Goal: Task Accomplishment & Management: Manage account settings

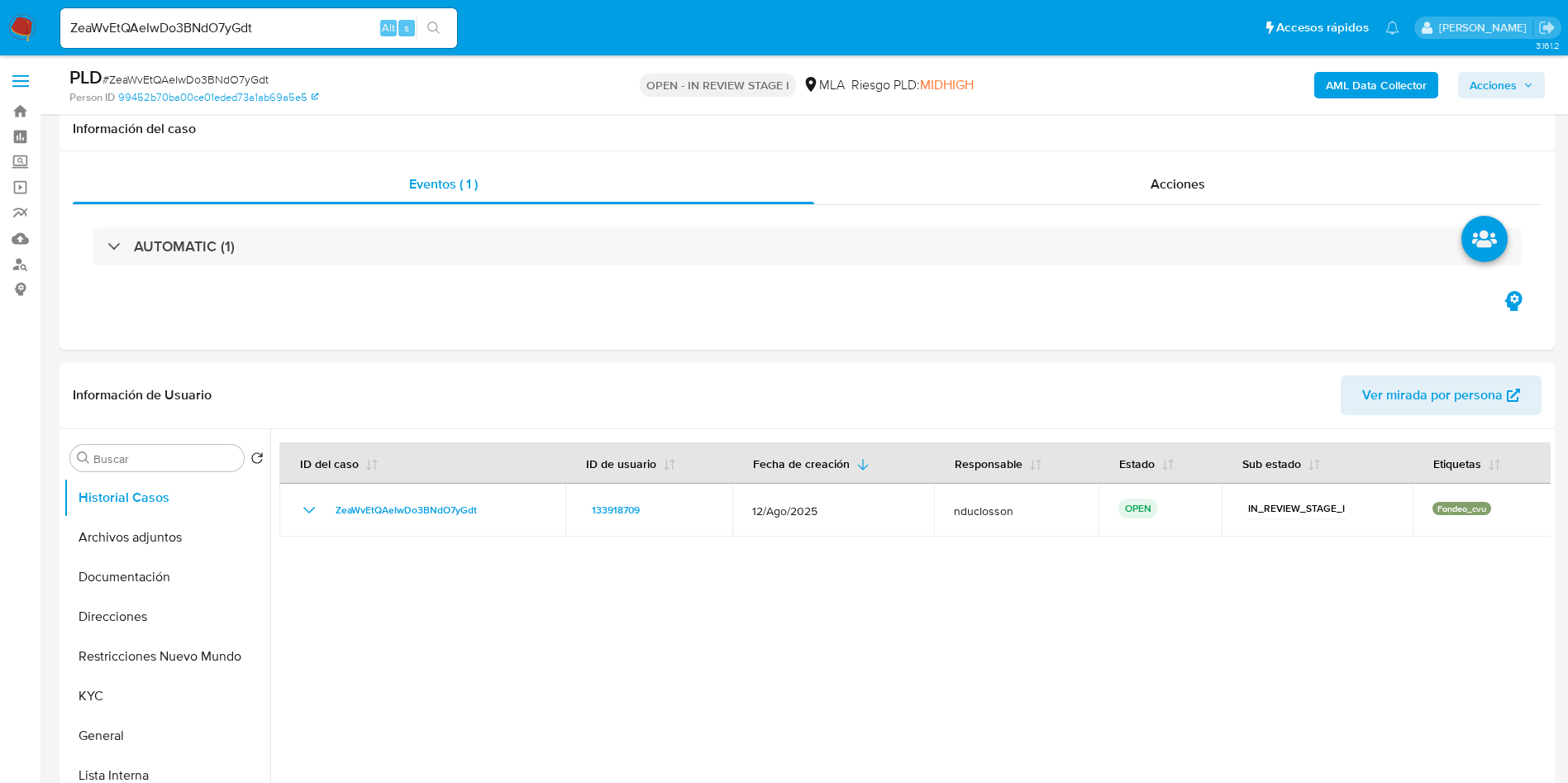
select select "10"
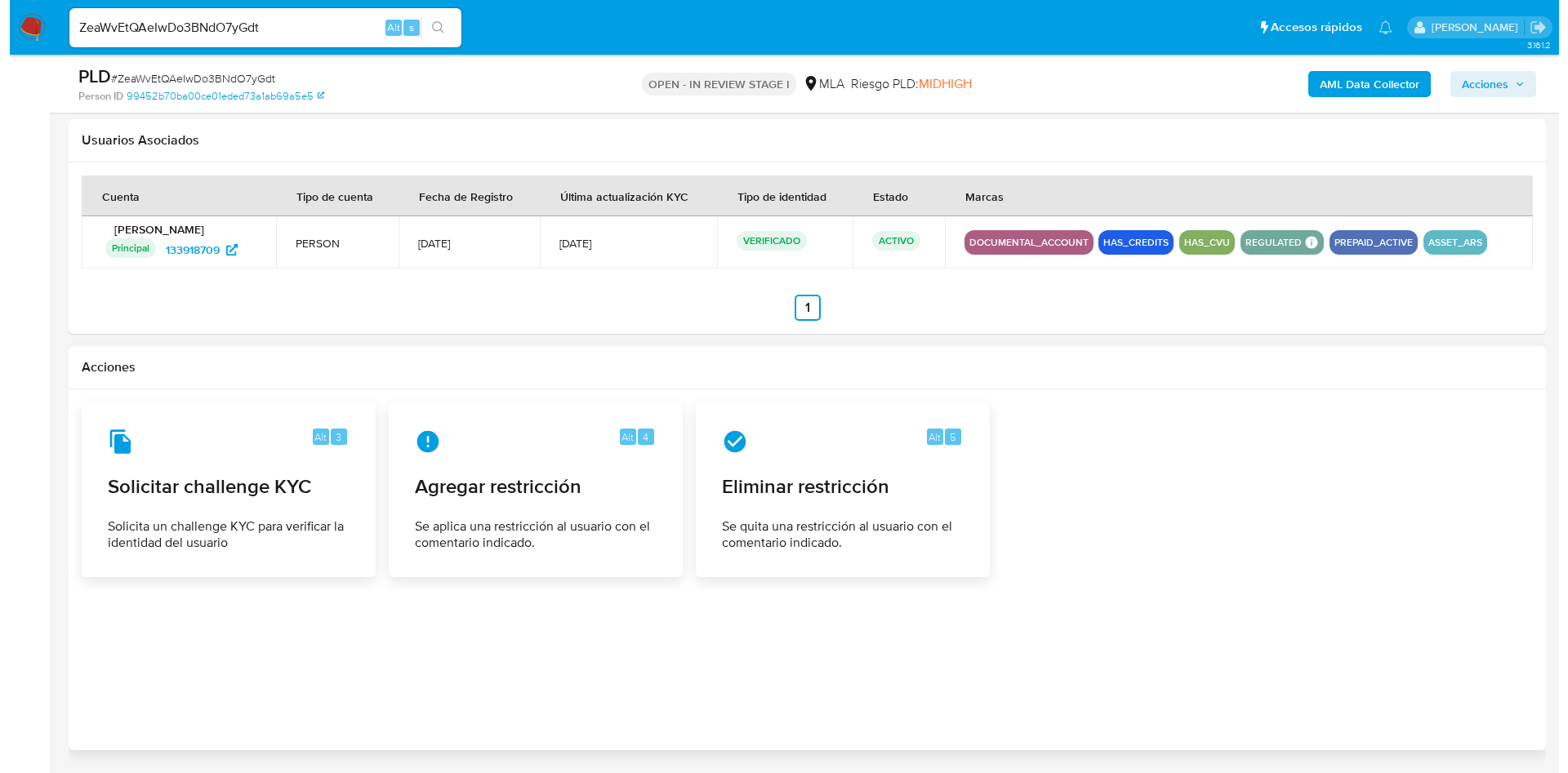
scroll to position [2449, 0]
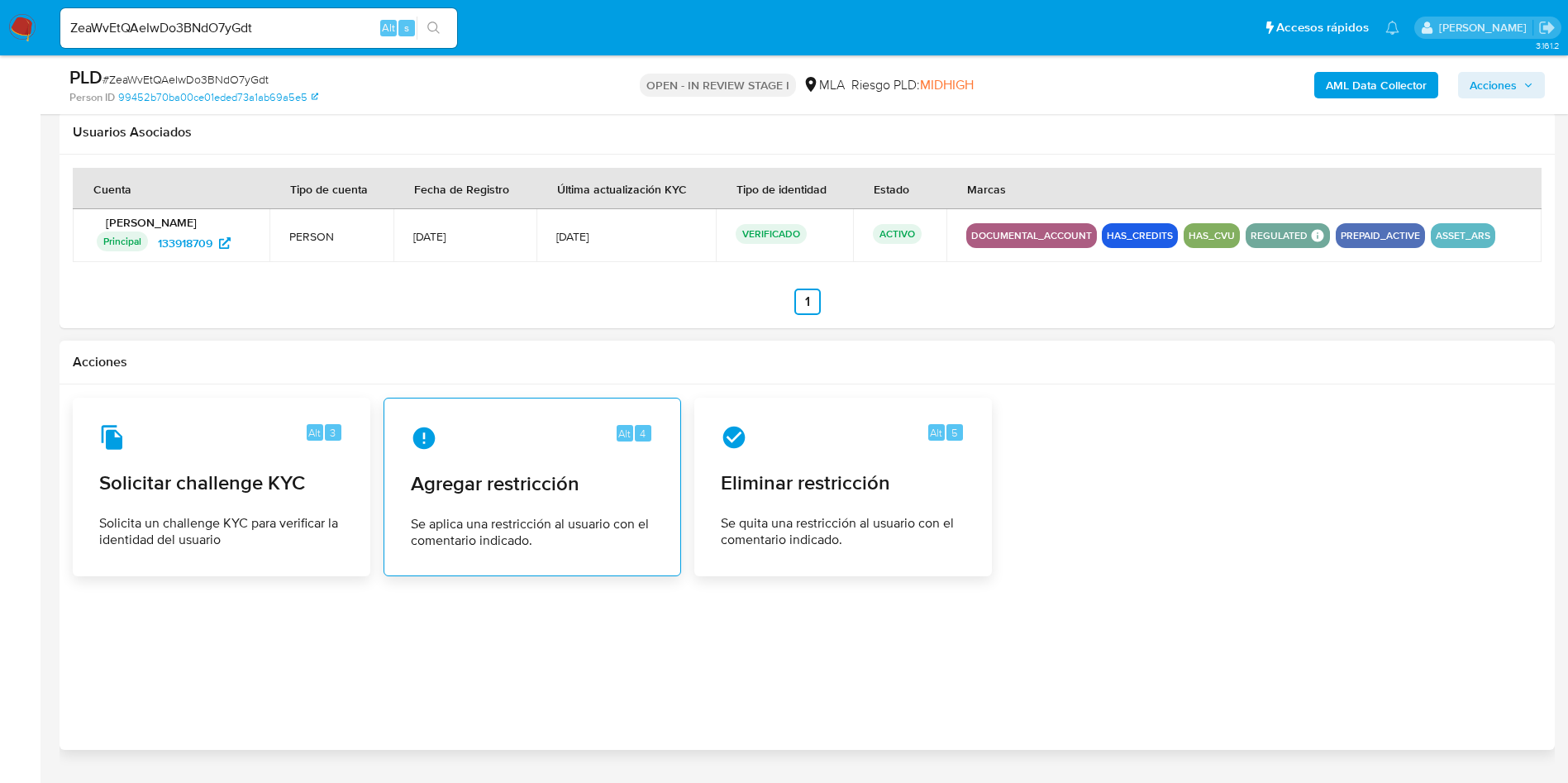
click at [553, 499] on div "Alt 4 Agregar restricción Se aplica una restricción al usuario con el comentari…" at bounding box center [532, 487] width 269 height 151
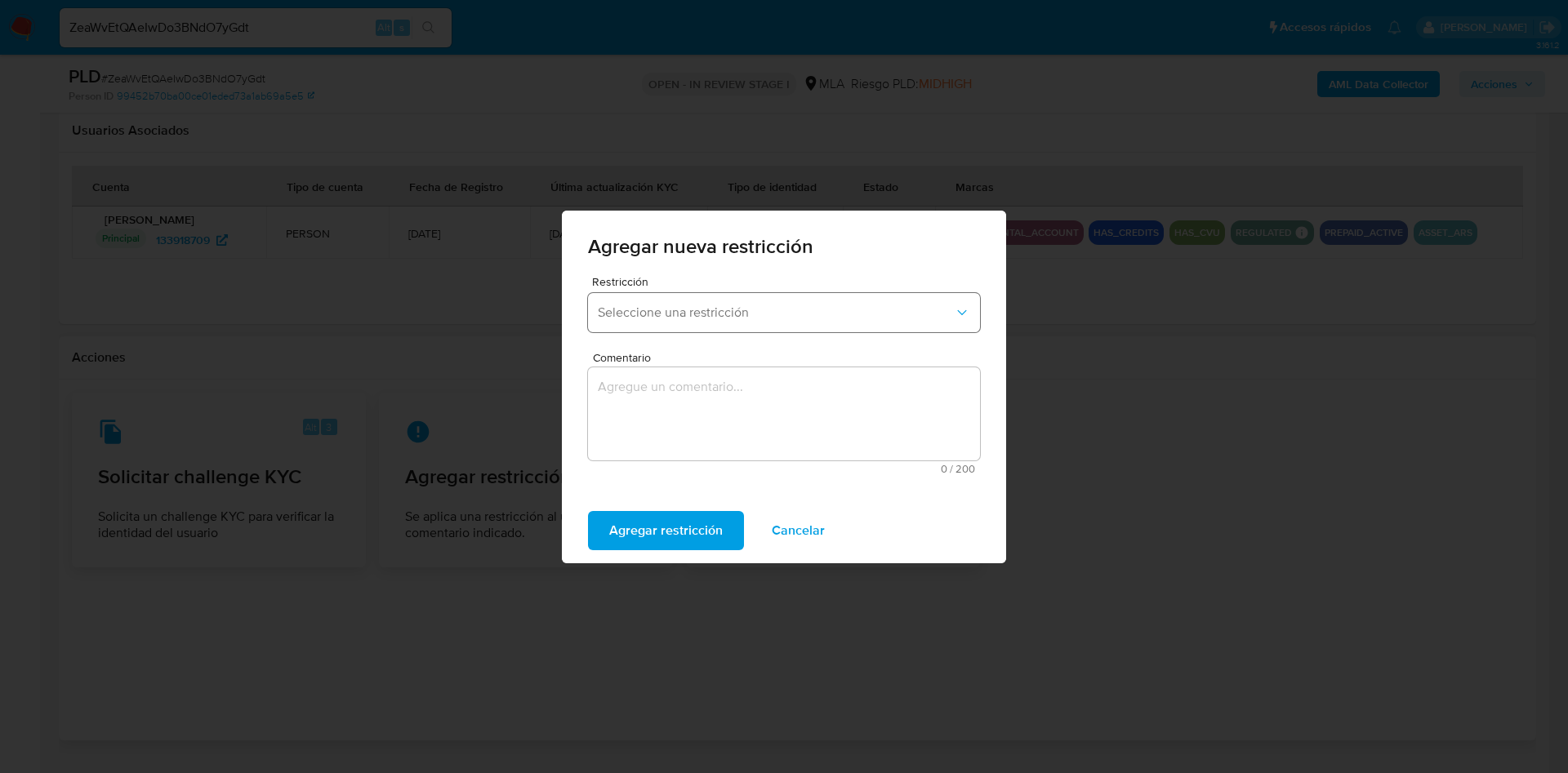
click at [688, 309] on span "Seleccione una restricción" at bounding box center [776, 312] width 357 height 16
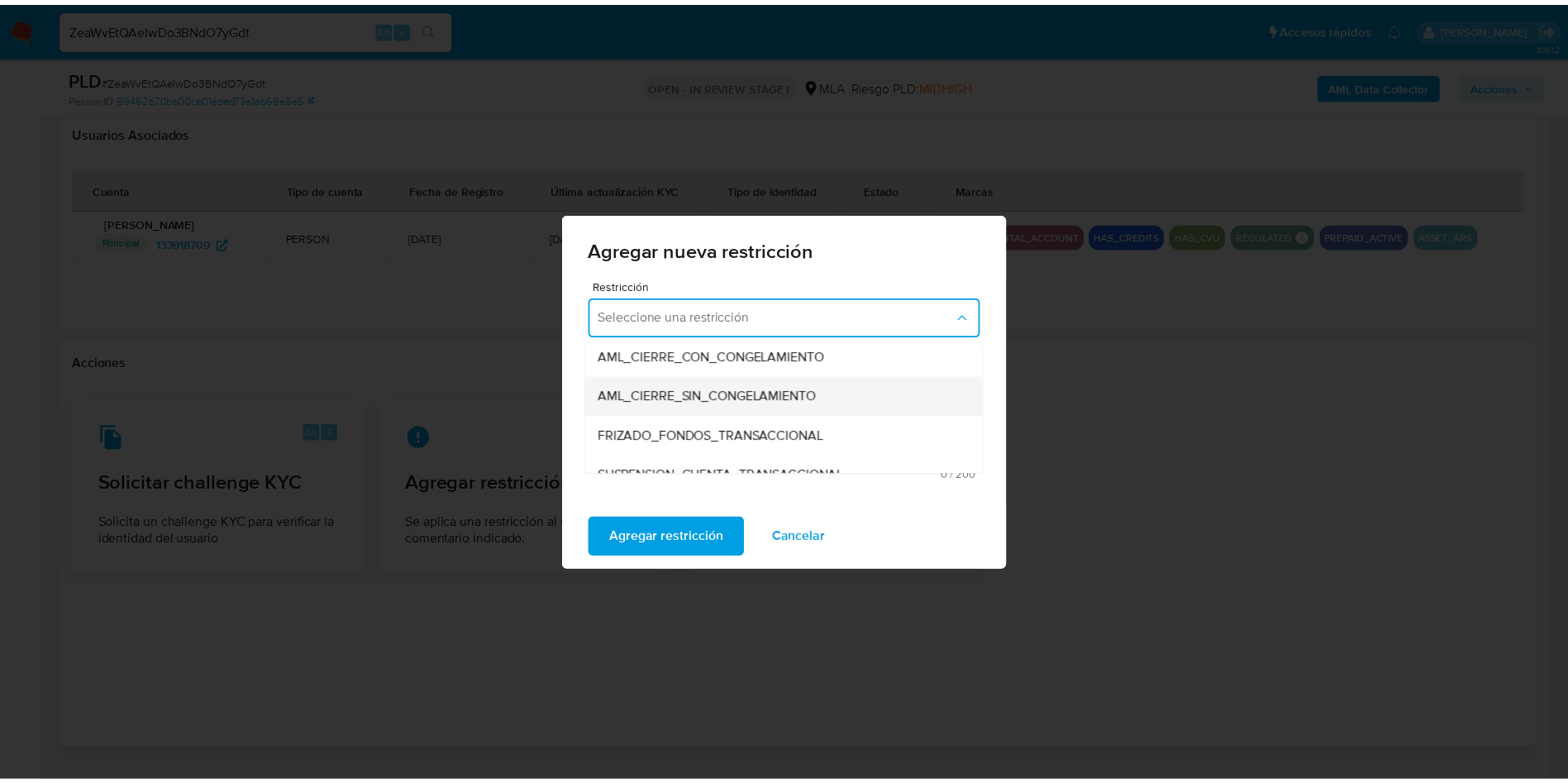
scroll to position [248, 0]
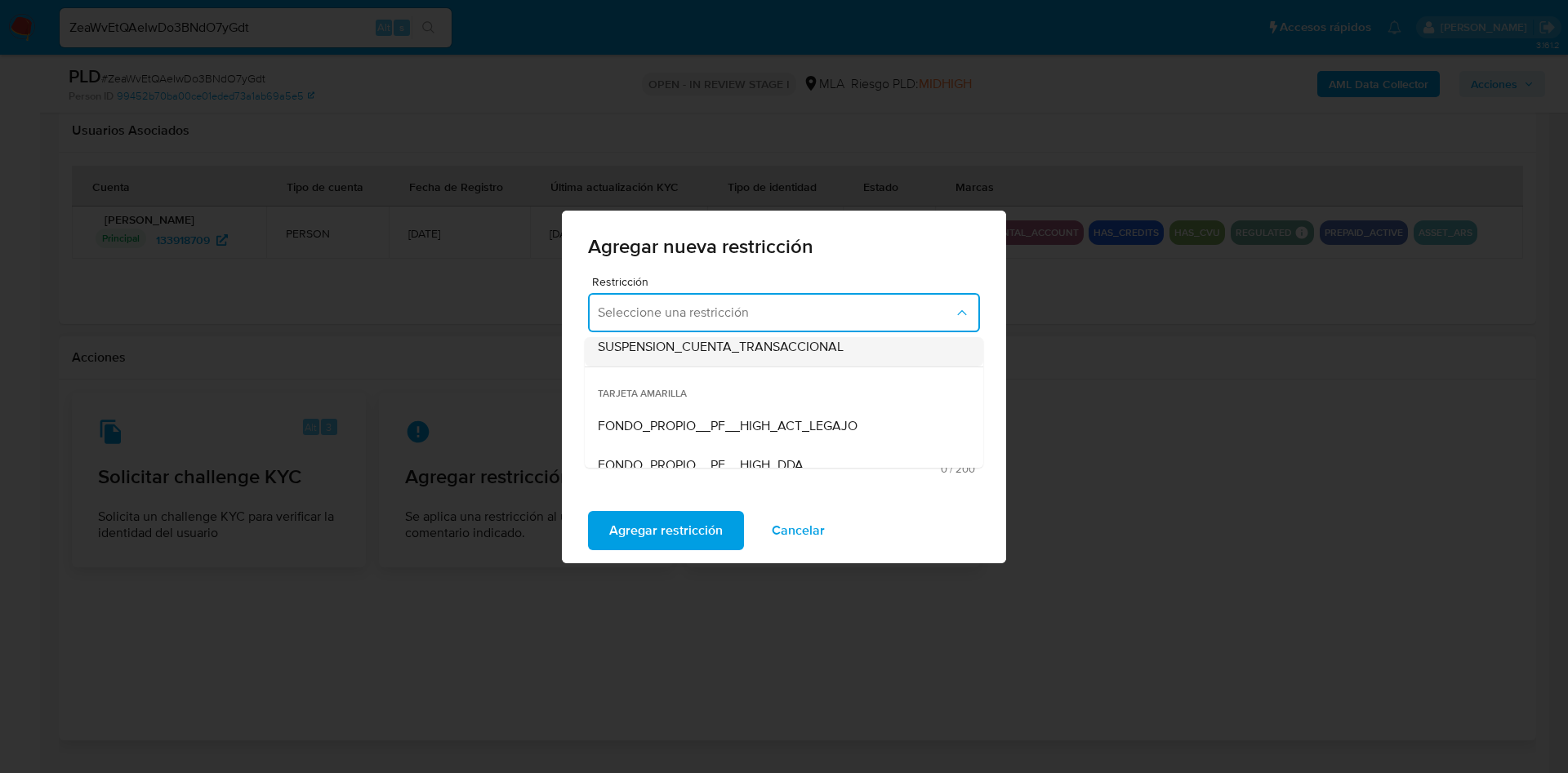
click at [725, 350] on span "SUSPENSION_CUENTA_TRANSACCIONAL" at bounding box center [720, 347] width 246 height 16
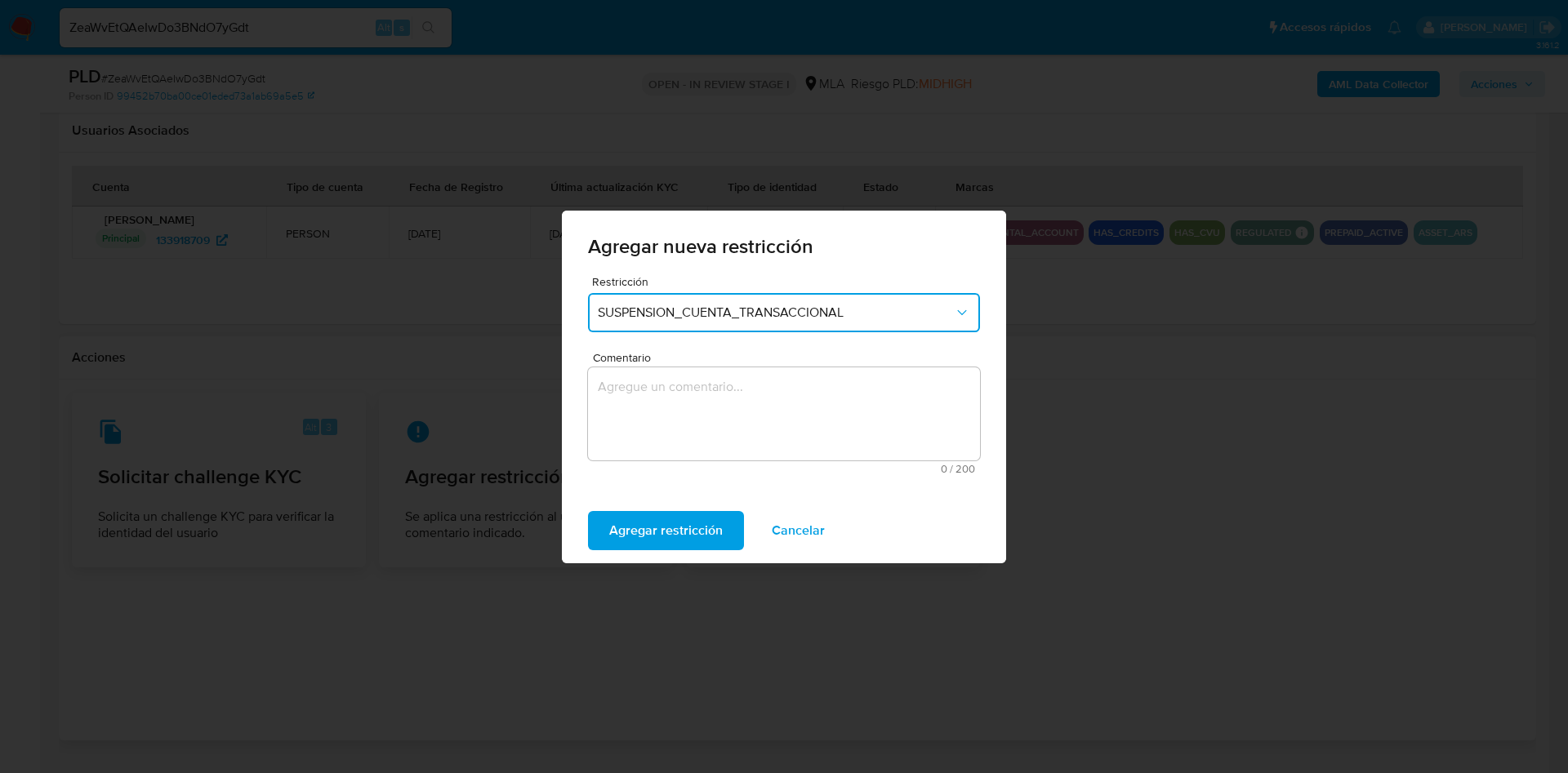
click at [699, 433] on textarea "Comentario" at bounding box center [784, 414] width 392 height 93
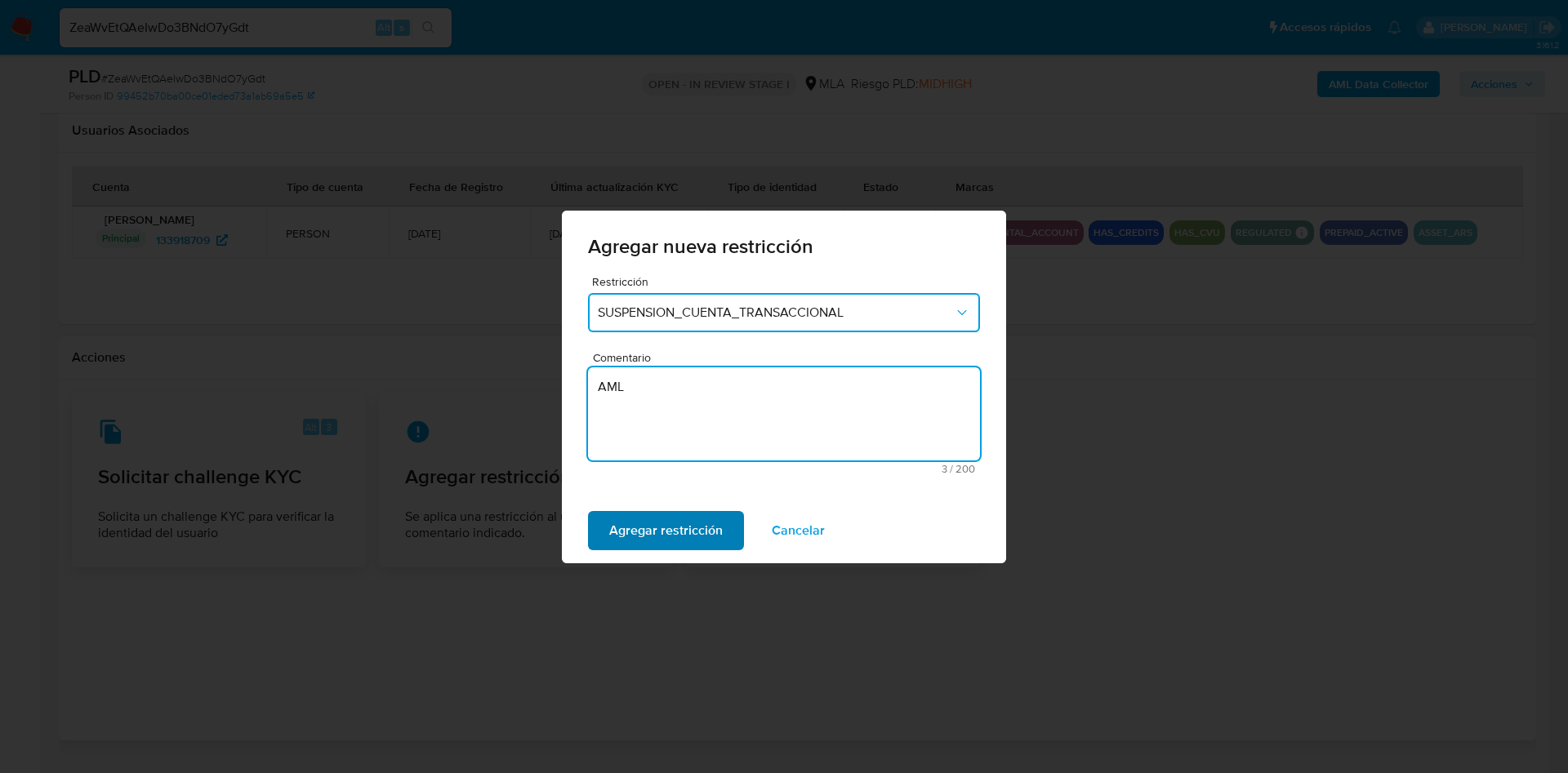
type textarea "AML"
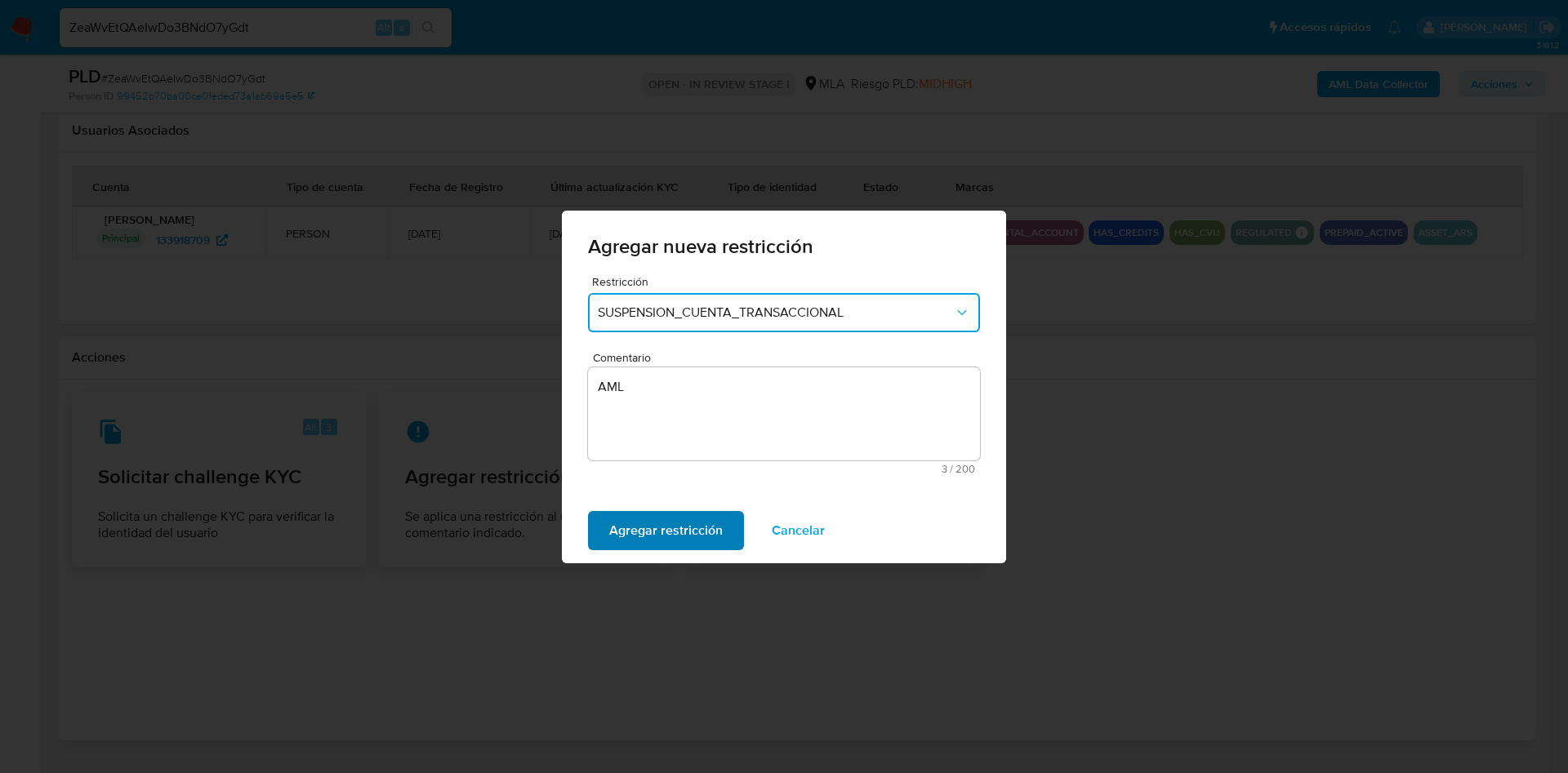
click at [624, 516] on span "Agregar restricción" at bounding box center [666, 530] width 113 height 36
click at [647, 530] on span "Confirmar" at bounding box center [638, 530] width 59 height 36
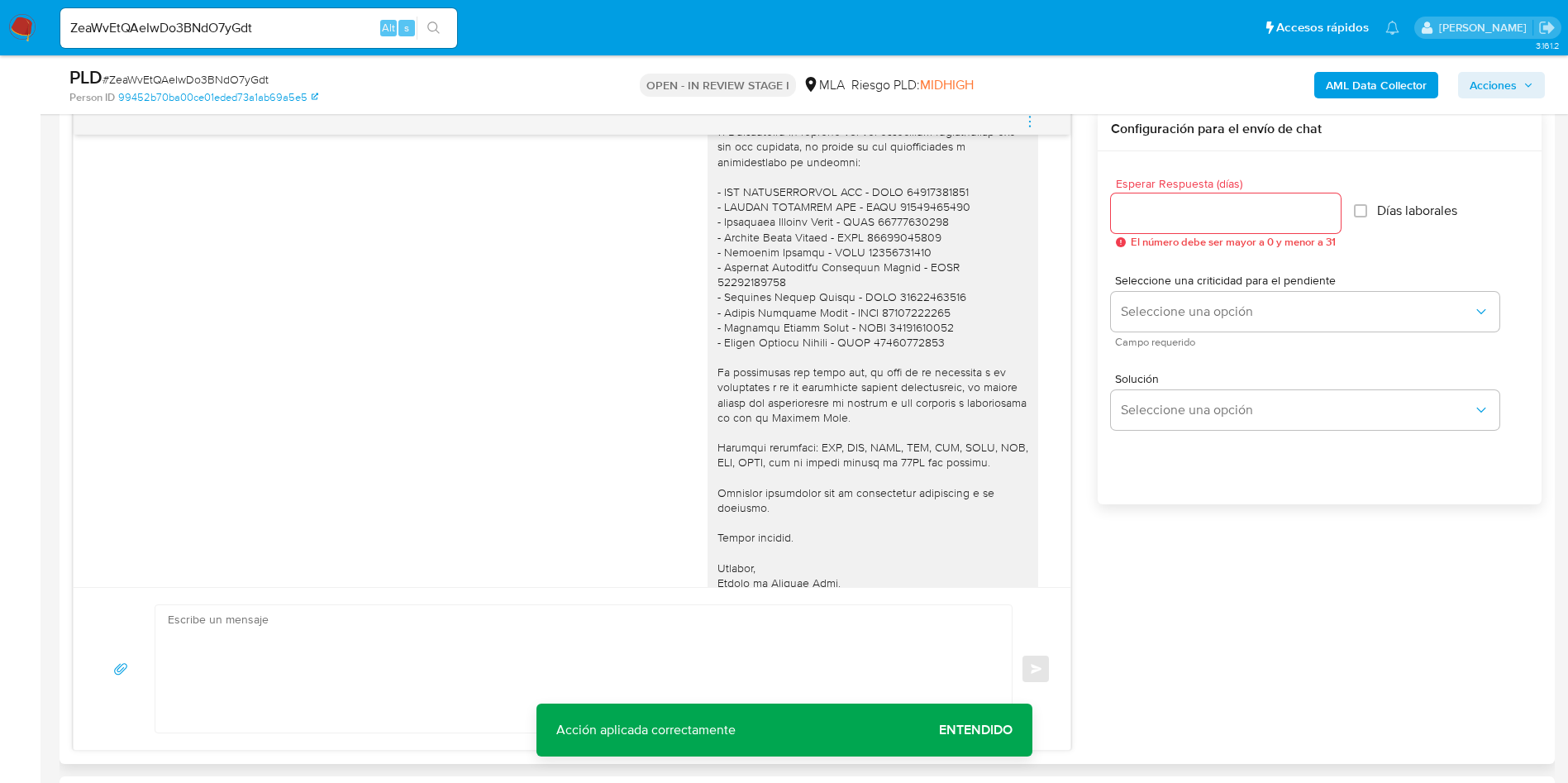
scroll to position [1453, 0]
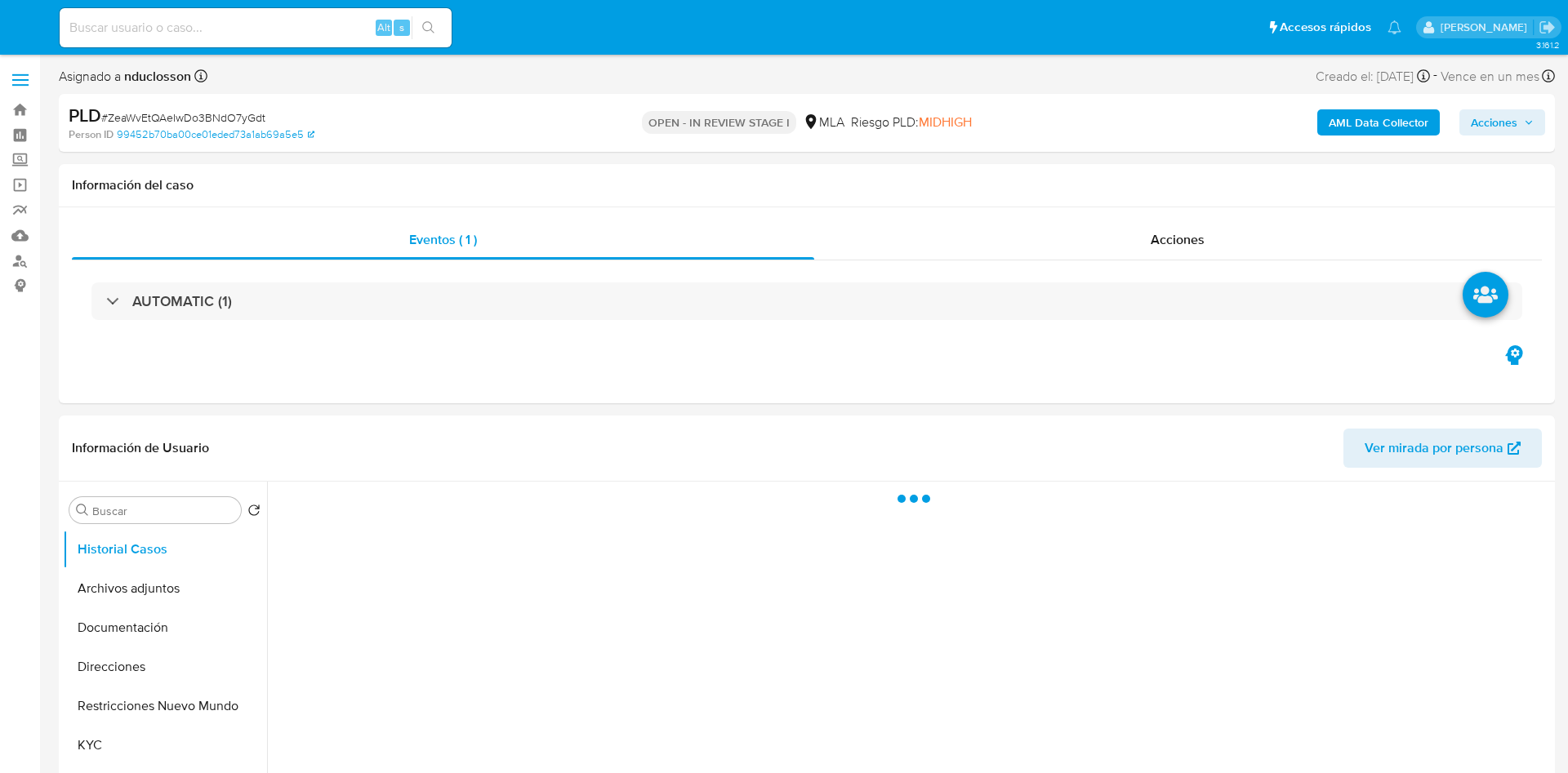
select select "10"
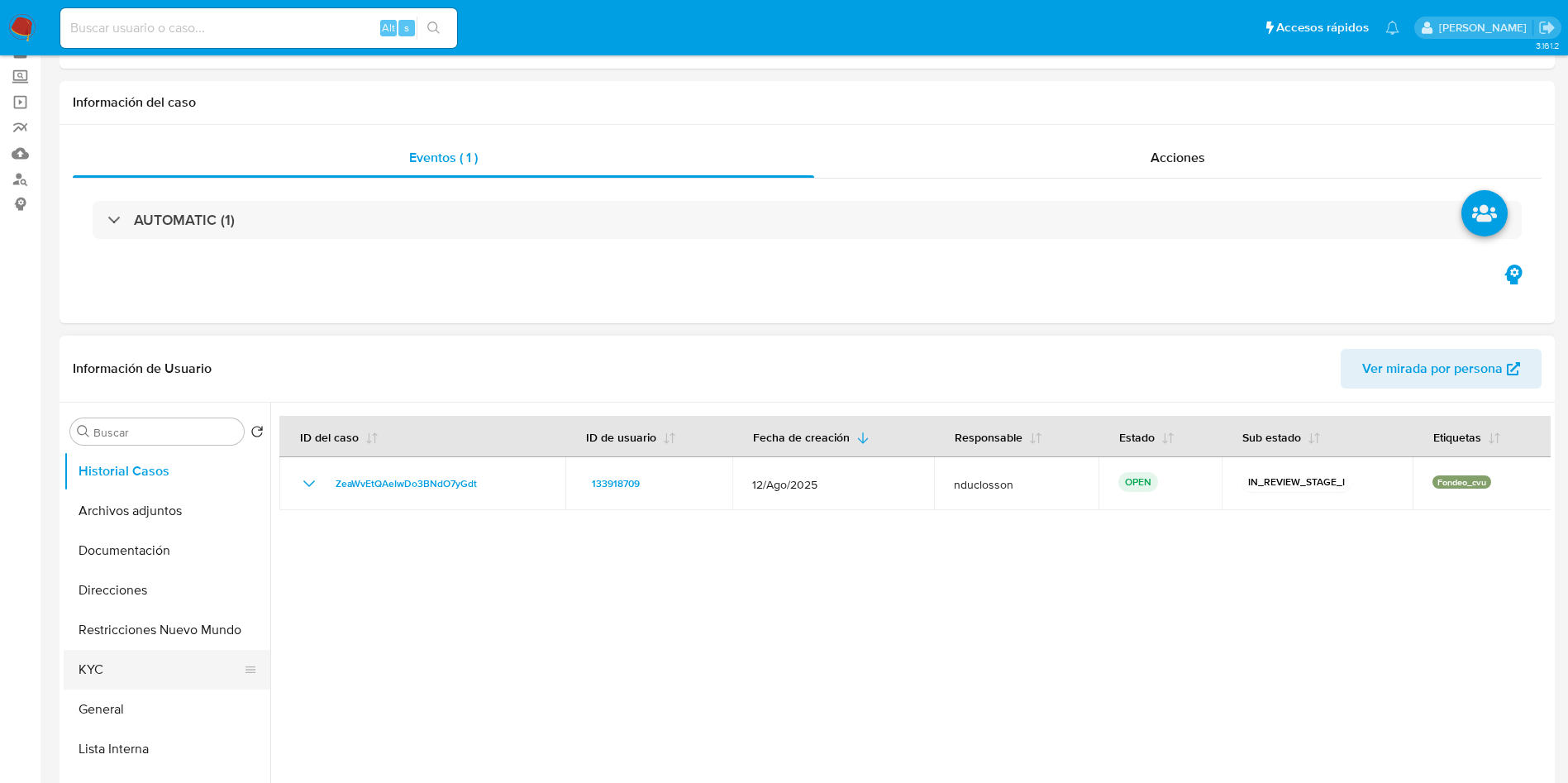
scroll to position [124, 0]
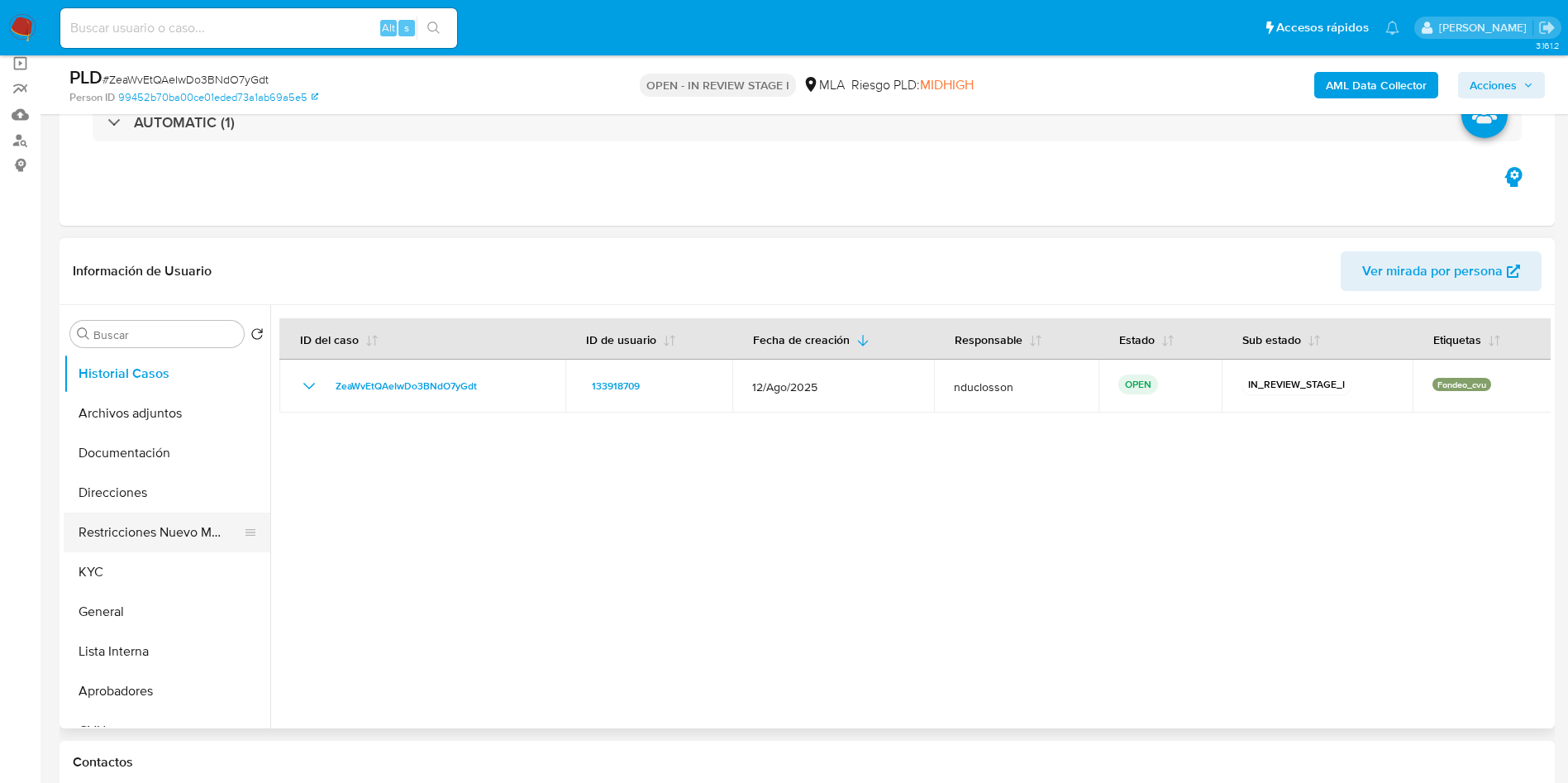
click at [130, 539] on button "Restricciones Nuevo Mundo" at bounding box center [160, 532] width 193 height 40
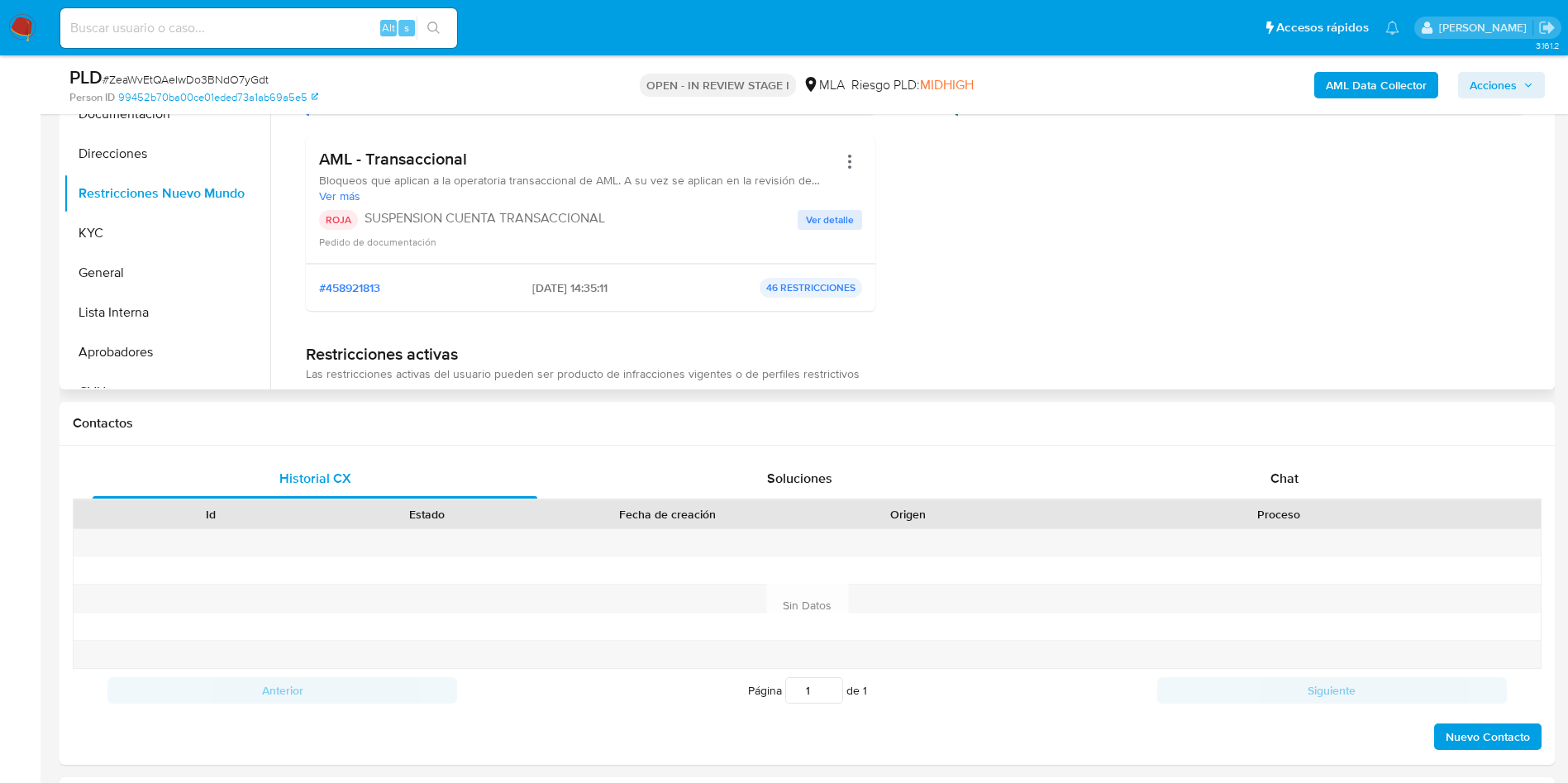
scroll to position [496, 0]
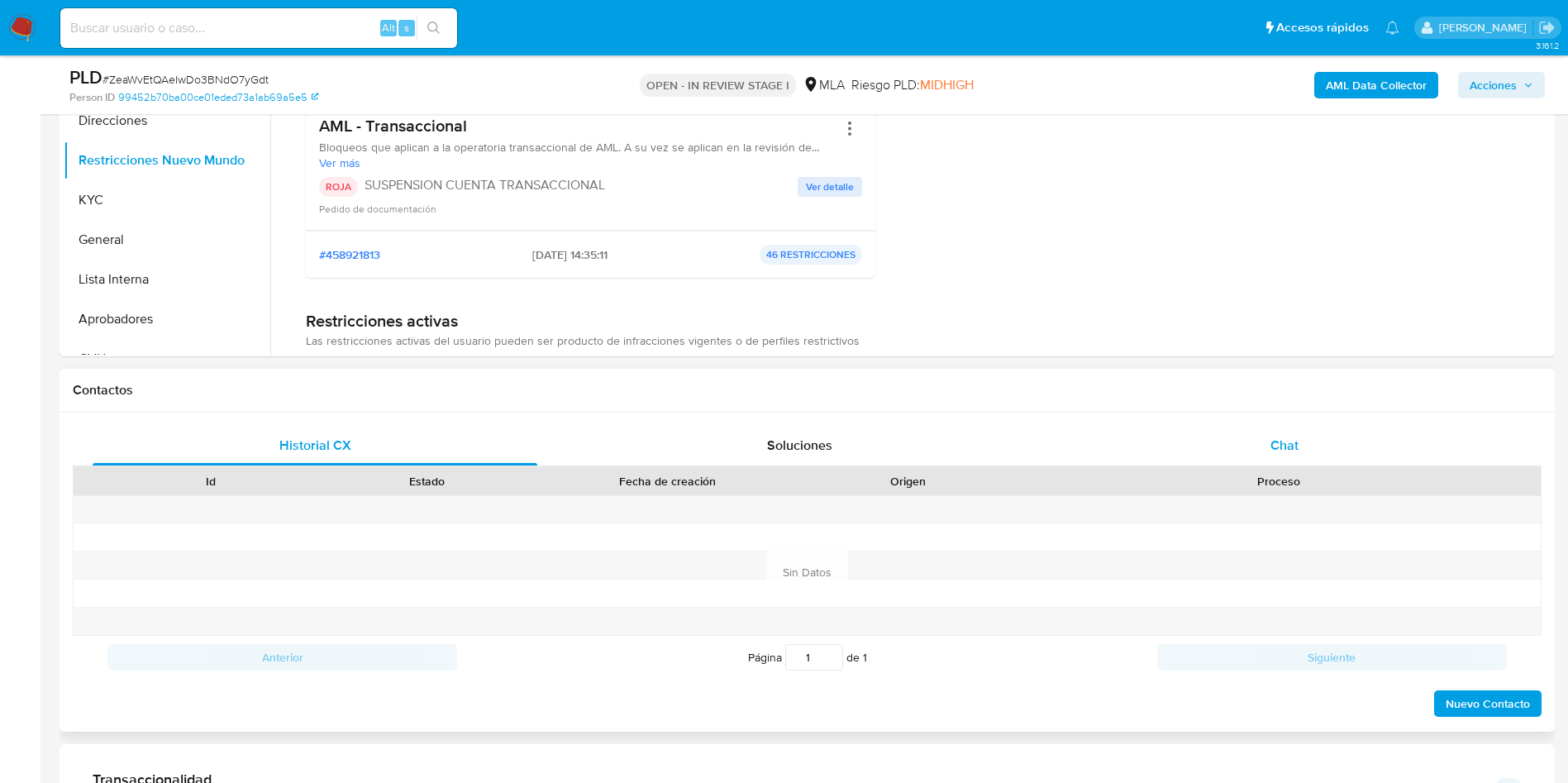
click at [1273, 453] on span "Chat" at bounding box center [1284, 445] width 28 height 19
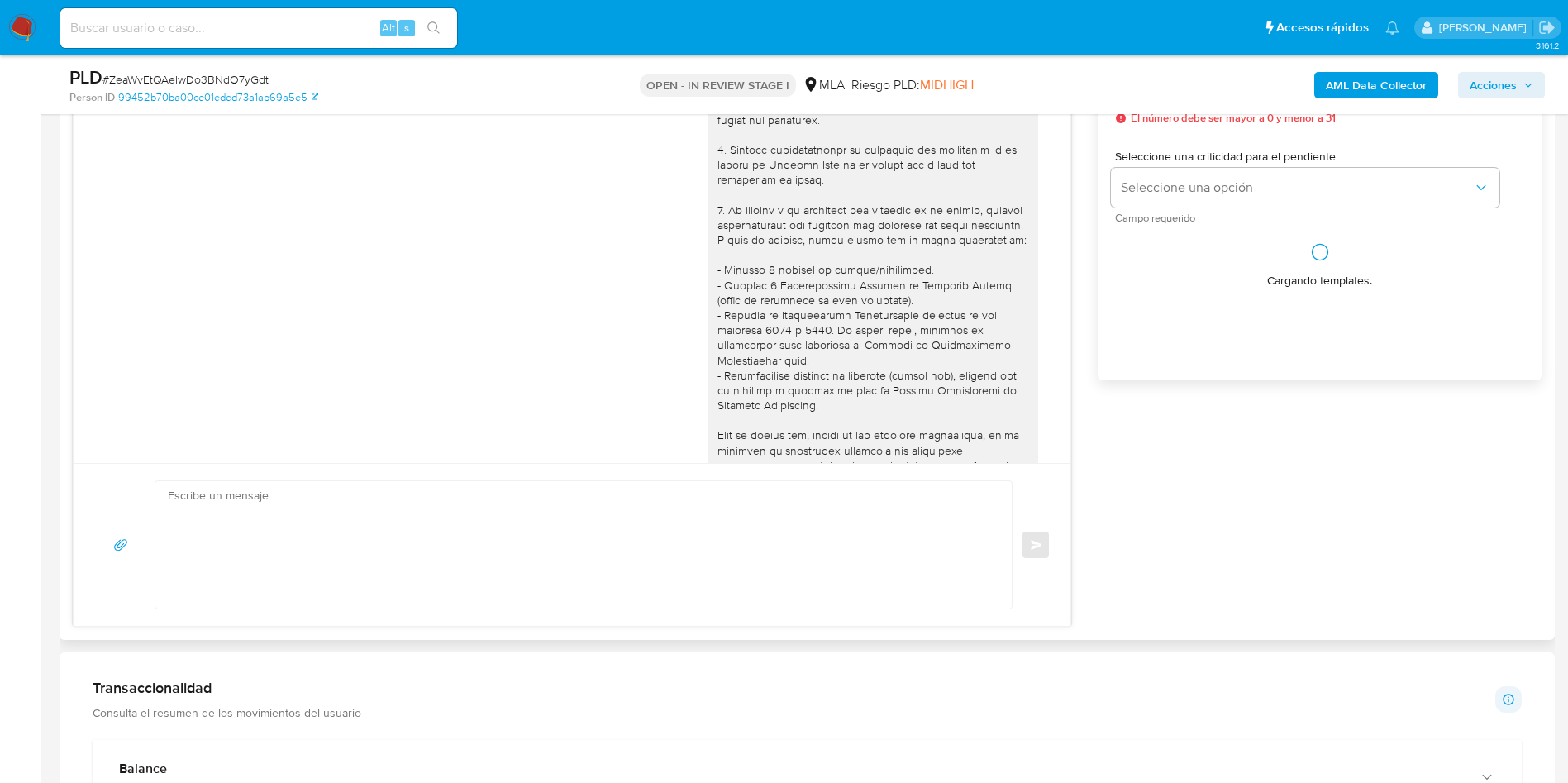
scroll to position [1577, 0]
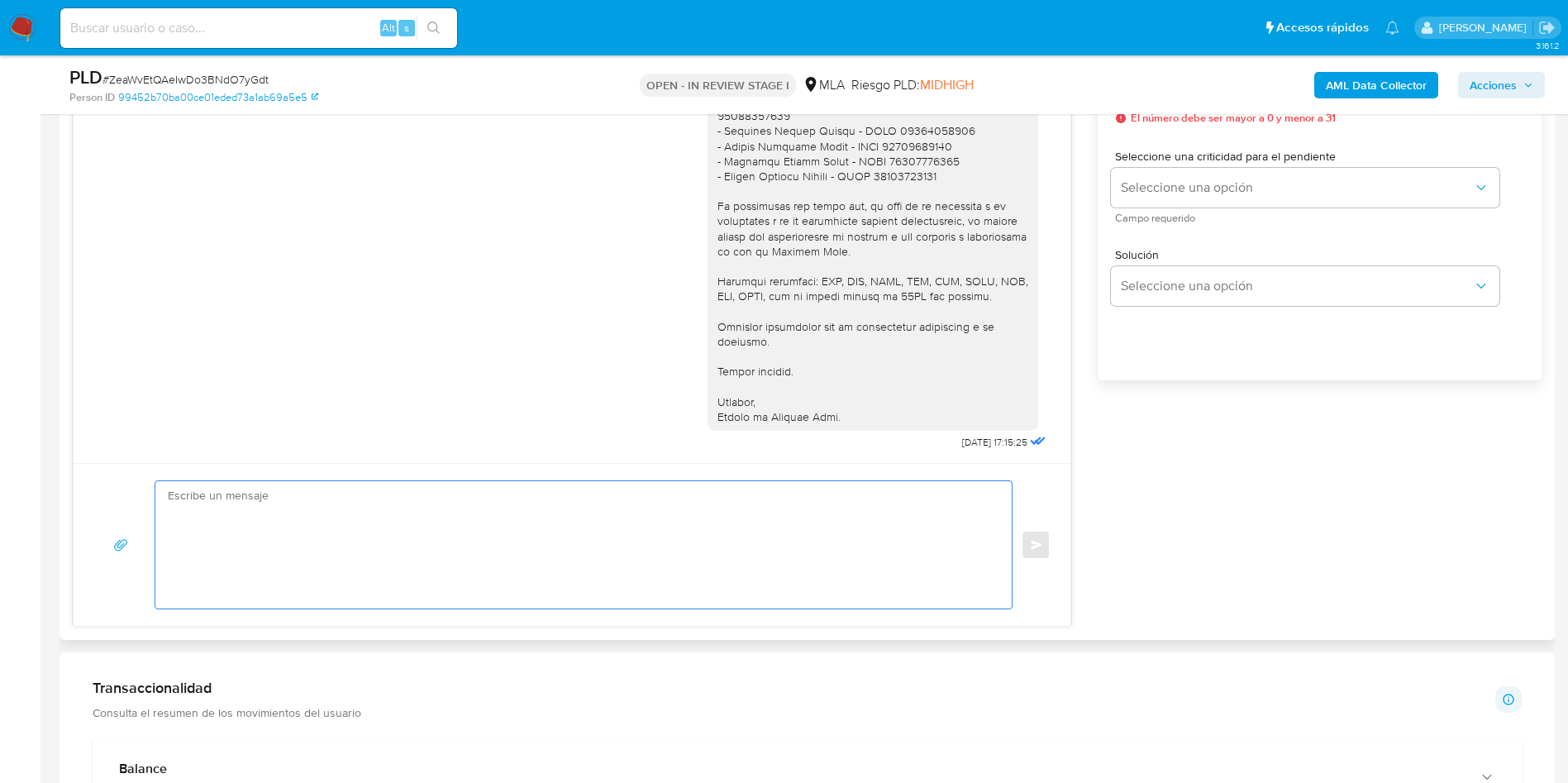
click at [900, 503] on textarea at bounding box center [579, 545] width 823 height 128
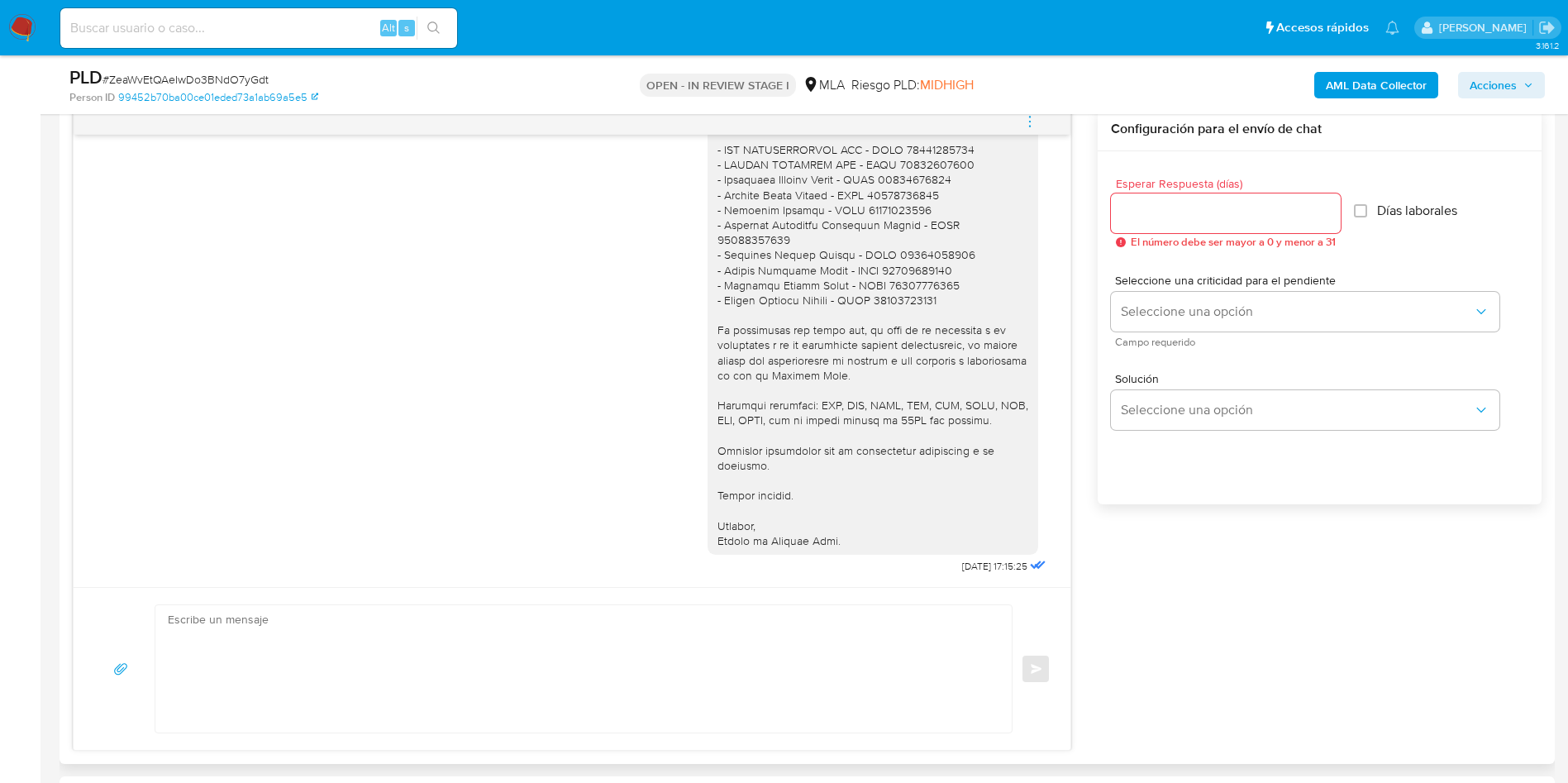
click at [747, 599] on div "Enviar" at bounding box center [572, 668] width 996 height 163
click at [730, 632] on textarea at bounding box center [579, 669] width 823 height 128
paste textarea "Hola, Esperamos que te encuentres muy bien. Te consultamos si tuviste oportunid…"
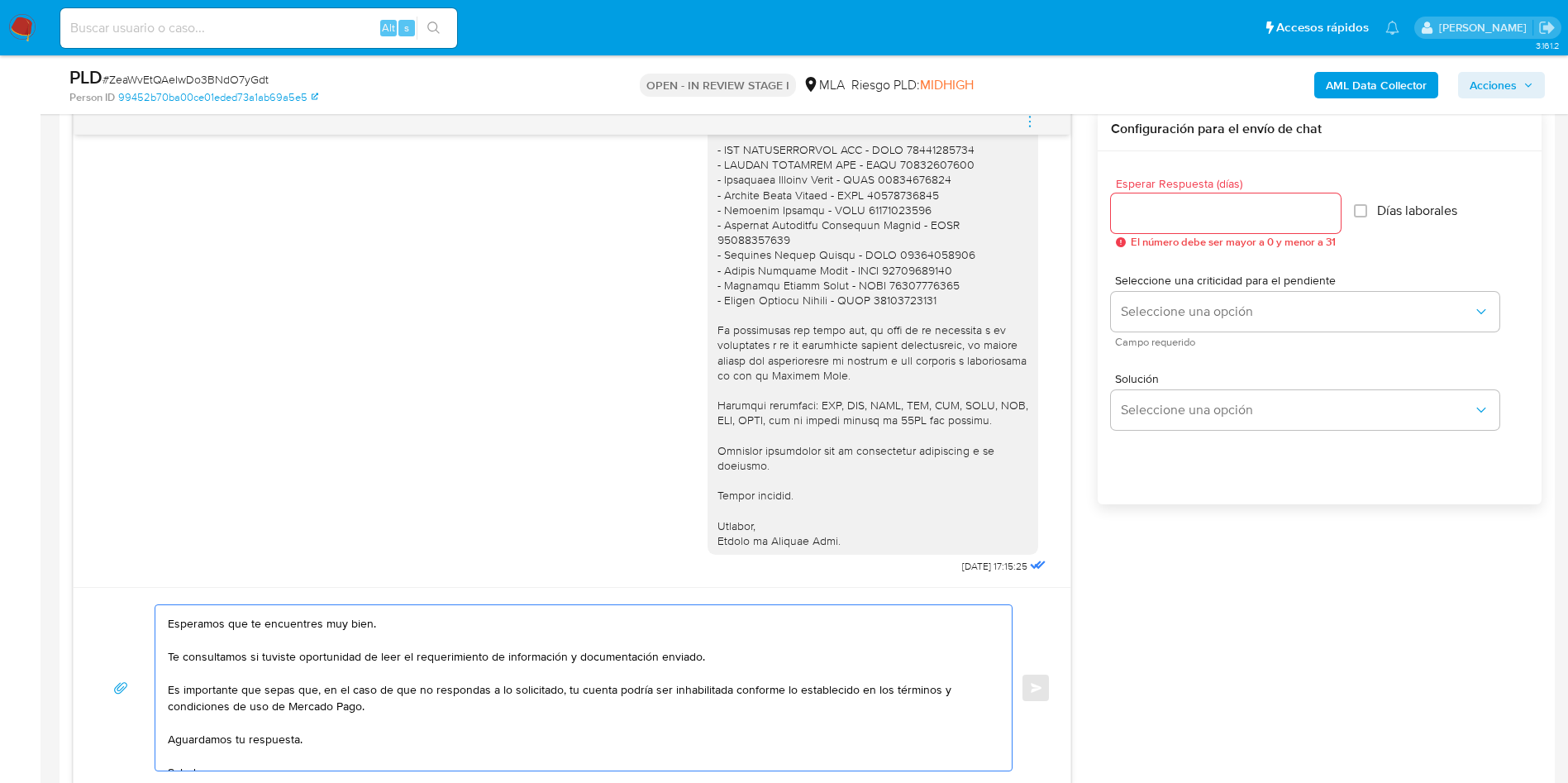
scroll to position [0, 0]
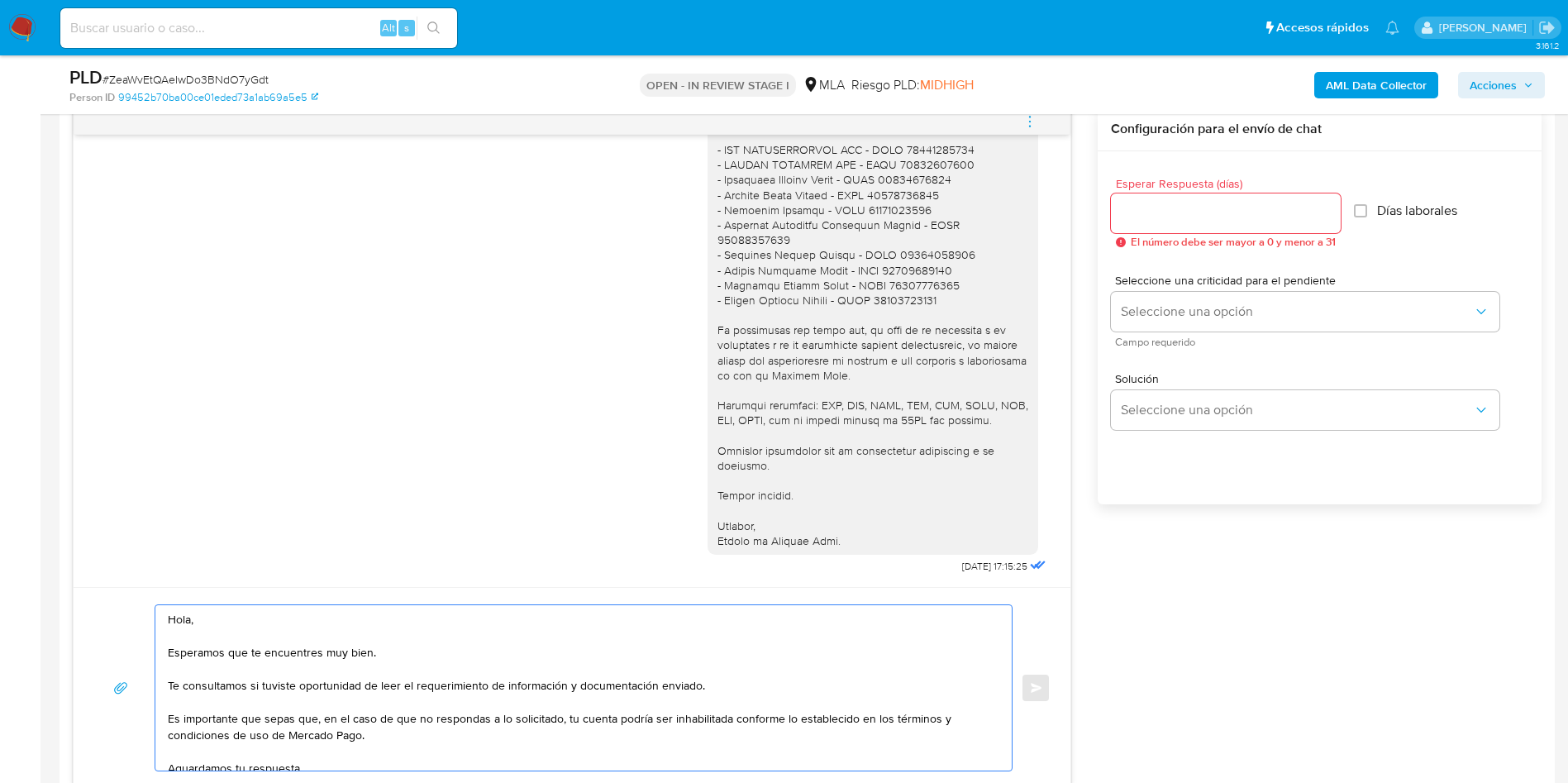
type textarea "Hola, Esperamos que te encuentres muy bien. Te consultamos si tuviste oportunid…"
click at [1175, 211] on input "Esperar Respuesta (días)" at bounding box center [1226, 213] width 229 height 21
type input "1"
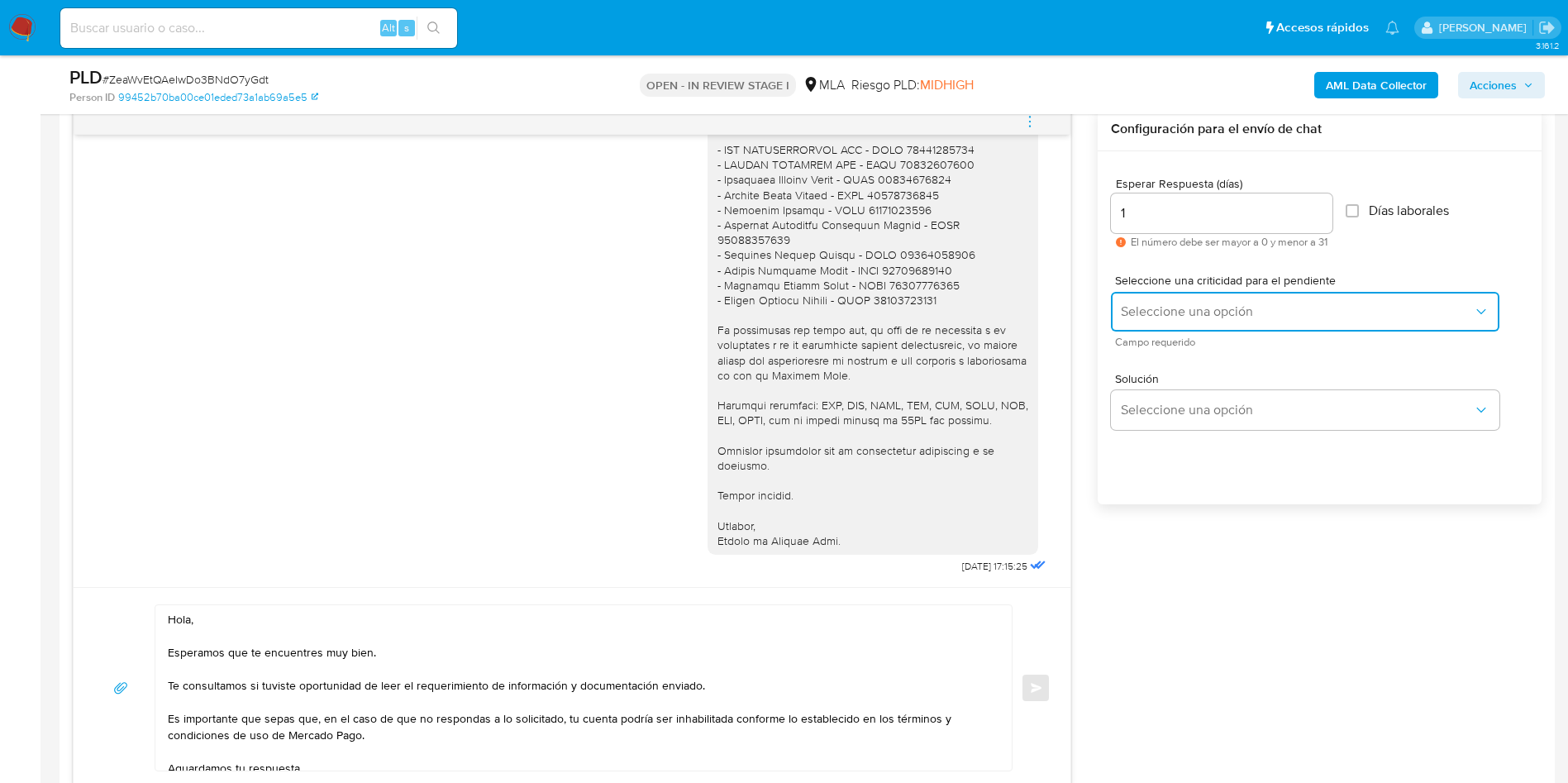
click at [1175, 308] on span "Seleccione una opción" at bounding box center [1296, 312] width 352 height 17
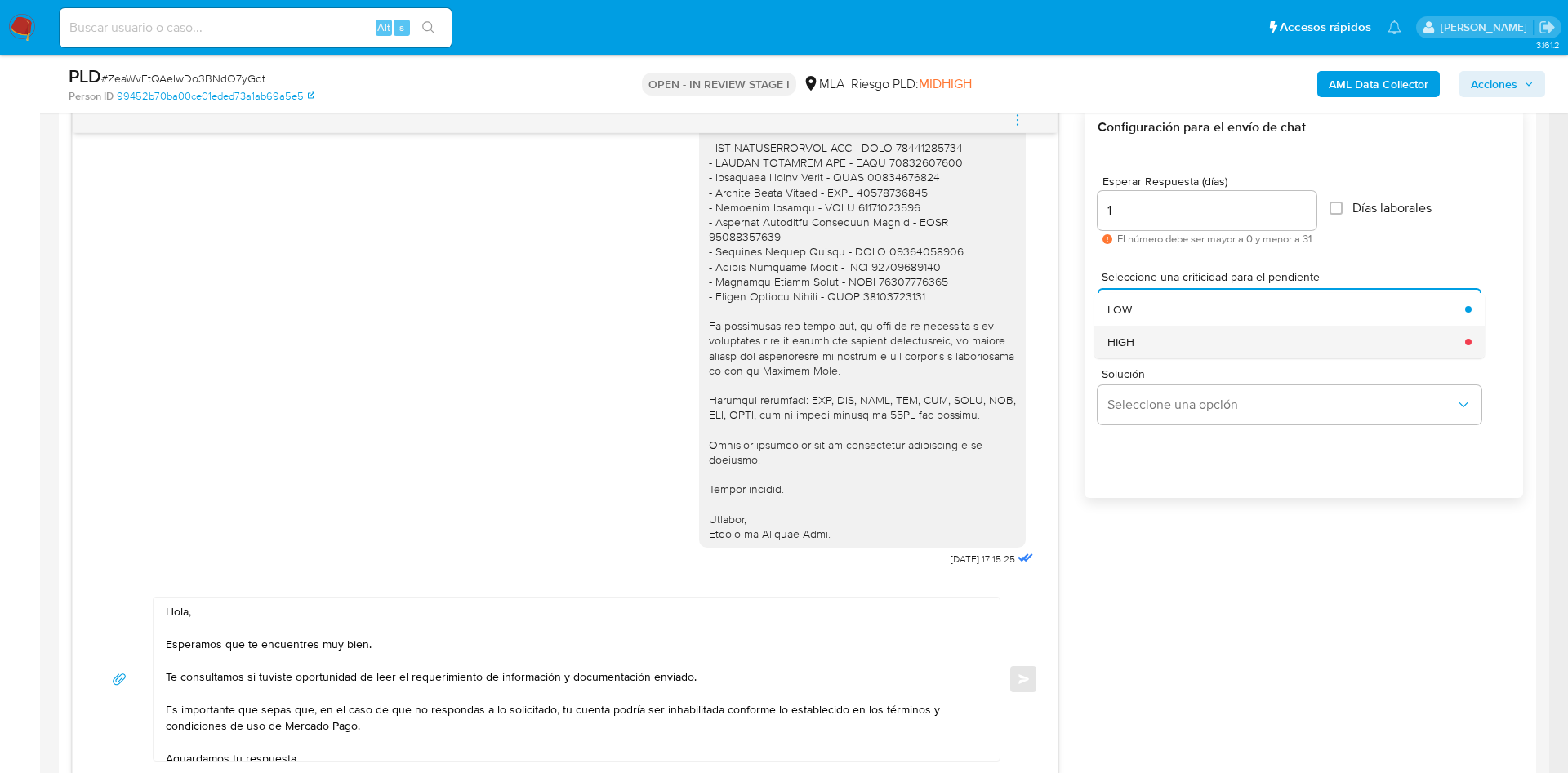
click at [1152, 341] on div "HIGH" at bounding box center [1281, 342] width 348 height 33
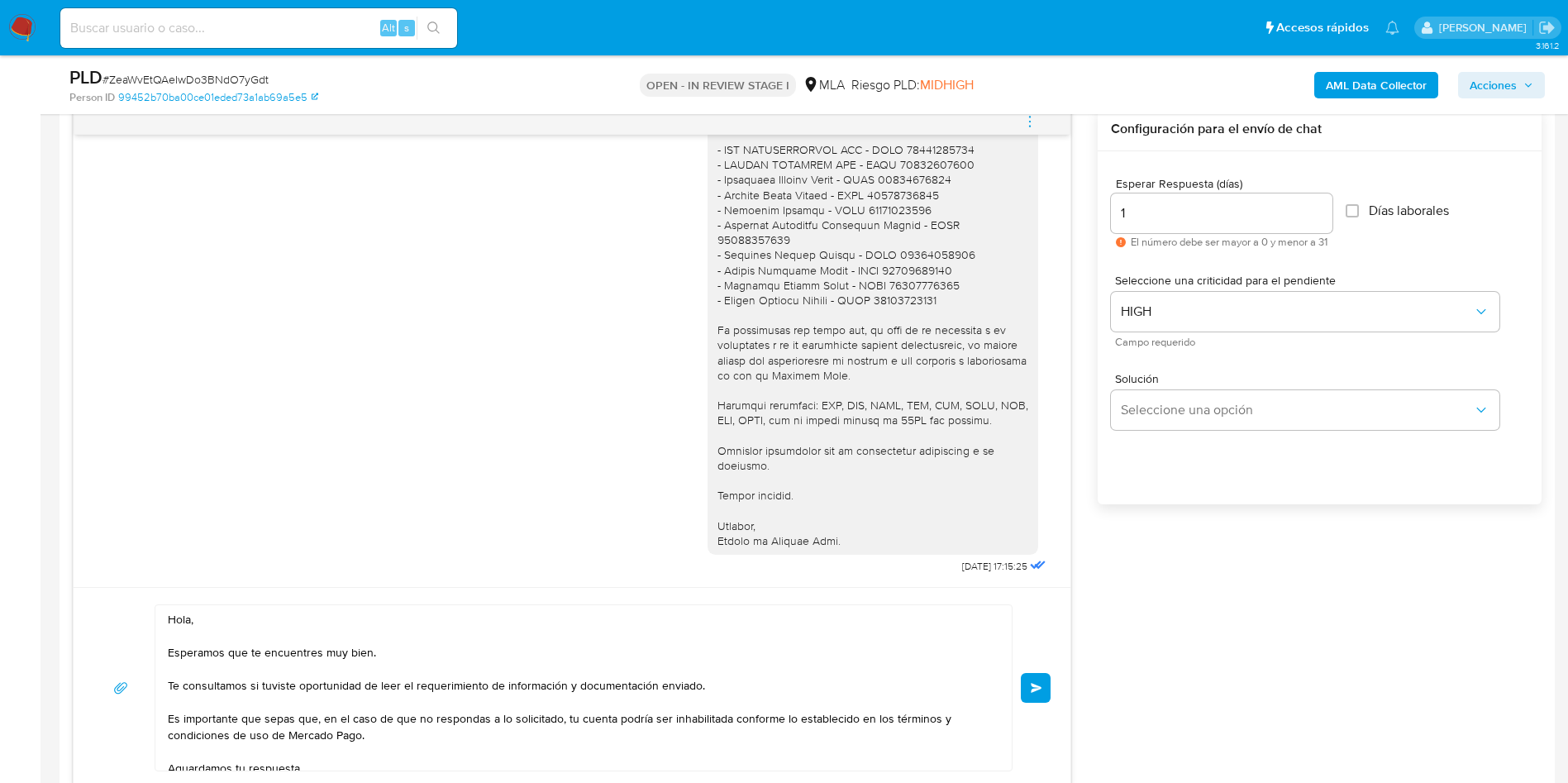
click at [1160, 619] on div "18/08/2025 17:28:08 Estimados, En relación al requerimiento recibido, informo q…" at bounding box center [808, 448] width 1469 height 681
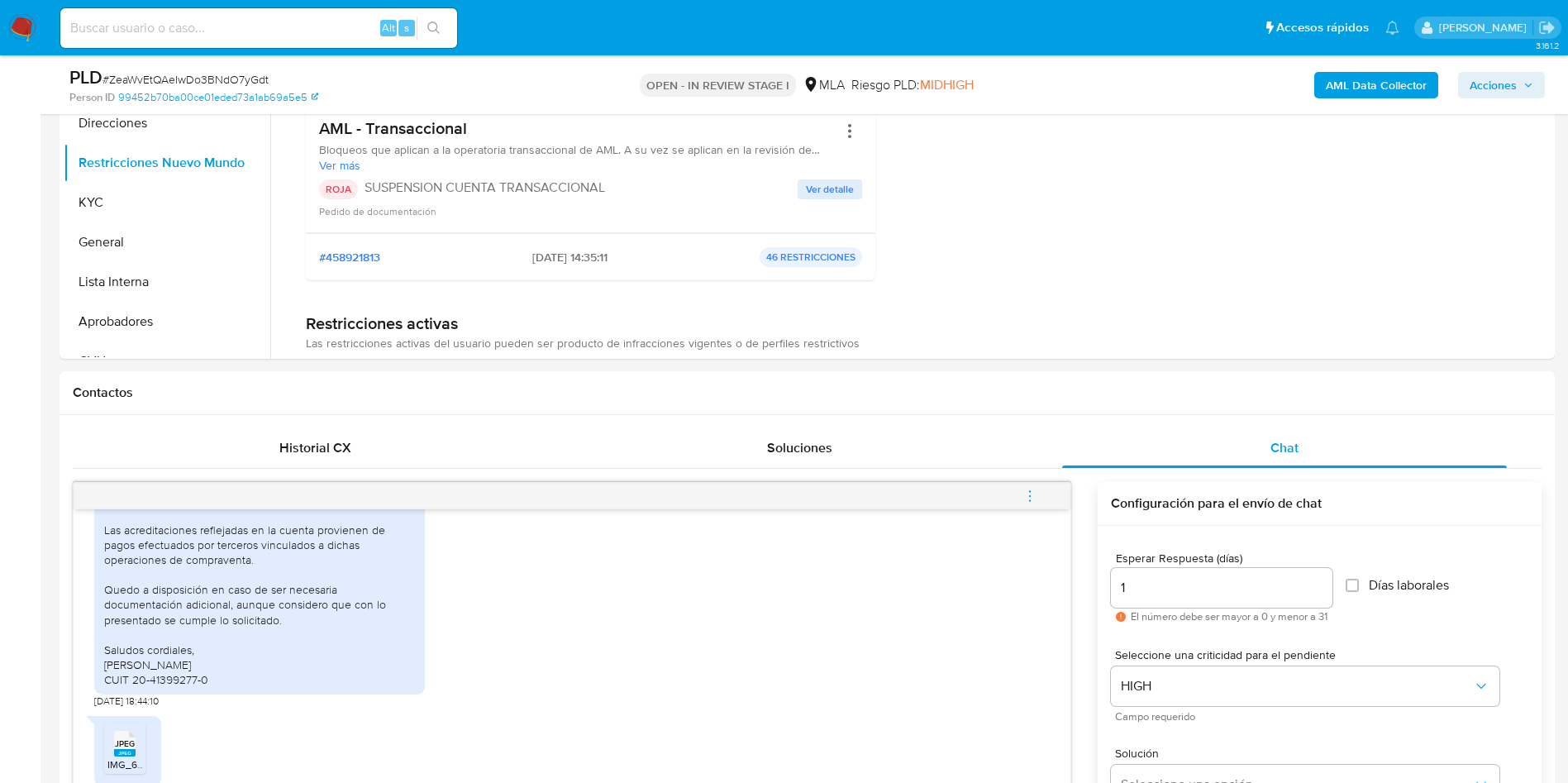
scroll to position [372, 0]
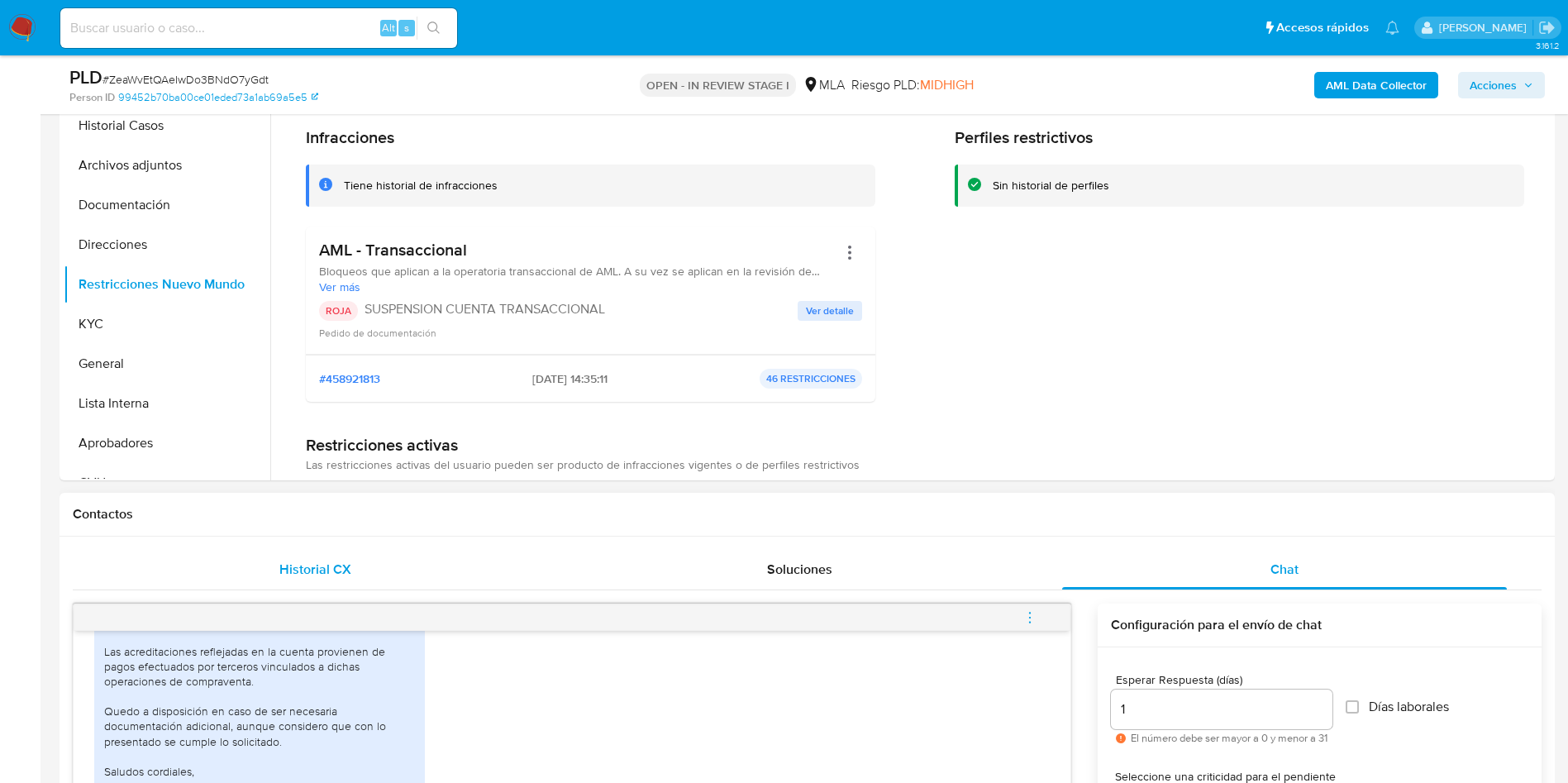
click at [294, 560] on span "Historial CX" at bounding box center [315, 569] width 72 height 19
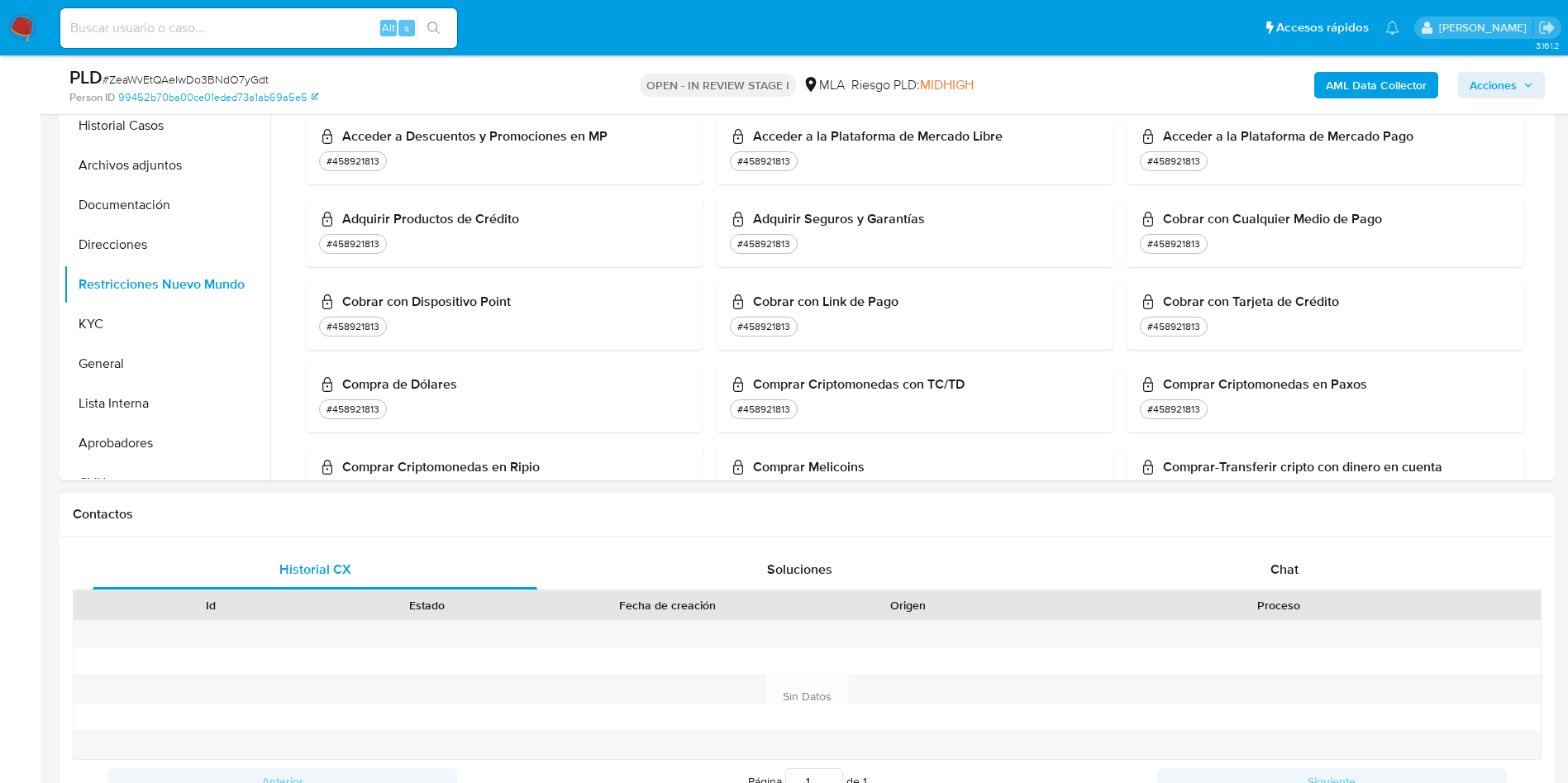
click at [1336, 591] on div "Proceso" at bounding box center [1278, 605] width 524 height 28
click at [1301, 555] on div "Chat" at bounding box center [1284, 569] width 445 height 40
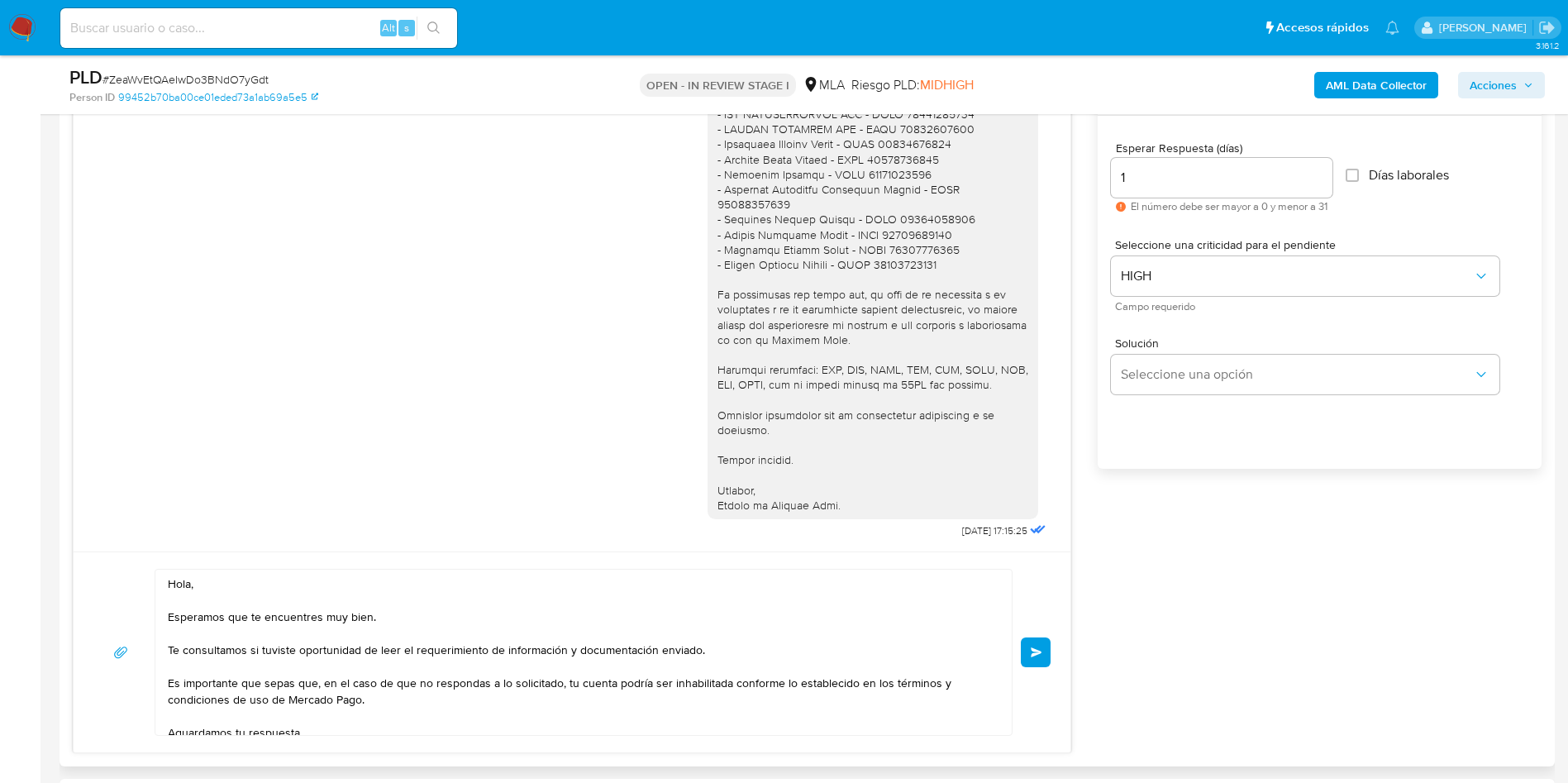
scroll to position [868, 0]
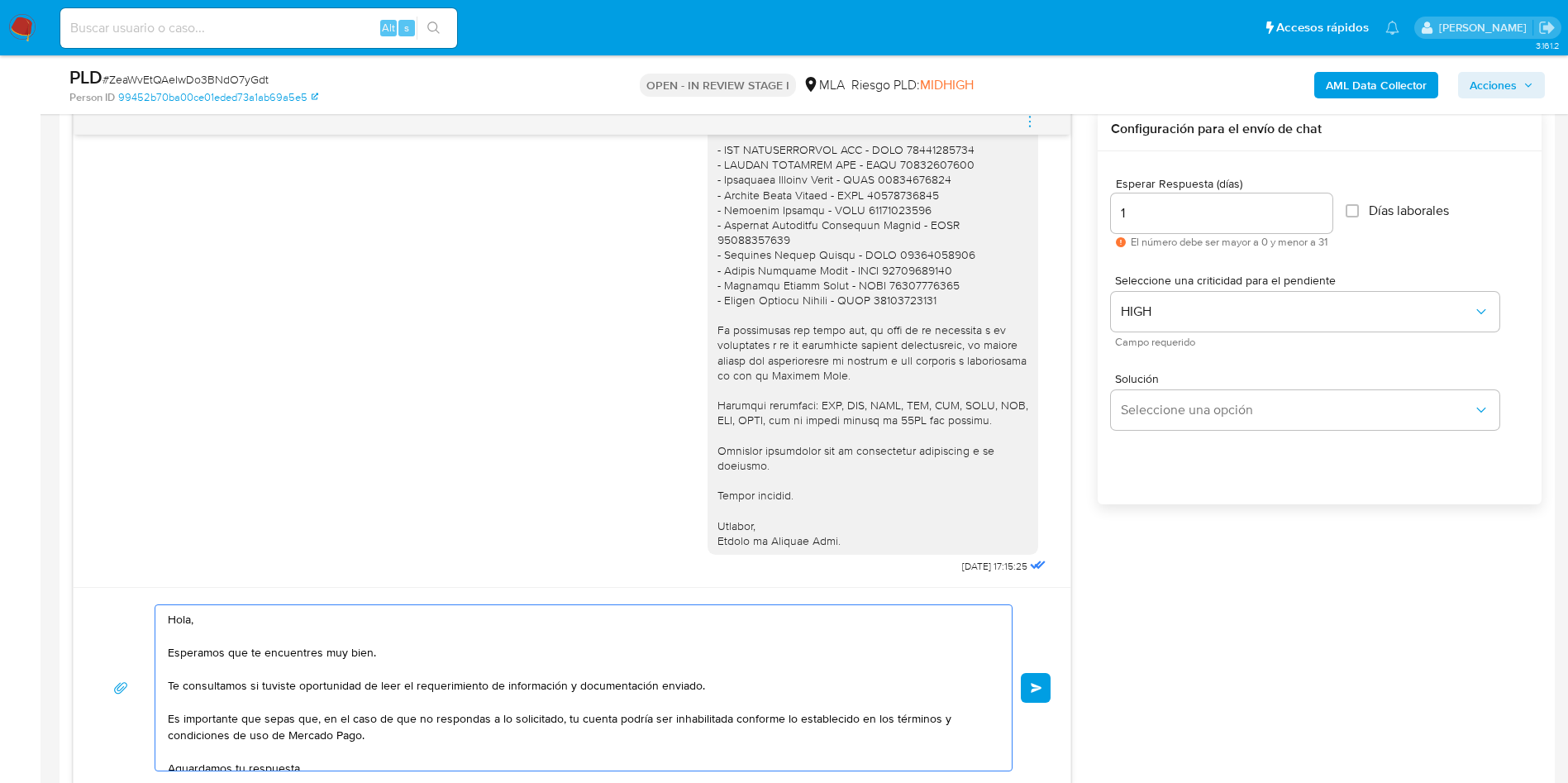
click at [826, 669] on textarea "Hola, Esperamos que te encuentres muy bien. Te consultamos si tuviste oportunid…" at bounding box center [579, 688] width 823 height 166
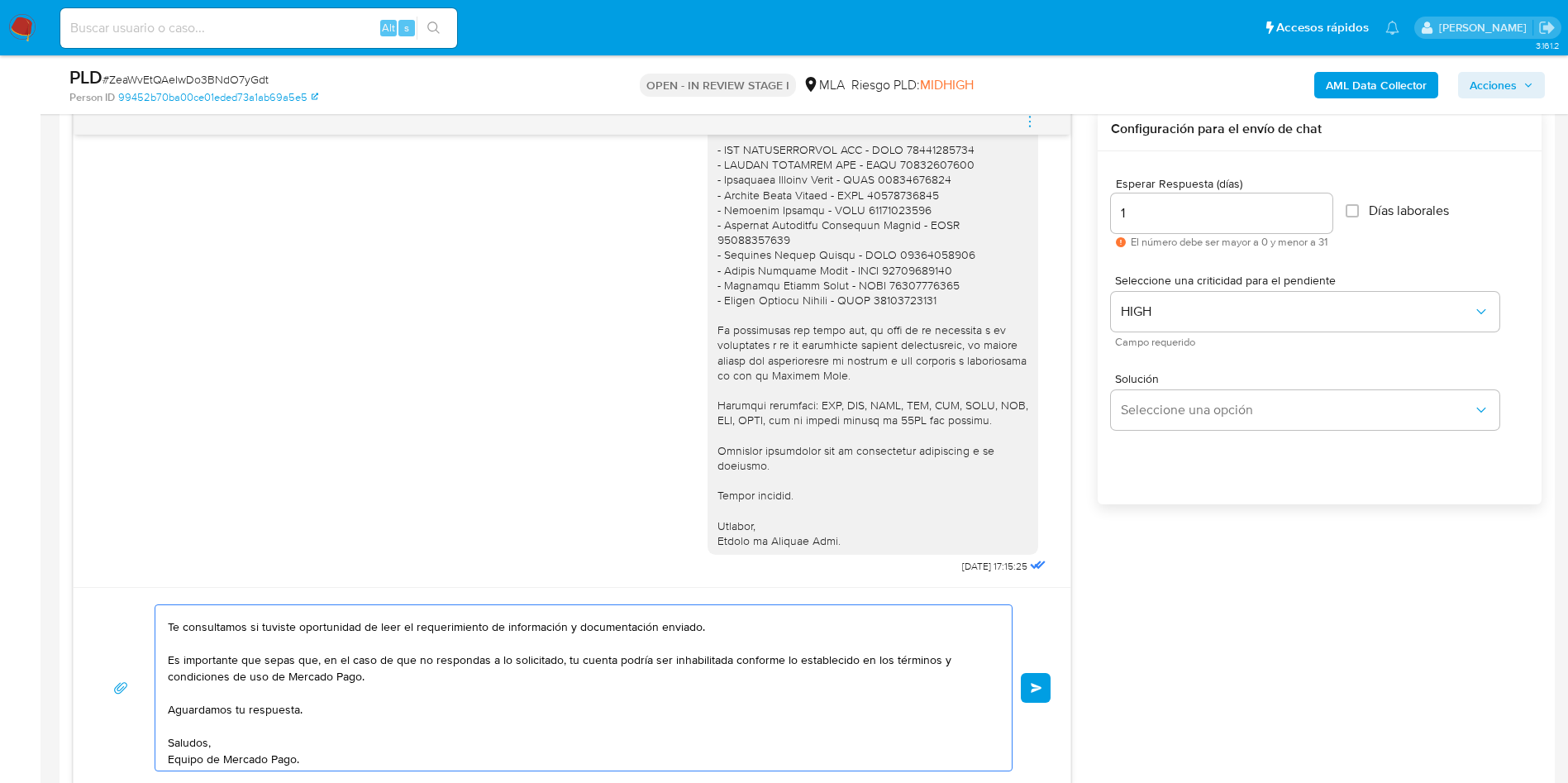
scroll to position [61, 0]
click at [1042, 675] on button "Enviar" at bounding box center [1035, 688] width 30 height 30
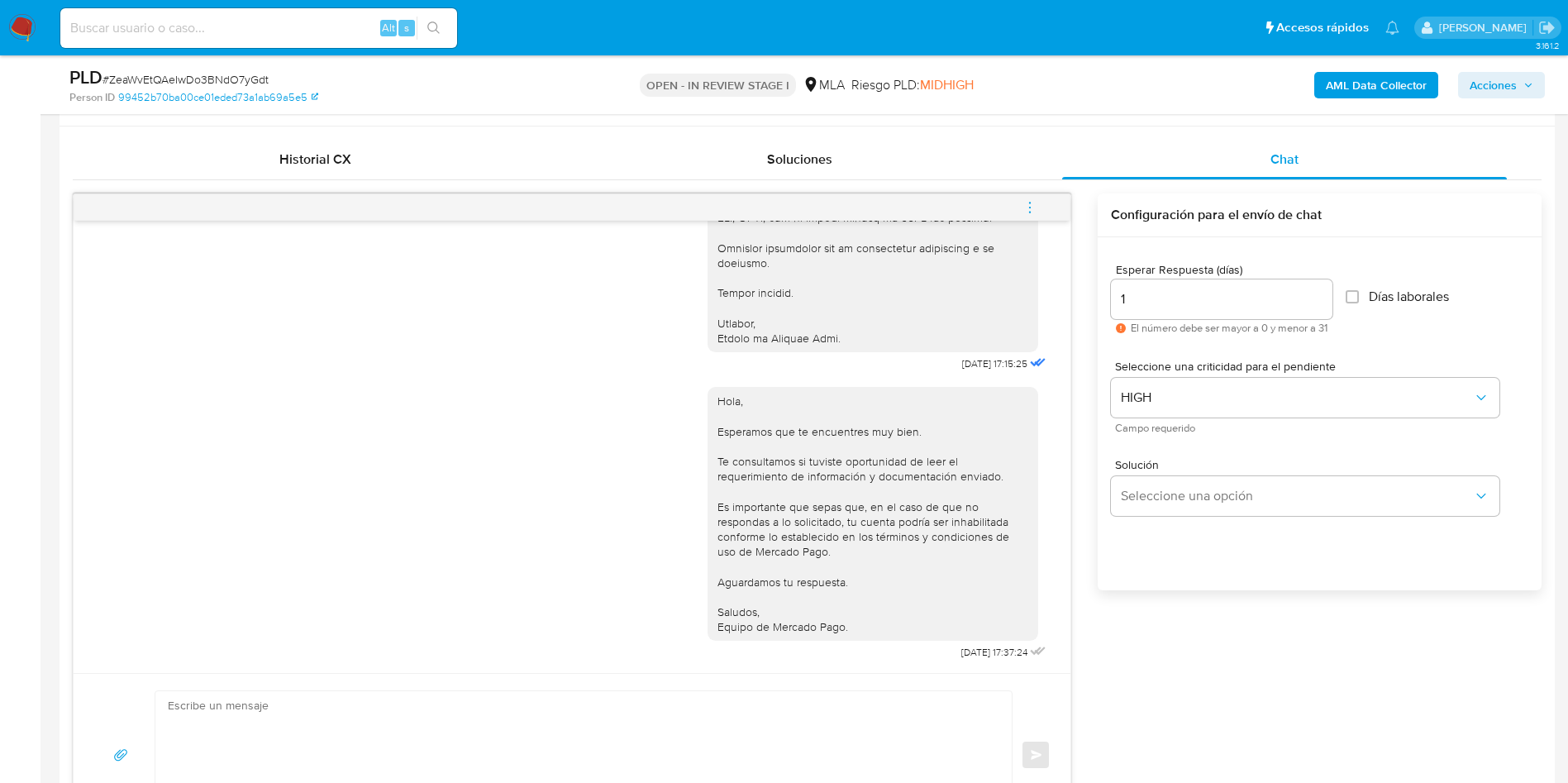
scroll to position [744, 0]
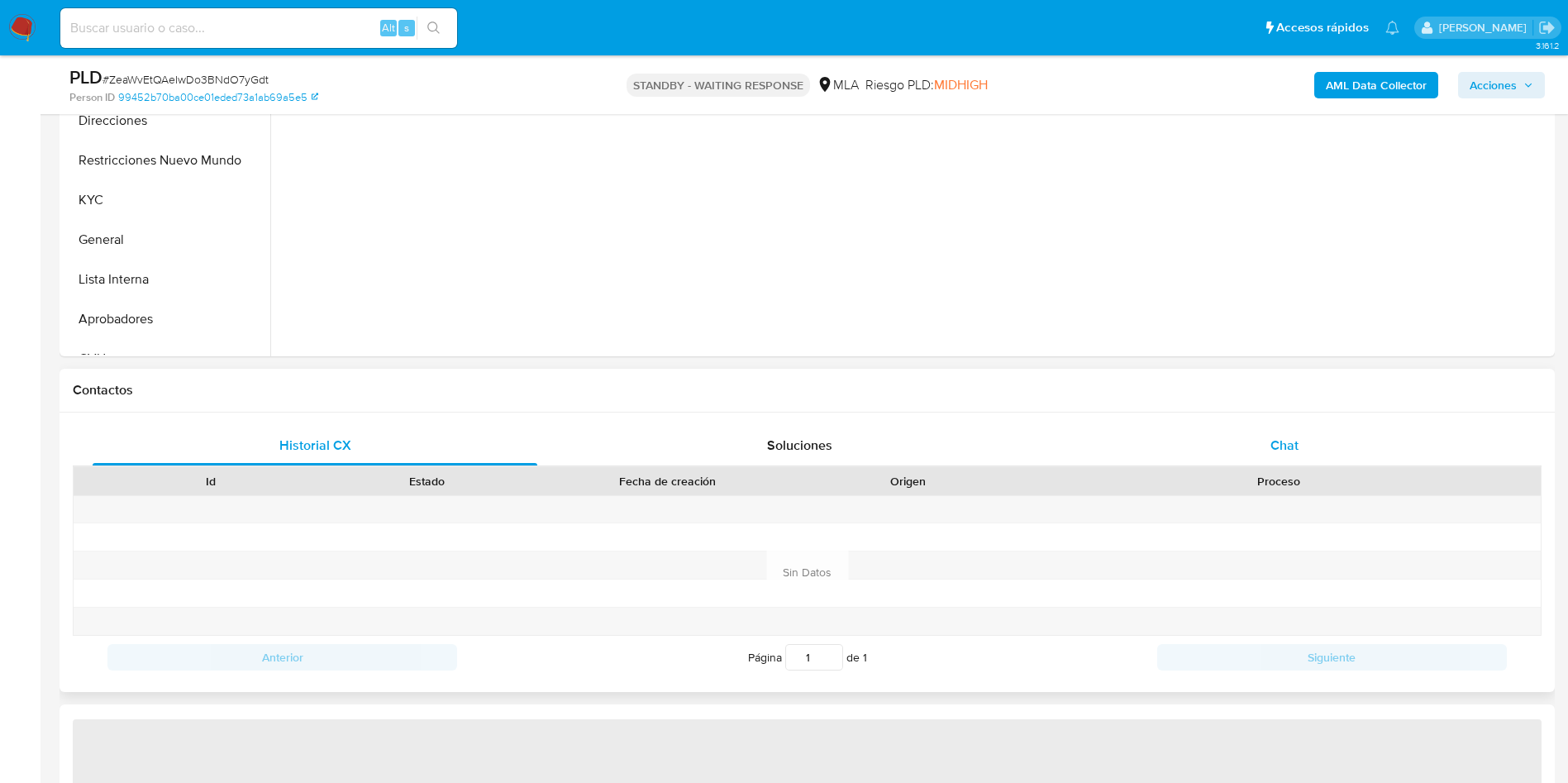
click at [1210, 430] on div "Chat" at bounding box center [1284, 445] width 445 height 40
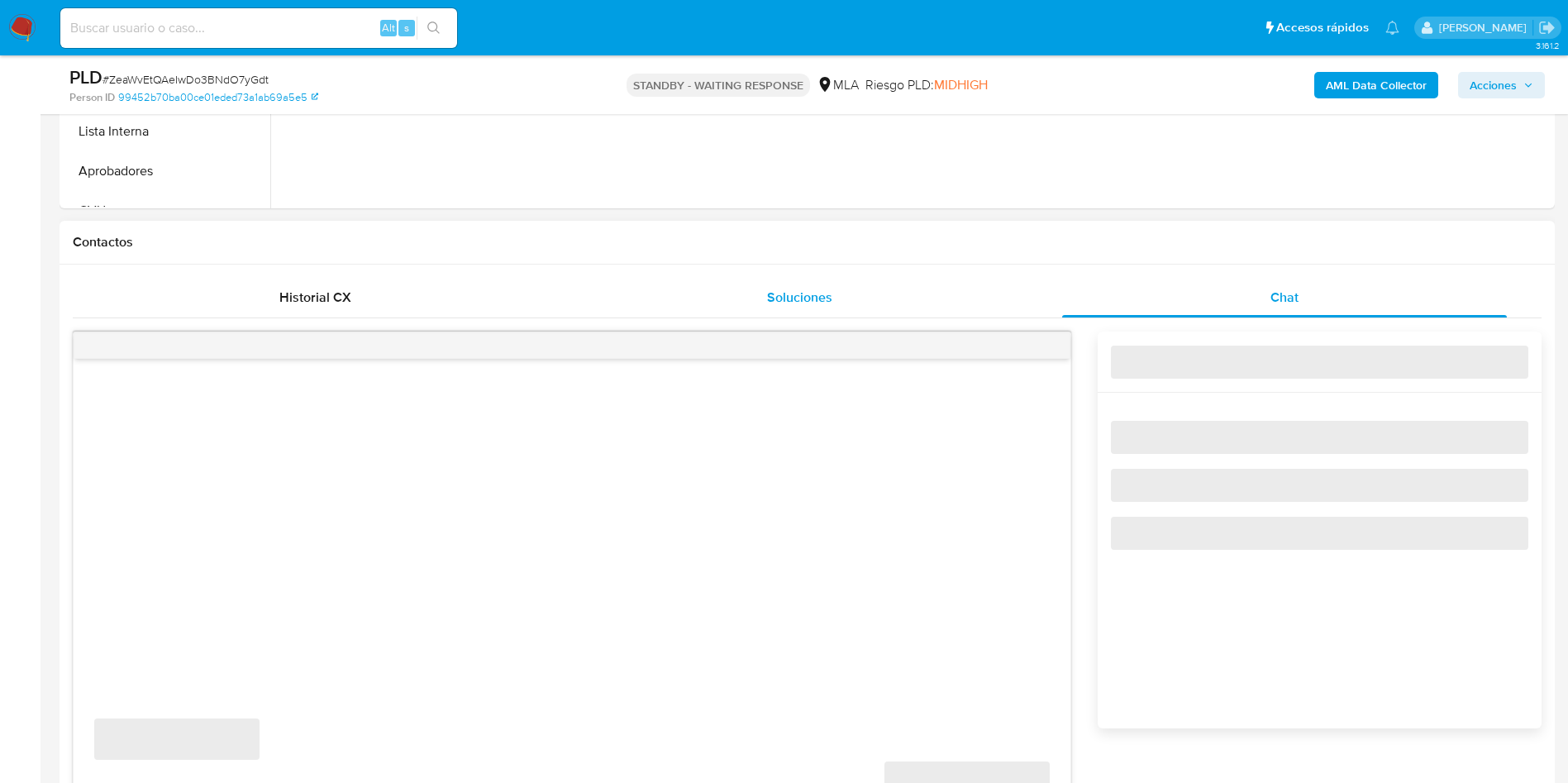
select select "10"
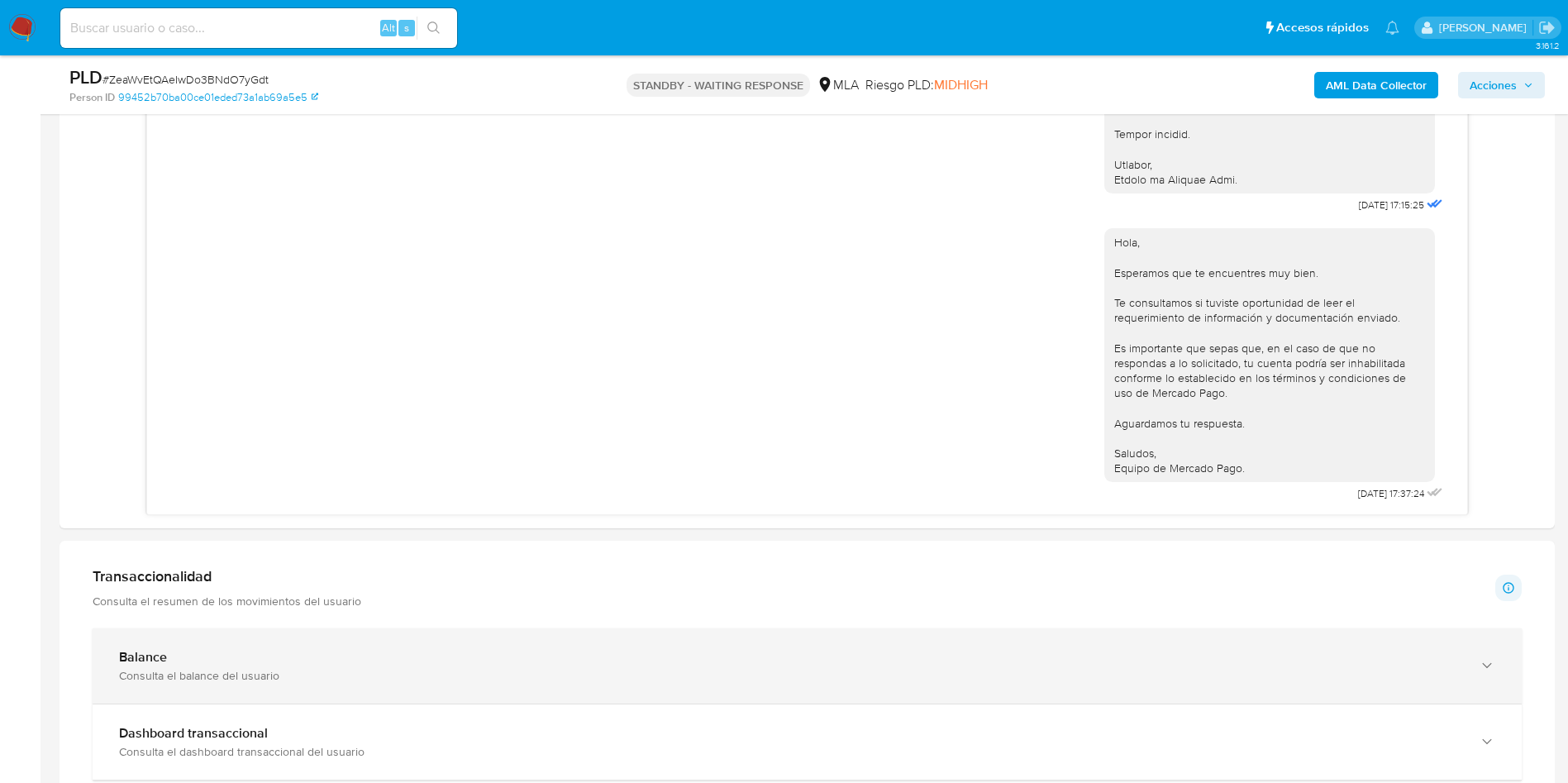
scroll to position [744, 0]
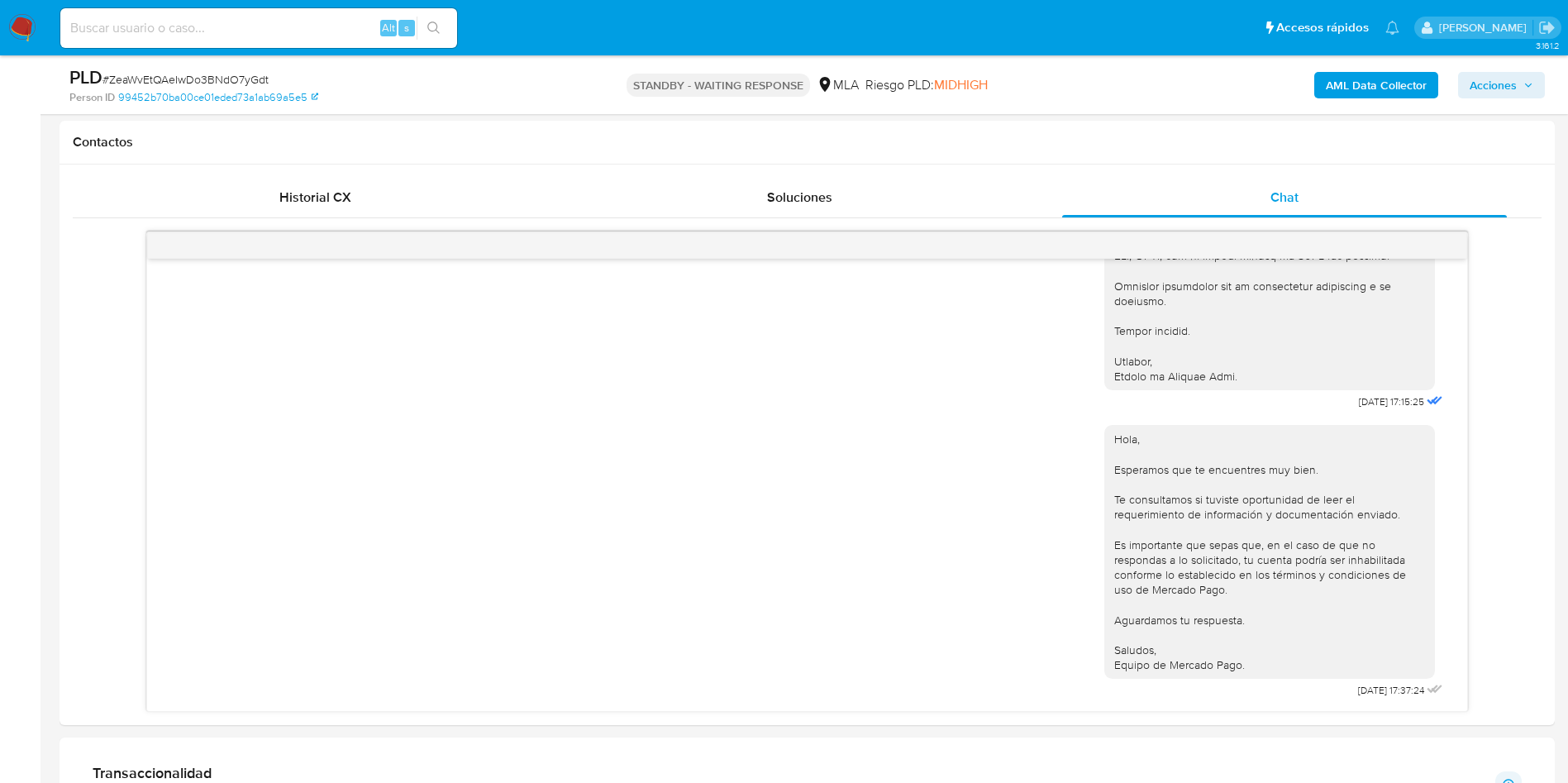
click at [273, 38] on input at bounding box center [258, 28] width 397 height 21
click at [255, 23] on input at bounding box center [258, 28] width 397 height 21
paste input "rf1Vql2BYQVCVCRLfjh670uF"
type input "rf1Vql2BYQVCVCRLfjh670uF"
click at [425, 31] on button "search-icon" at bounding box center [433, 28] width 34 height 23
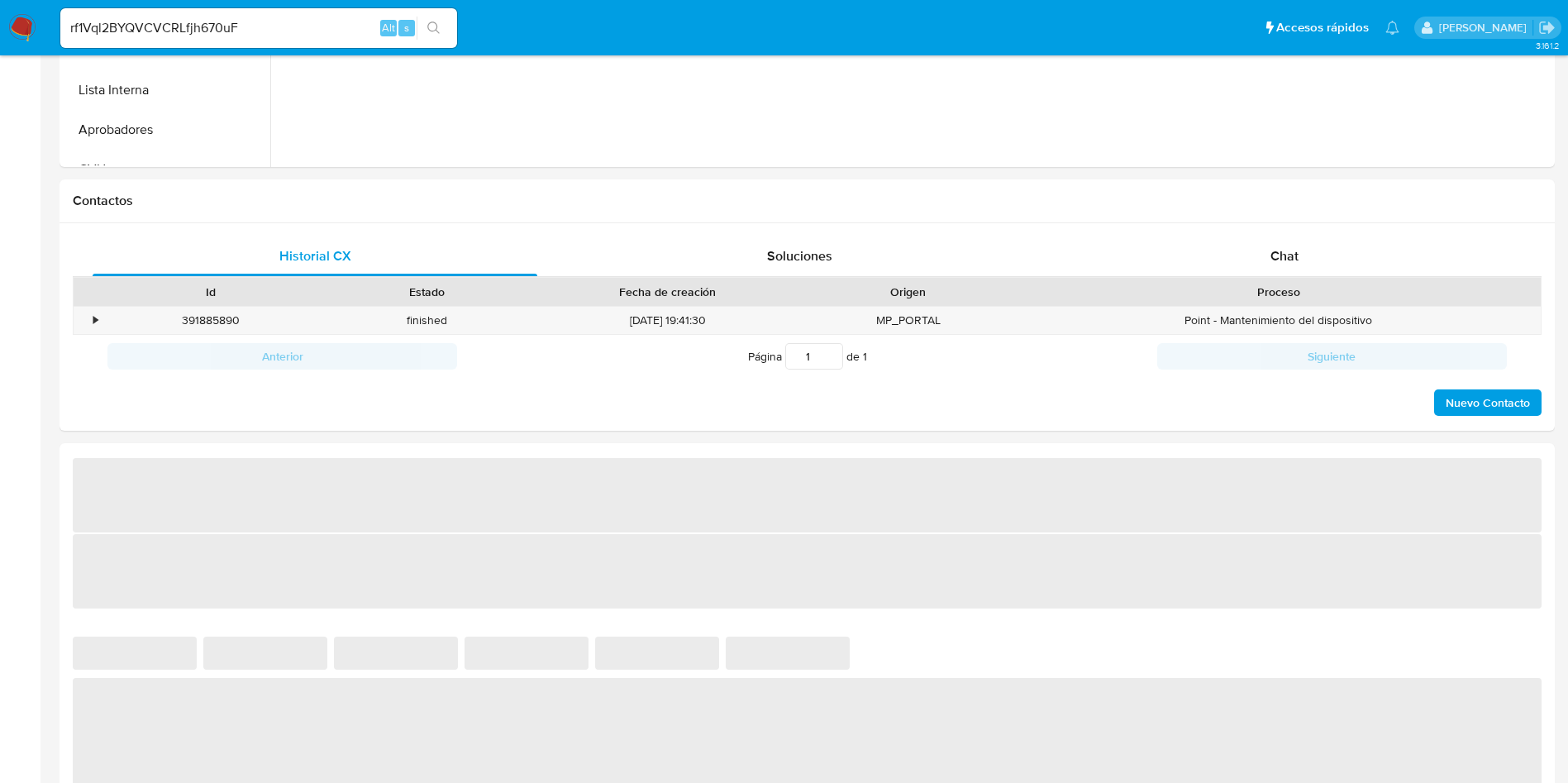
select select "10"
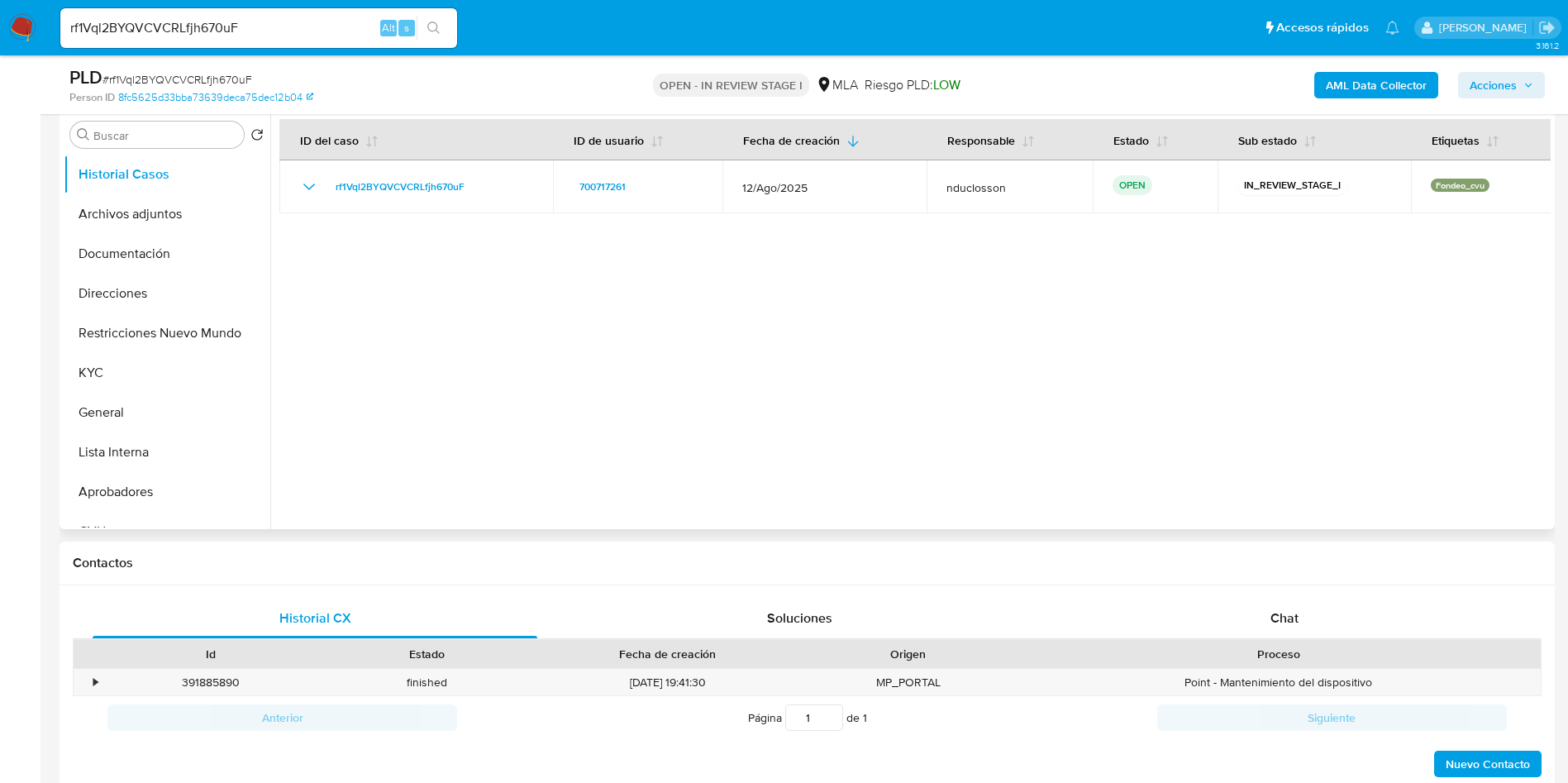
scroll to position [372, 0]
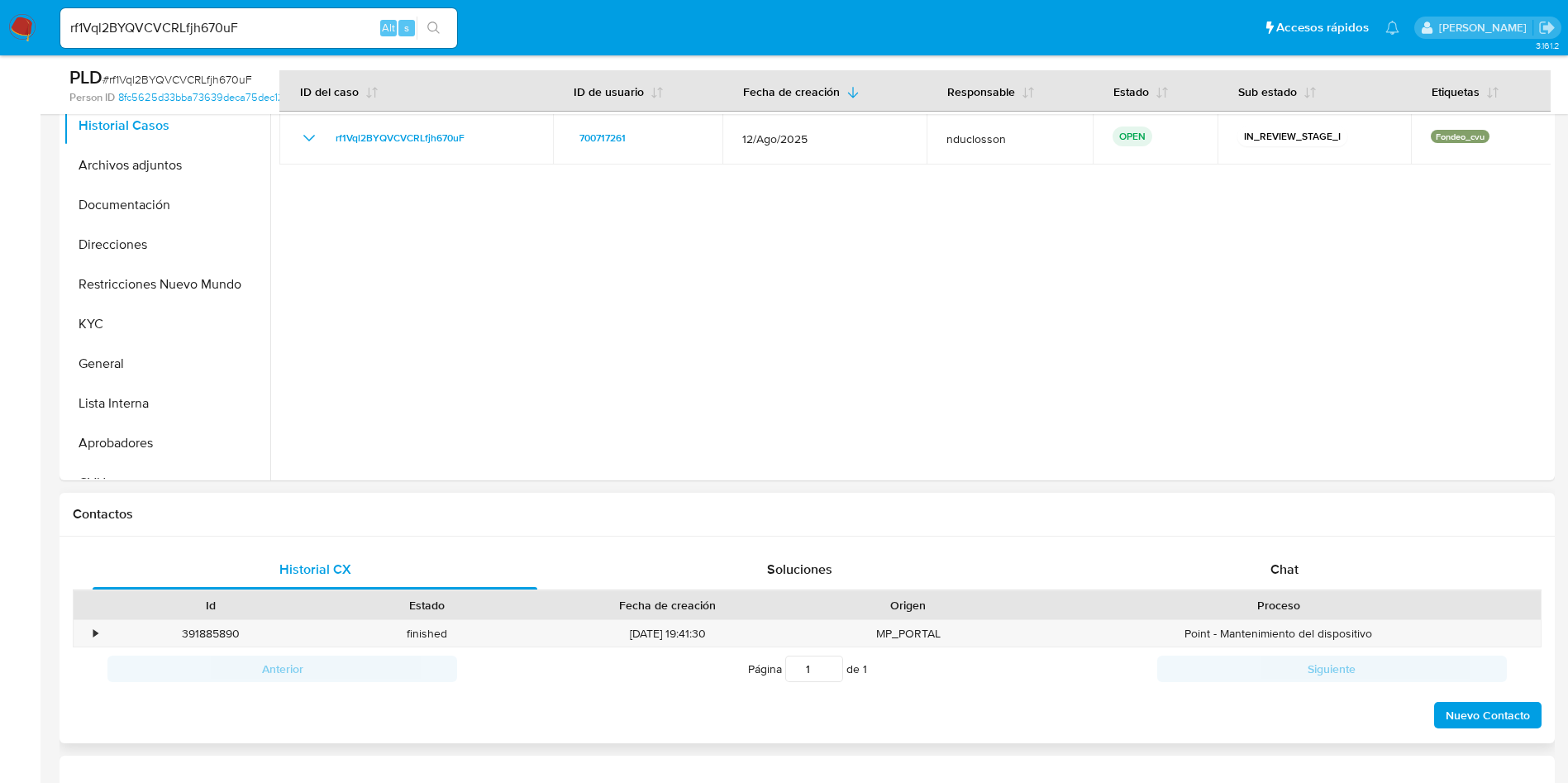
click at [1266, 540] on div "Historial CX Soluciones Chat Id Estado Fecha de creación Origen Proceso • 39188…" at bounding box center [807, 640] width 1495 height 207
click at [1265, 563] on div "Chat" at bounding box center [1284, 569] width 445 height 40
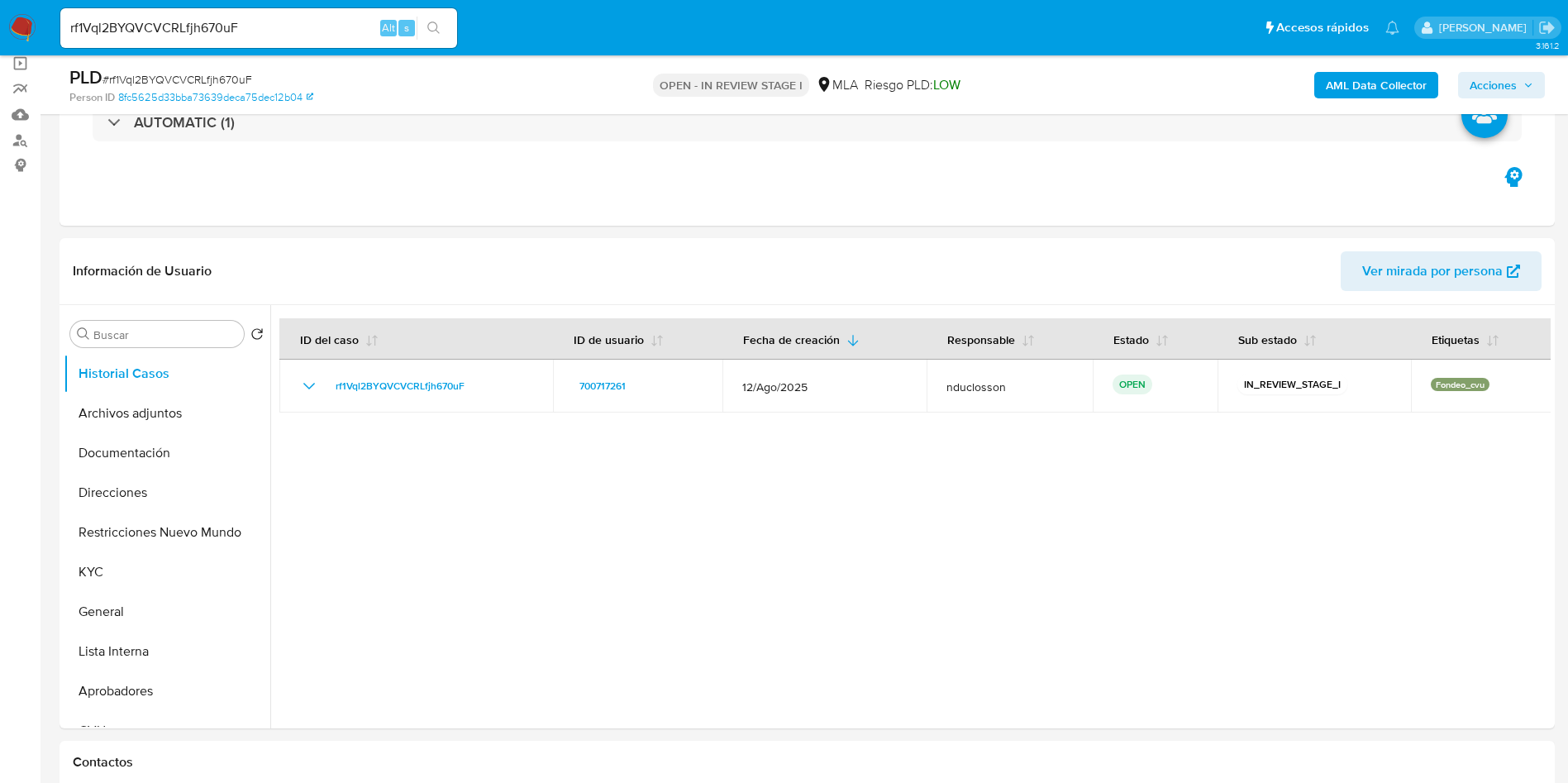
scroll to position [0, 0]
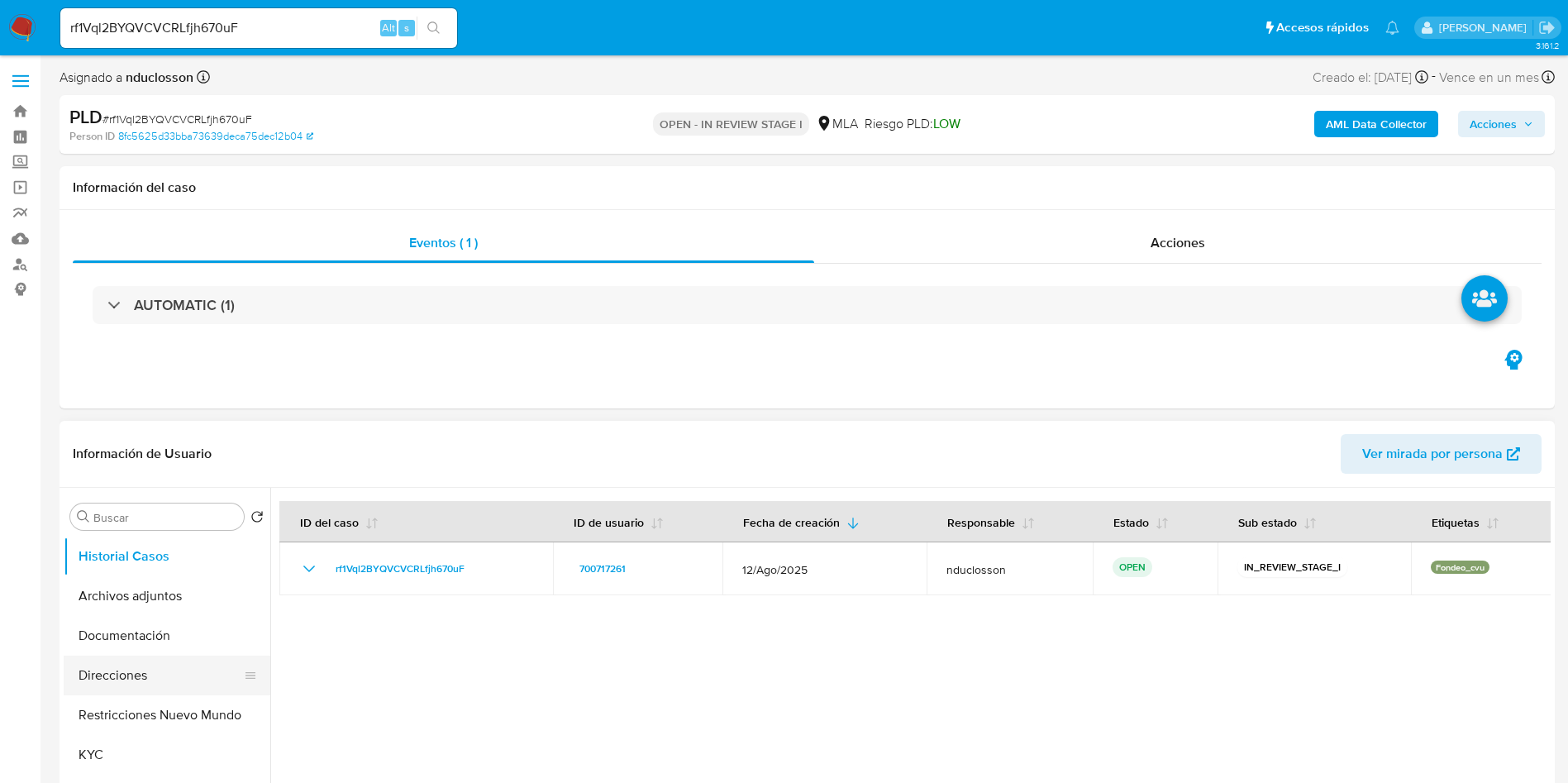
click at [143, 690] on button "Direcciones" at bounding box center [160, 675] width 193 height 40
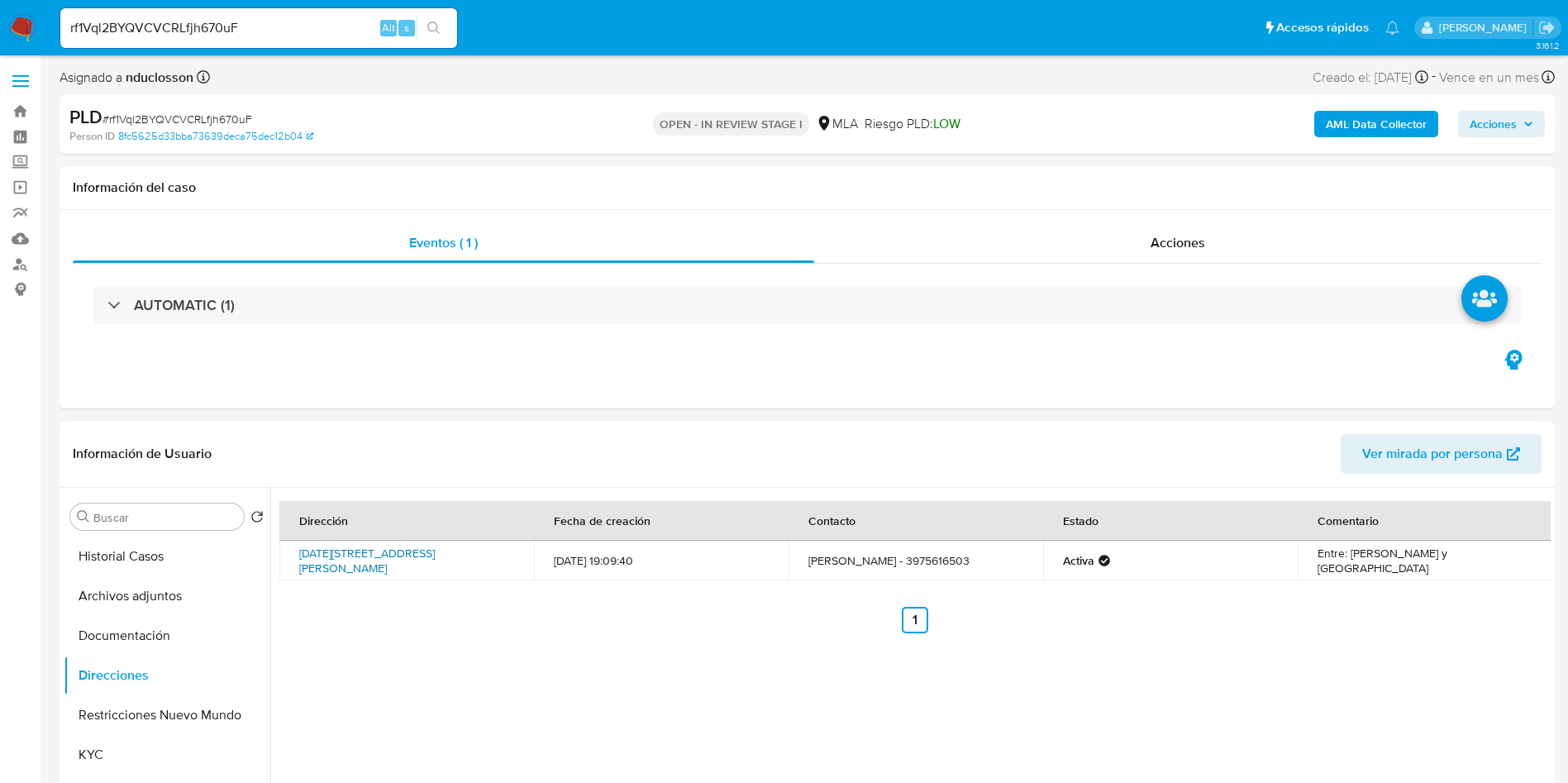
click at [358, 556] on link "9 De Julio 831, General Güemes, Salta, 4430, Argentina 831" at bounding box center [366, 561] width 136 height 31
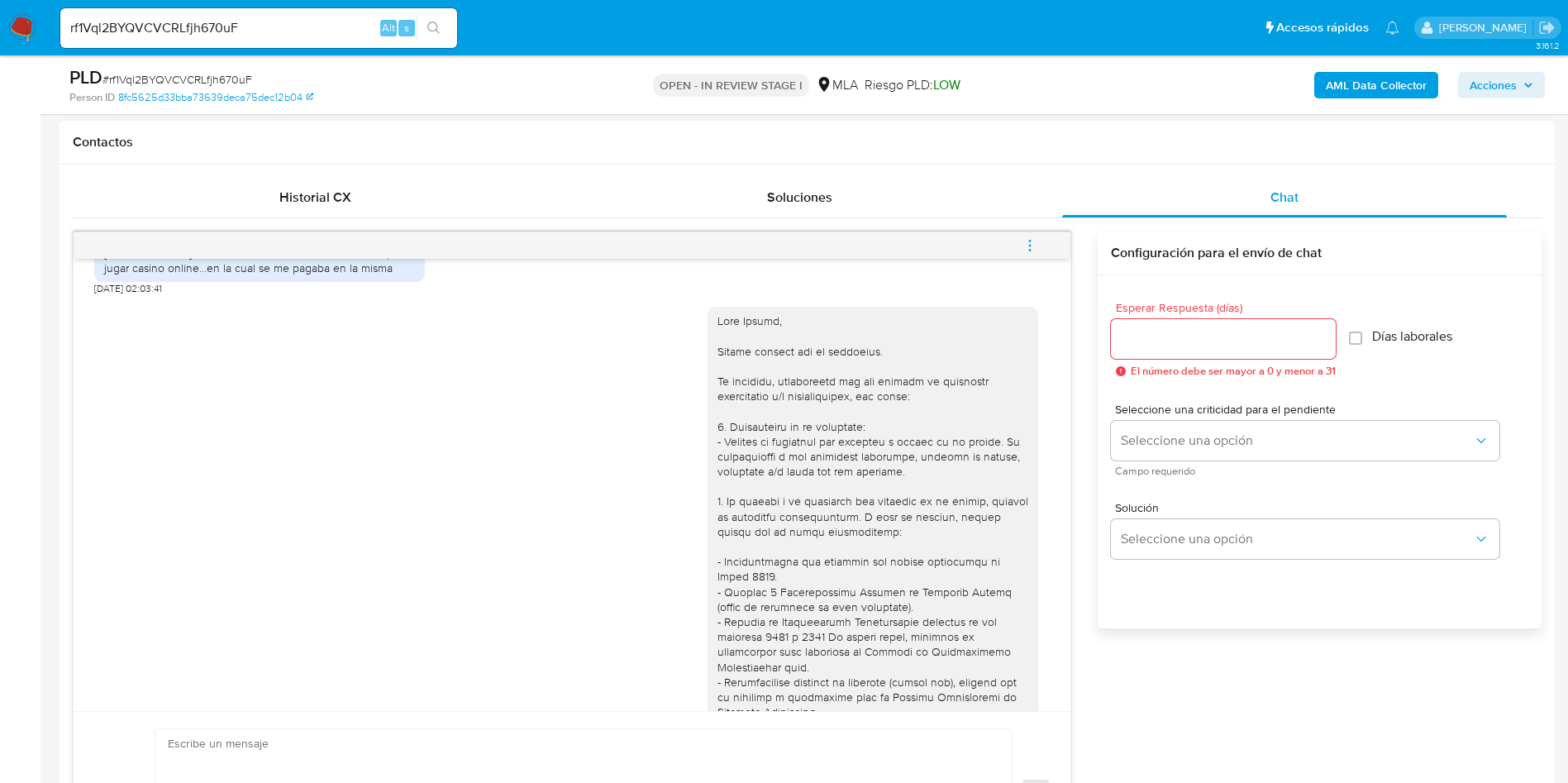
scroll to position [868, 0]
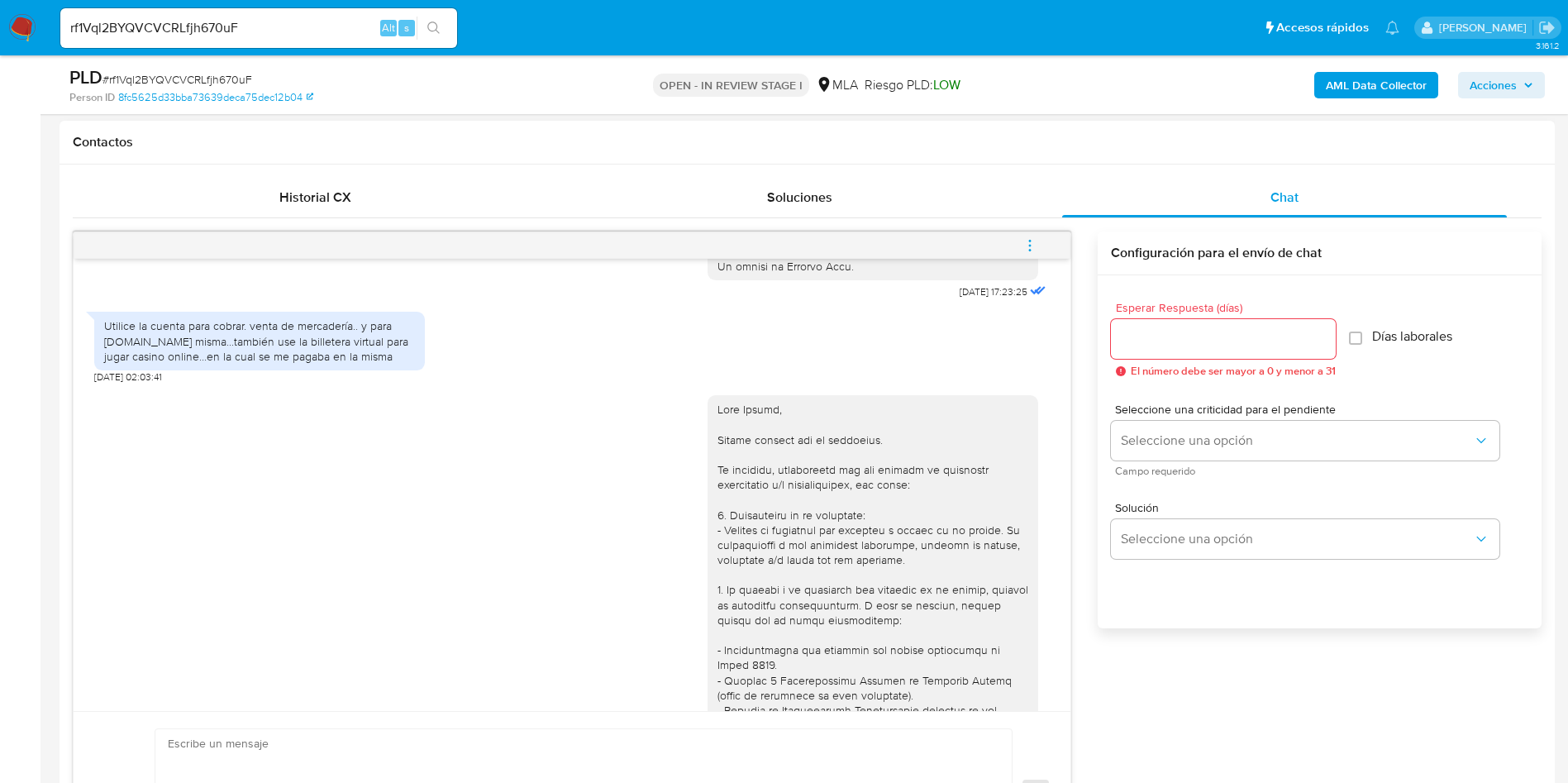
click at [251, 364] on div "Utilice la cuenta para cobrar. venta de mercadería.. y para [DOMAIN_NAME] misma…" at bounding box center [260, 341] width 311 height 45
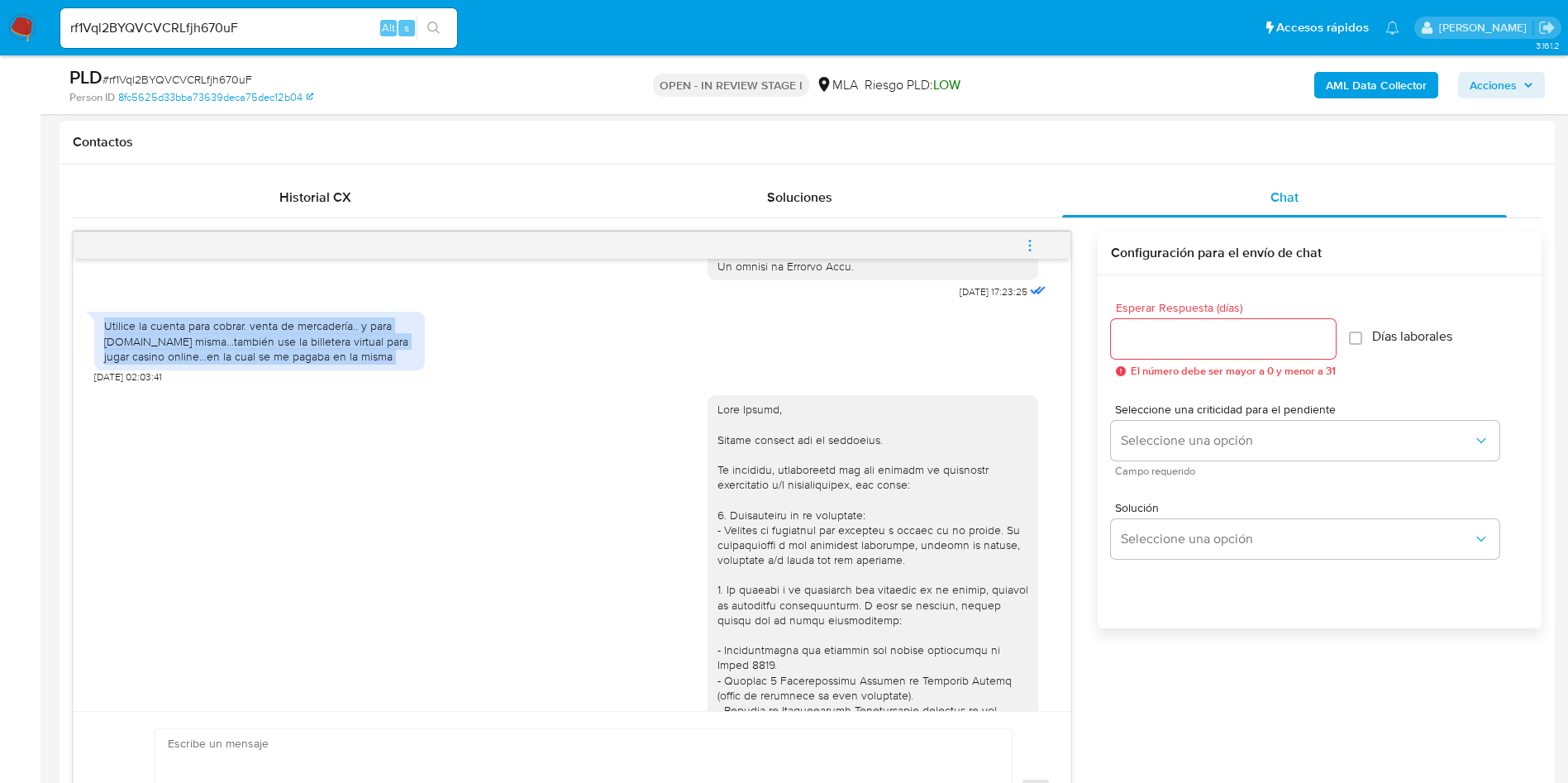
click at [251, 364] on div "Utilice la cuenta para cobrar. venta de mercadería.. y para [DOMAIN_NAME] misma…" at bounding box center [260, 341] width 311 height 45
copy div "Utilice la cuenta para cobrar. venta de mercadería.. y para [DOMAIN_NAME] misma…"
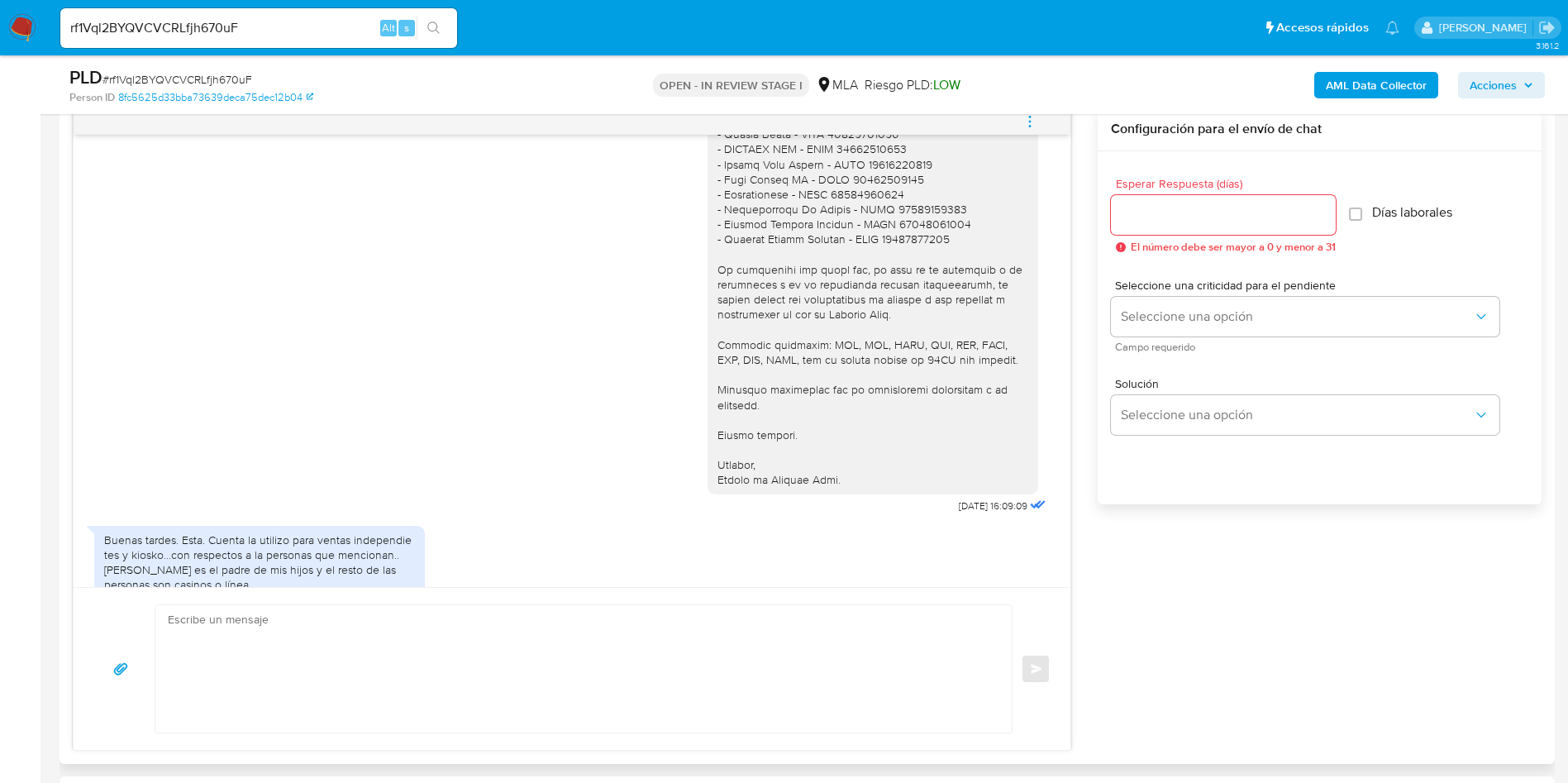
scroll to position [744, 0]
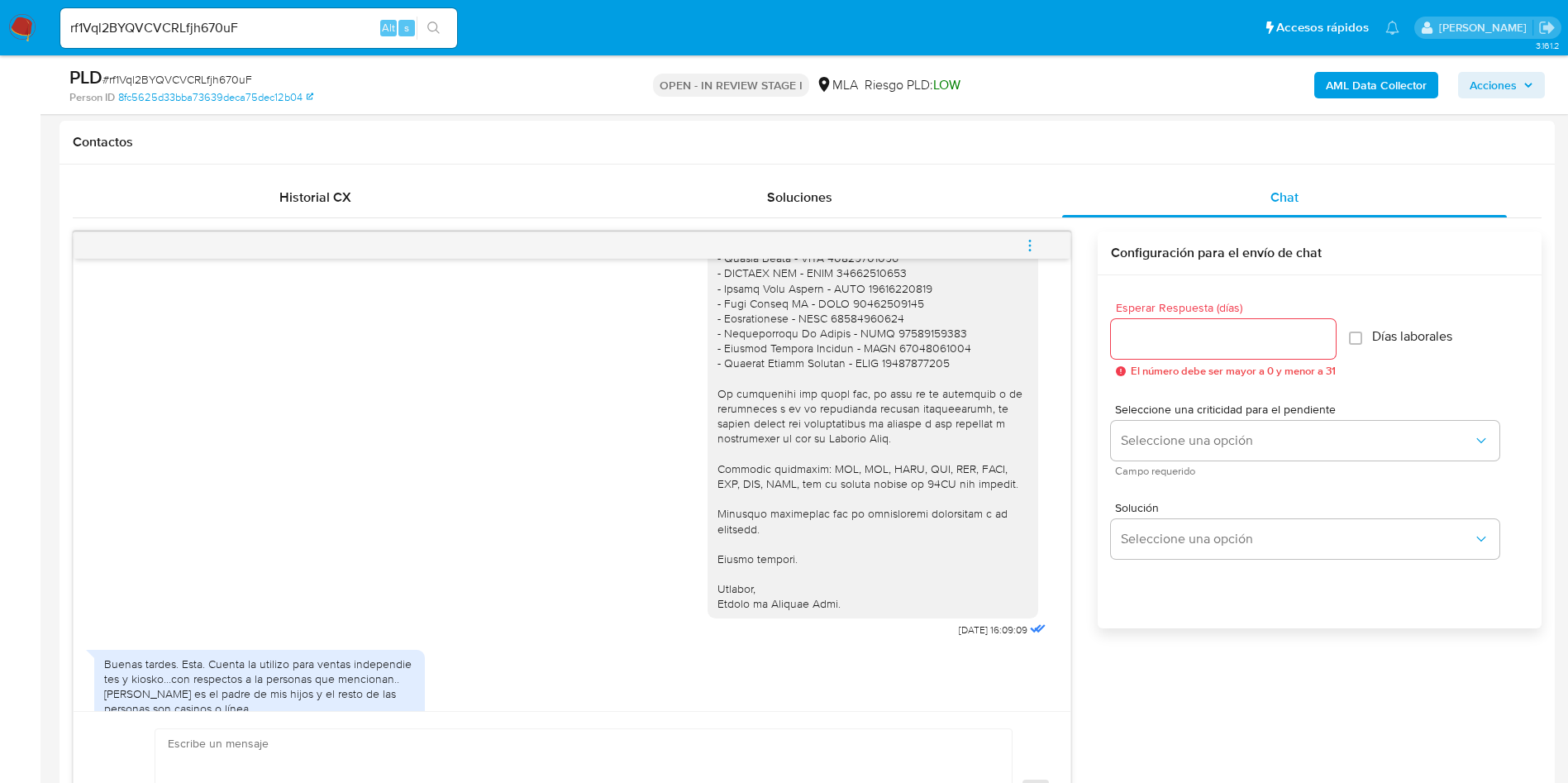
click at [1190, 35] on ul "Pausado Ver notificaciones rf1Vql2BYQVCVCRLfjh670uF Alt s Accesos rápidos Presi…" at bounding box center [729, 27] width 1355 height 42
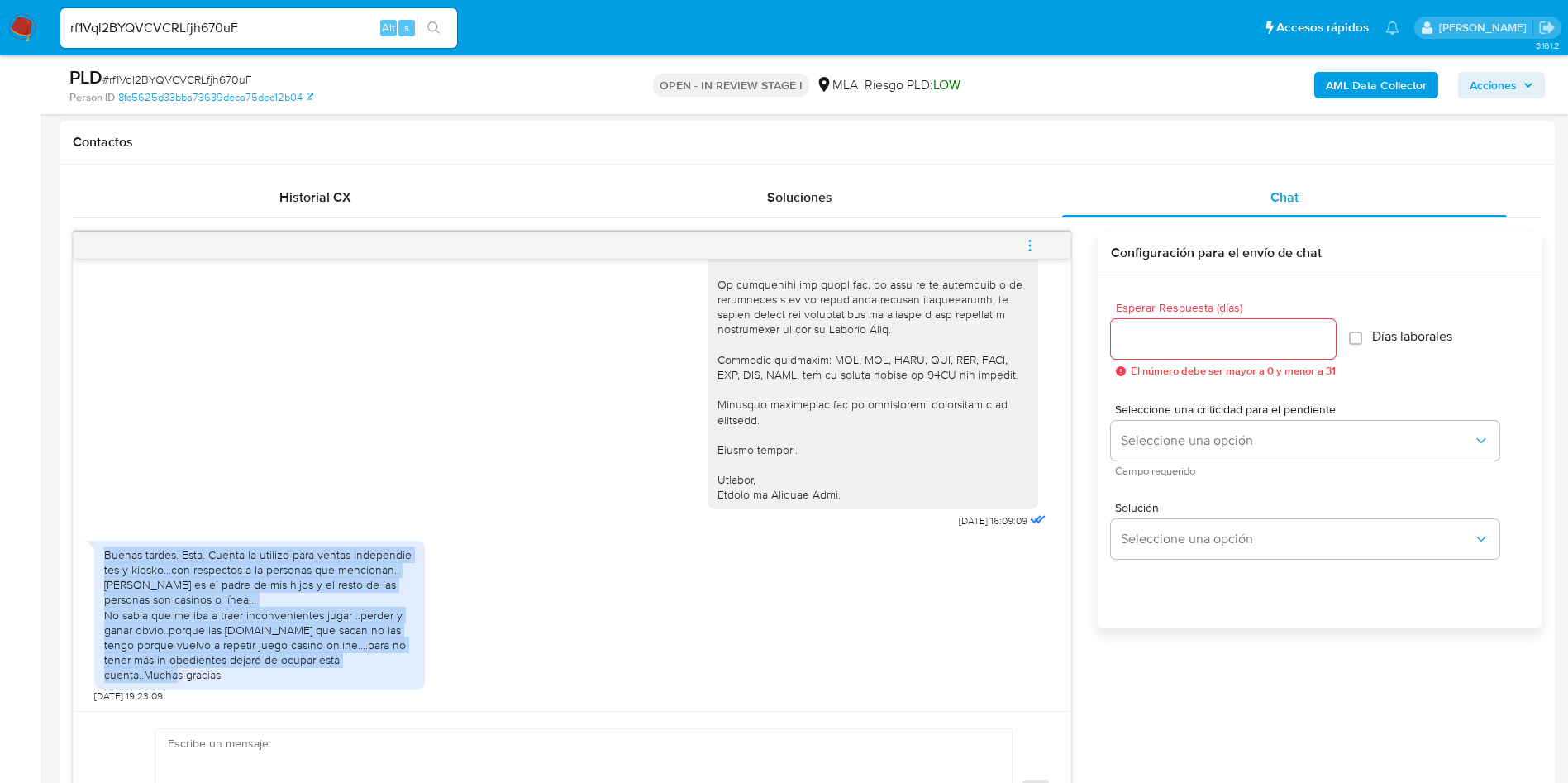
drag, startPoint x: 101, startPoint y: 567, endPoint x: 408, endPoint y: 672, distance: 324.5
click at [408, 672] on div "Buenas tardes. Esta. Cuenta la utilizo para ventas independie tes y kiosko...co…" at bounding box center [259, 615] width 330 height 149
copy div "Buenas tardes. Esta. Cuenta la utilizo para ventas independie tes y kiosko...co…"
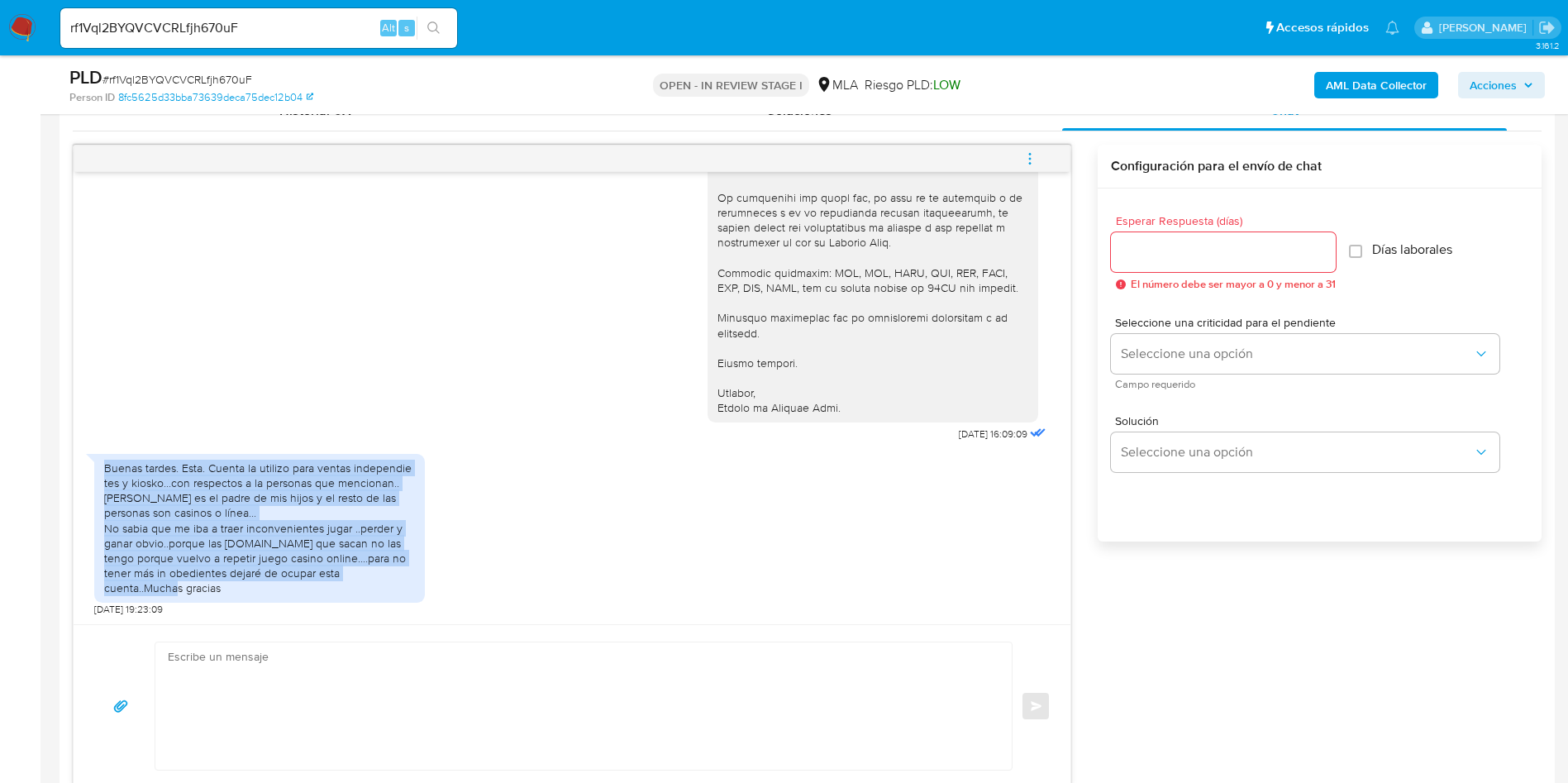
scroll to position [868, 0]
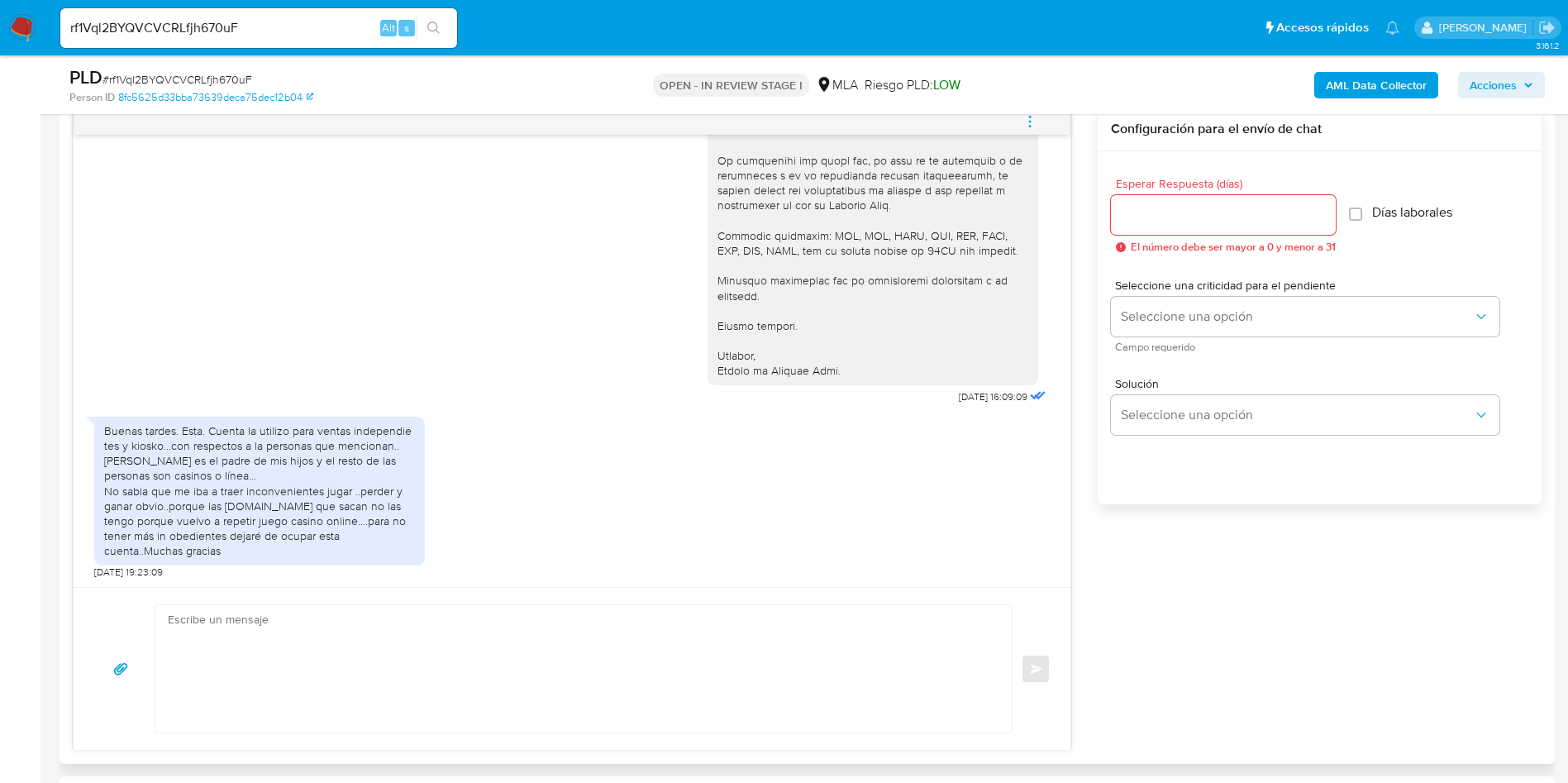
click at [1291, 631] on div "18/08/2025 17:23:25 Utilice la cuenta para cobrar. venta de mercadería.. y para…" at bounding box center [808, 429] width 1469 height 643
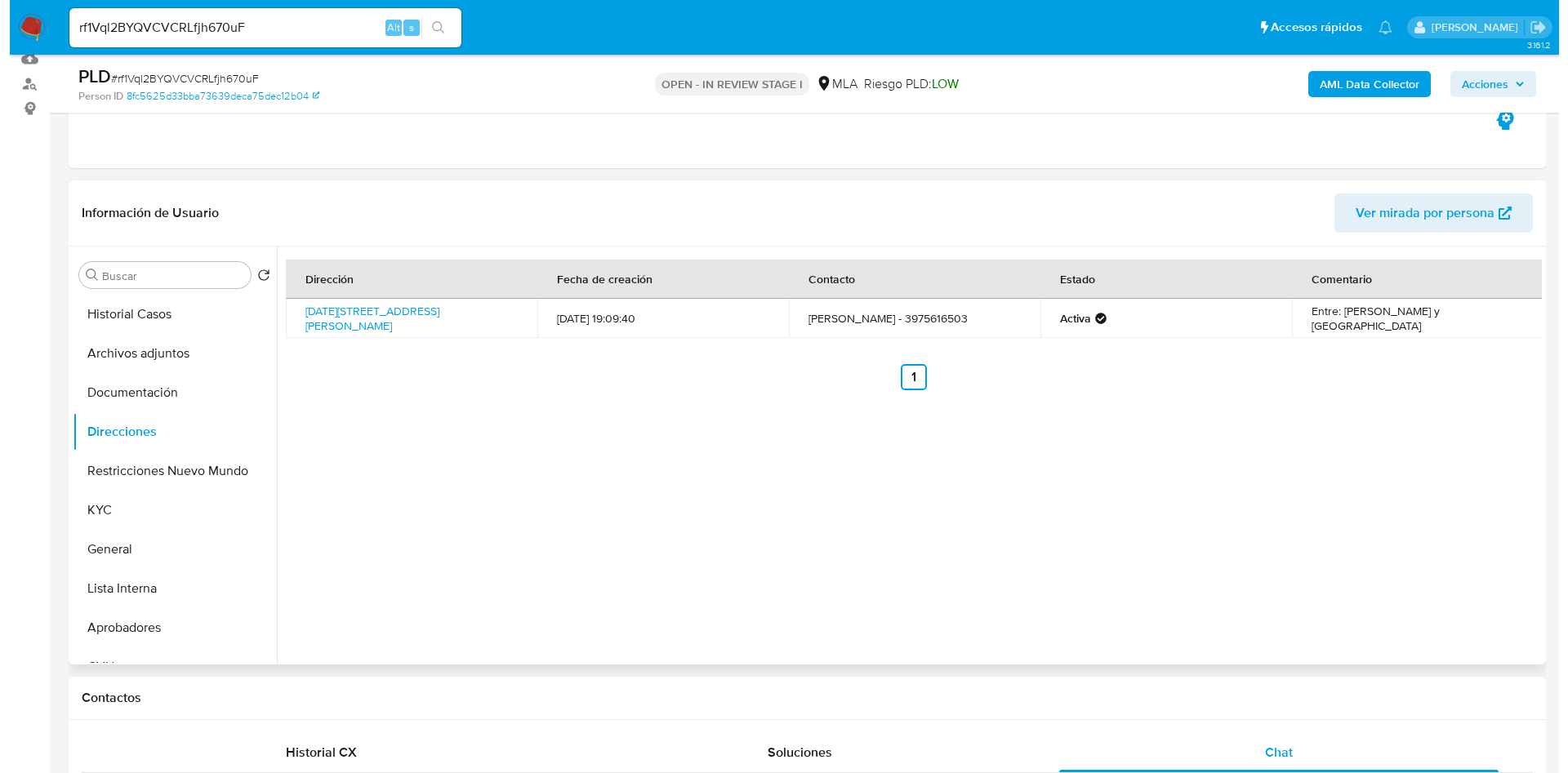
scroll to position [122, 0]
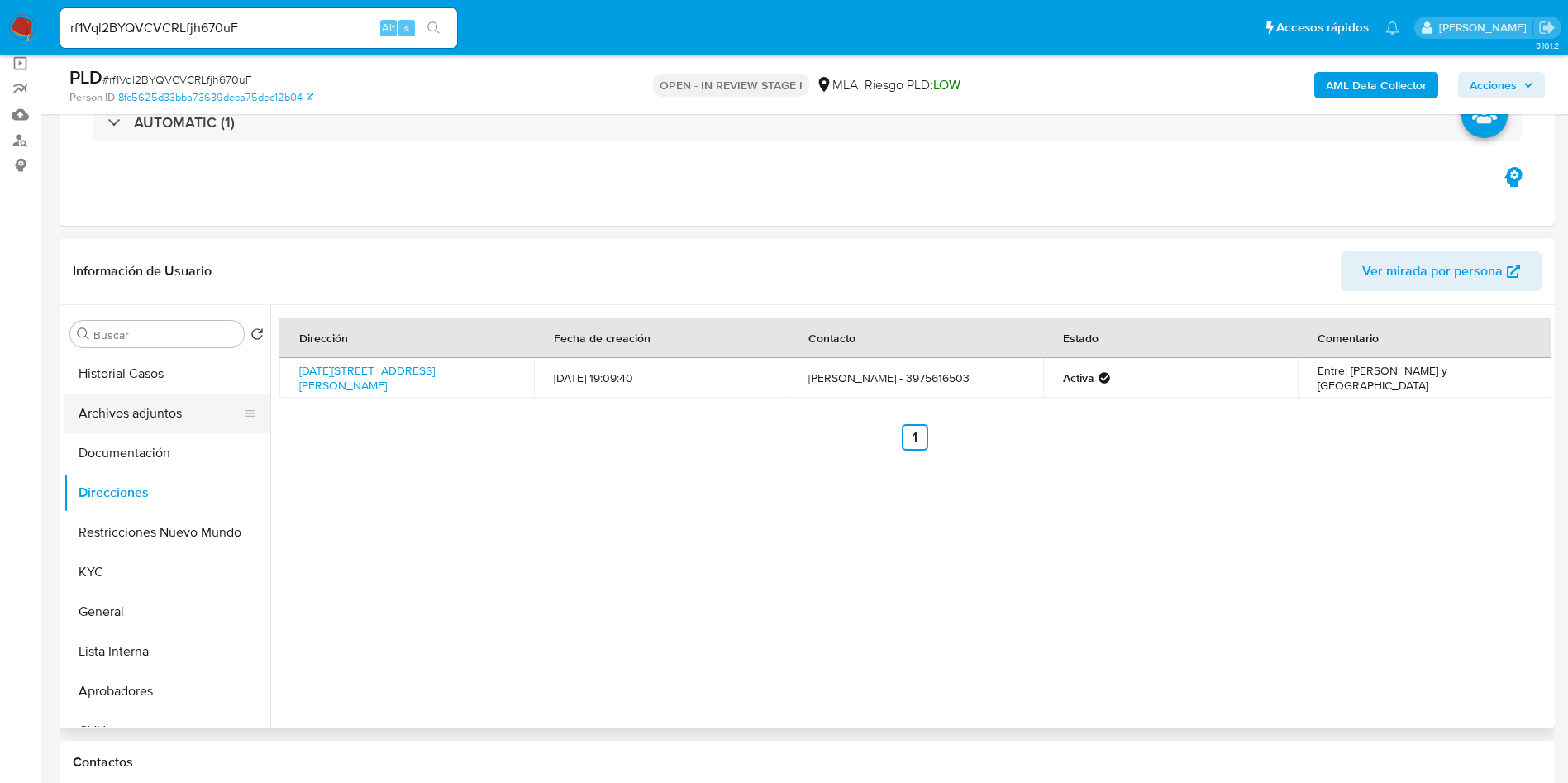
click at [143, 420] on button "Archivos adjuntos" at bounding box center [160, 413] width 193 height 40
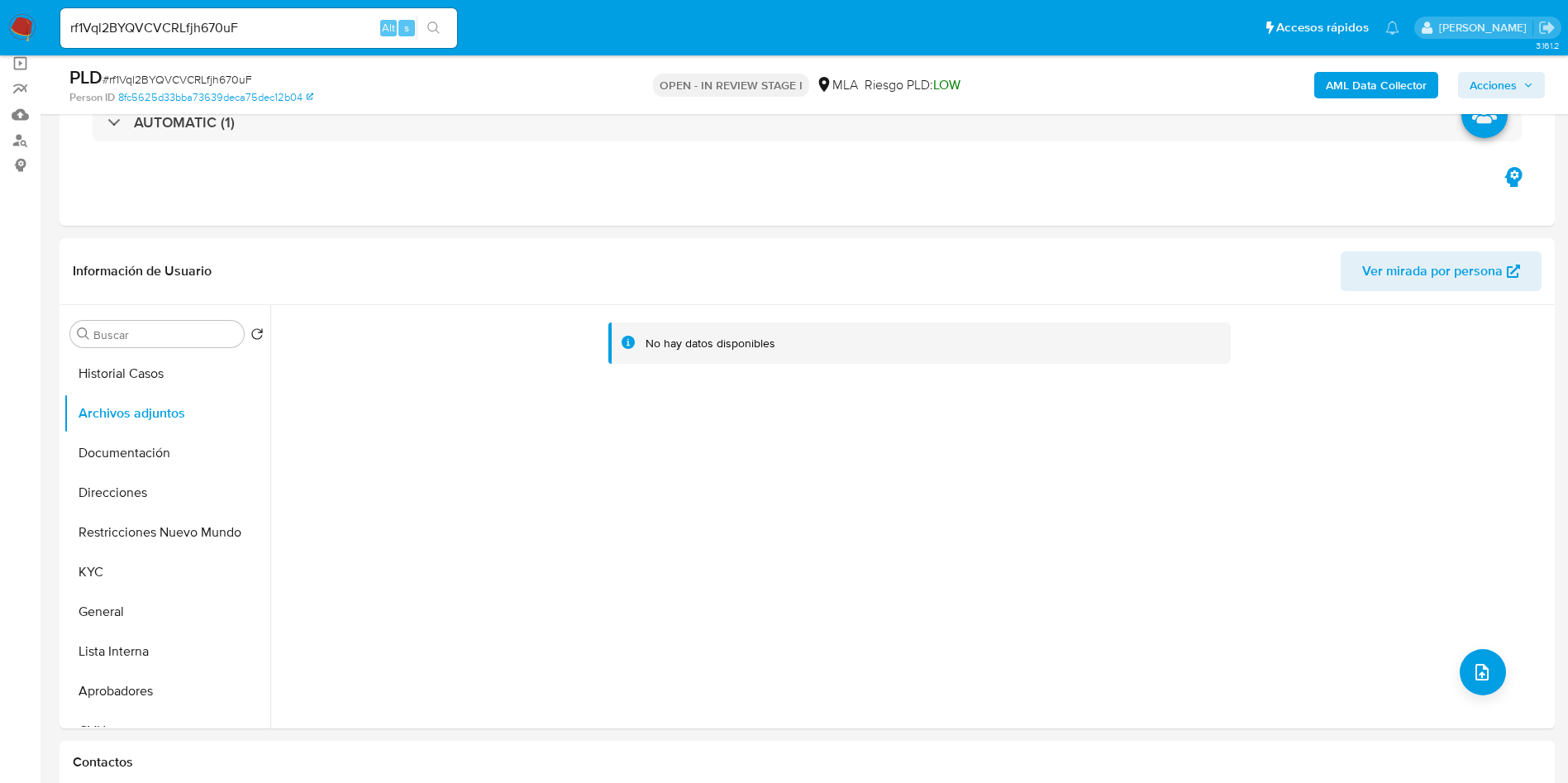
click at [1361, 92] on b "AML Data Collector" at bounding box center [1376, 85] width 101 height 27
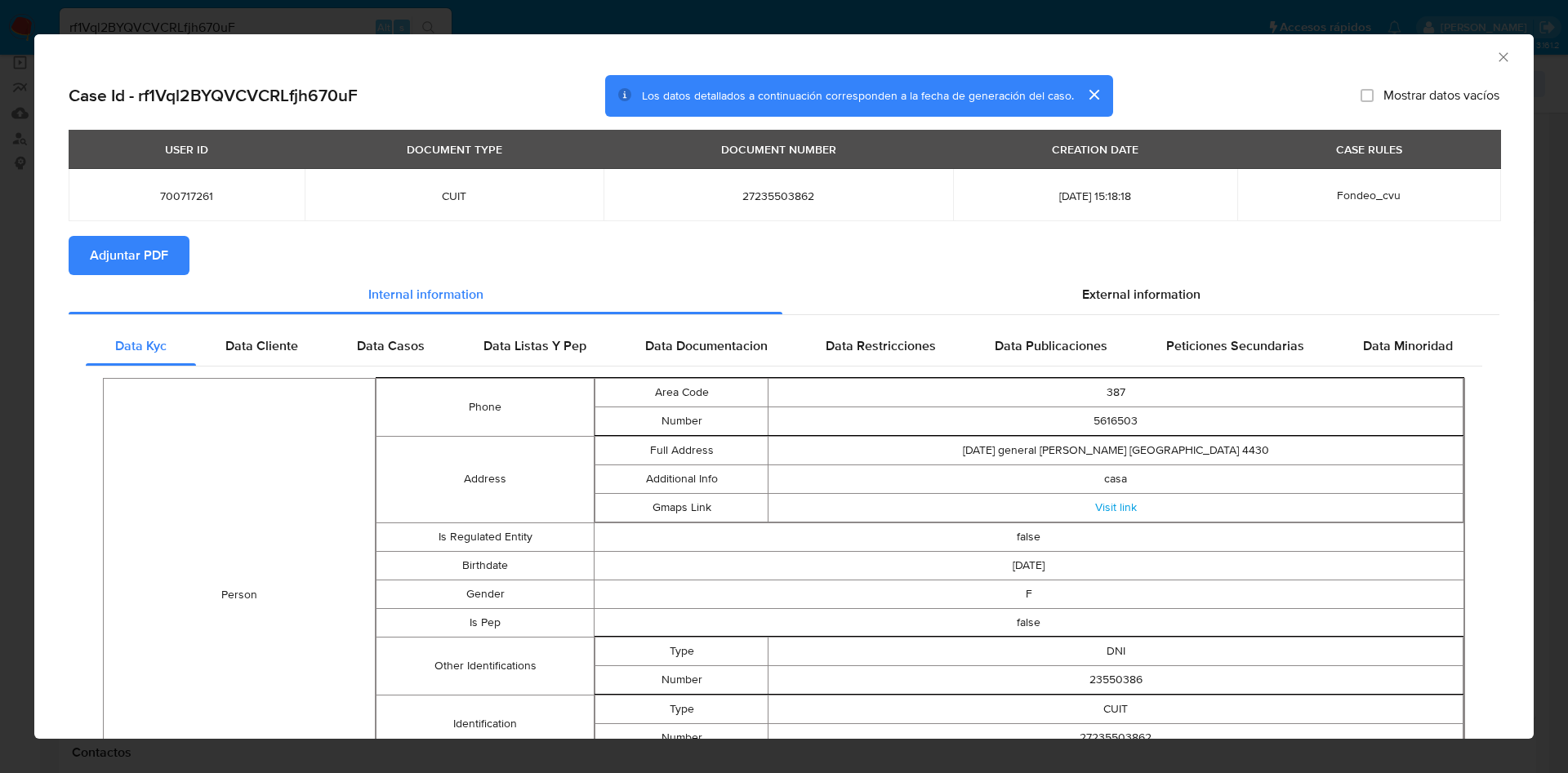
click at [1027, 295] on div "External information" at bounding box center [1141, 294] width 717 height 39
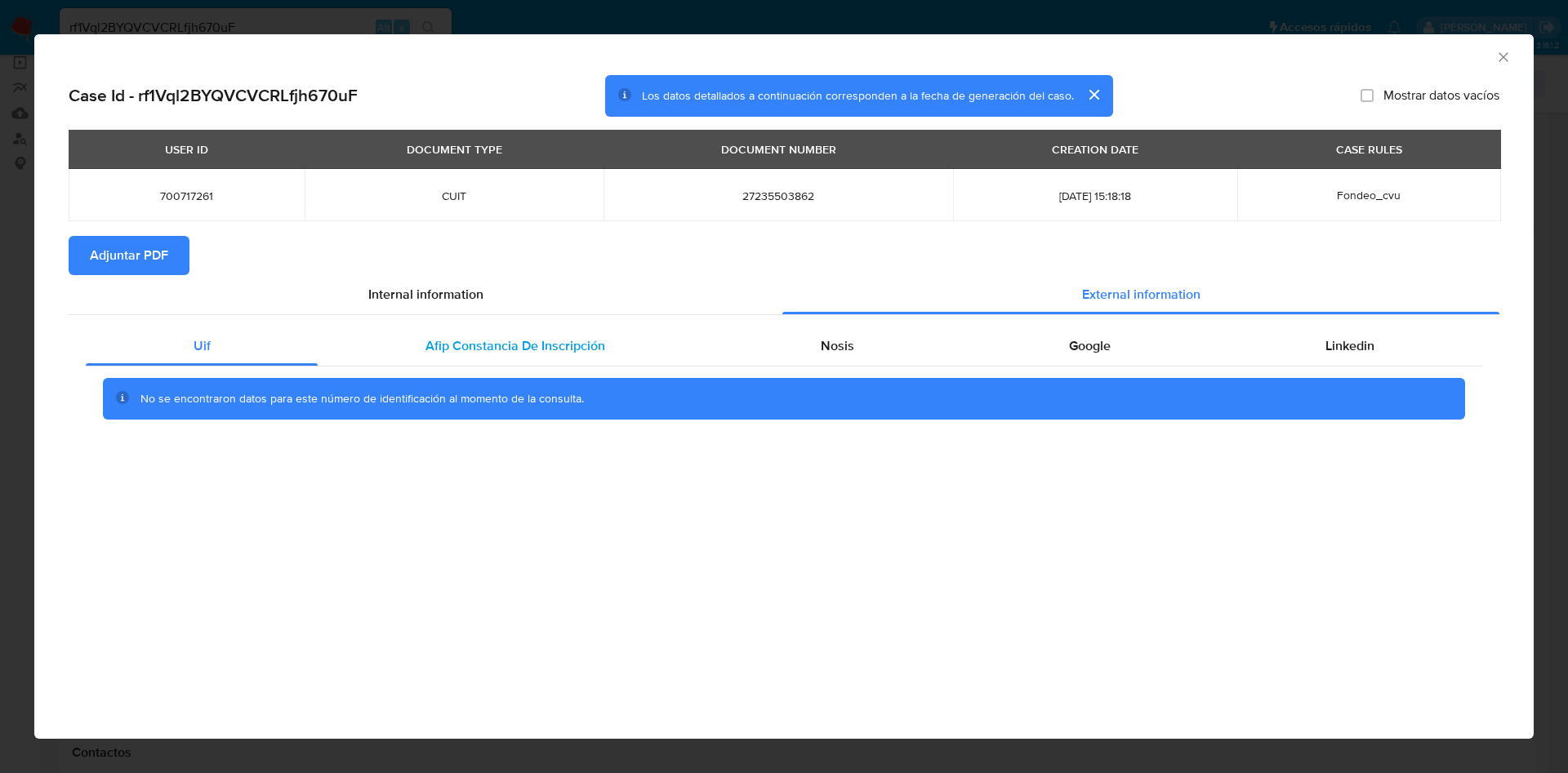
click at [486, 356] on div "Afip Constancia De Inscripción" at bounding box center [516, 345] width 395 height 39
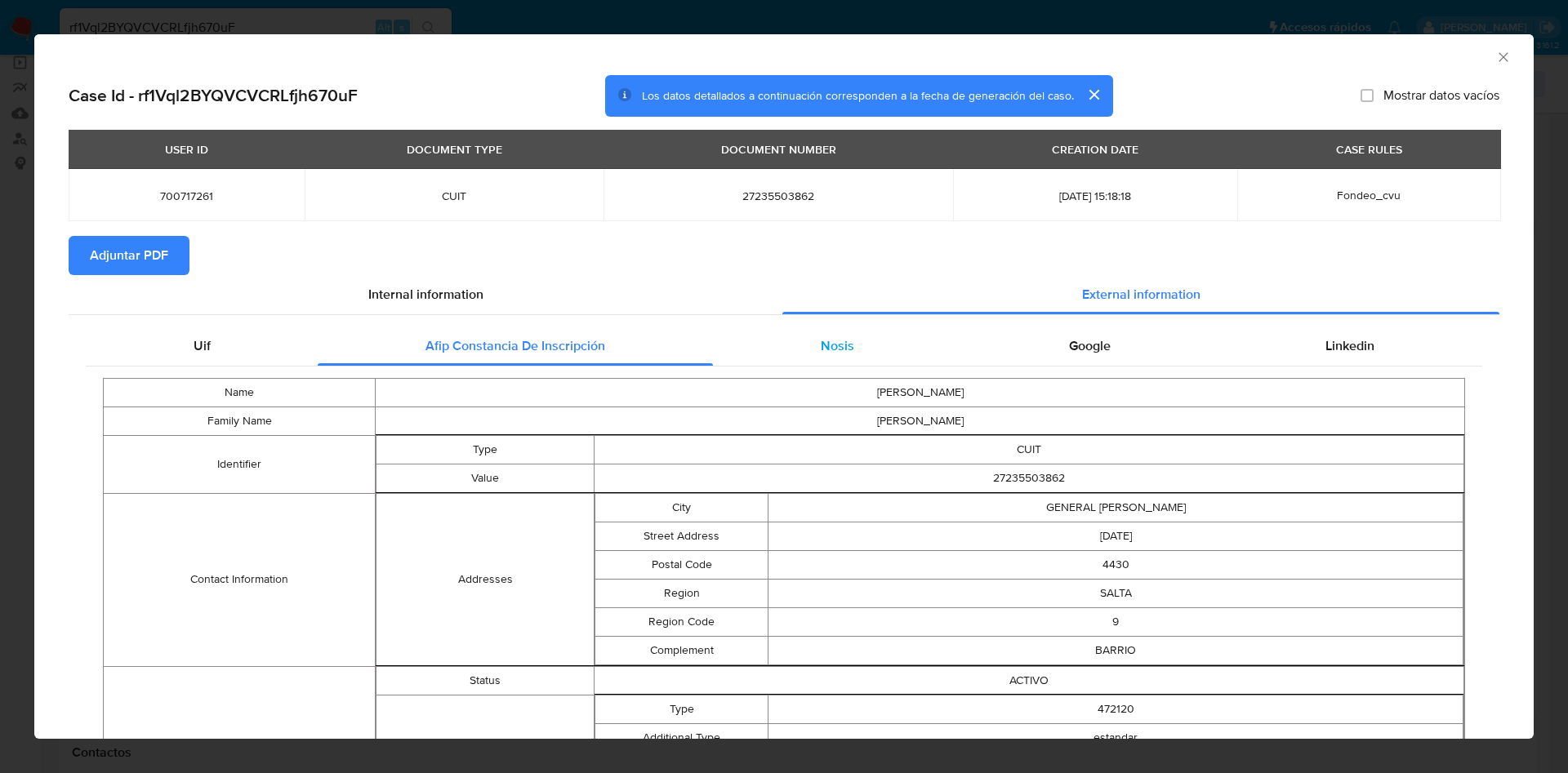
click at [821, 336] on span "Nosis" at bounding box center [837, 345] width 34 height 19
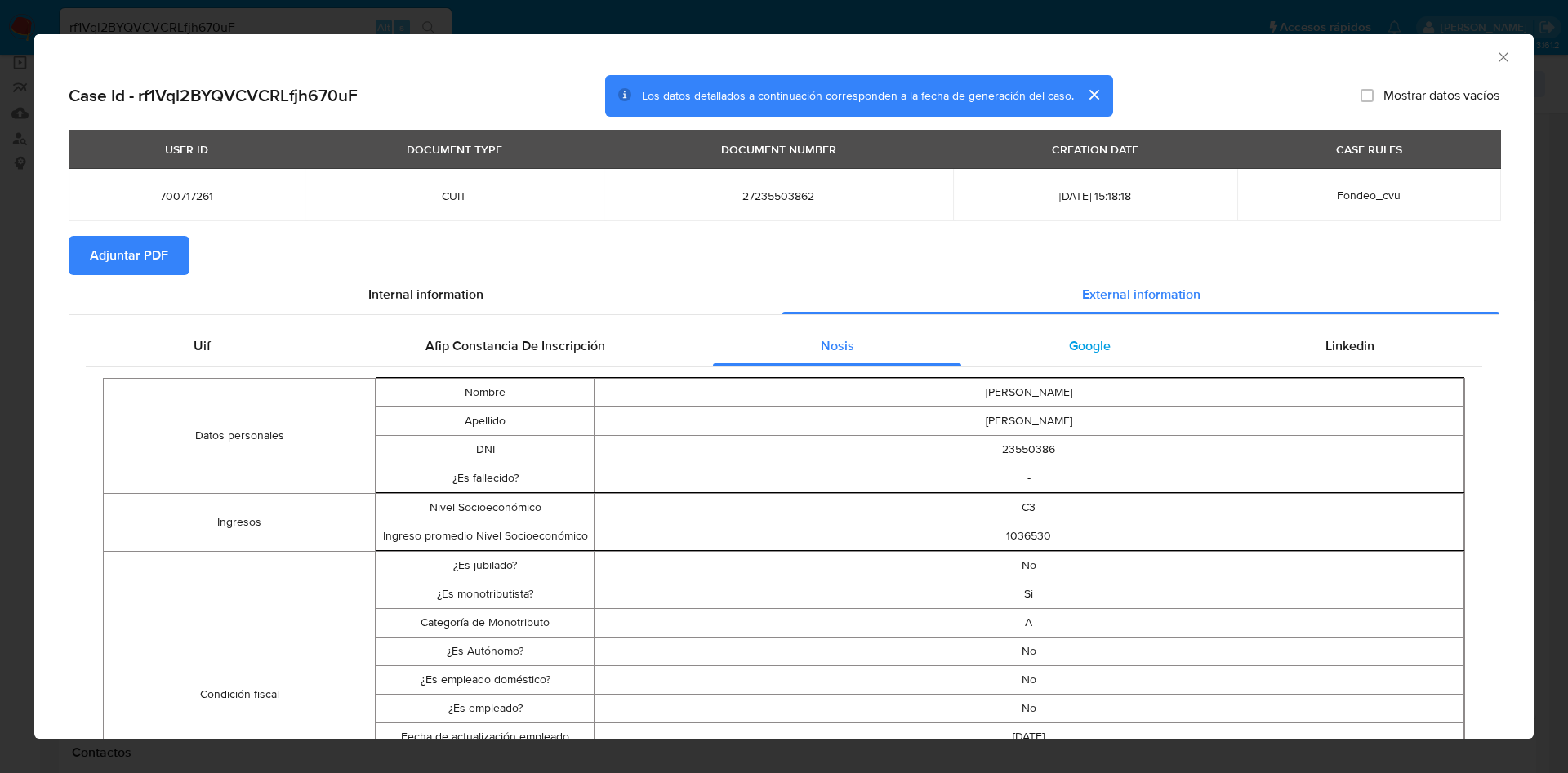
click at [1034, 352] on div "Google" at bounding box center [1090, 345] width 257 height 39
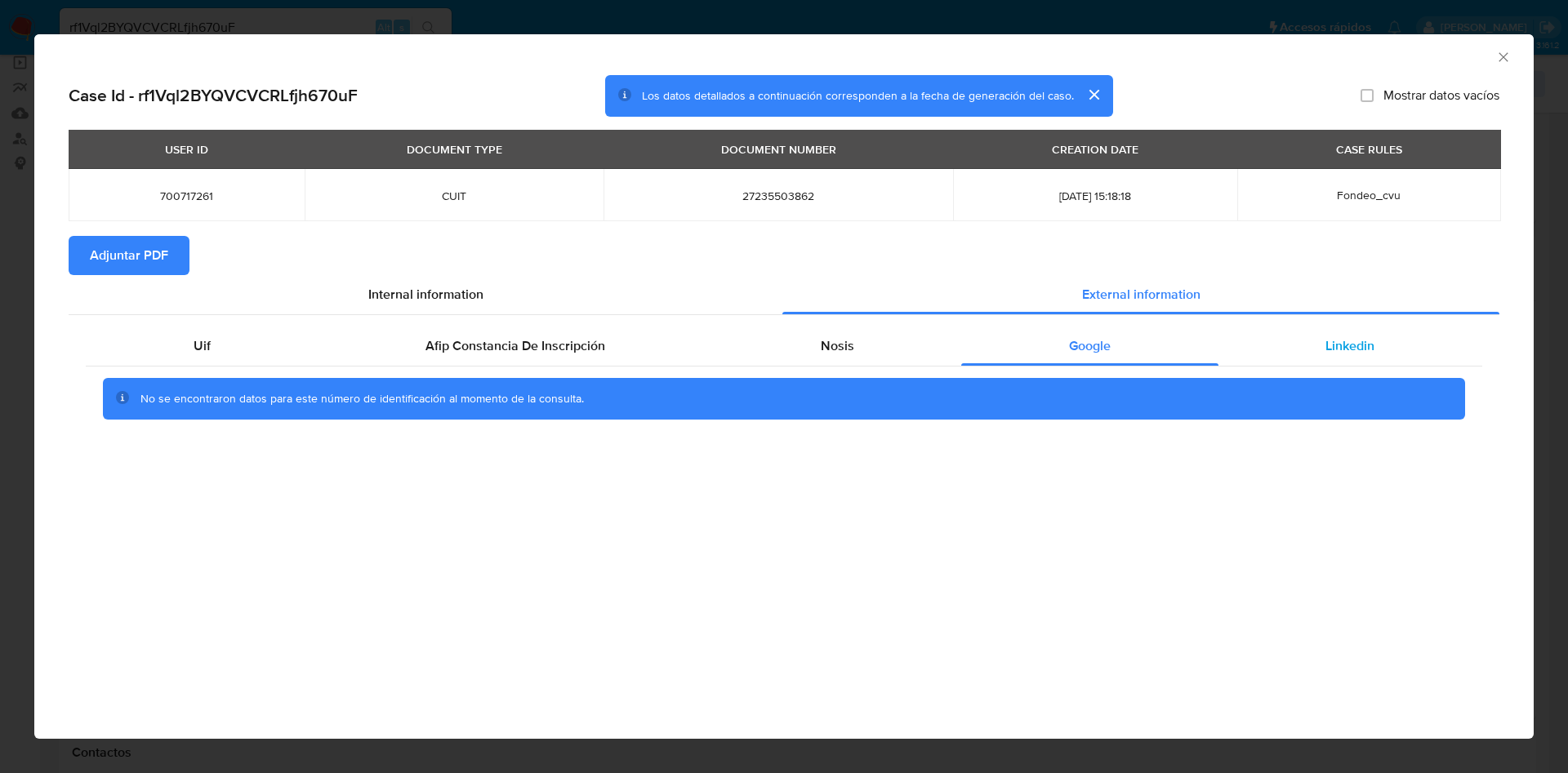
click at [1303, 344] on div "Linkedin" at bounding box center [1350, 345] width 264 height 39
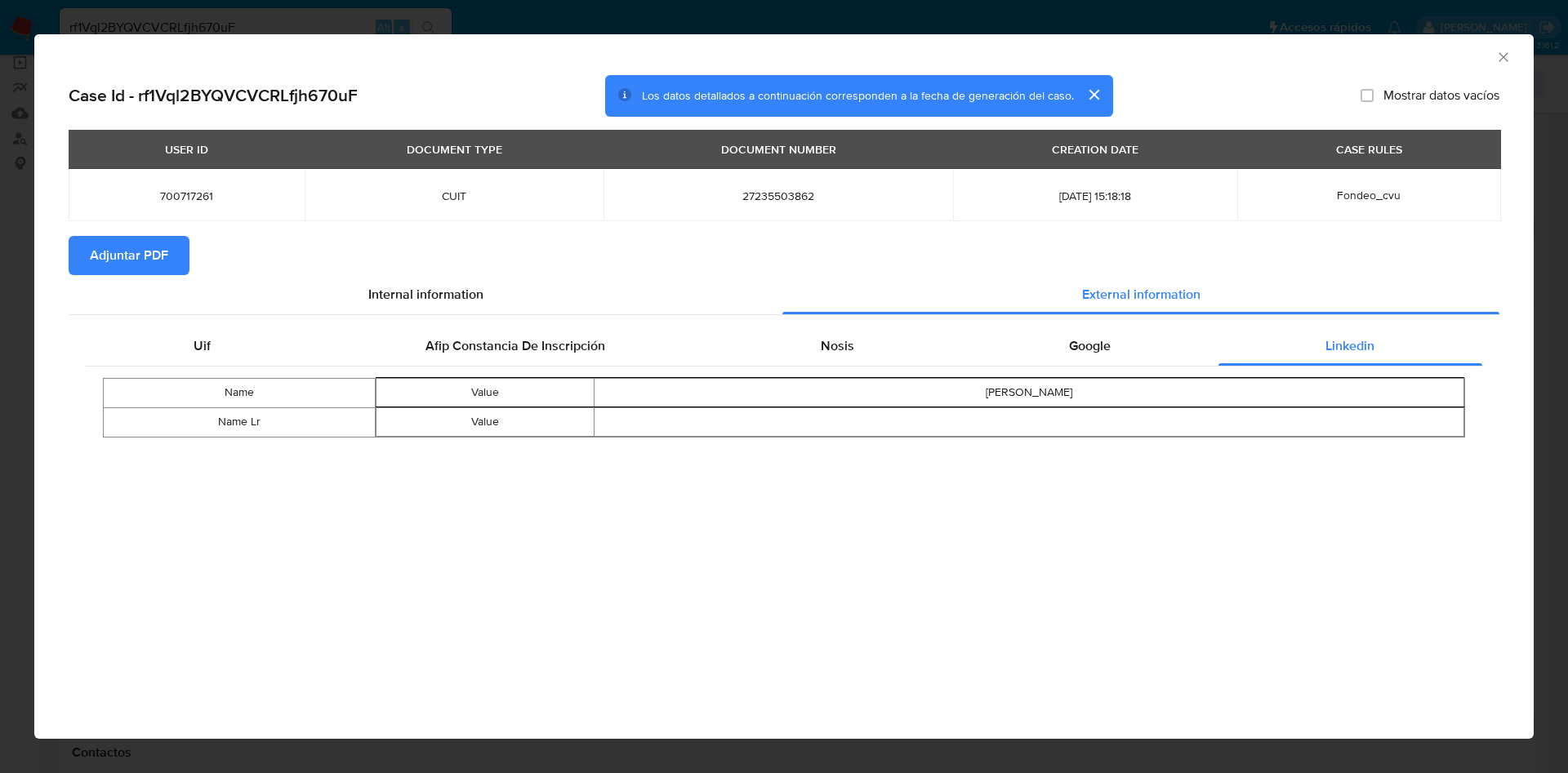
click at [1515, 53] on div "AML Data Collector" at bounding box center [784, 55] width 1499 height 41
click at [1500, 58] on icon "Cerrar ventana" at bounding box center [1504, 58] width 16 height 16
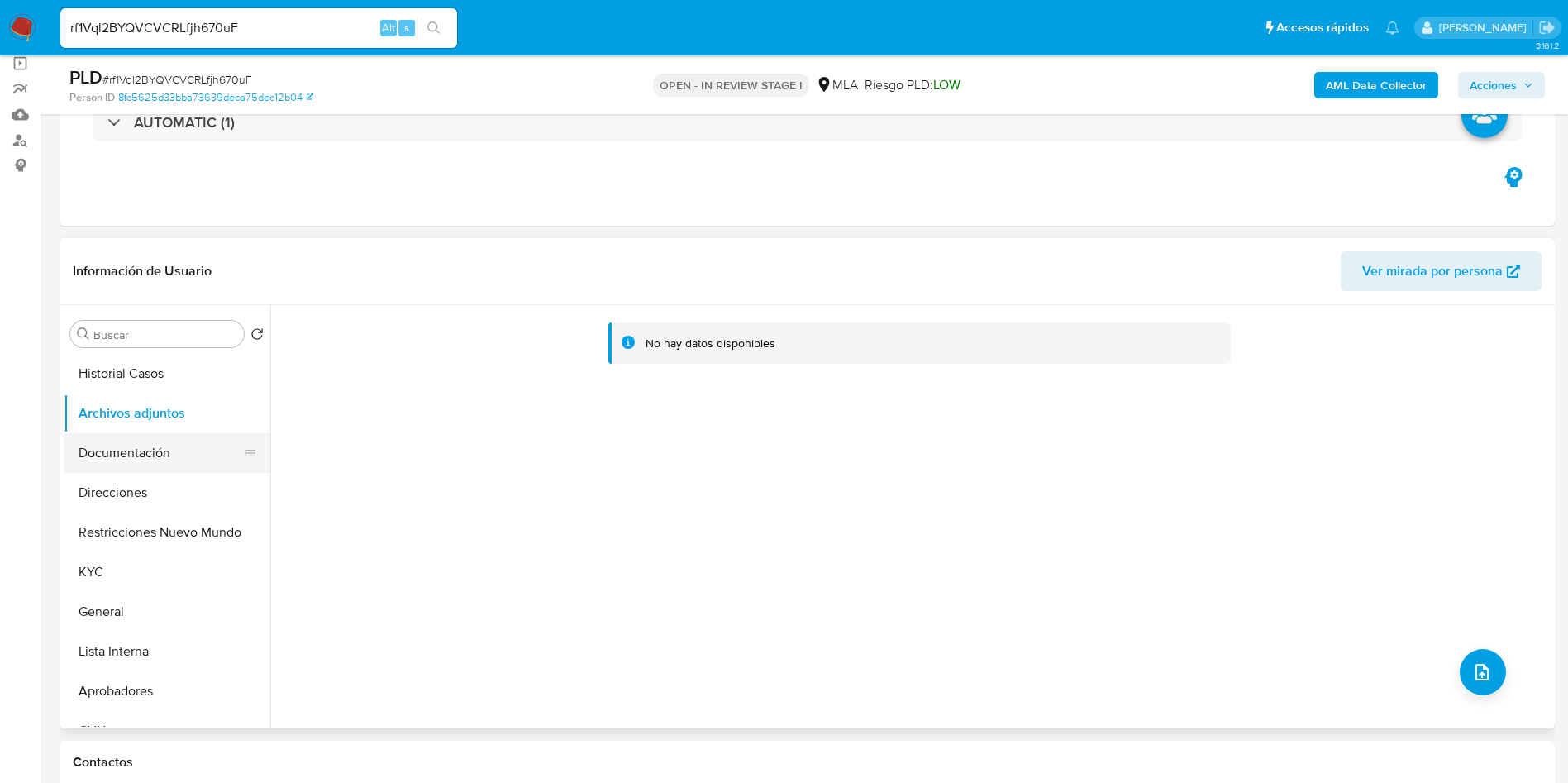
click at [142, 442] on button "Documentación" at bounding box center [160, 453] width 193 height 40
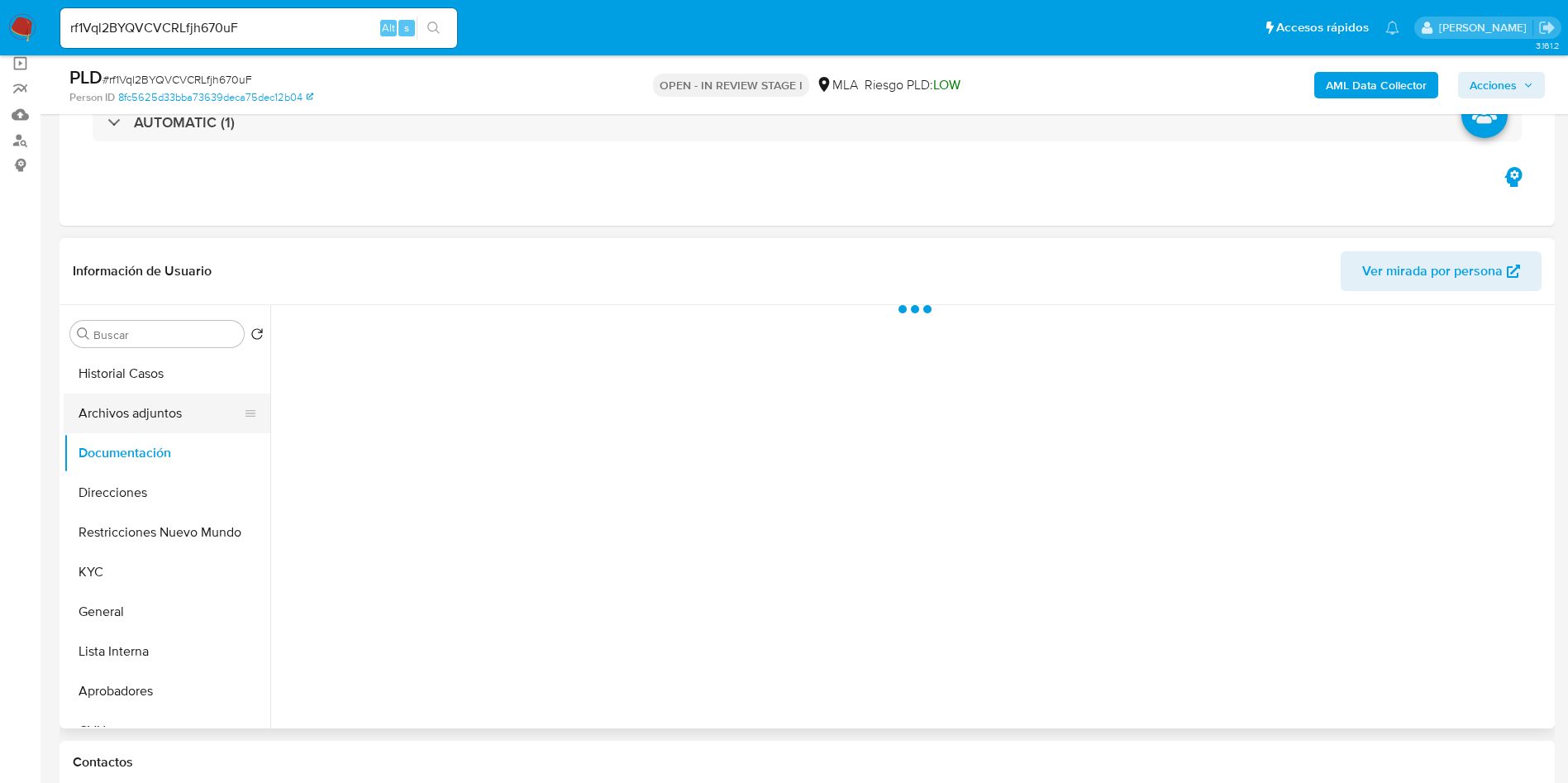
click at [142, 398] on button "Archivos adjuntos" at bounding box center [160, 413] width 193 height 40
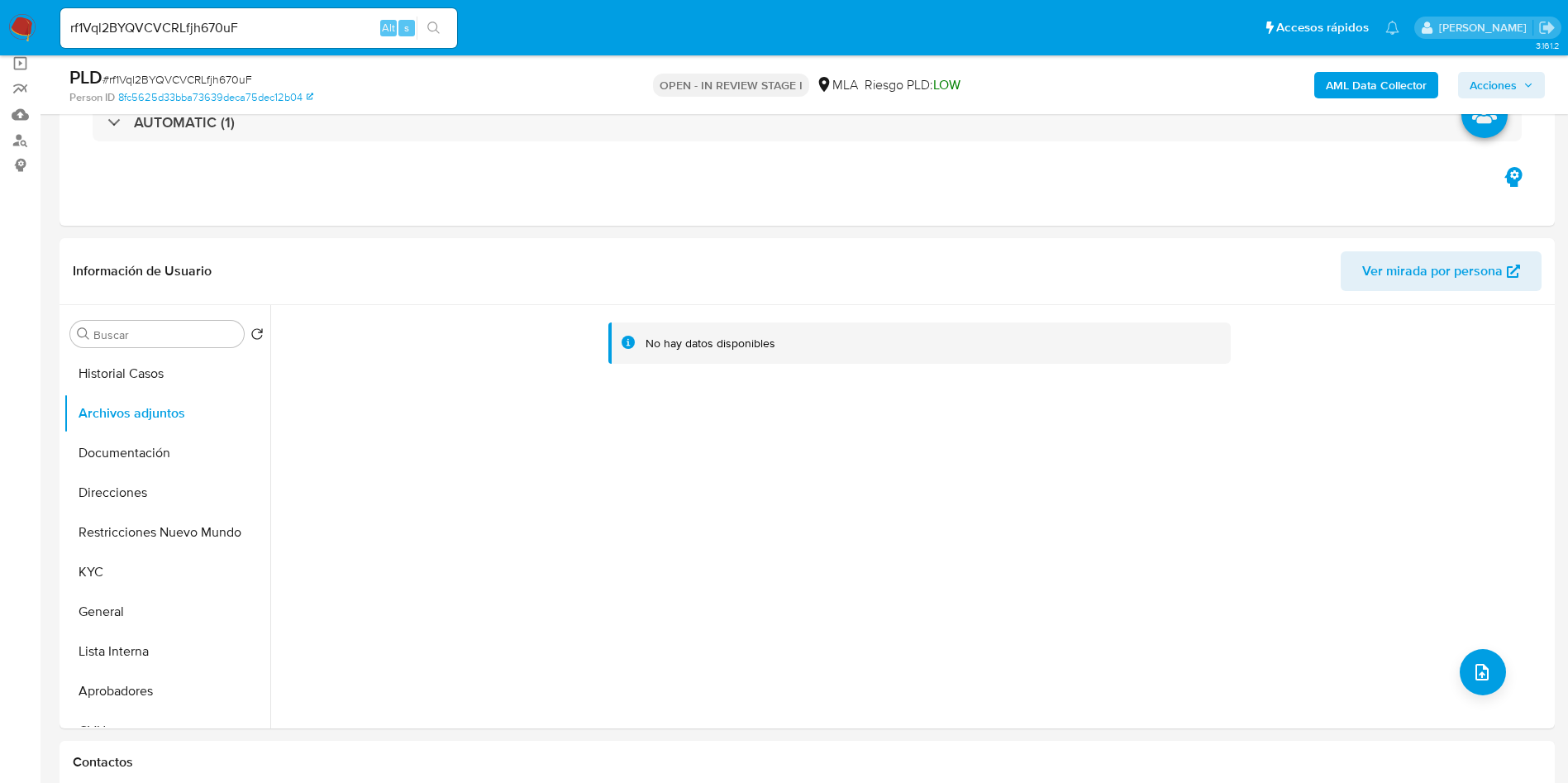
click at [1367, 88] on b "AML Data Collector" at bounding box center [1376, 85] width 101 height 27
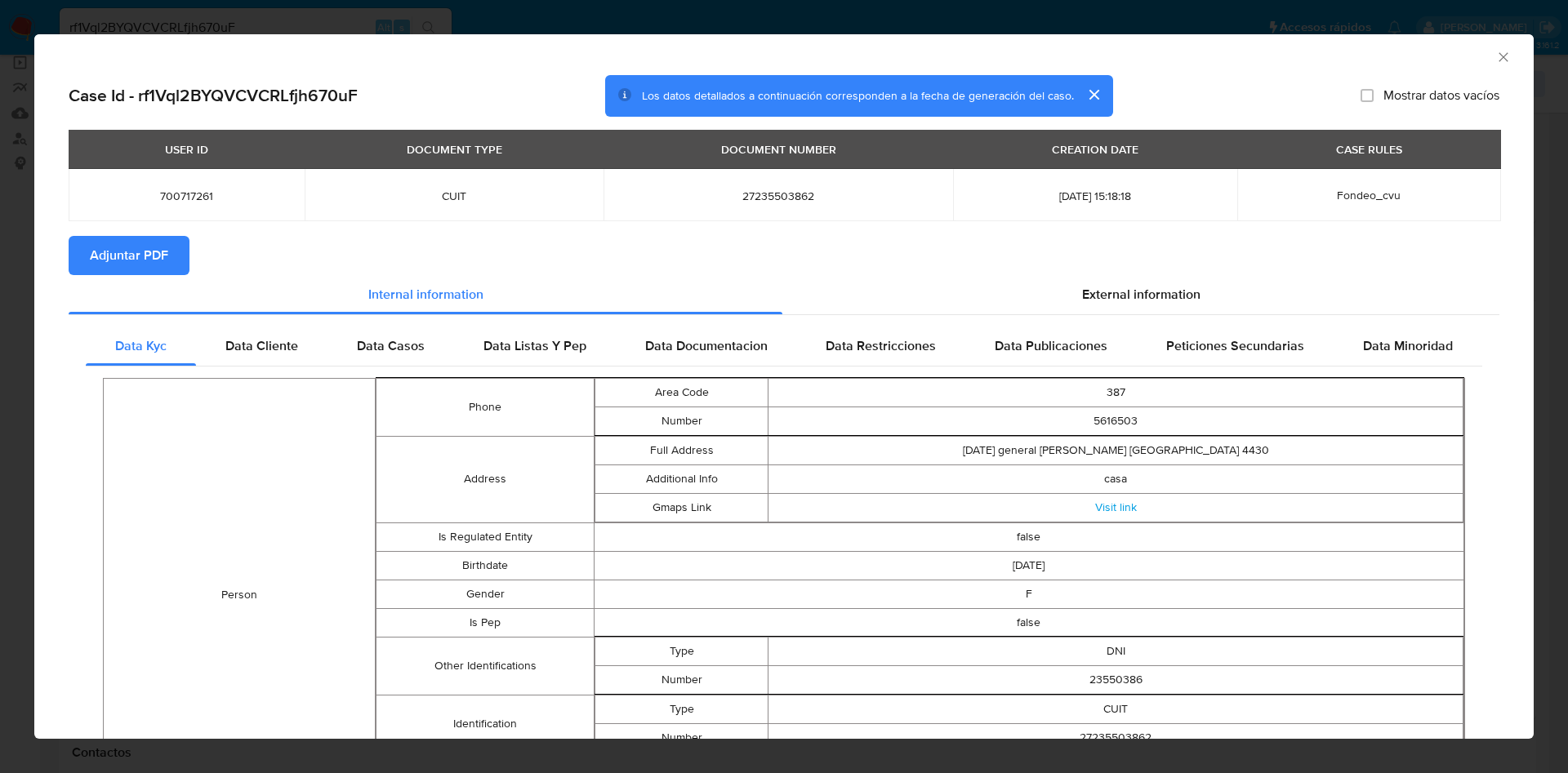
click at [1130, 270] on section "Adjuntar PDF" at bounding box center [784, 255] width 1431 height 39
drag, startPoint x: 1114, startPoint y: 281, endPoint x: 808, endPoint y: 281, distance: 306.0
click at [1113, 281] on div "External information" at bounding box center [1141, 294] width 717 height 39
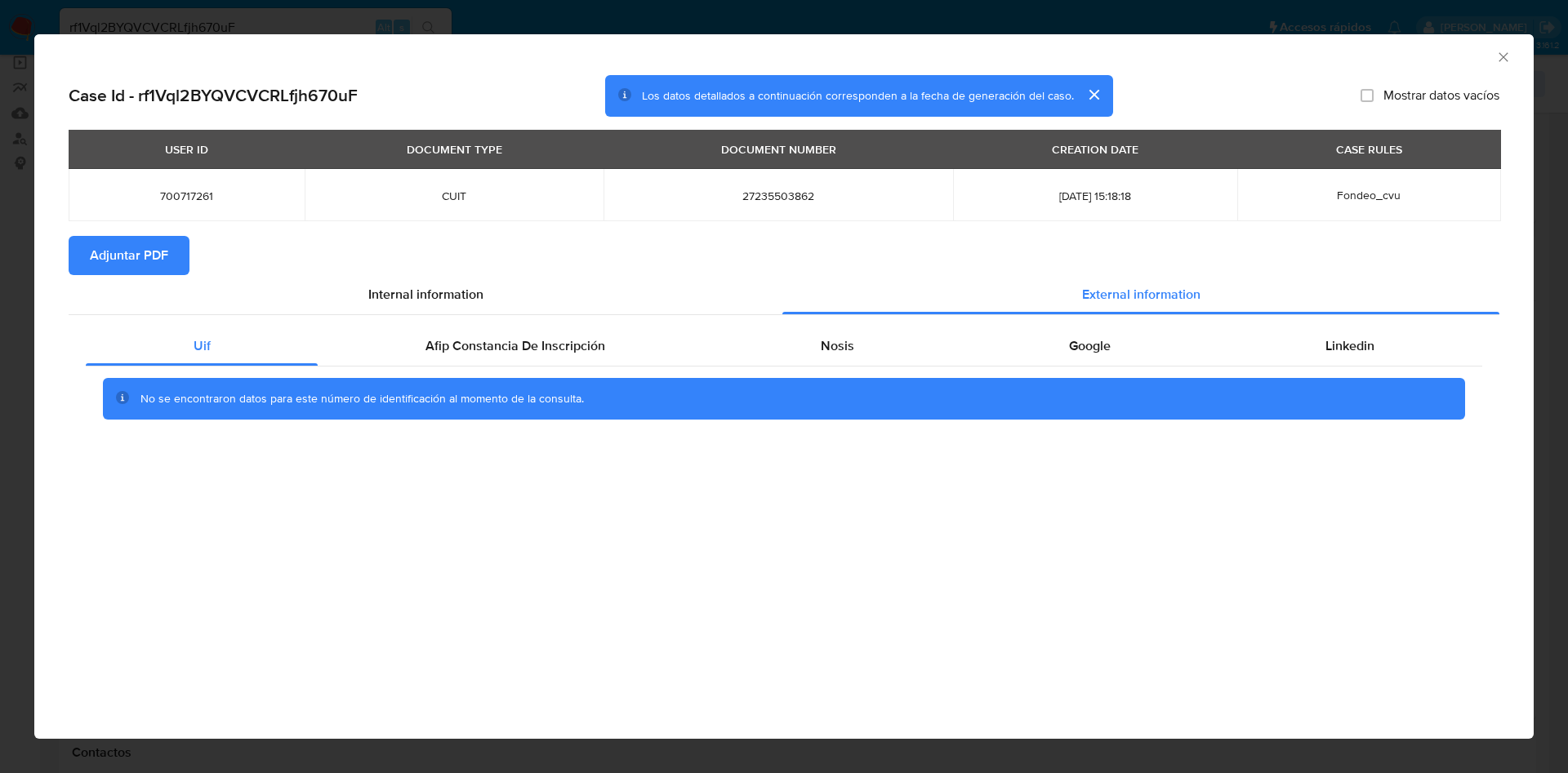
click at [132, 254] on span "Adjuntar PDF" at bounding box center [129, 255] width 79 height 36
click at [1500, 64] on icon "Cerrar ventana" at bounding box center [1504, 58] width 16 height 16
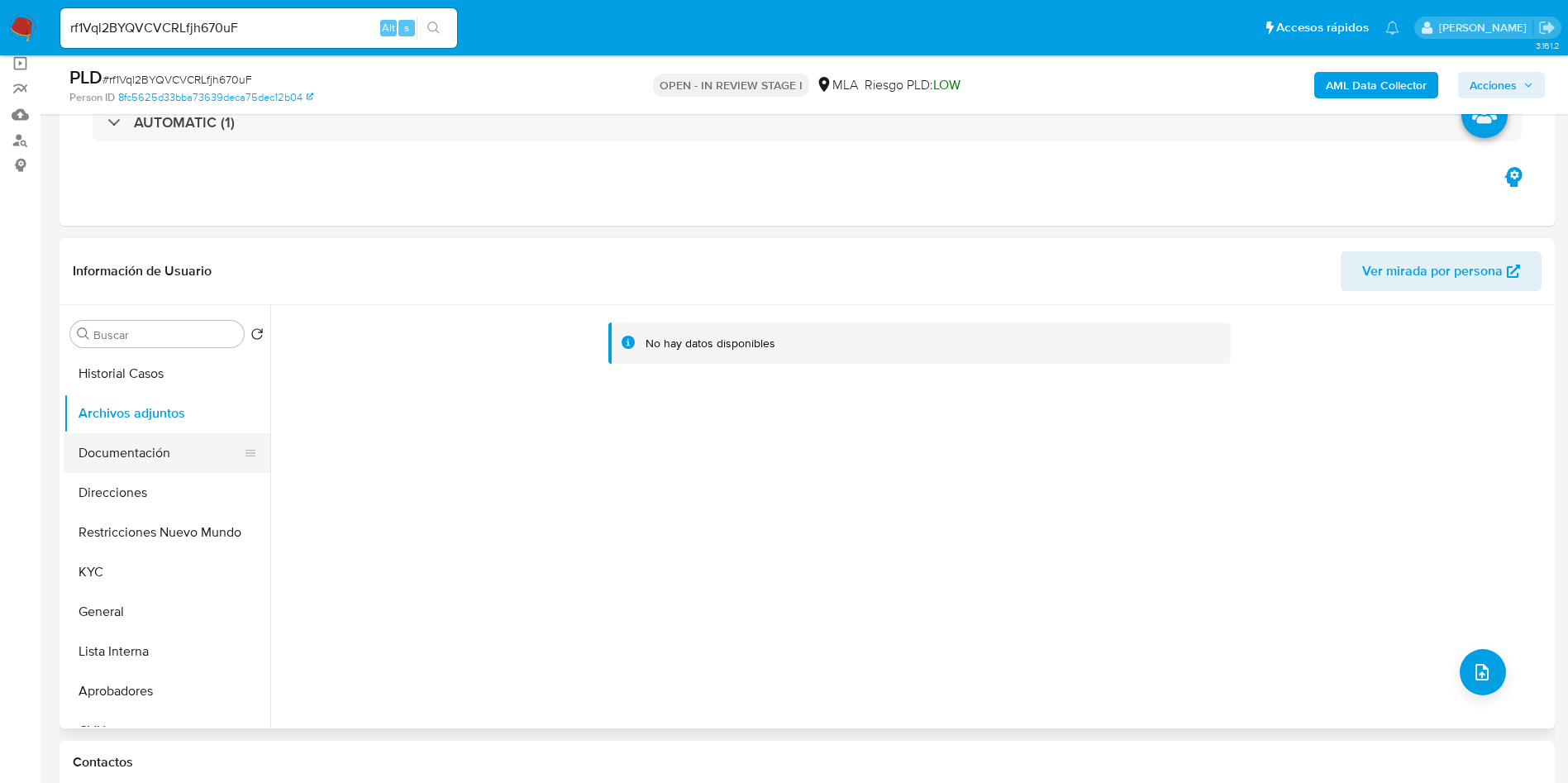
click at [166, 441] on button "Documentación" at bounding box center [160, 453] width 193 height 40
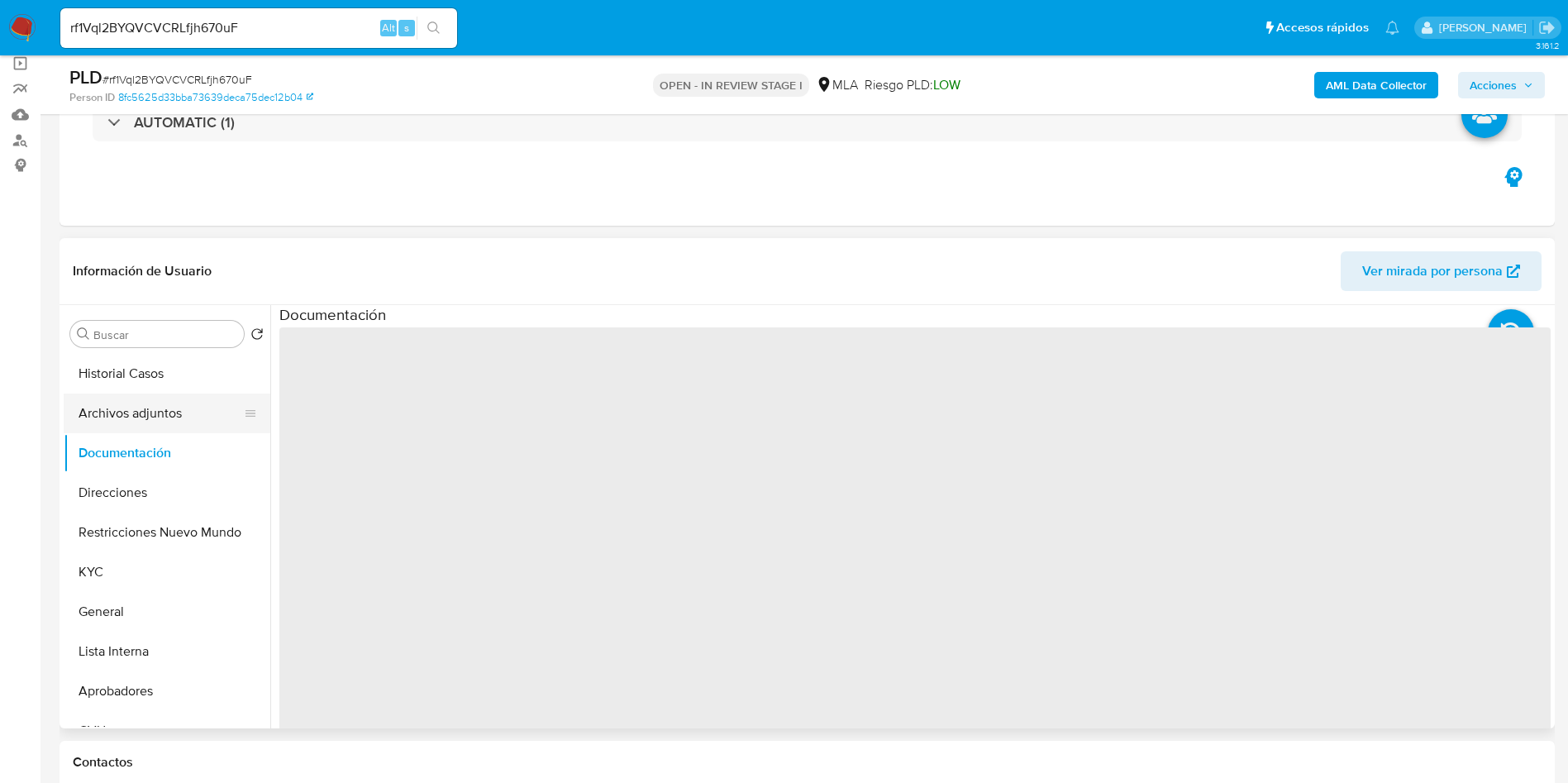
click at [138, 406] on button "Archivos adjuntos" at bounding box center [160, 413] width 193 height 40
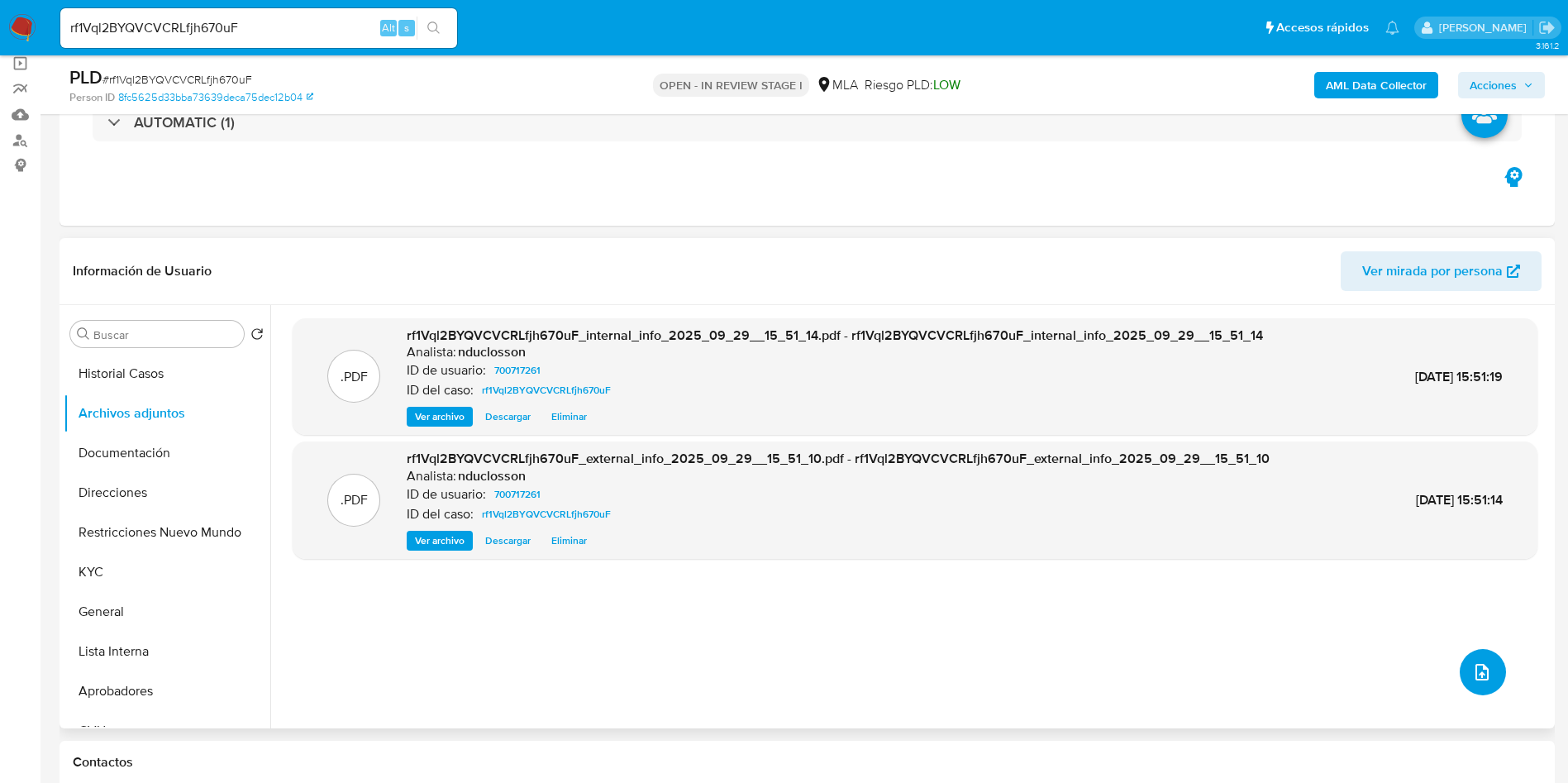
click at [1489, 653] on button "upload-file" at bounding box center [1483, 672] width 46 height 46
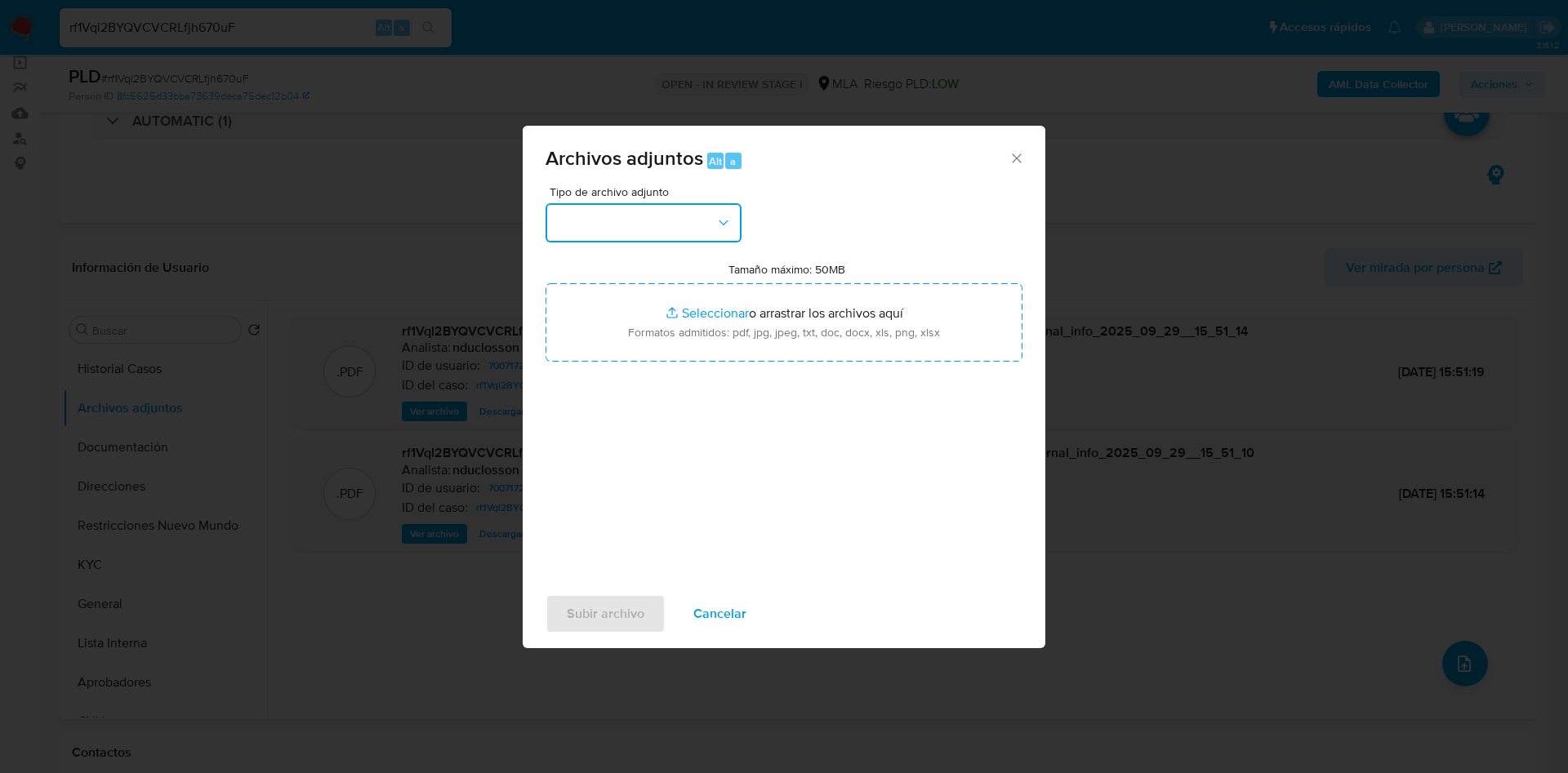
click at [659, 225] on button "button" at bounding box center [644, 222] width 196 height 39
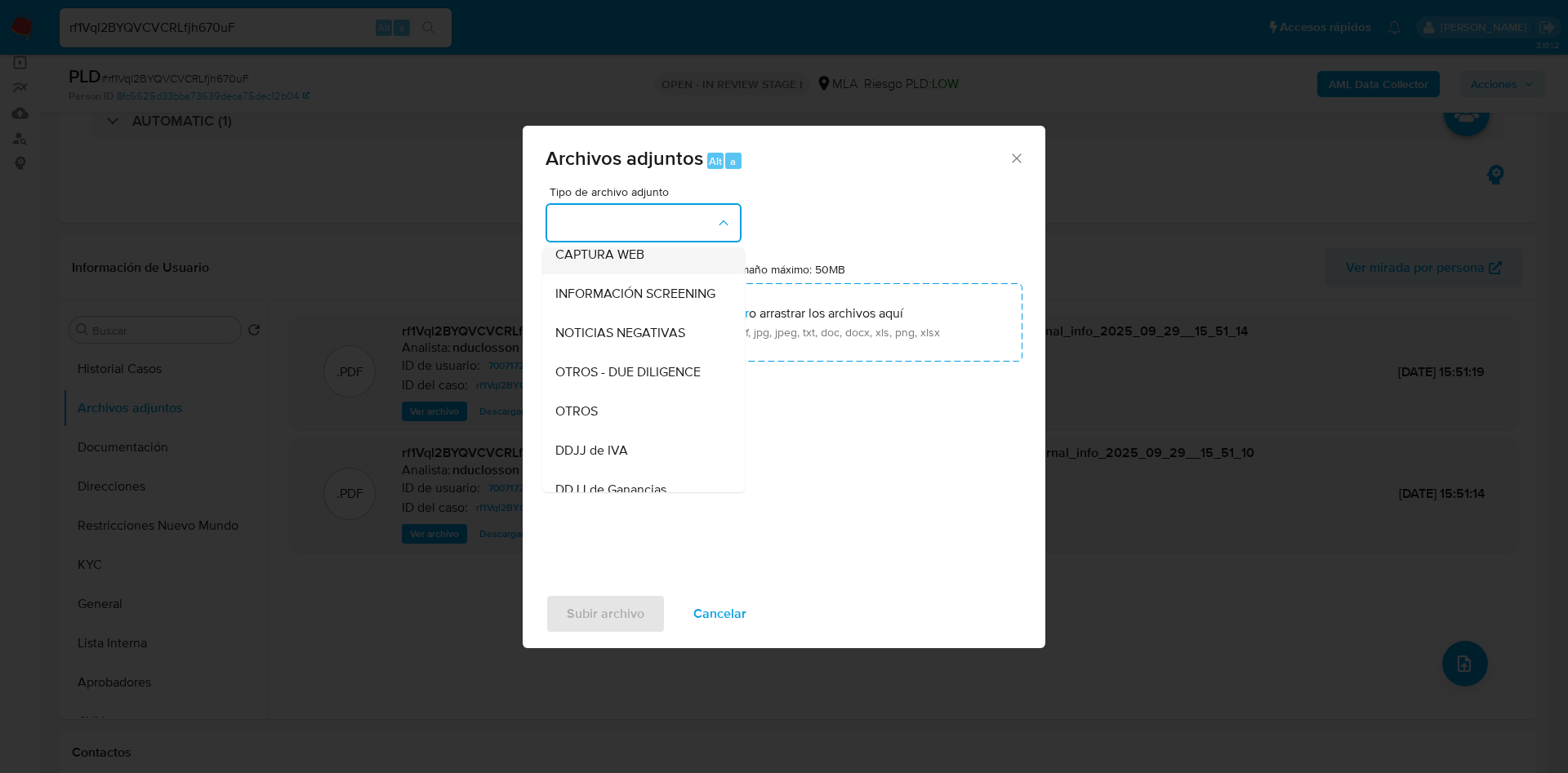
scroll to position [207, 0]
click at [613, 375] on div "OTROS" at bounding box center [639, 373] width 166 height 39
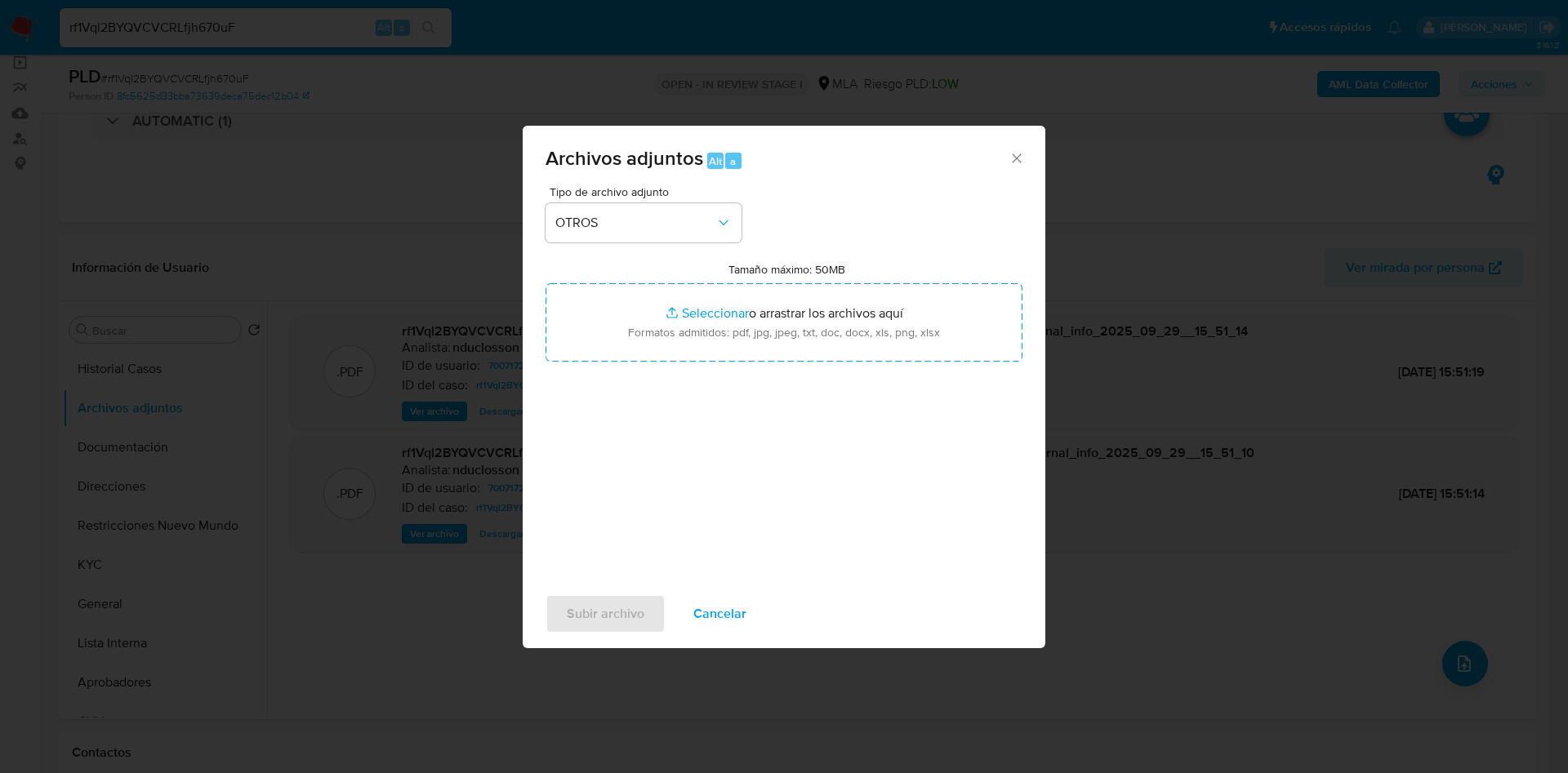
drag, startPoint x: 714, startPoint y: 605, endPoint x: 936, endPoint y: 578, distance: 223.6
click at [715, 606] on span "Cancelar" at bounding box center [720, 613] width 53 height 36
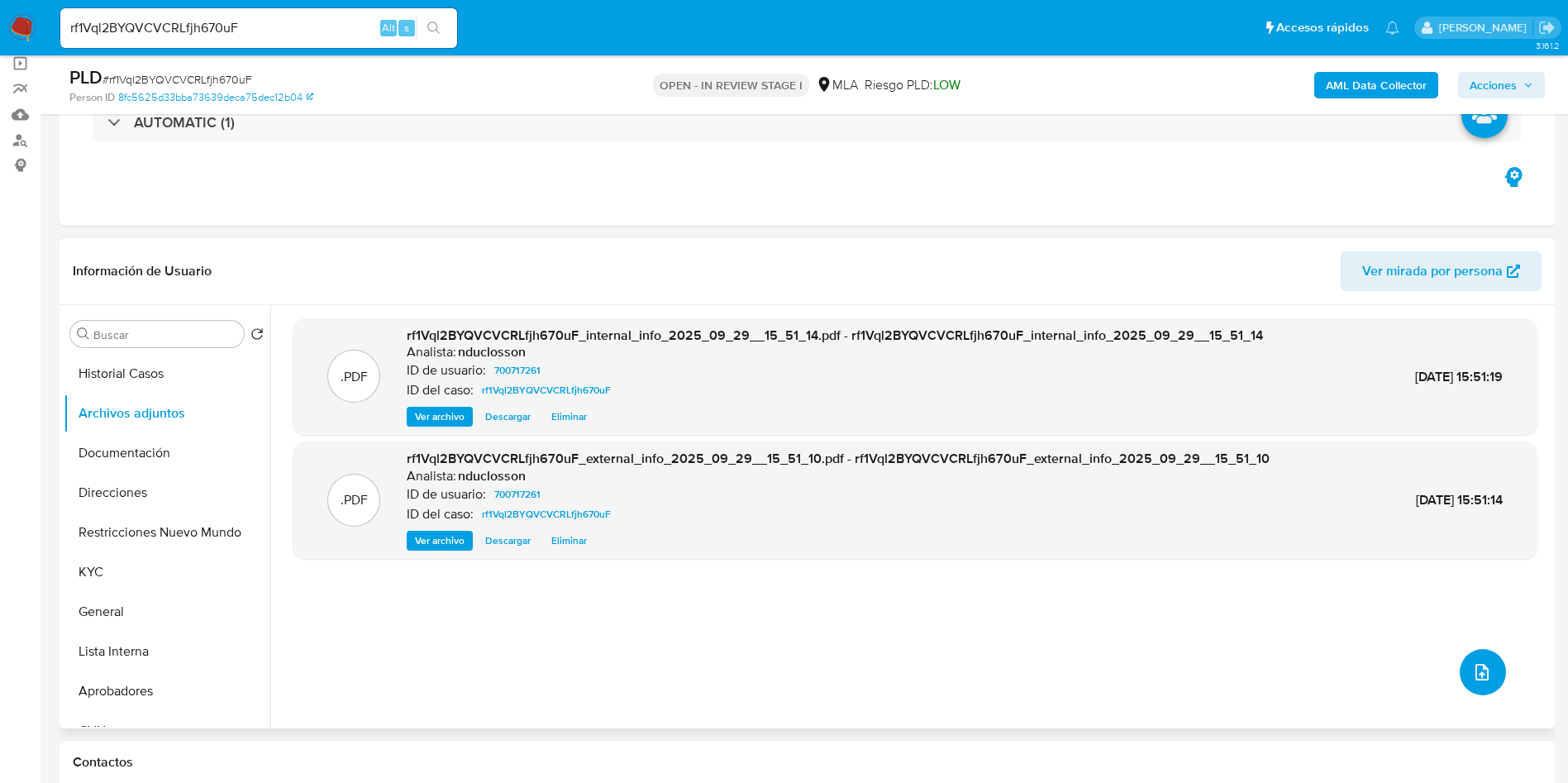
click at [1461, 668] on button "upload-file" at bounding box center [1483, 672] width 46 height 46
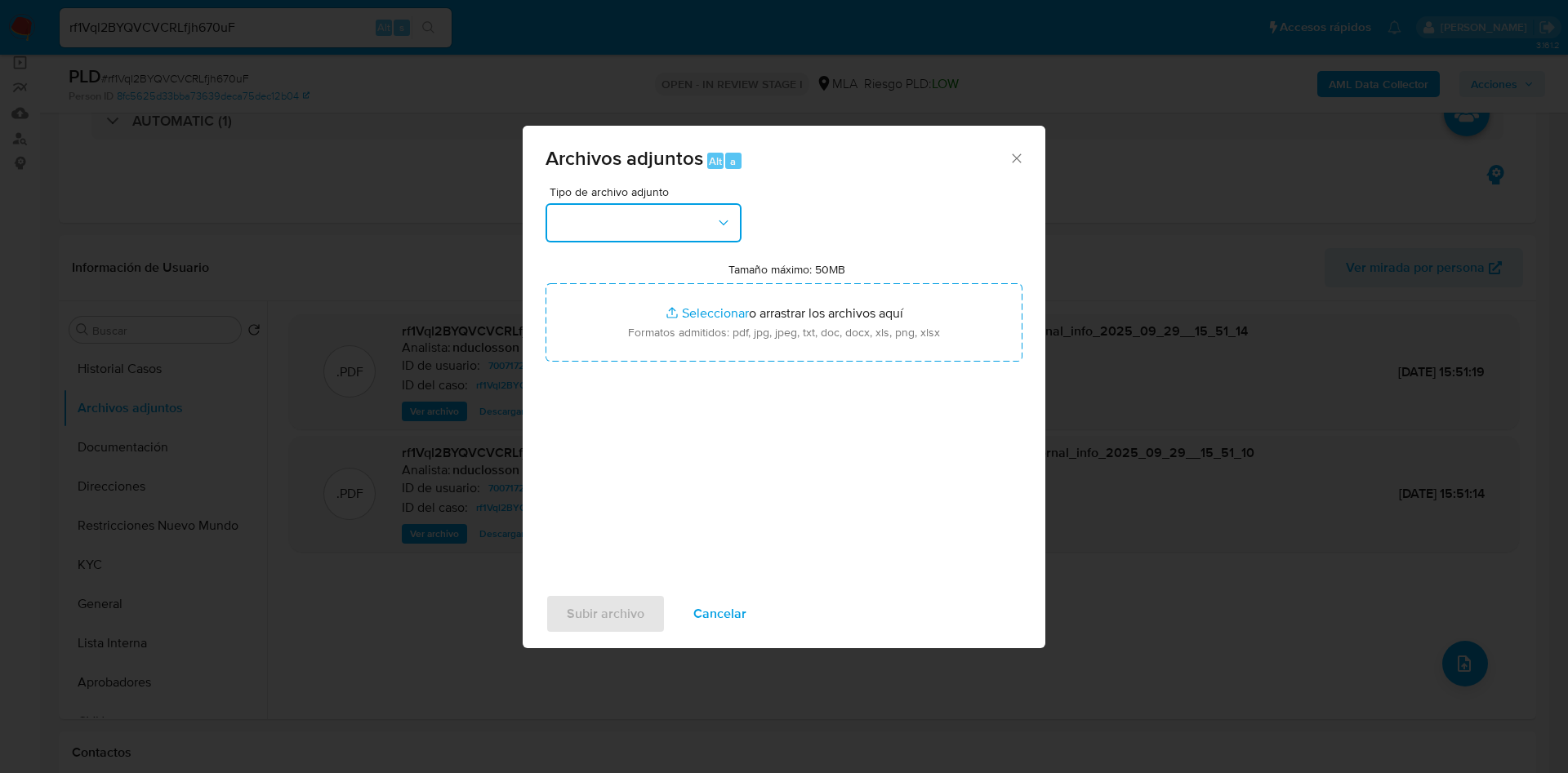
click at [681, 241] on button "button" at bounding box center [644, 222] width 196 height 39
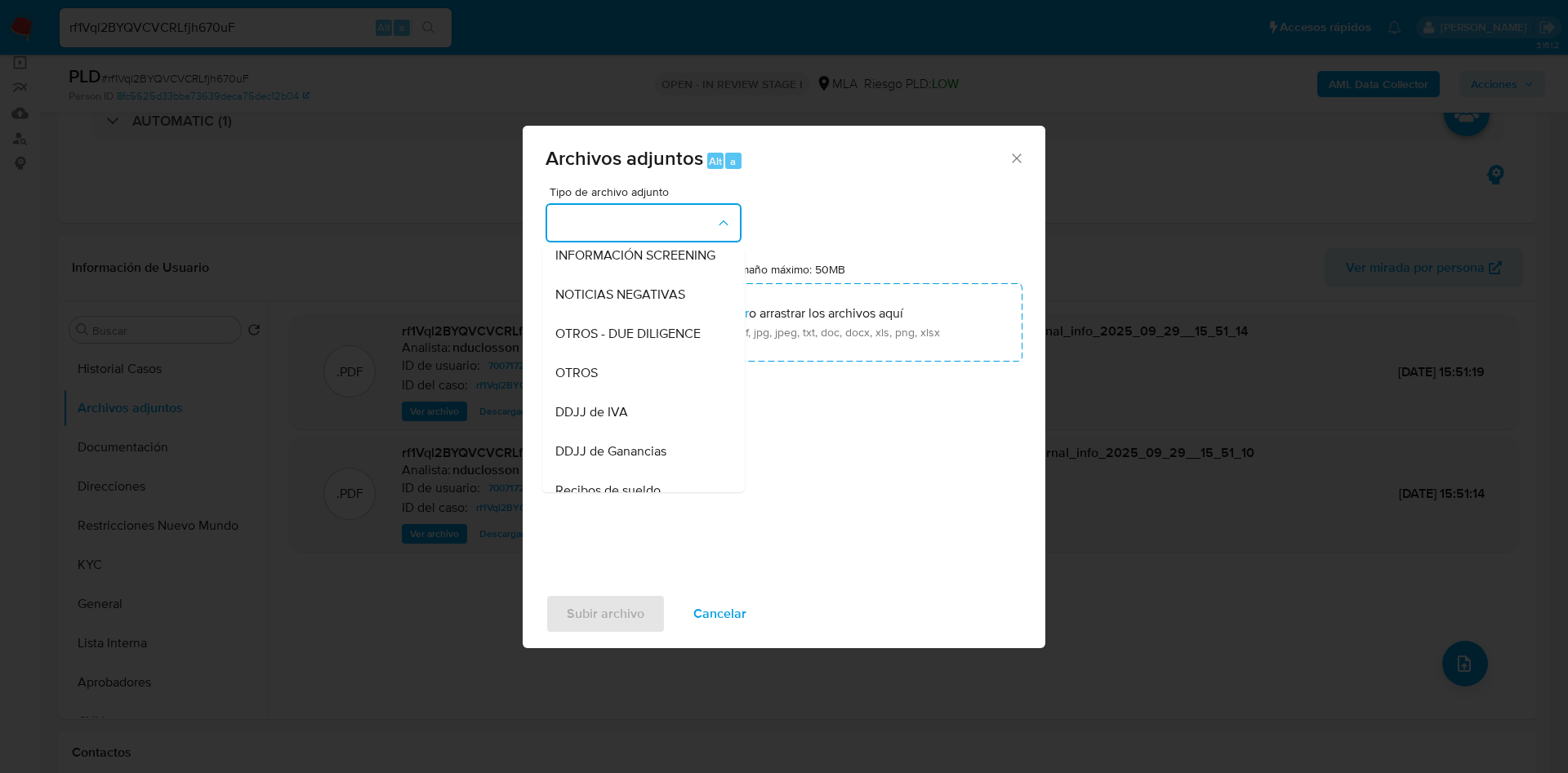
click at [598, 381] on span "OTROS" at bounding box center [577, 373] width 42 height 16
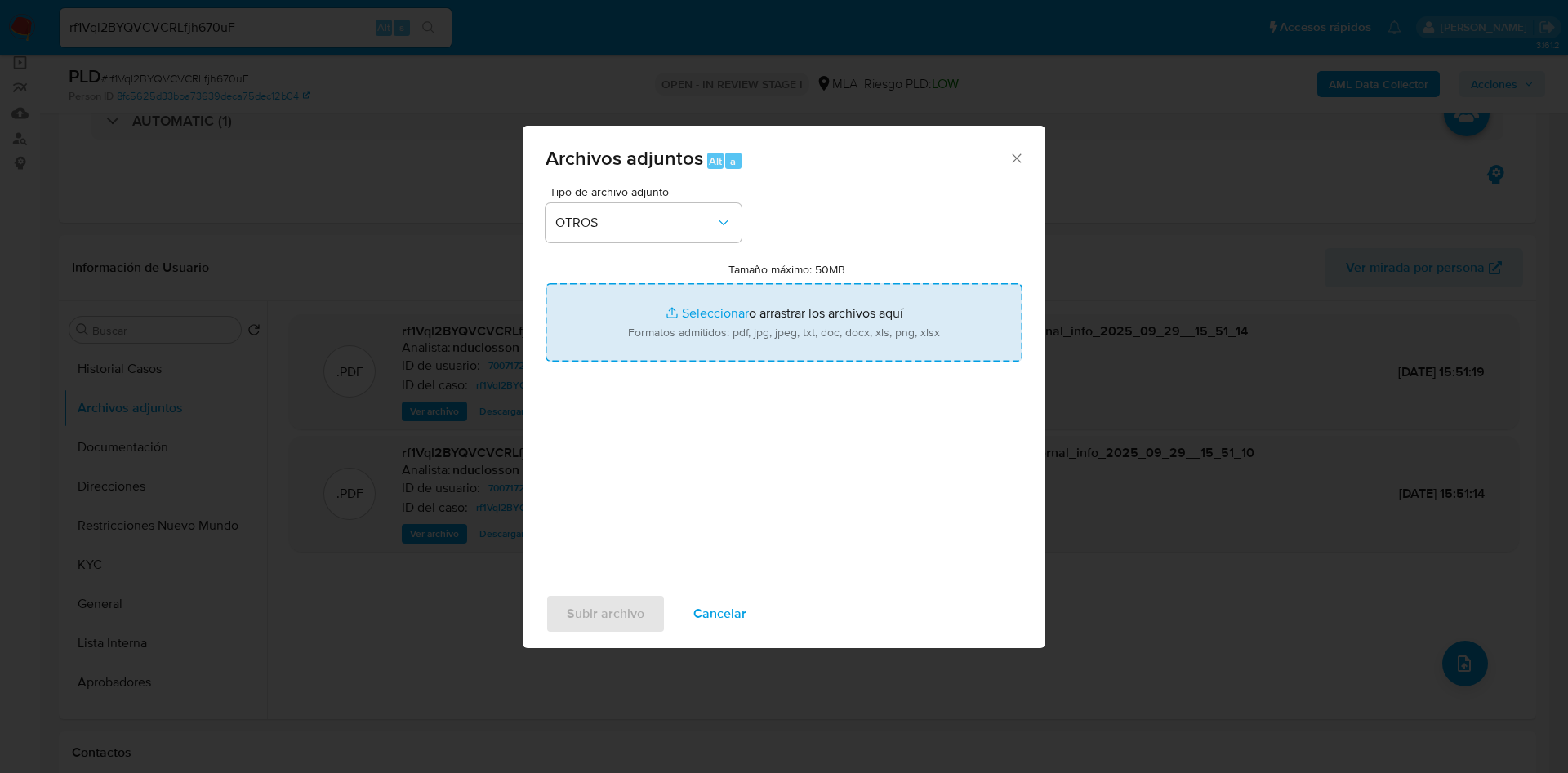
type input "C:\fakepath\700717261 Movimientos.xlsx"
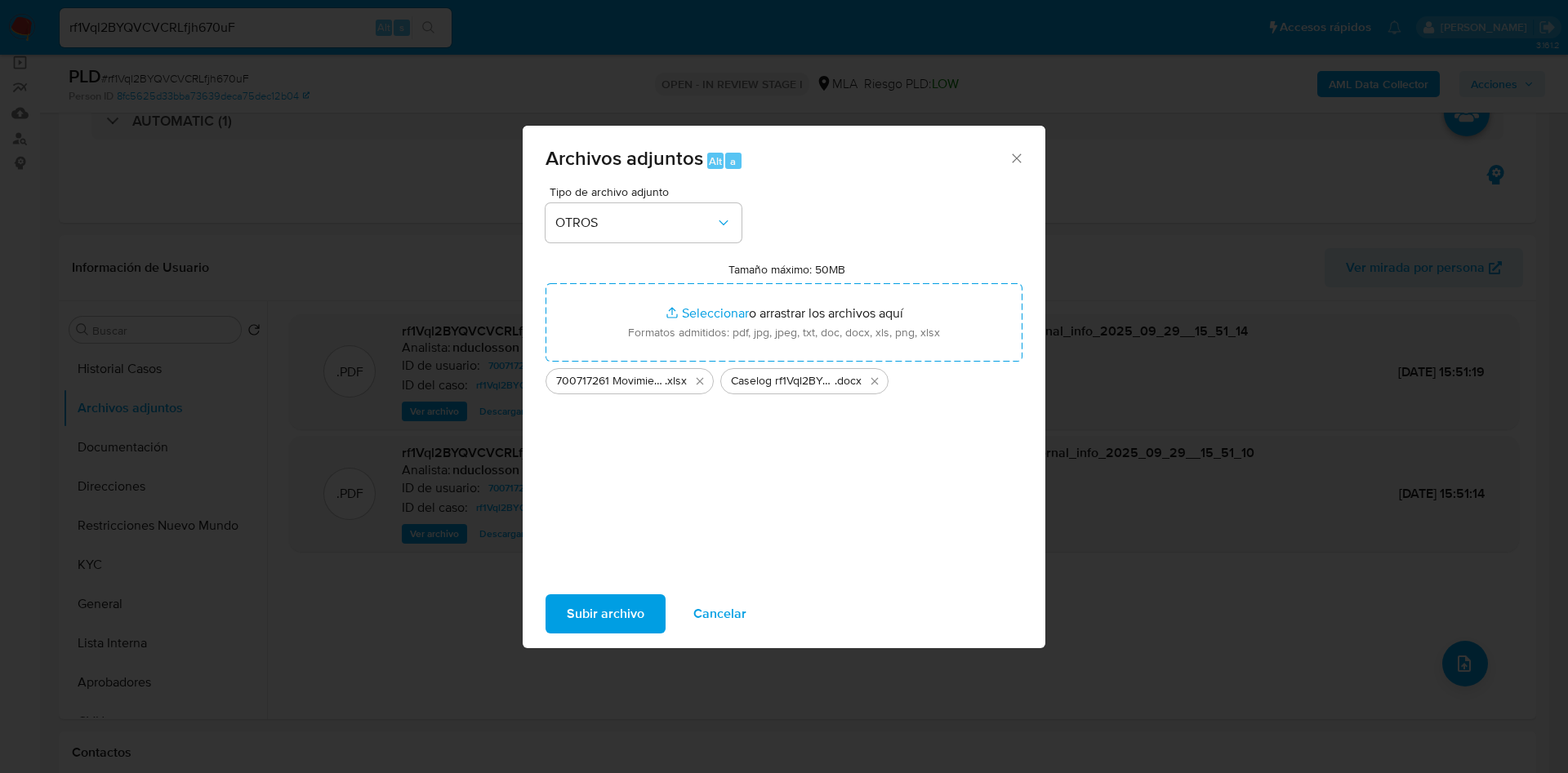
click at [605, 596] on span "Subir archivo" at bounding box center [605, 613] width 78 height 36
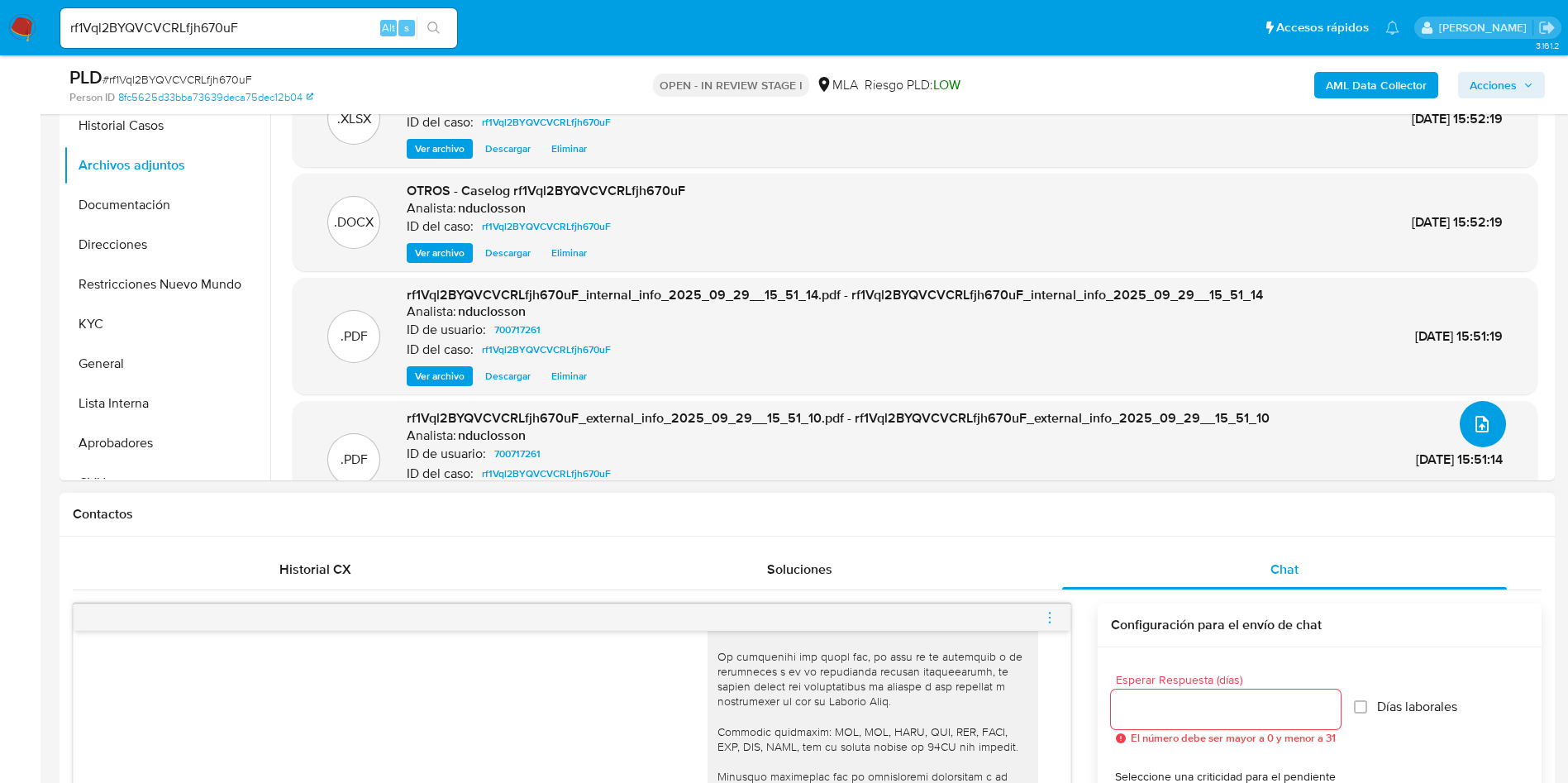
scroll to position [124, 0]
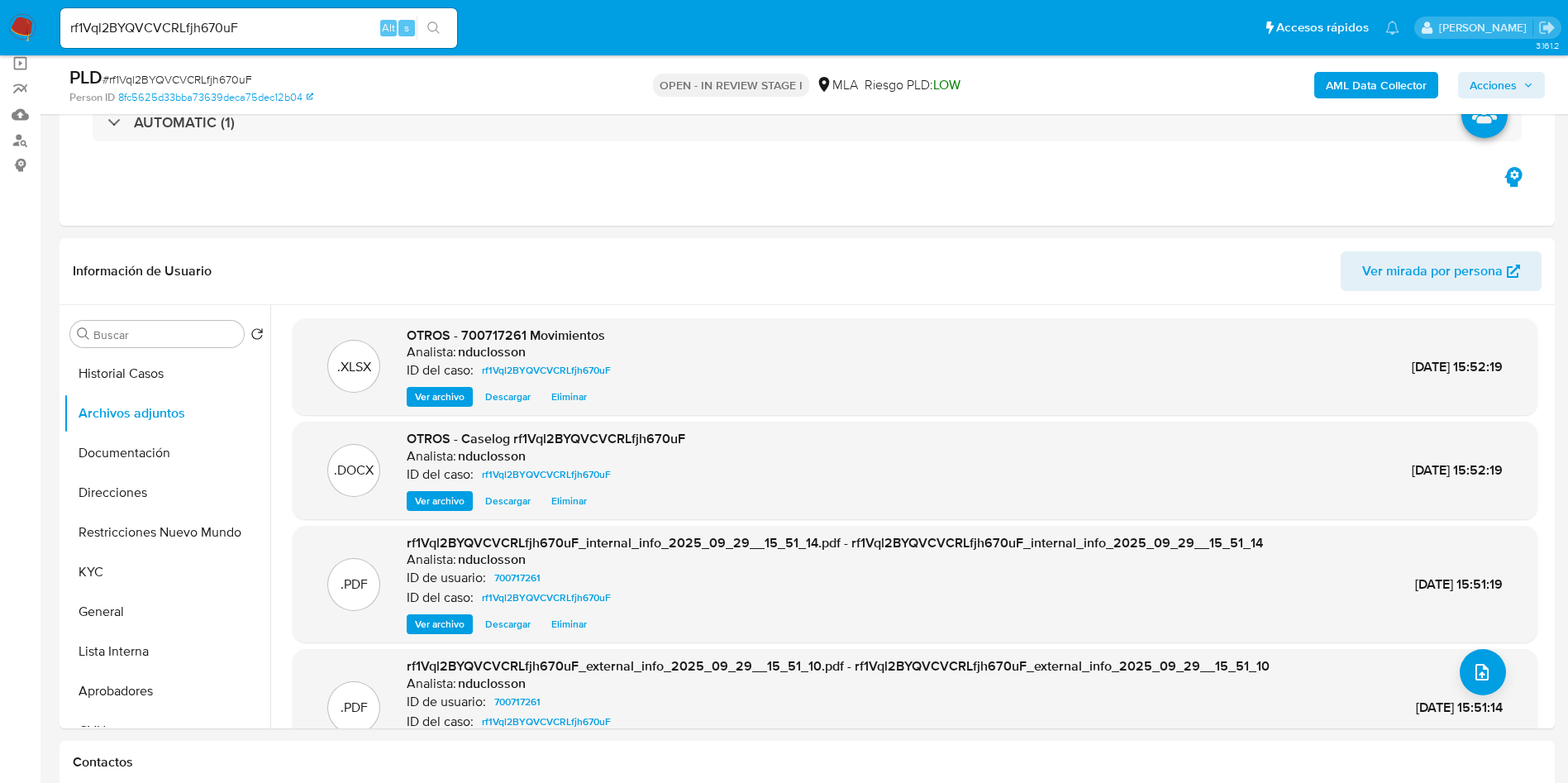
click at [165, 68] on div "PLD # rf1Vql2BYQVCVCRLfjh670uF" at bounding box center [312, 78] width 486 height 25
click at [186, 90] on link "8fc5625d33bba73639deca75dec12b04" at bounding box center [216, 97] width 195 height 15
click at [147, 77] on span "# rf1Vql2BYQVCVCRLfjh670uF" at bounding box center [178, 80] width 150 height 17
copy span "rf1Vql2BYQVCVCRLfjh670uF"
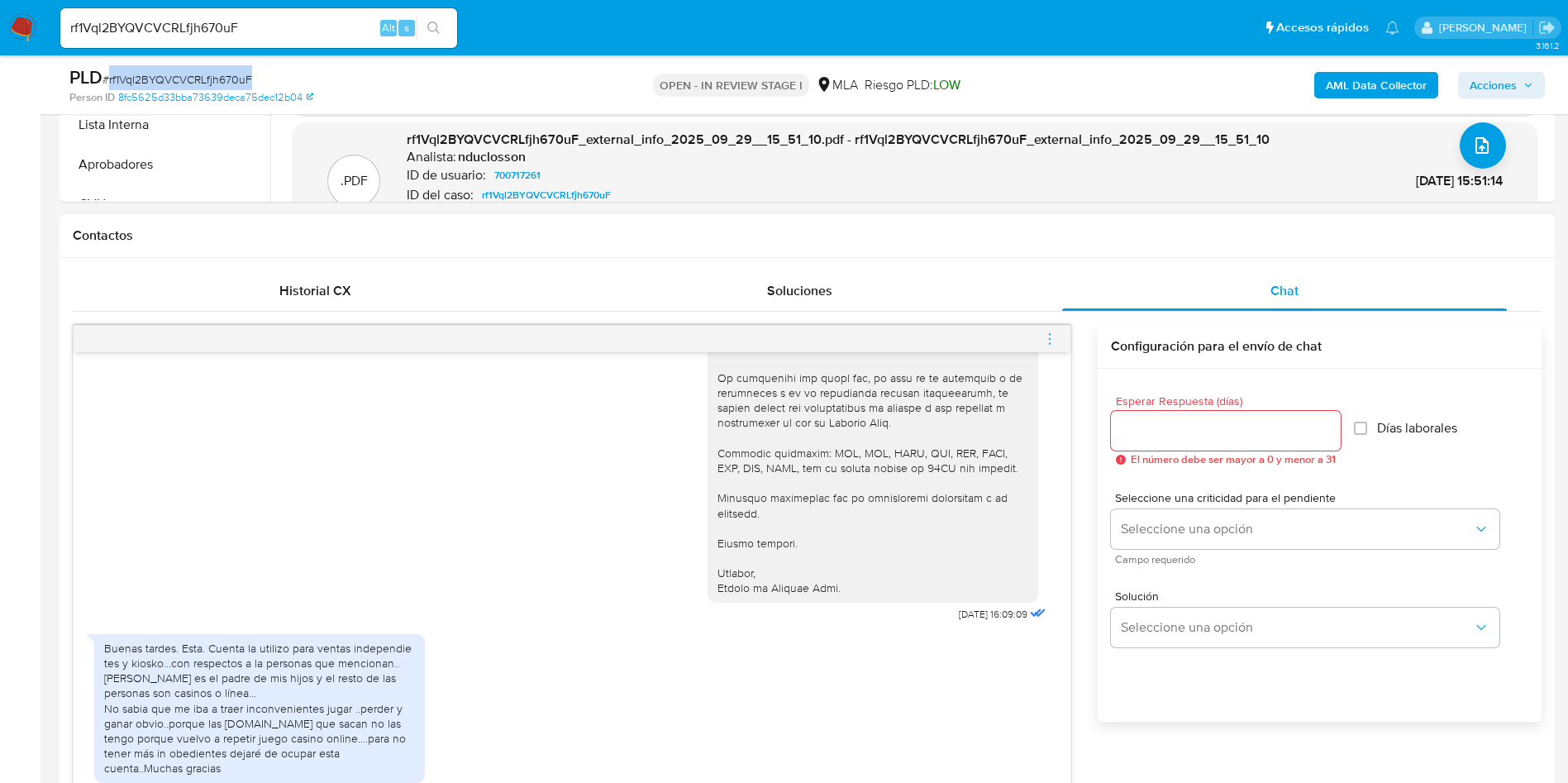
scroll to position [1116, 0]
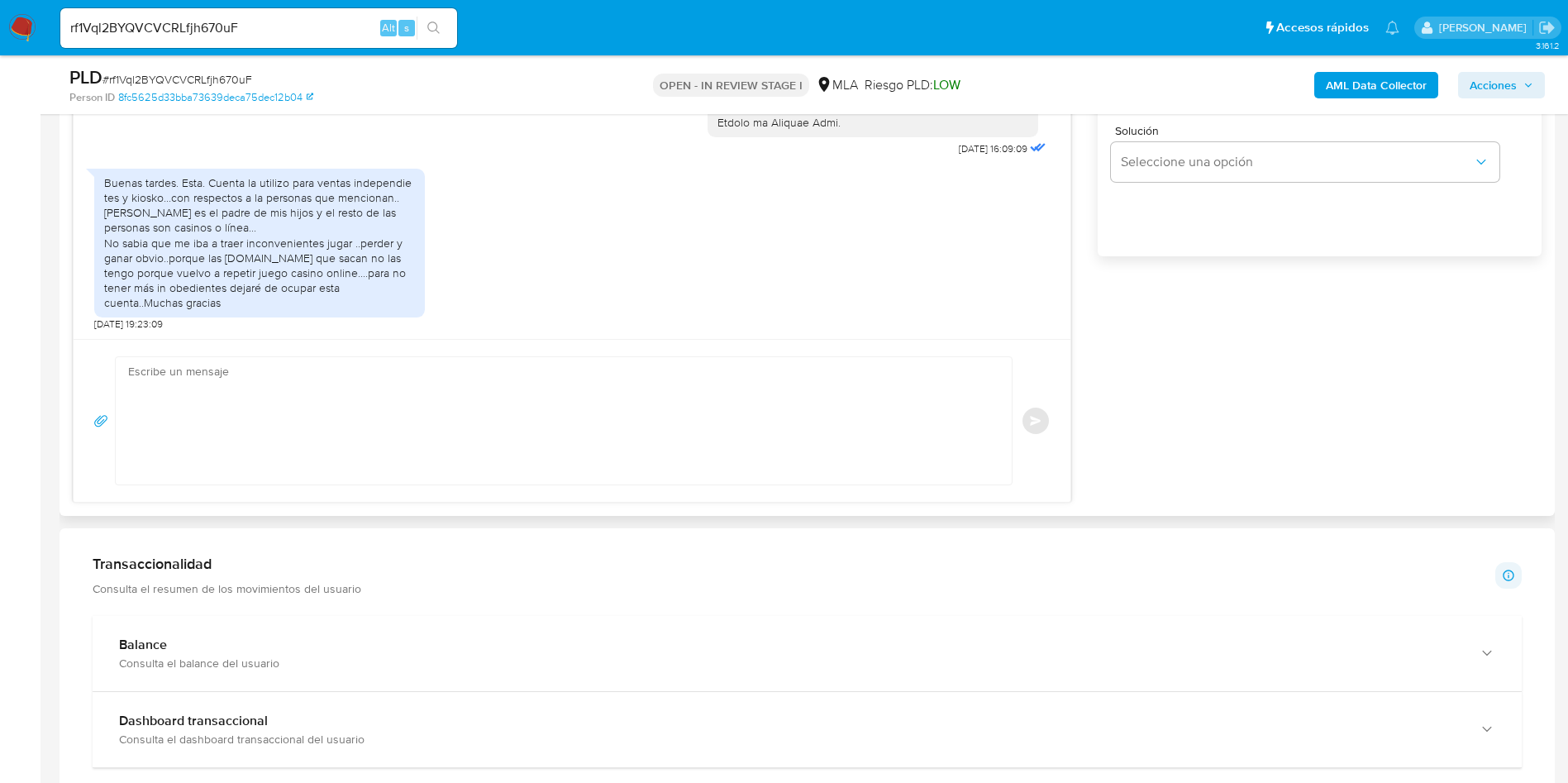
click at [1352, 433] on div "18/08/2025 17:23:25 Utilice la cuenta para cobrar. venta de mercadería.. y para…" at bounding box center [808, 180] width 1469 height 643
click at [352, 450] on textarea at bounding box center [559, 421] width 863 height 128
paste textarea "Hola, Muchas gracias por la respuesta. Analizamos tu caso y notamos que la info…"
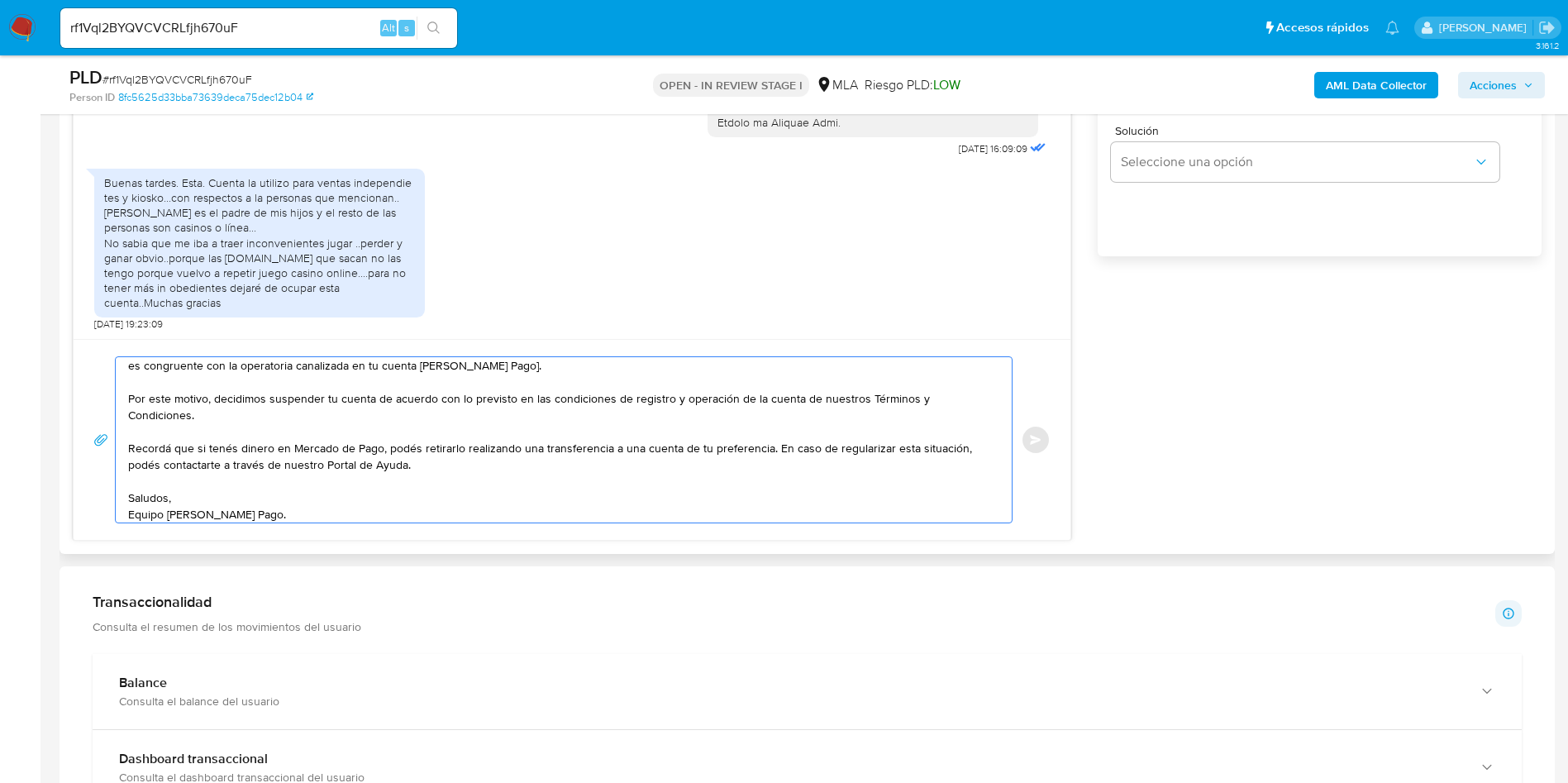
scroll to position [0, 0]
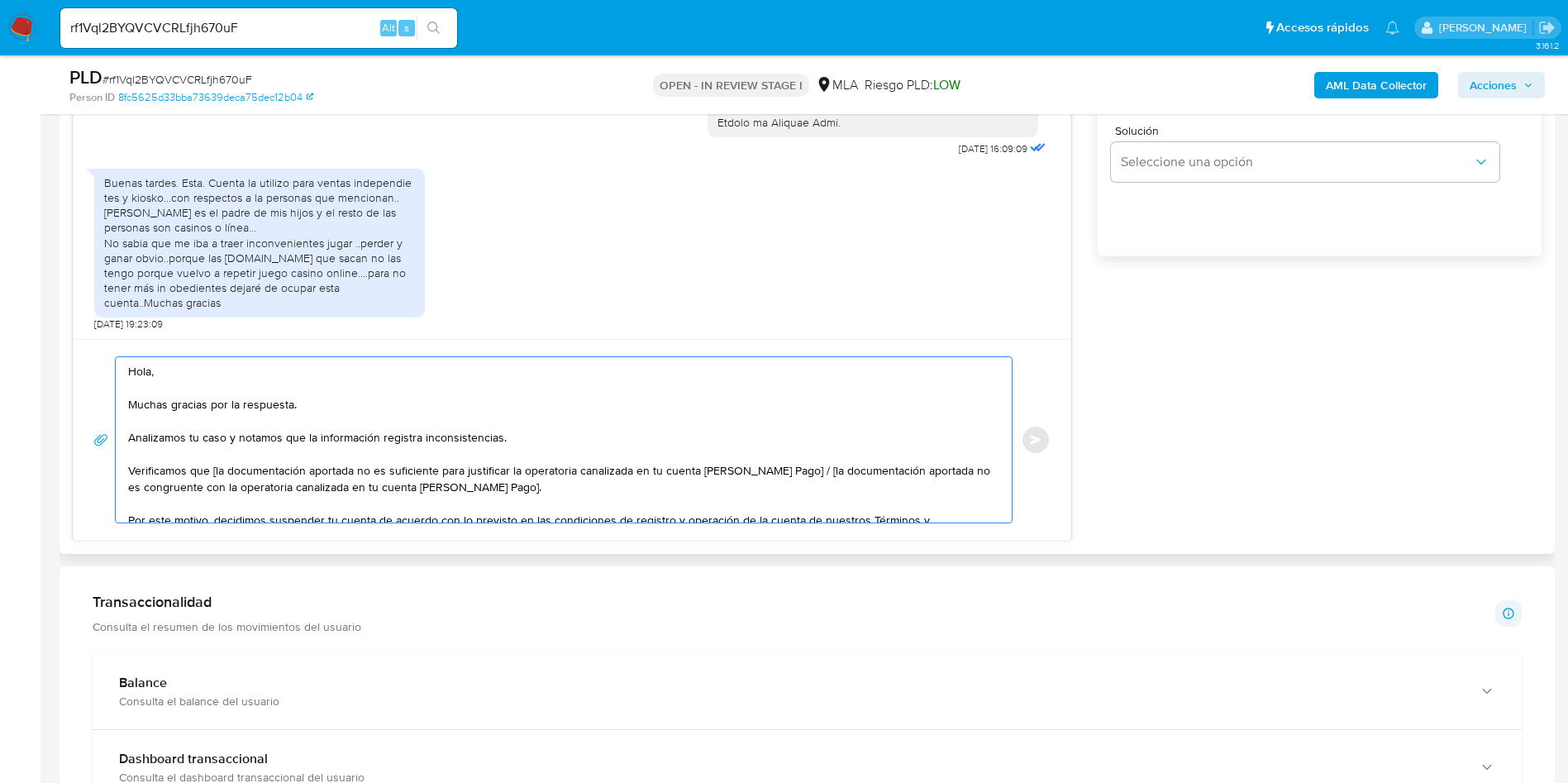
drag, startPoint x: 520, startPoint y: 490, endPoint x: 793, endPoint y: 463, distance: 274.3
click at [793, 463] on textarea "Hola, Muchas gracias por la respuesta. Analizamos tu caso y notamos que la info…" at bounding box center [559, 440] width 863 height 166
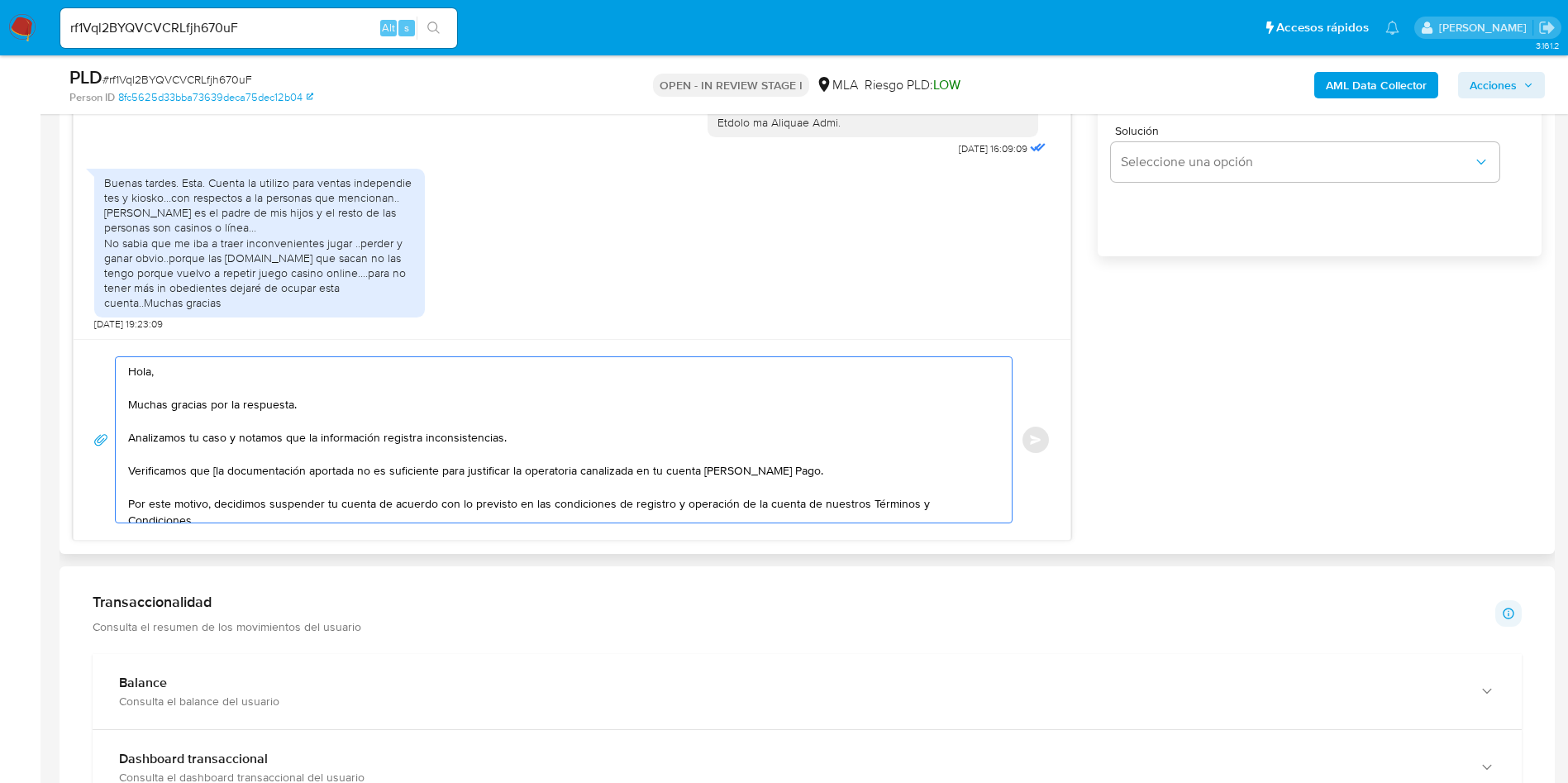
click at [216, 467] on textarea "Hola, Muchas gracias por la respuesta. Analizamos tu caso y notamos que la info…" at bounding box center [559, 440] width 863 height 166
click at [287, 466] on textarea "Hola, Muchas gracias por la respuesta. Analizamos tu caso y notamos que la info…" at bounding box center [559, 440] width 863 height 166
type textarea "Hola, Muchas gracias por la respuesta. Analizamos tu caso y notamos que la info…"
click at [1072, 491] on div "18/08/2025 17:23:25 Utilice la cuenta para cobrar. venta de mercadería.. y para…" at bounding box center [808, 200] width 1469 height 681
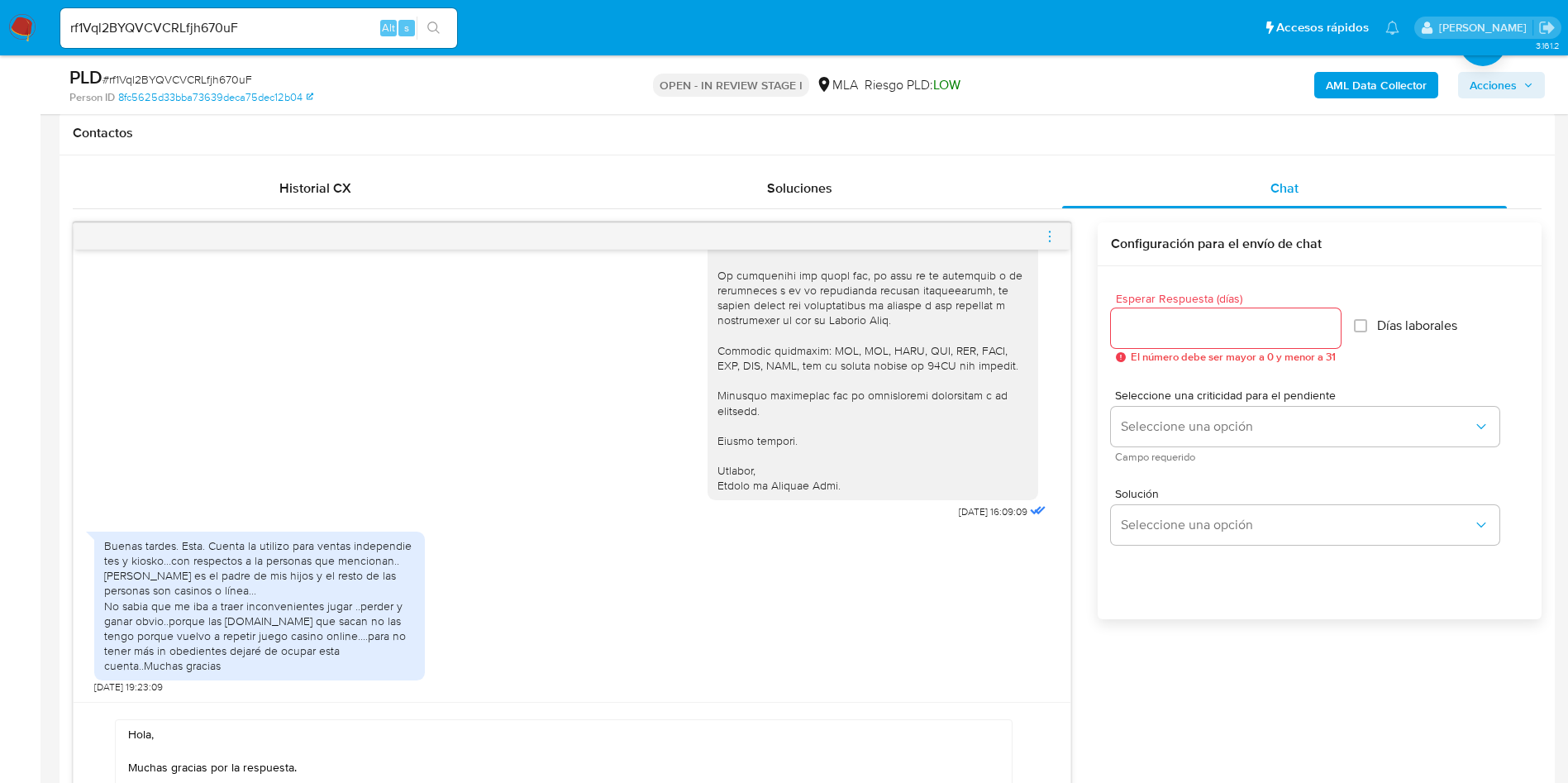
scroll to position [744, 0]
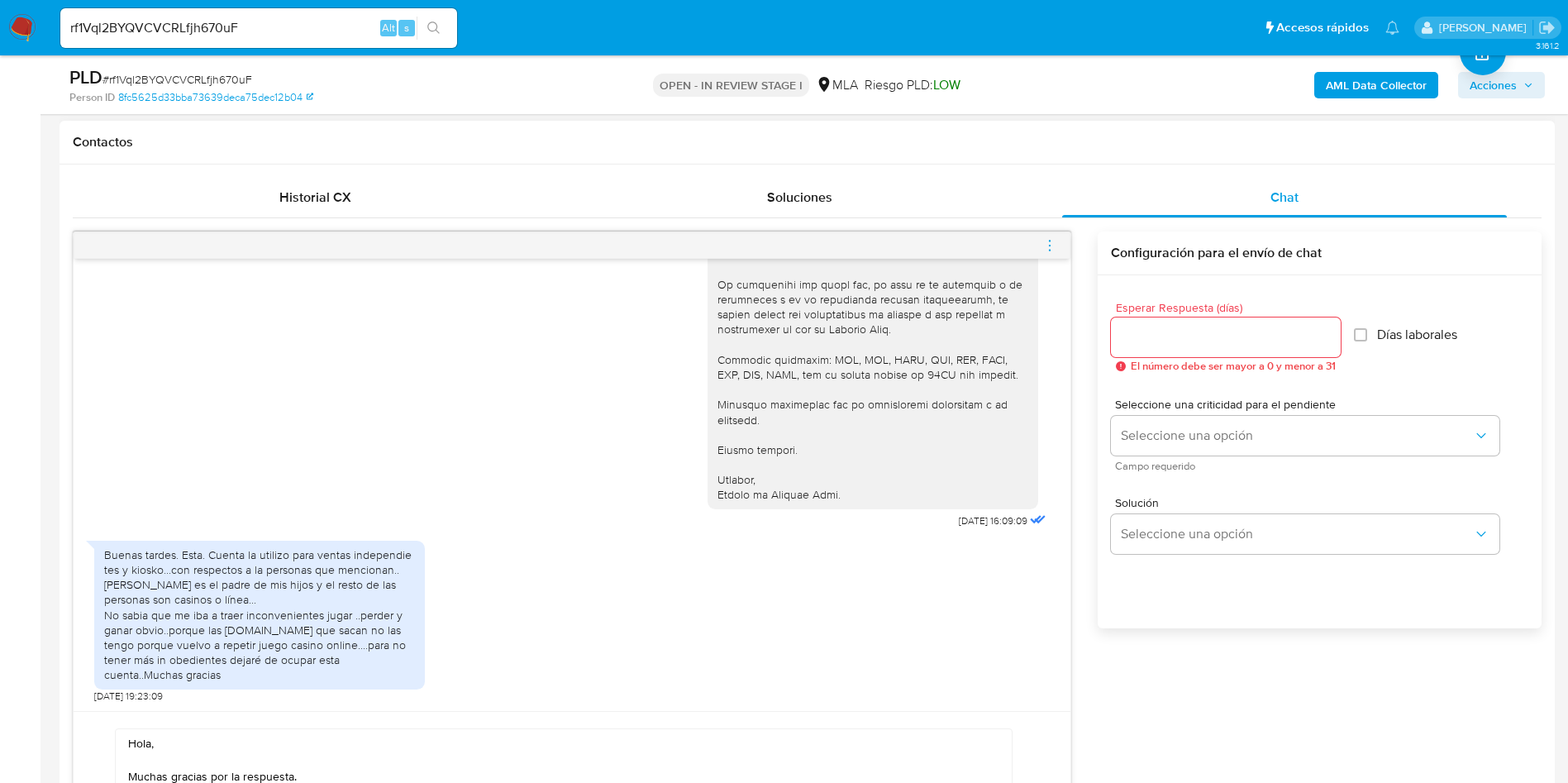
click at [1163, 353] on div at bounding box center [1226, 337] width 229 height 40
click at [1154, 339] on input "Esperar Respuesta (días)" at bounding box center [1226, 337] width 229 height 21
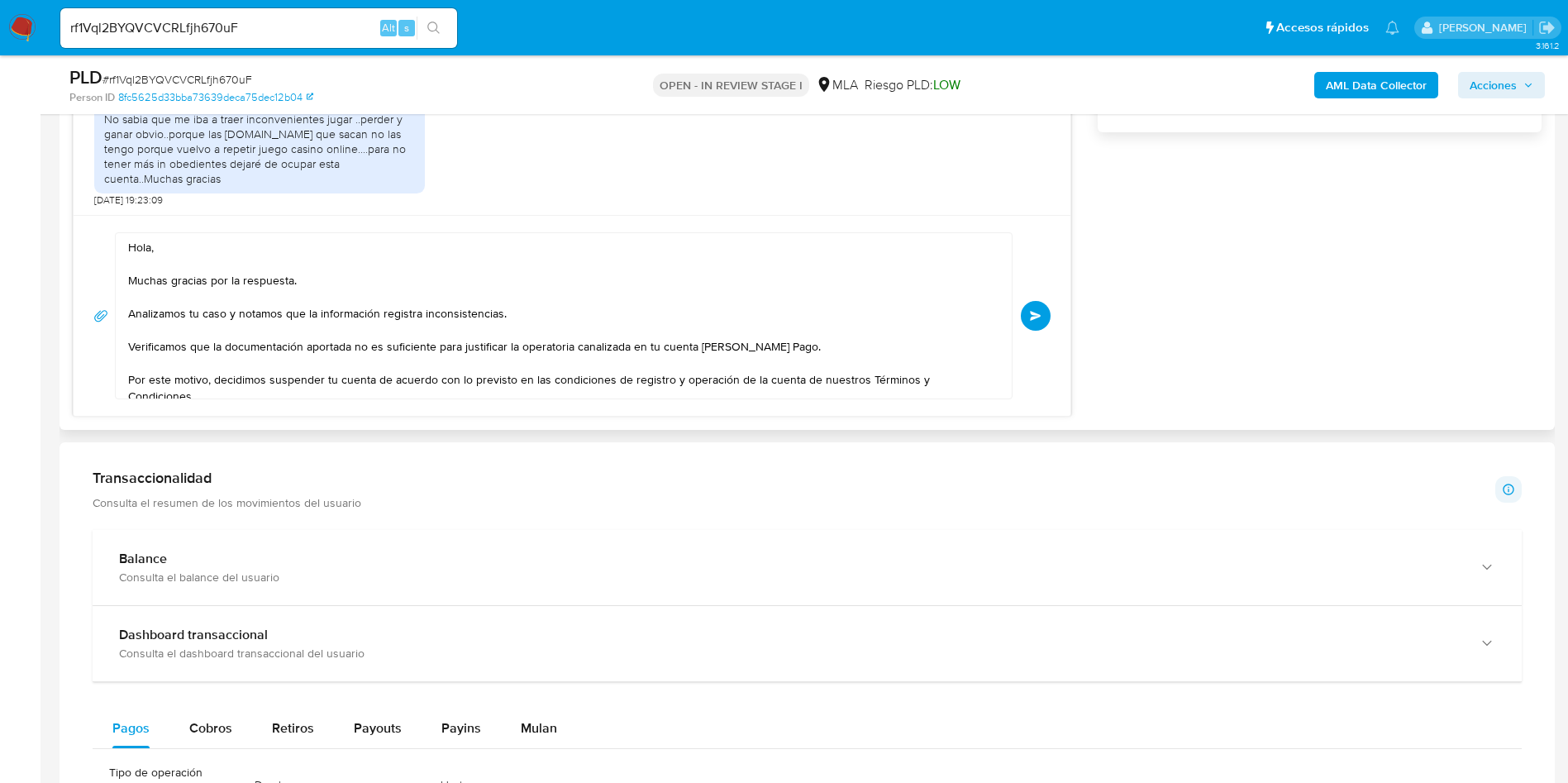
type input "0"
click at [1187, 317] on div "18/08/2025 17:23:25 Utilice la cuenta para cobrar. venta de mercadería.. y para…" at bounding box center [808, 76] width 1469 height 681
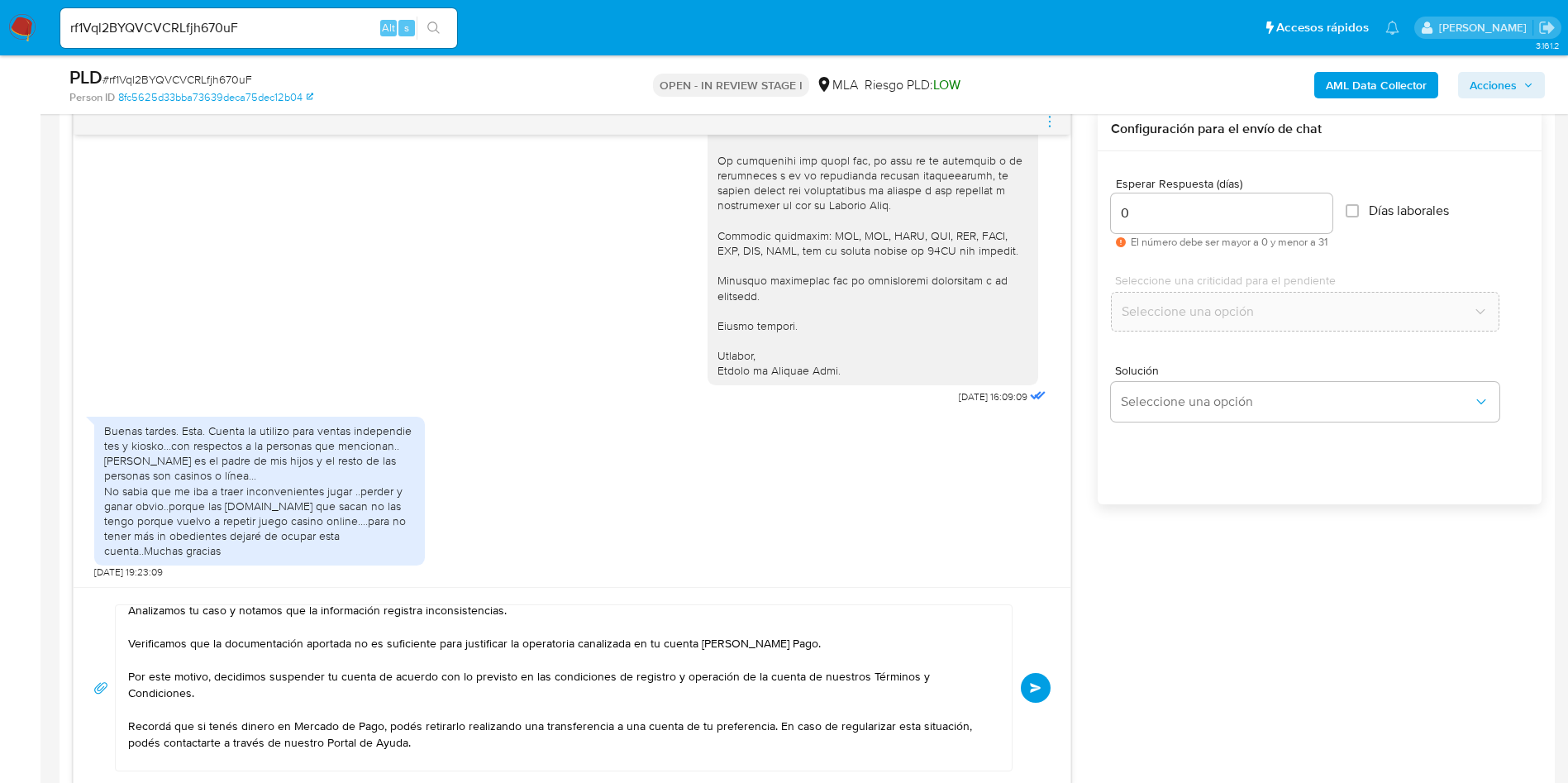
scroll to position [111, 0]
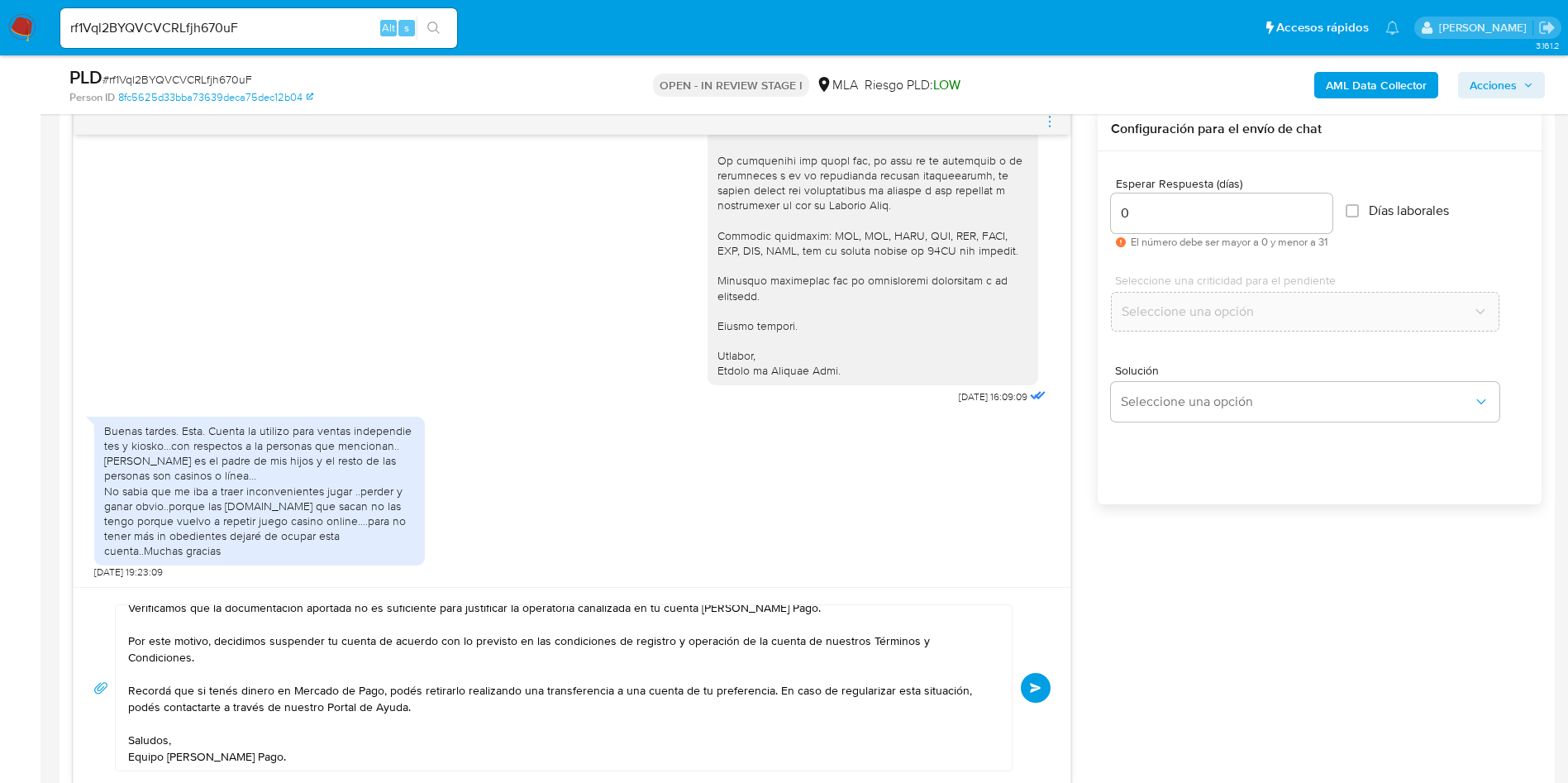
click at [1043, 694] on button "Enviar" at bounding box center [1035, 688] width 30 height 30
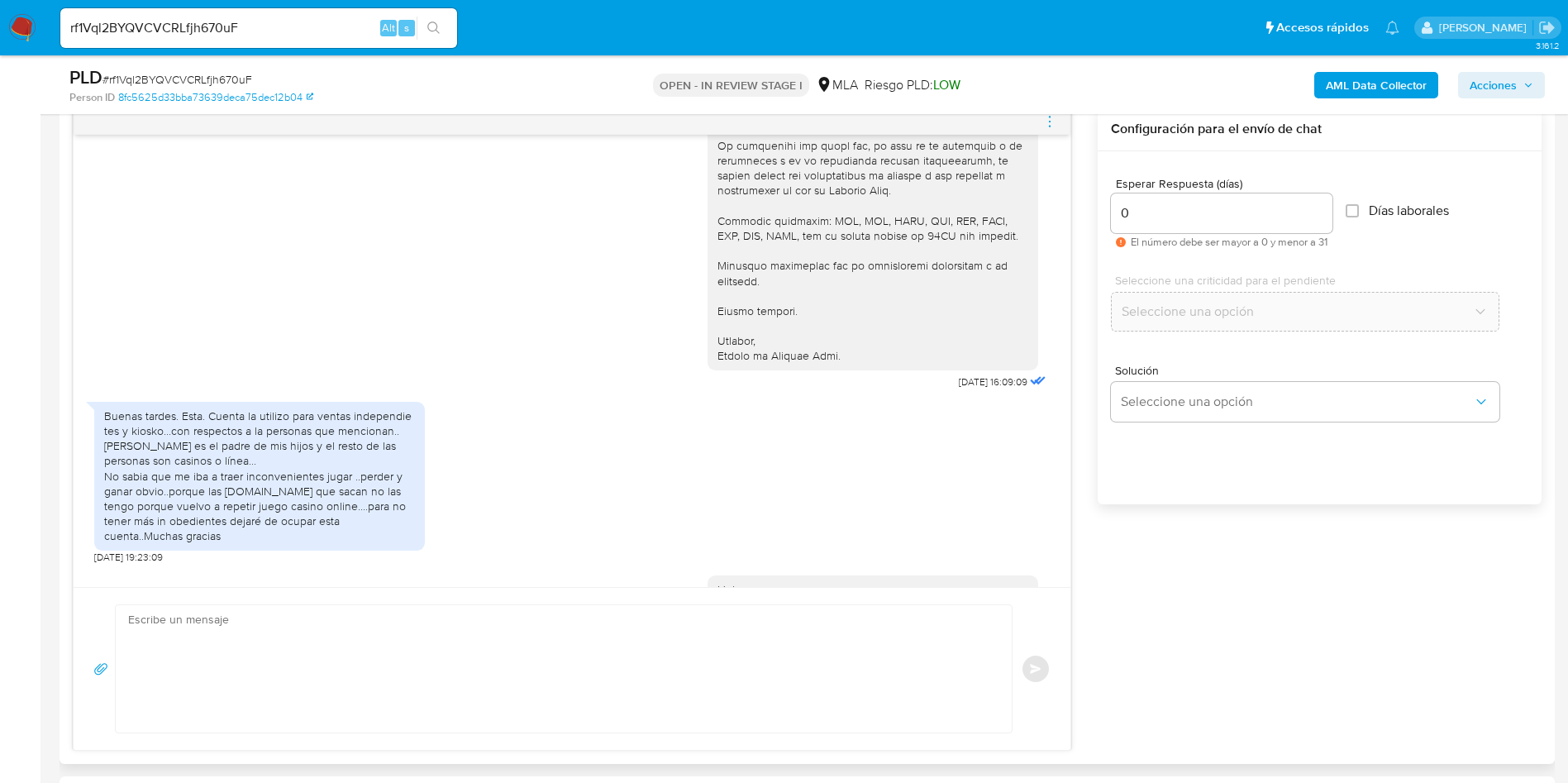
scroll to position [2080, 0]
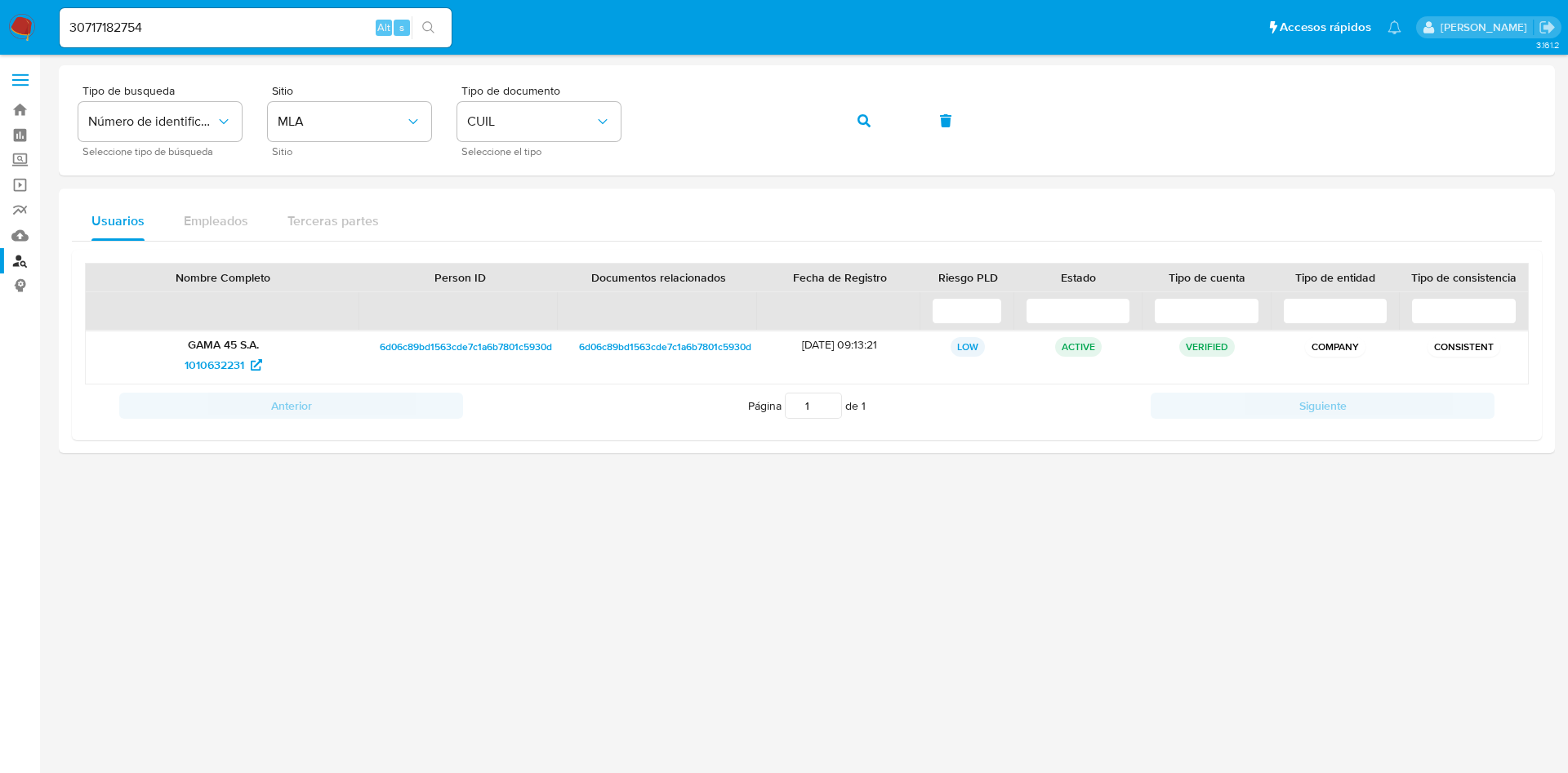
click at [27, 29] on img at bounding box center [22, 27] width 27 height 27
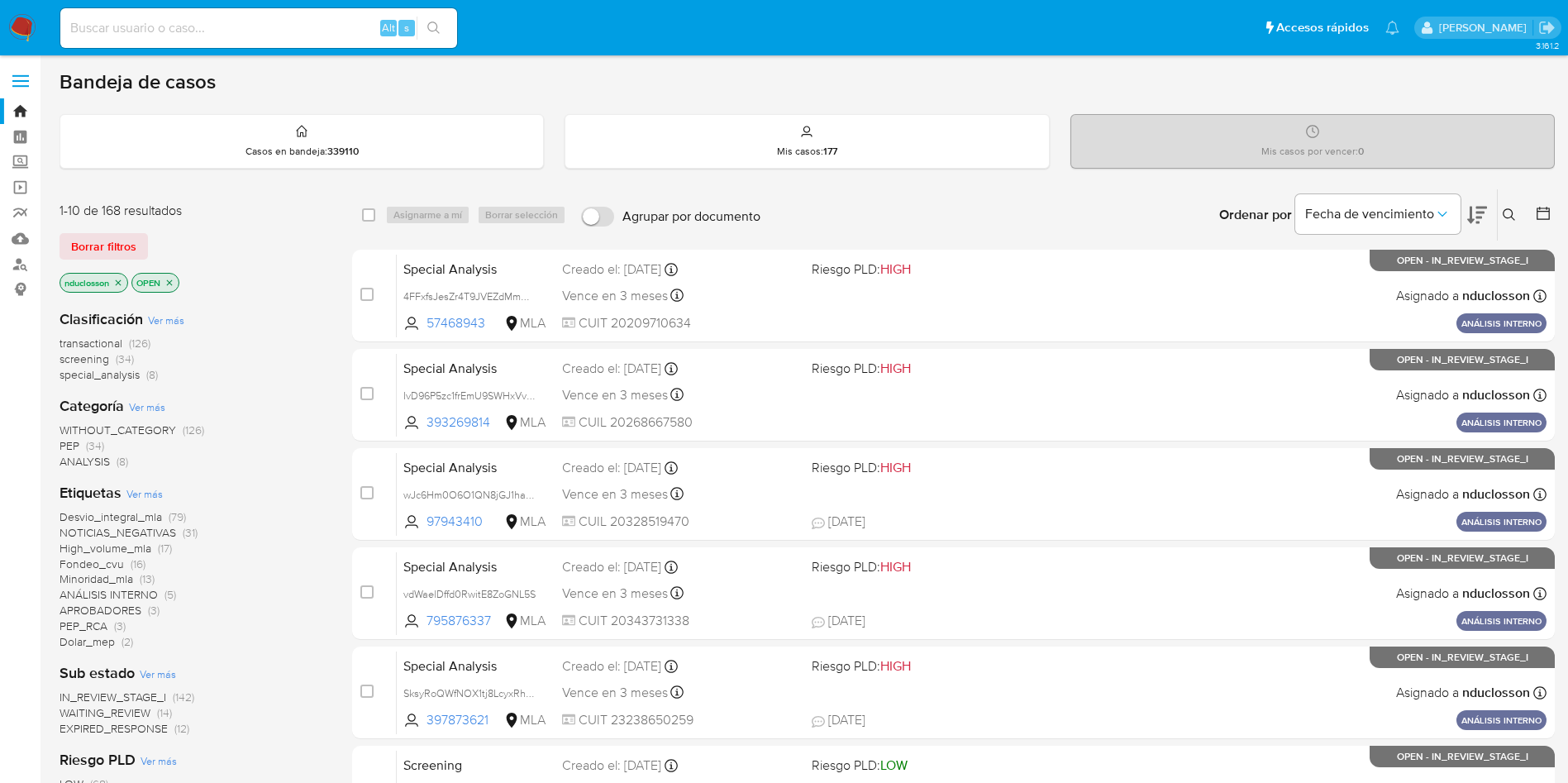
click at [1509, 213] on icon at bounding box center [1509, 215] width 13 height 13
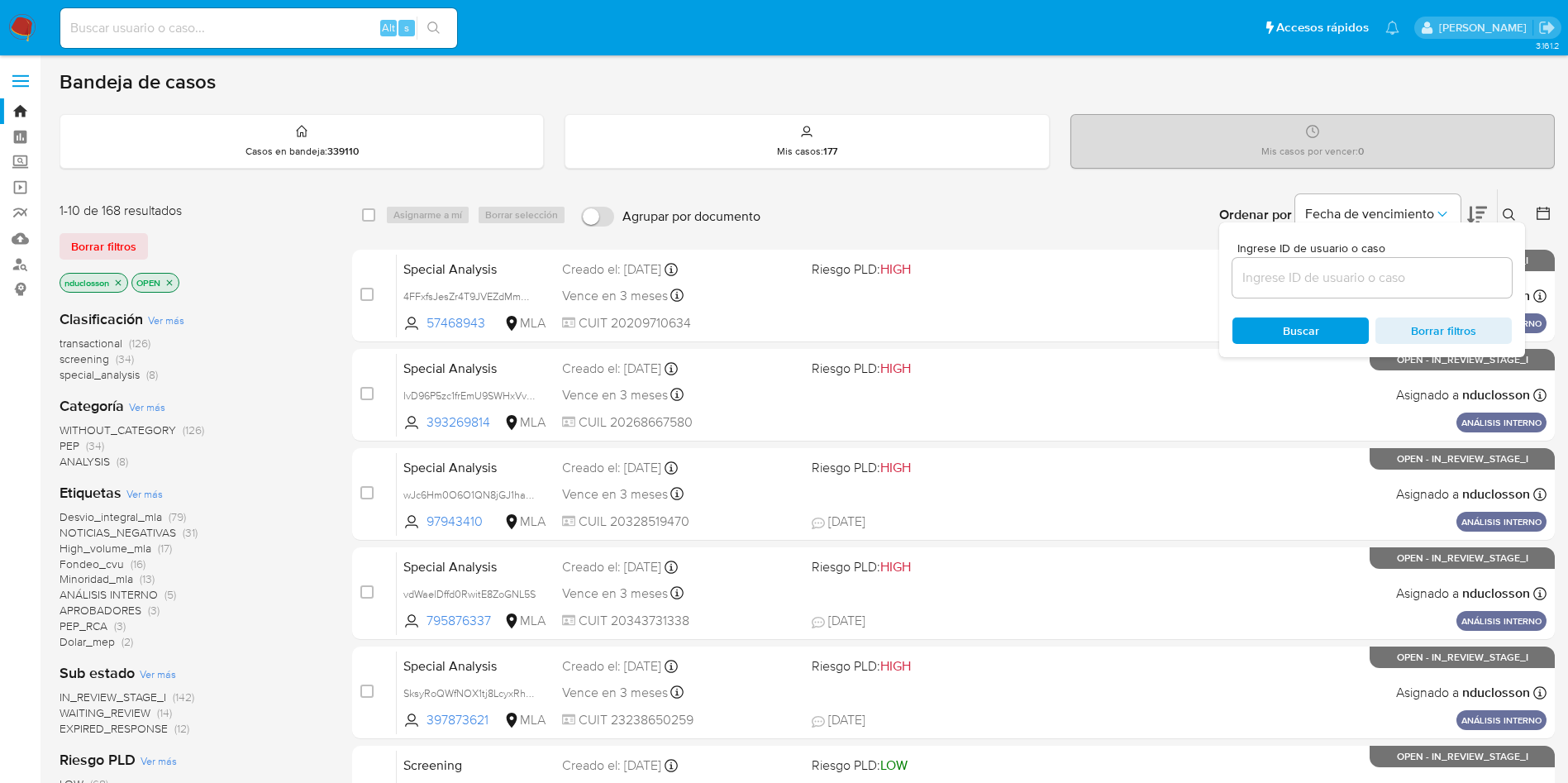
click at [1315, 283] on input at bounding box center [1372, 278] width 279 height 21
type input "rf1Vql2BYQVCVCRLfjh670uF"
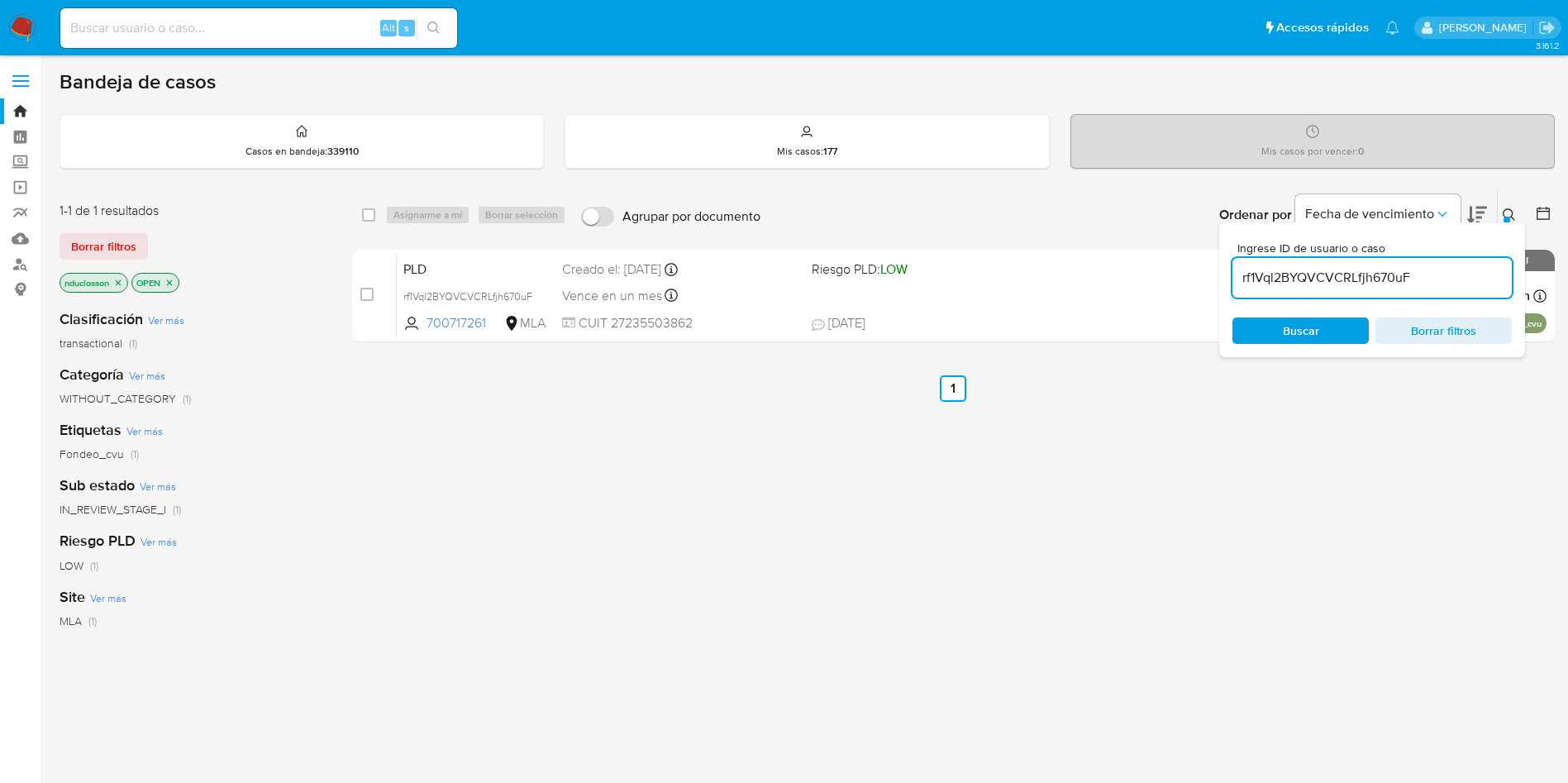
drag, startPoint x: 369, startPoint y: 218, endPoint x: 439, endPoint y: 110, distance: 128.7
click at [370, 215] on input "checkbox" at bounding box center [368, 215] width 13 height 13
checkbox input "true"
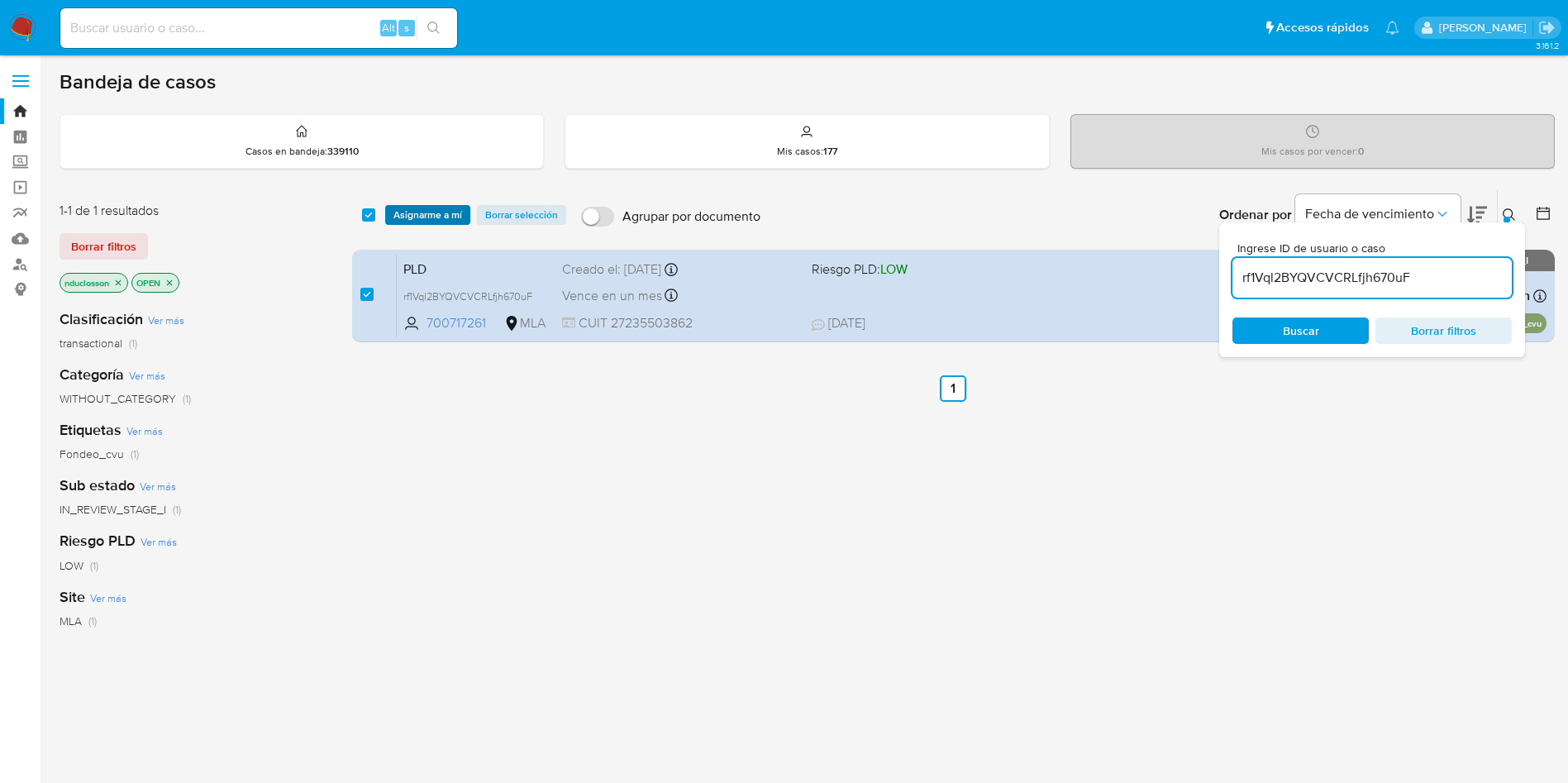
click at [425, 209] on span "Asignarme a mí" at bounding box center [427, 215] width 68 height 17
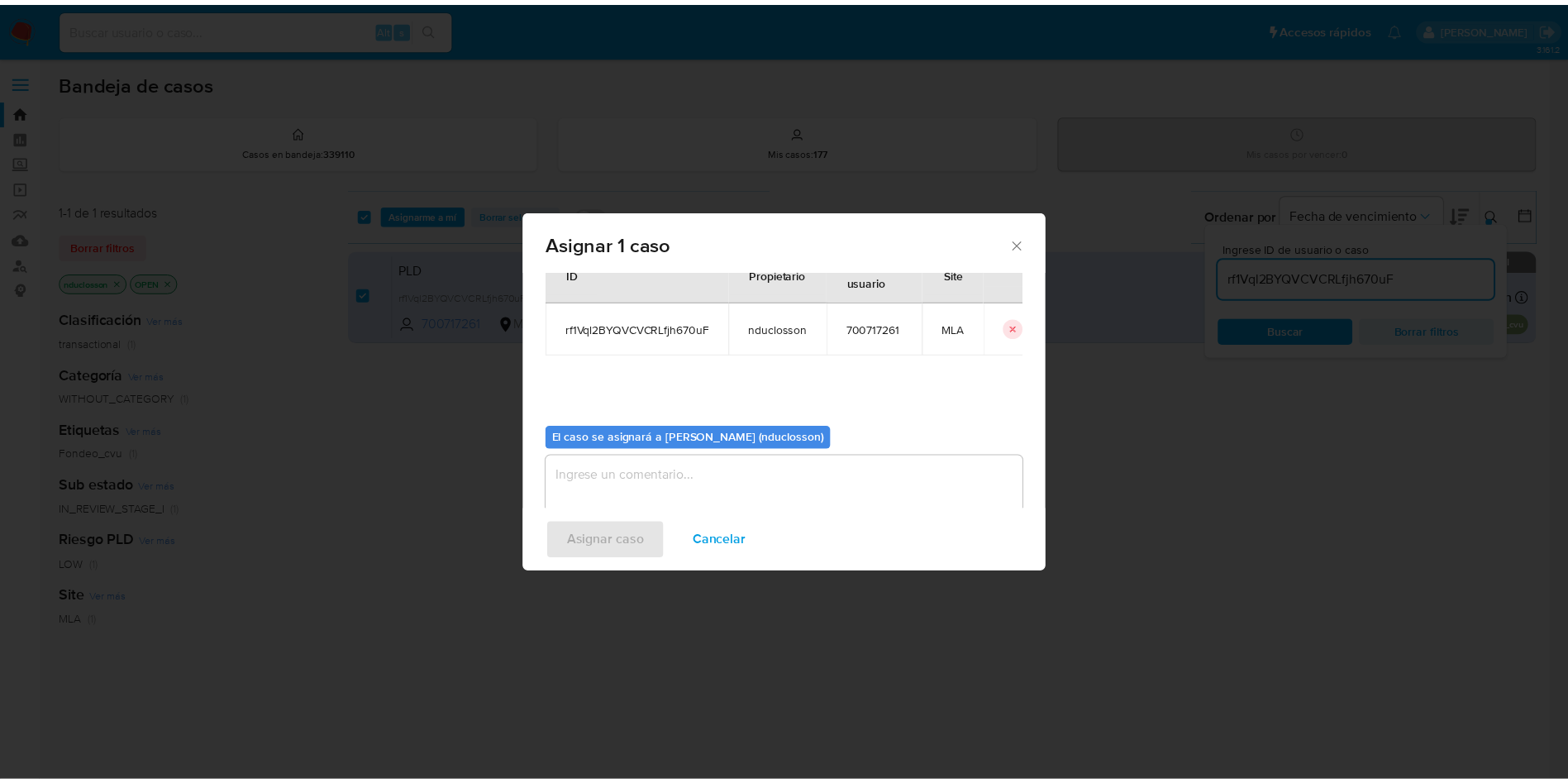
scroll to position [86, 0]
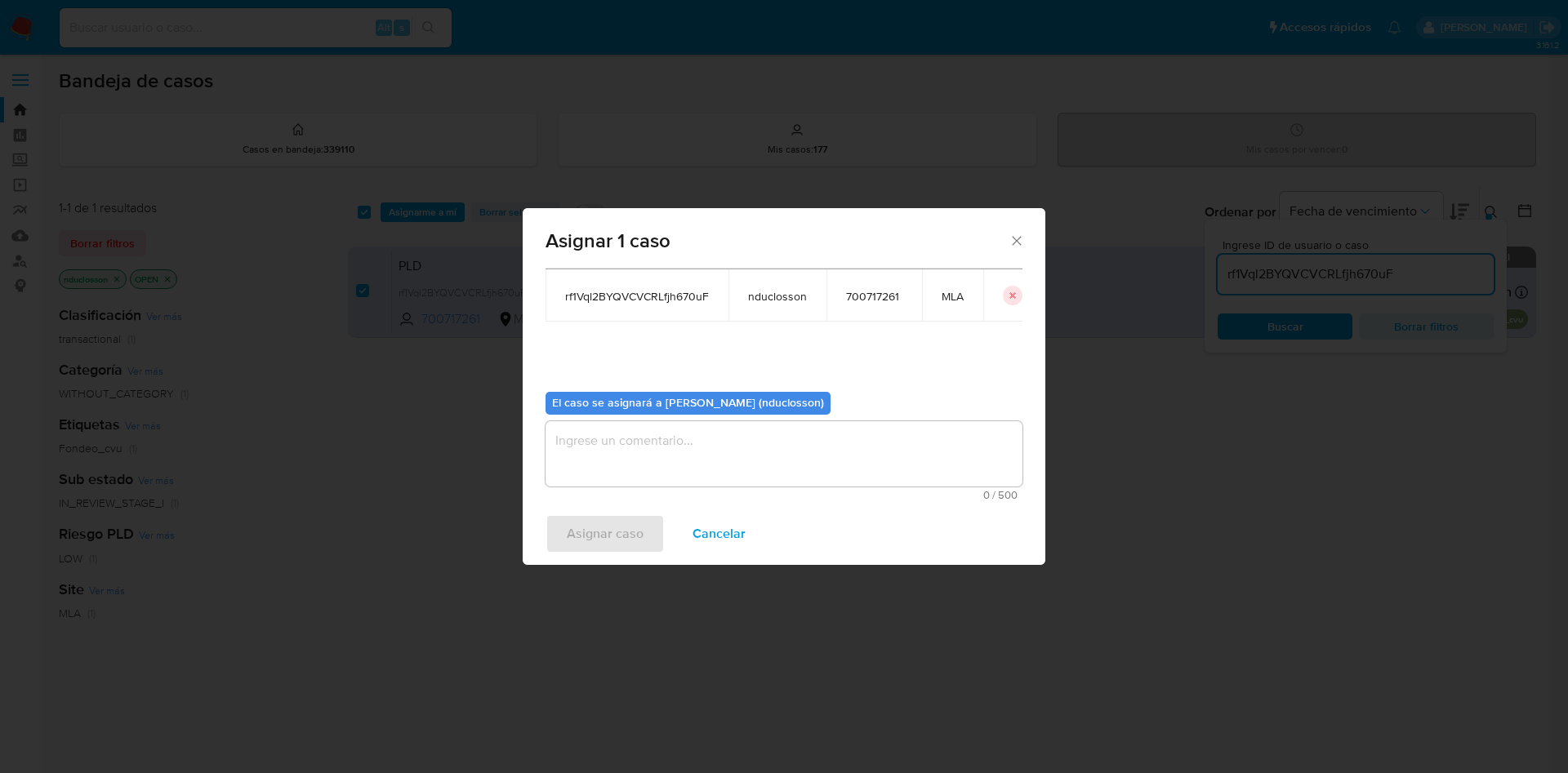
click at [747, 466] on textarea "assign-modal" at bounding box center [784, 453] width 477 height 65
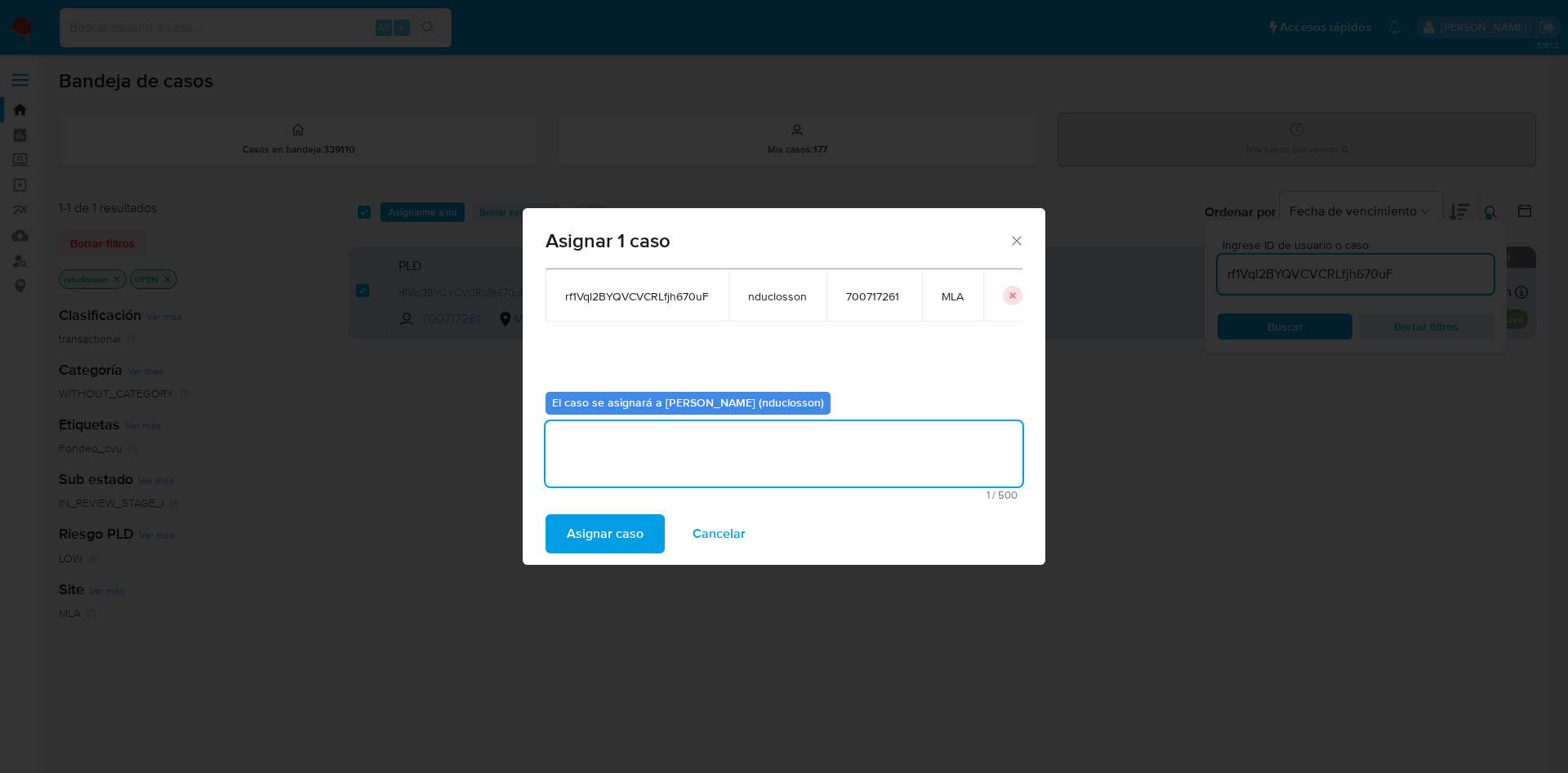
click at [564, 545] on button "Asignar caso" at bounding box center [605, 534] width 119 height 39
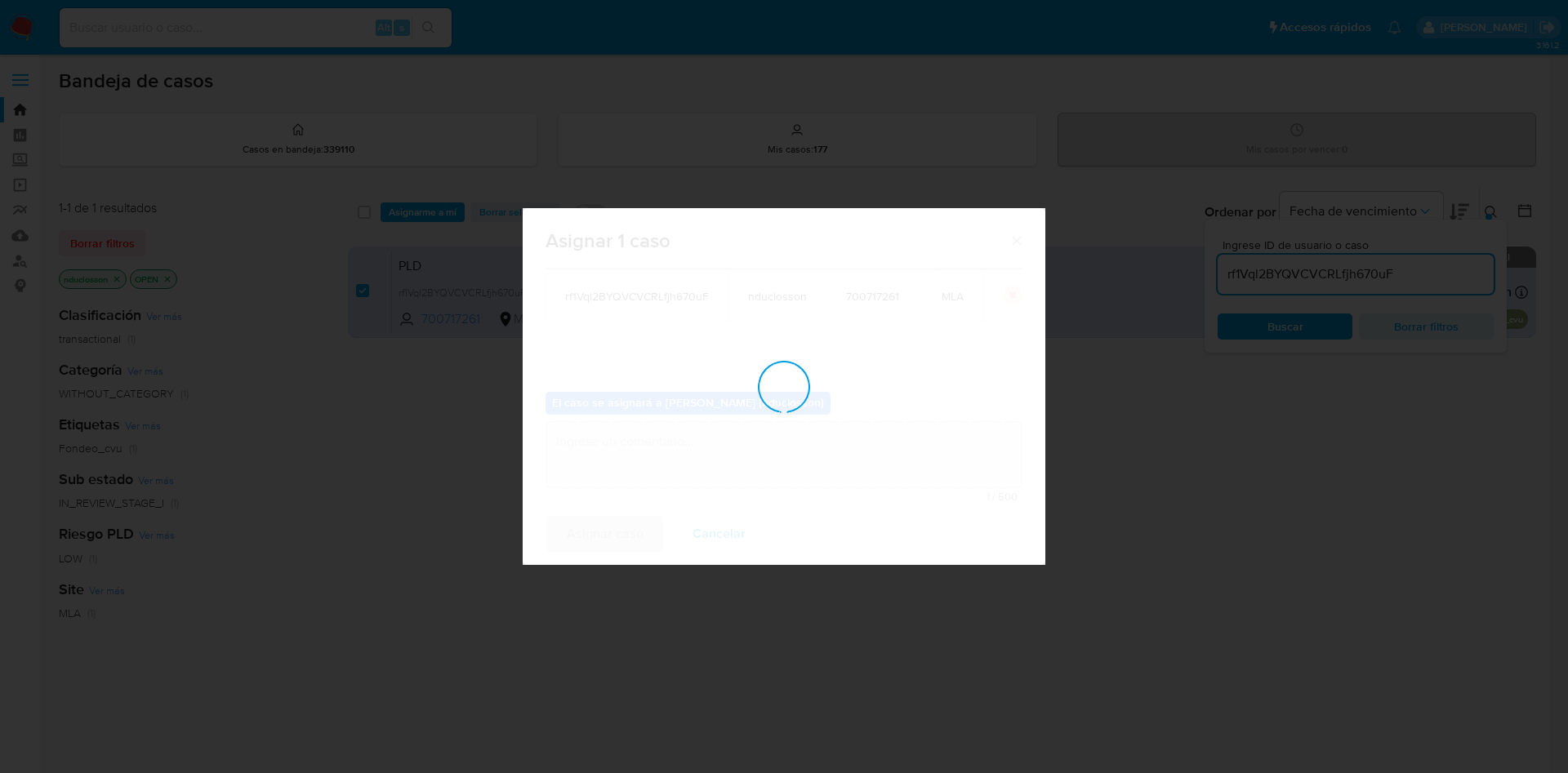
checkbox input "false"
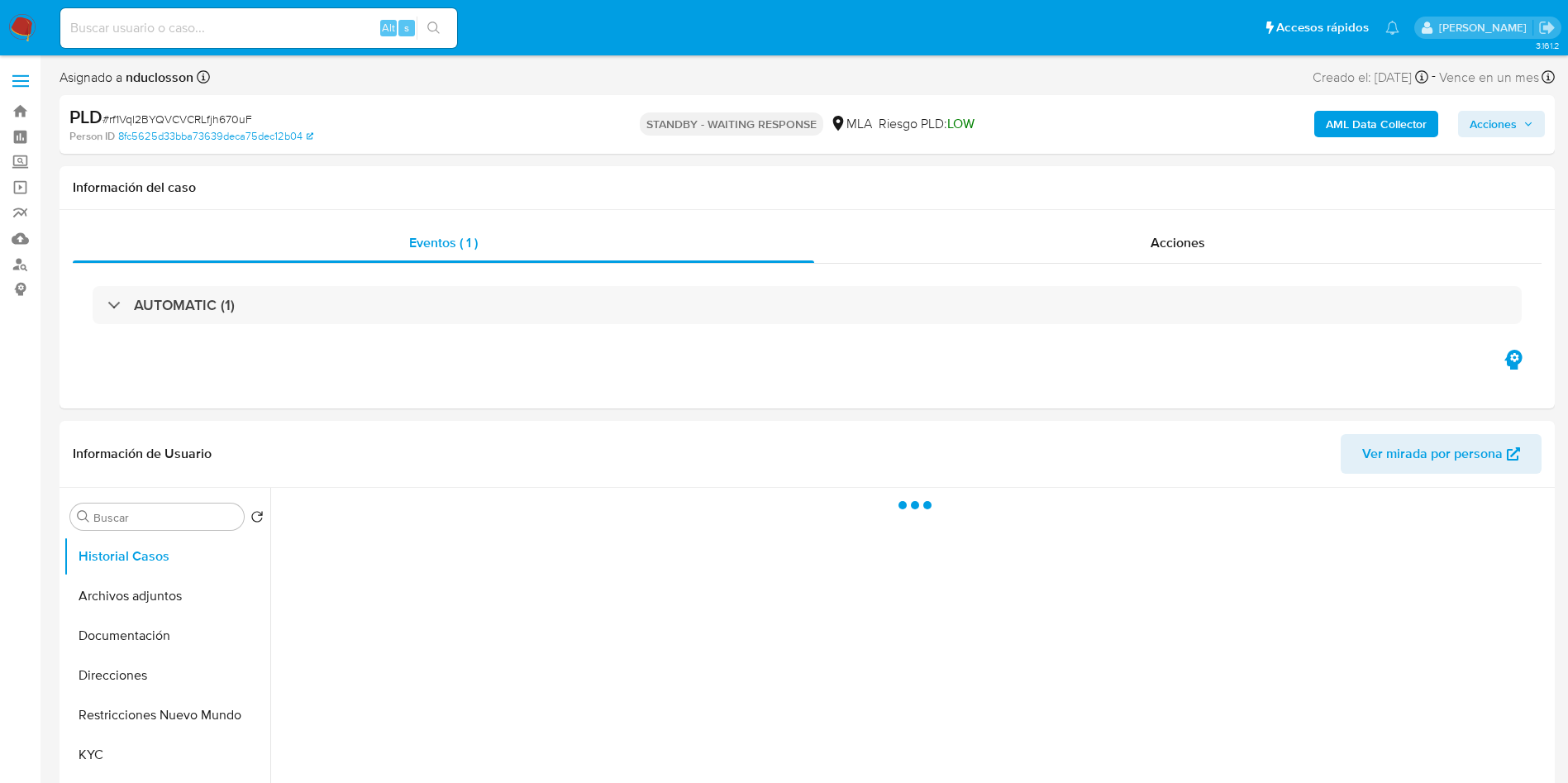
select select "10"
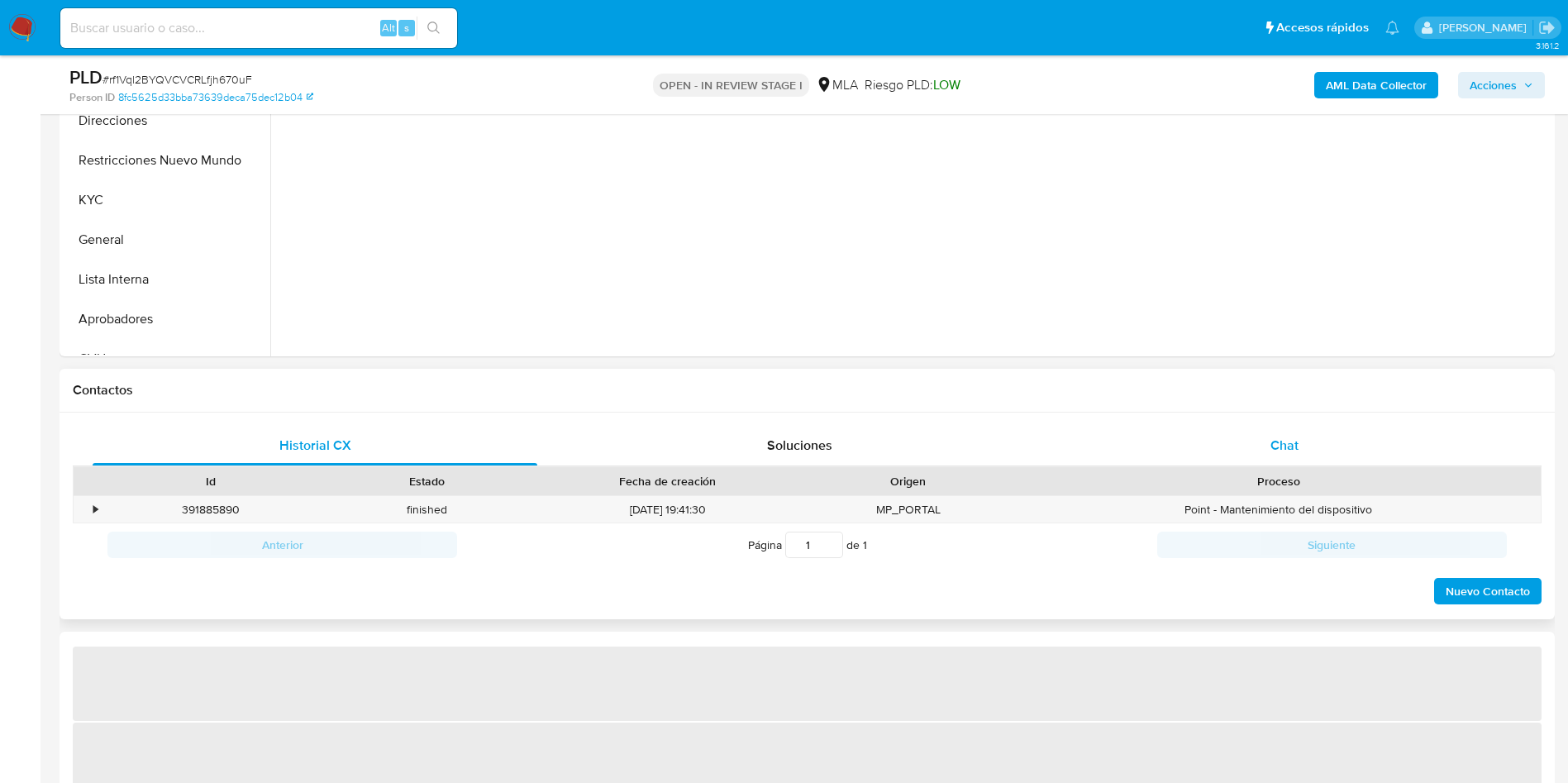
click at [1310, 433] on div "Chat" at bounding box center [1284, 445] width 445 height 40
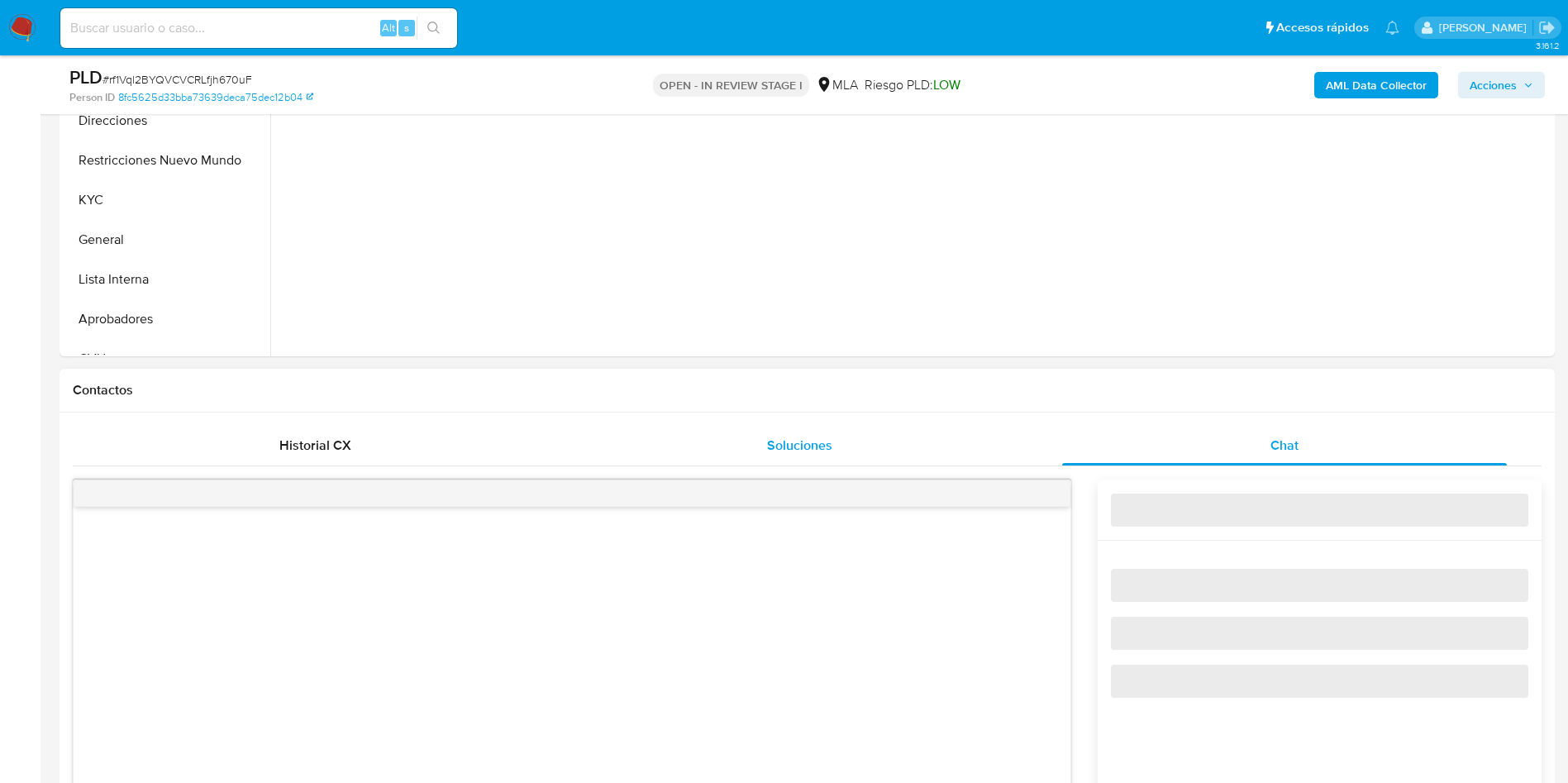
select select "10"
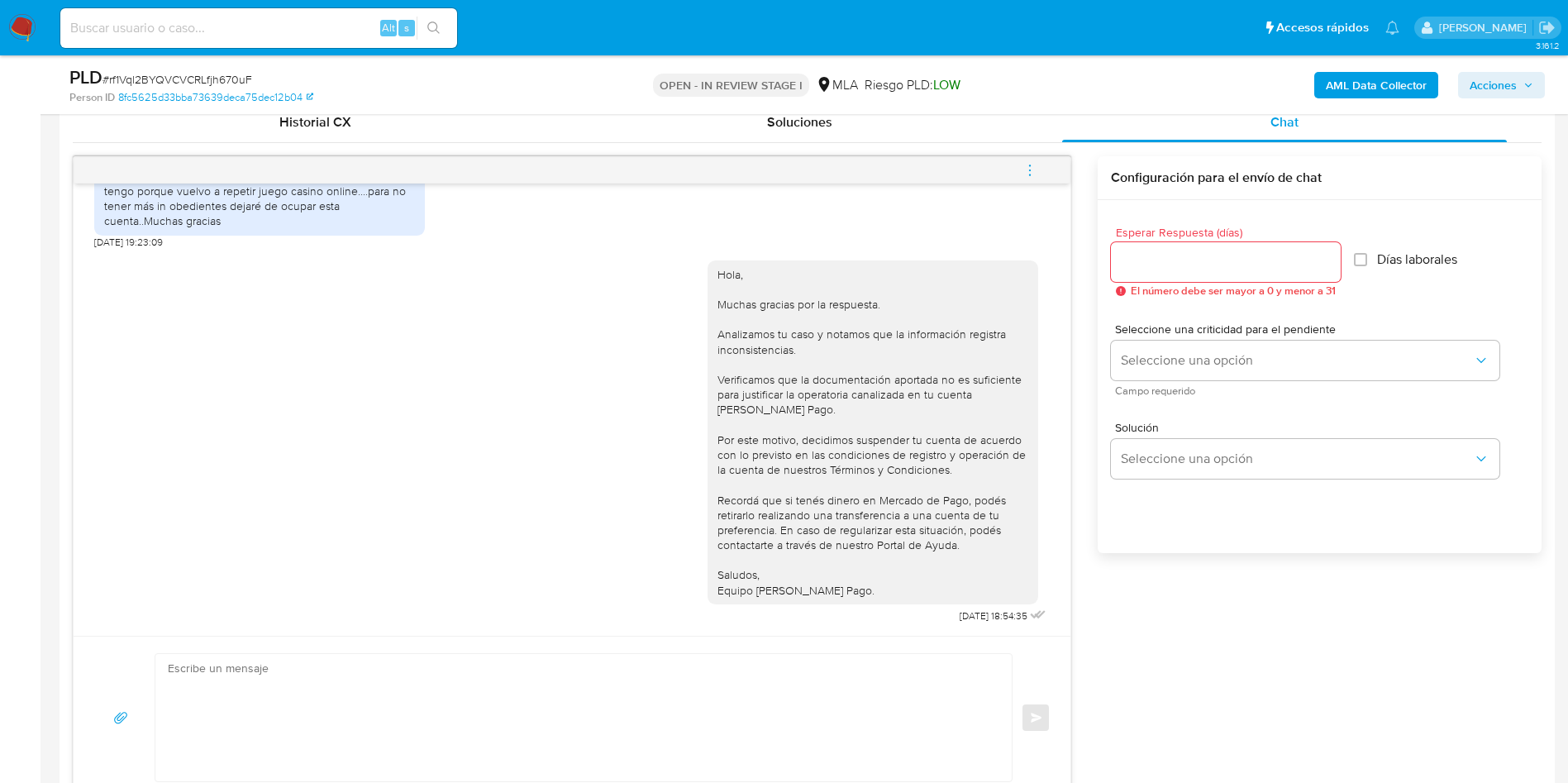
scroll to position [744, 0]
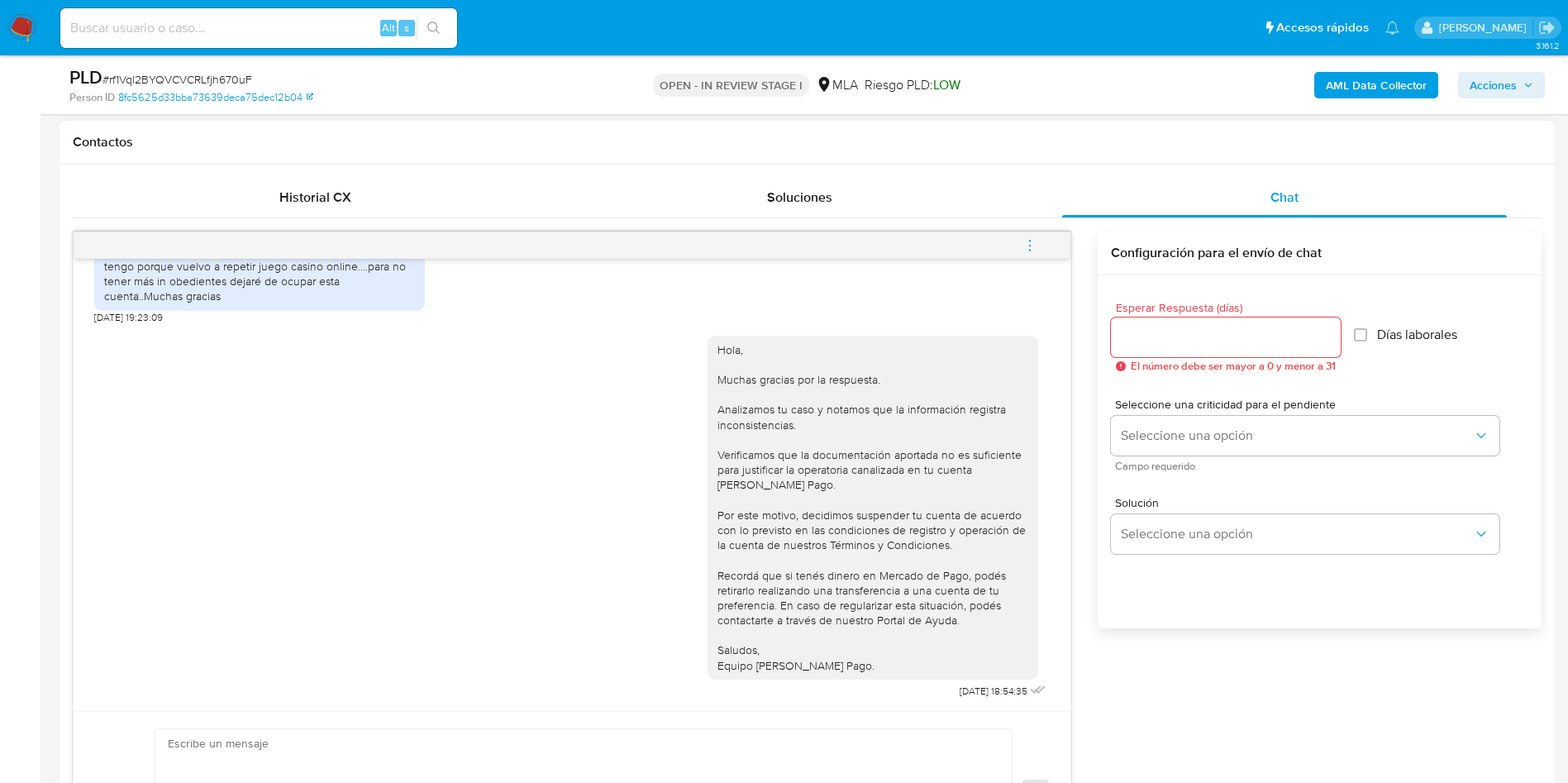
click at [1028, 244] on icon "menu-action" at bounding box center [1030, 245] width 15 height 15
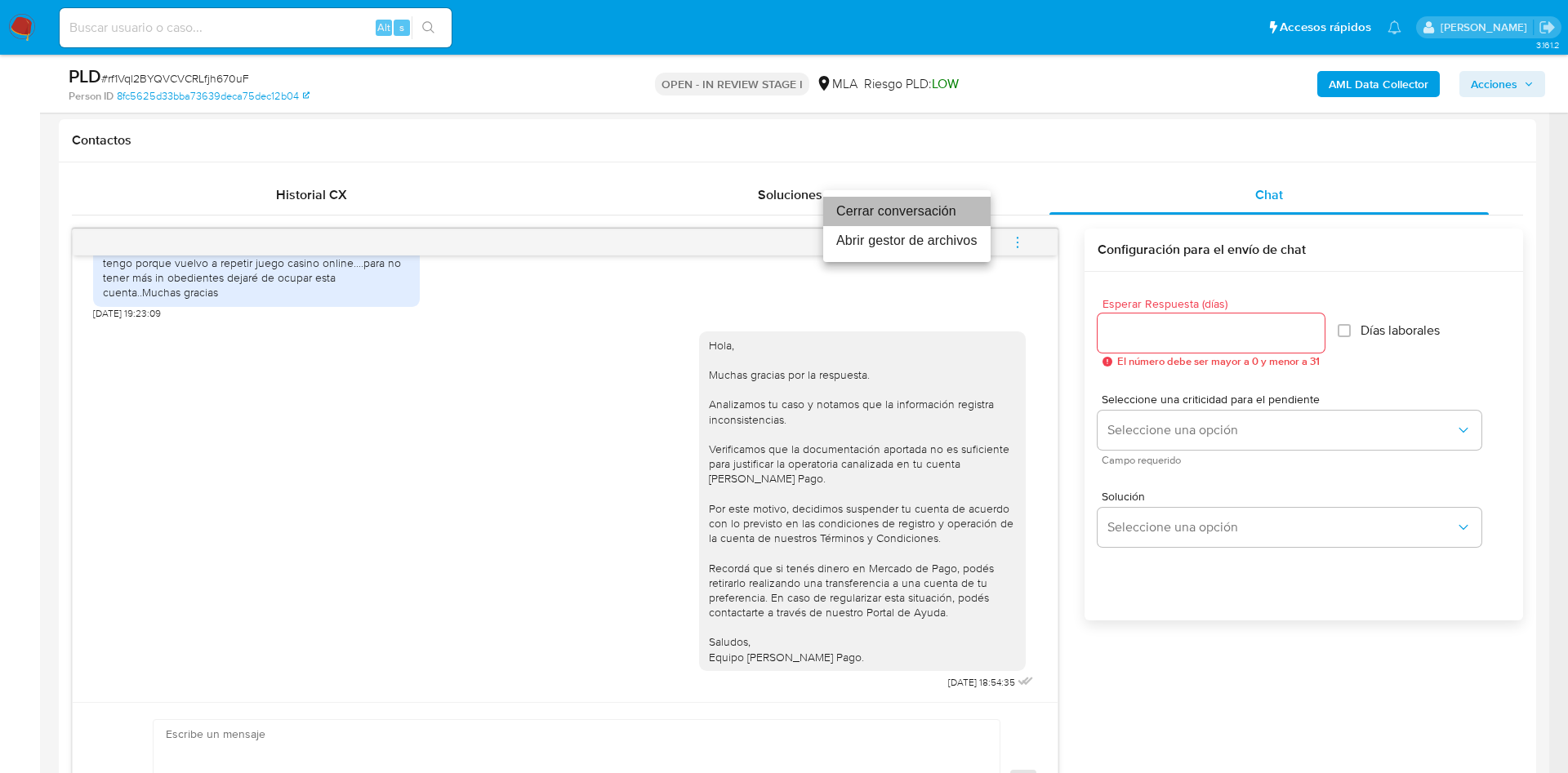
click at [900, 203] on li "Cerrar conversación" at bounding box center [907, 211] width 167 height 29
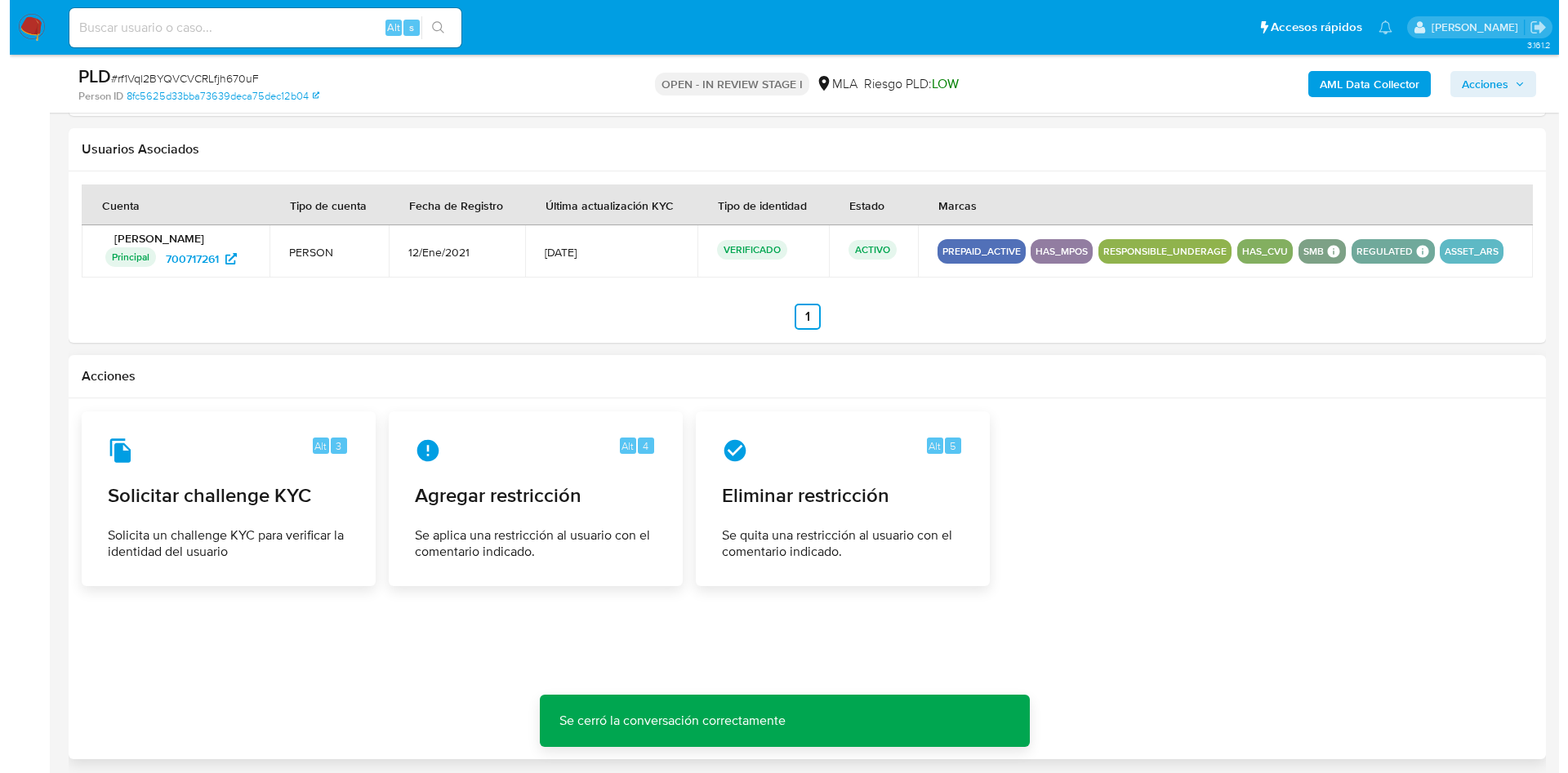
scroll to position [2498, 0]
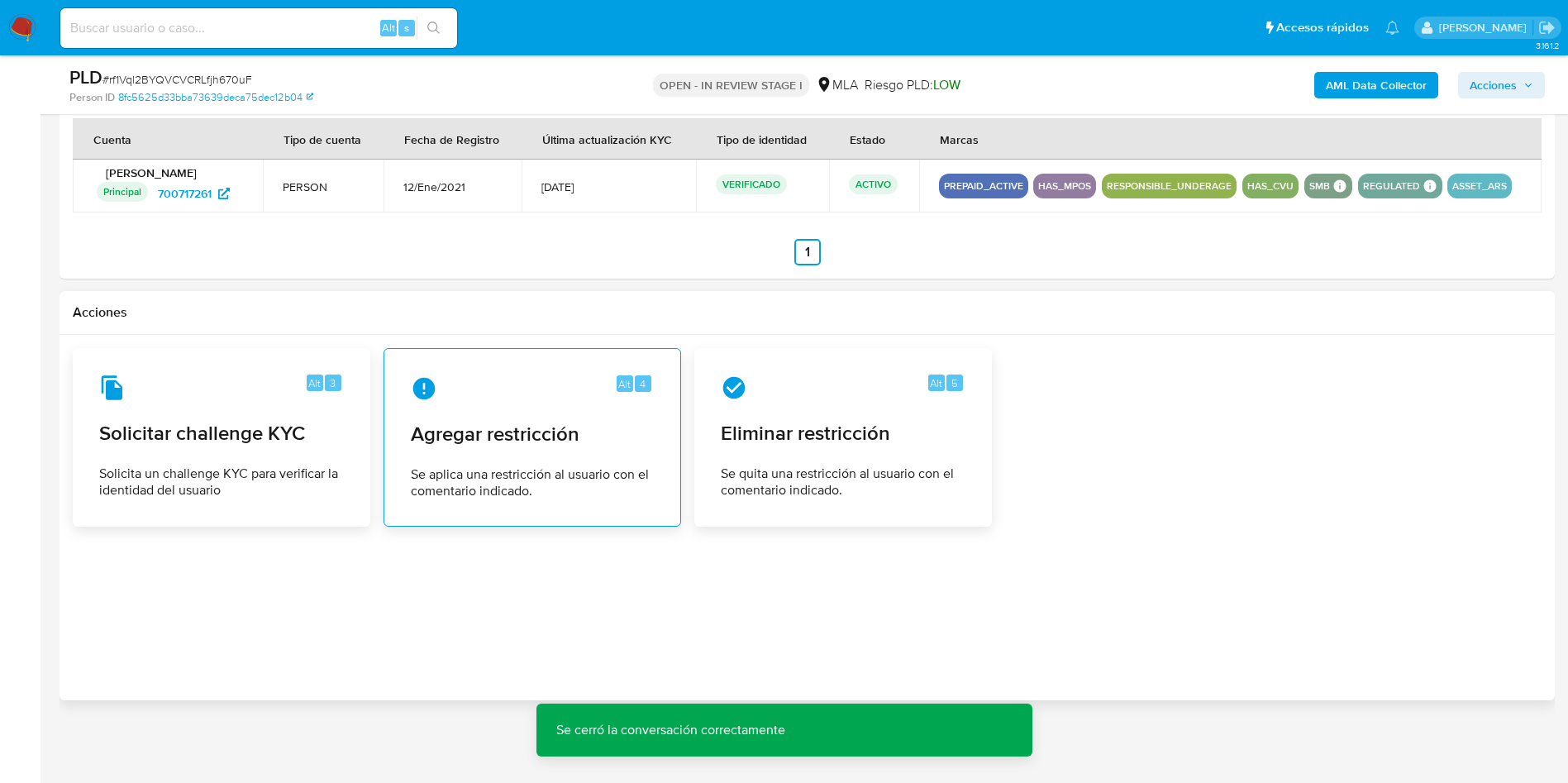
click at [465, 429] on span "Agregar restricción" at bounding box center [532, 434] width 243 height 25
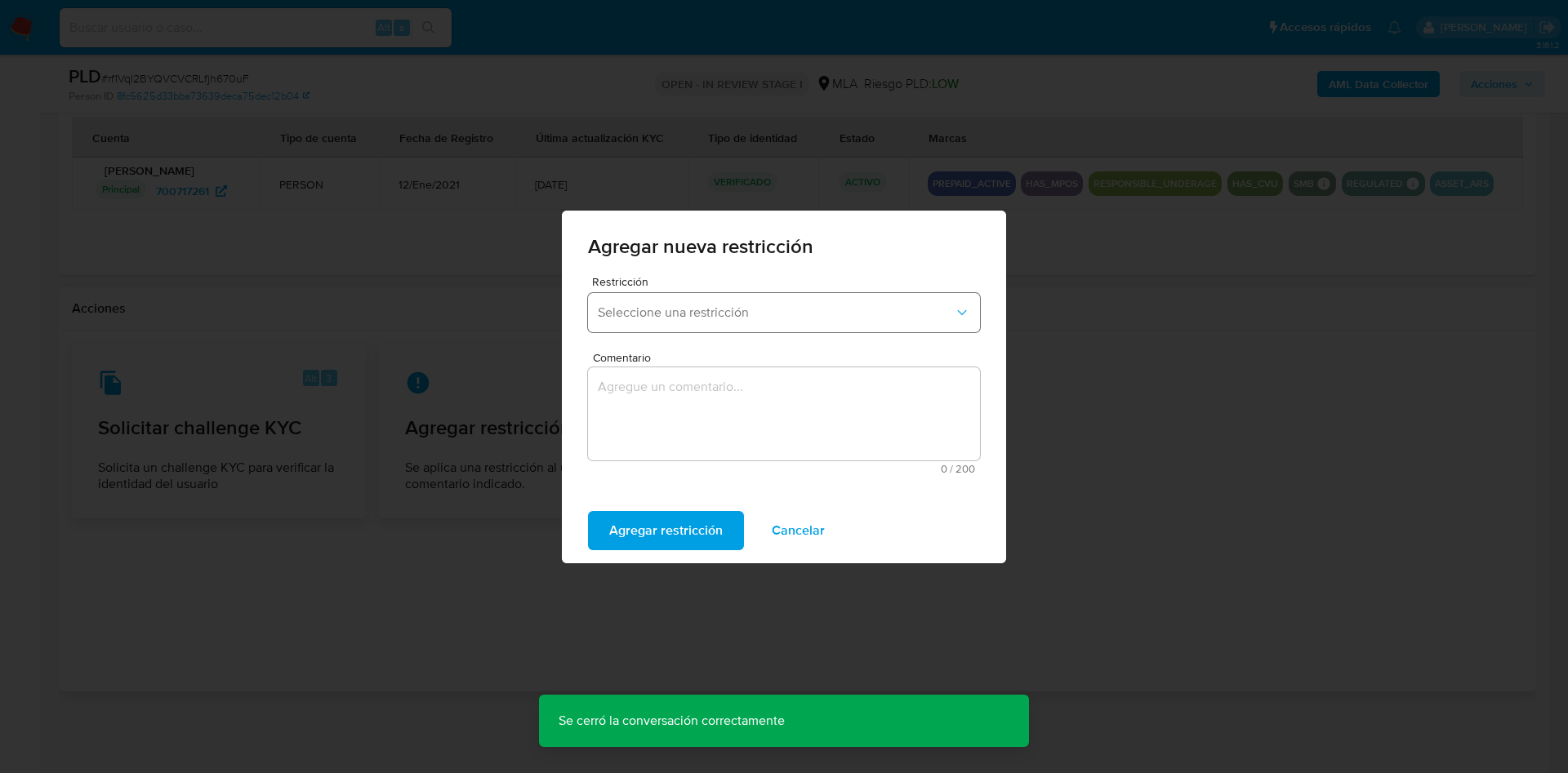
click at [720, 318] on span "Seleccione una restricción" at bounding box center [776, 312] width 357 height 16
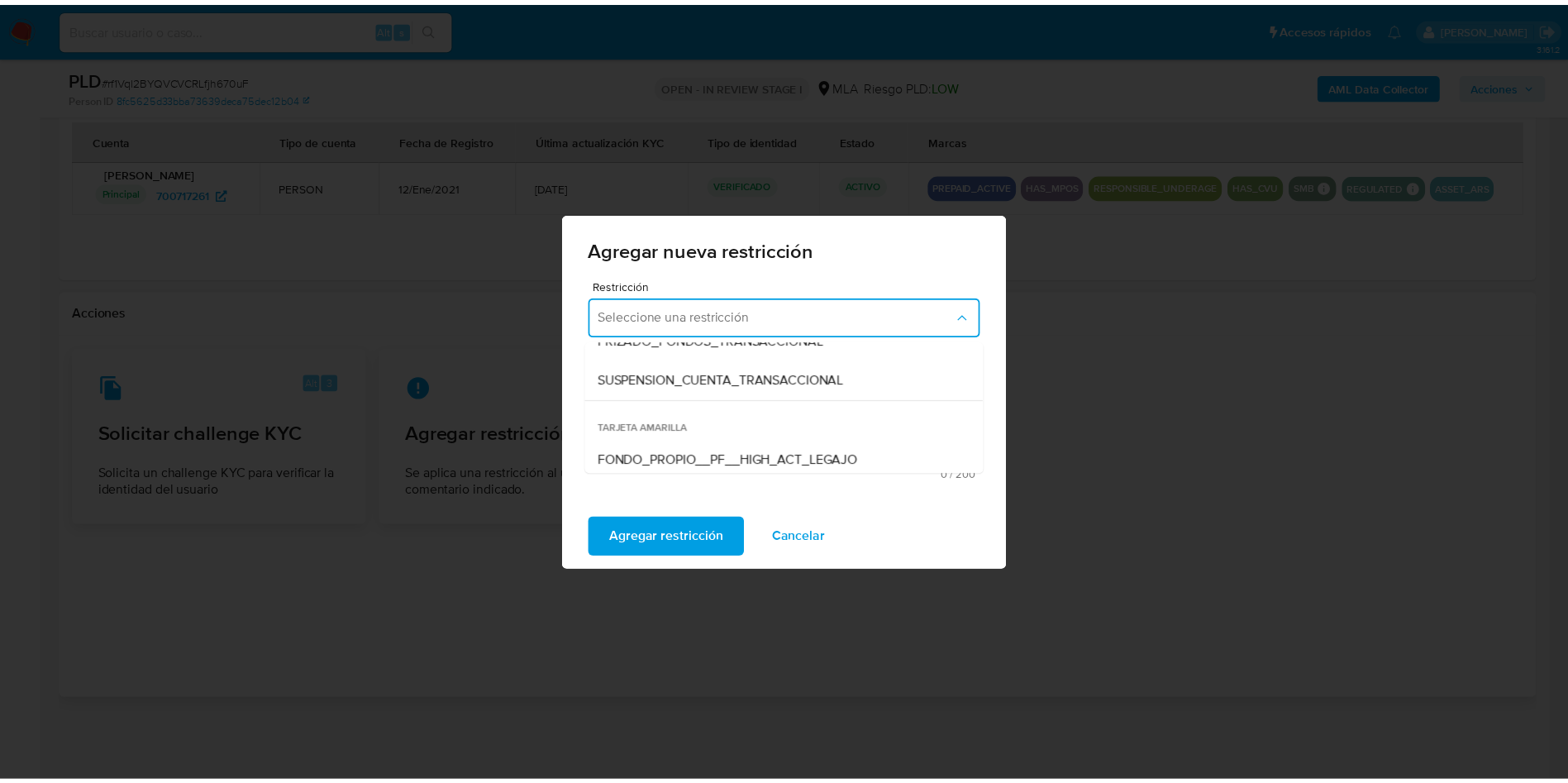
scroll to position [248, 0]
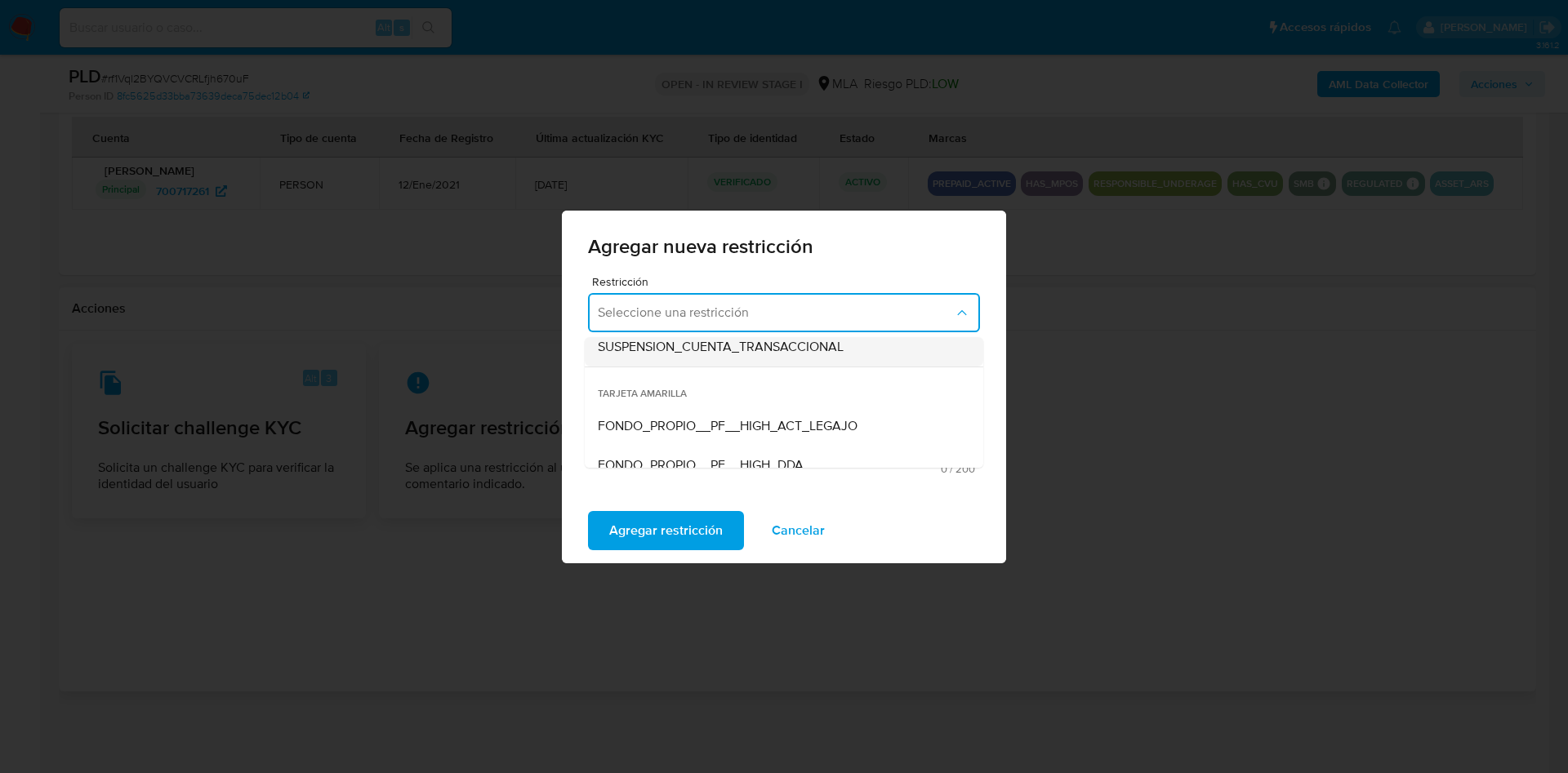
click at [747, 345] on span "SUSPENSION_CUENTA_TRANSACCIONAL" at bounding box center [720, 347] width 246 height 16
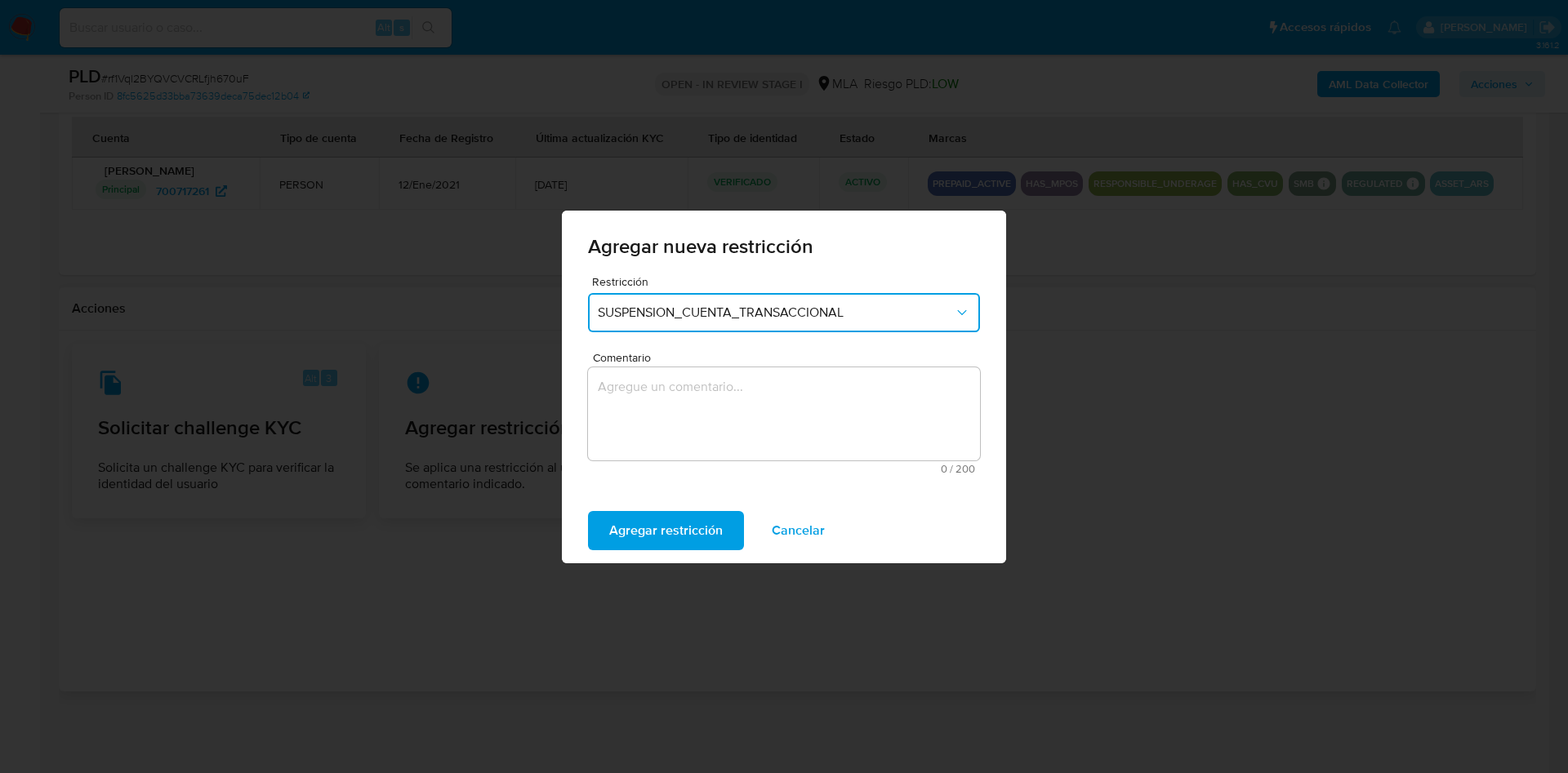
click at [712, 413] on textarea "Comentario" at bounding box center [784, 414] width 392 height 93
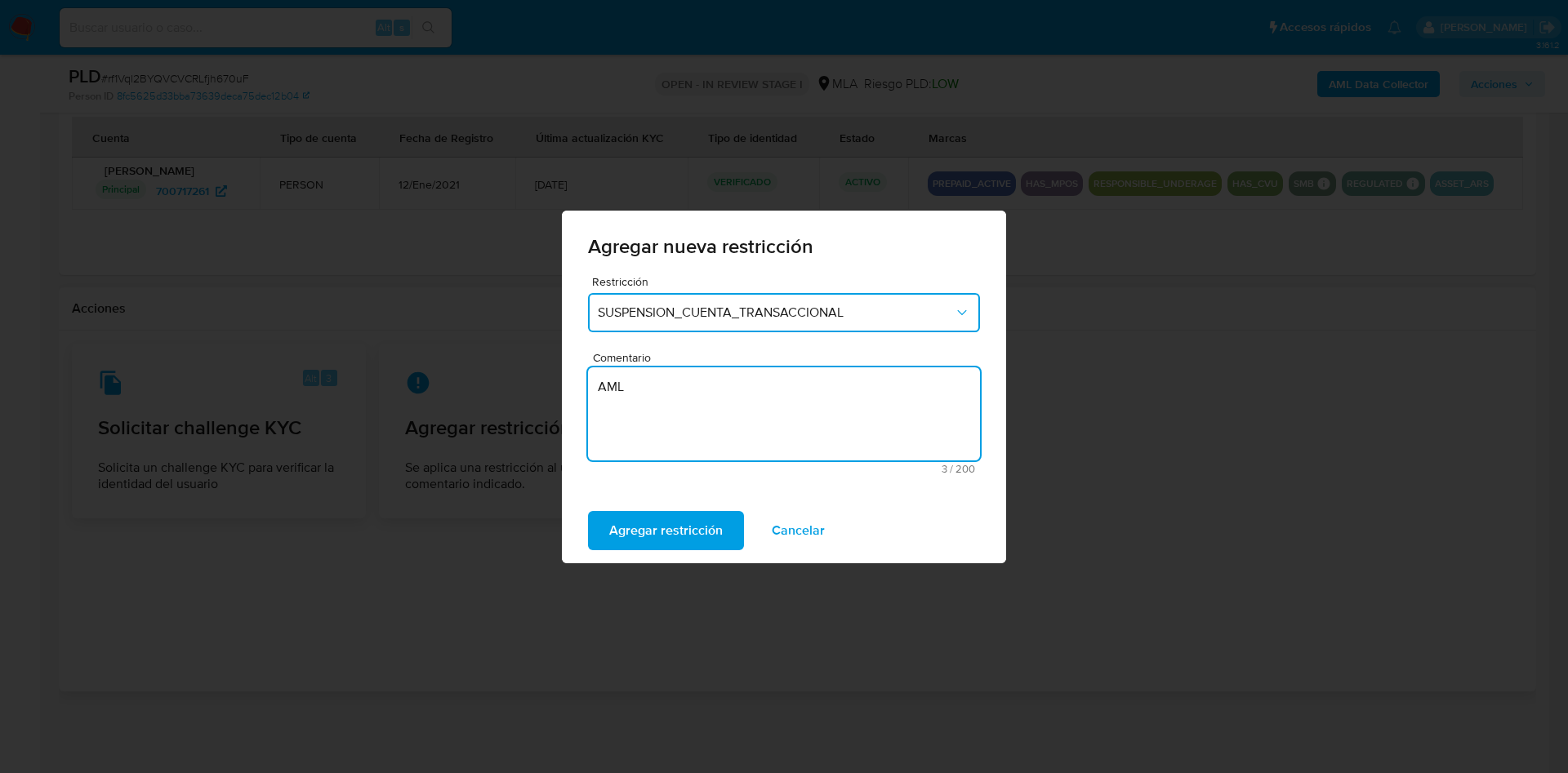
type textarea "AML"
click at [656, 508] on div "Agregar restricción Cancelar" at bounding box center [784, 530] width 444 height 65
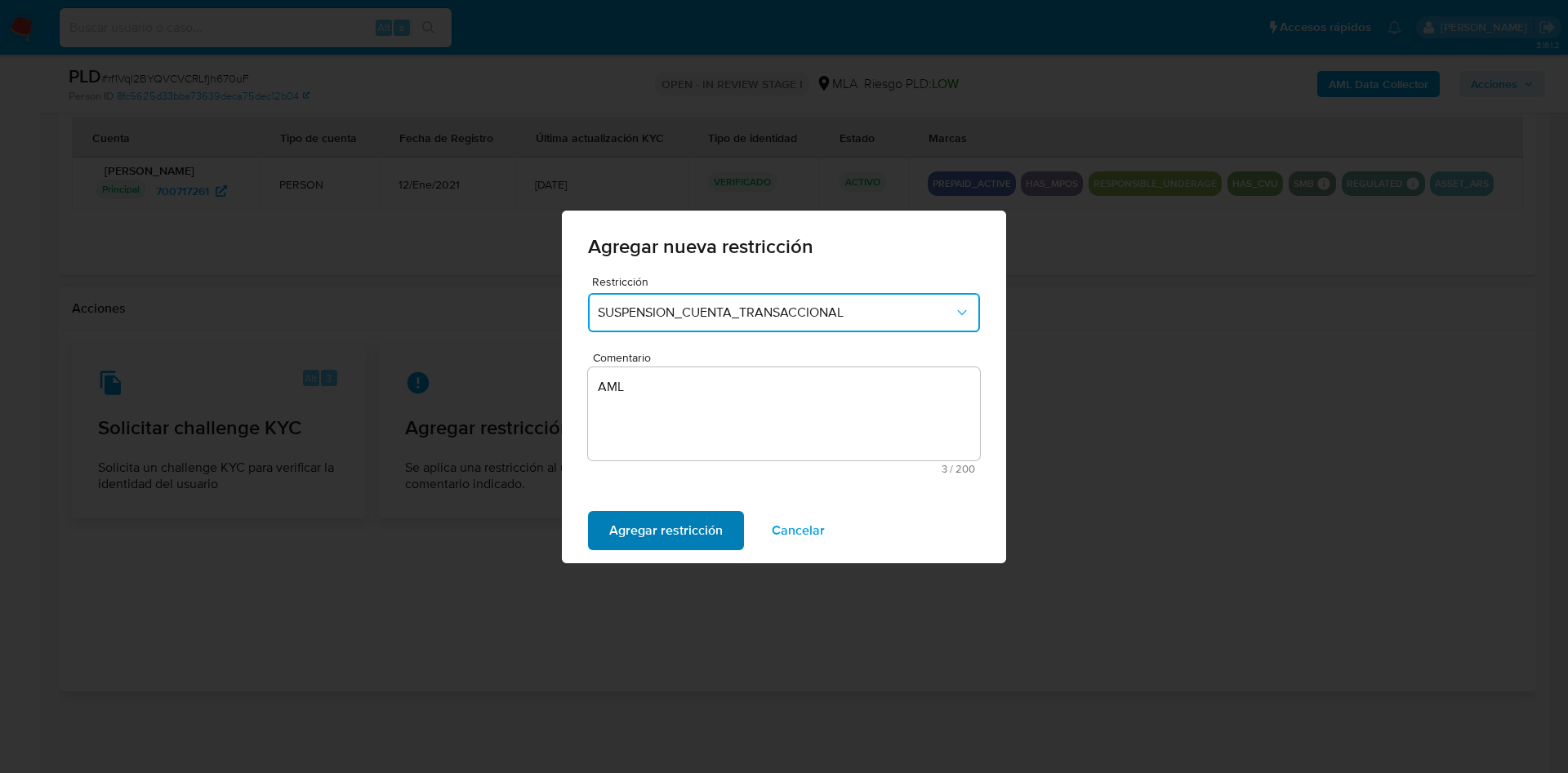
click at [629, 524] on span "Agregar restricción" at bounding box center [666, 530] width 113 height 36
click at [629, 524] on span "Confirmar" at bounding box center [638, 530] width 59 height 36
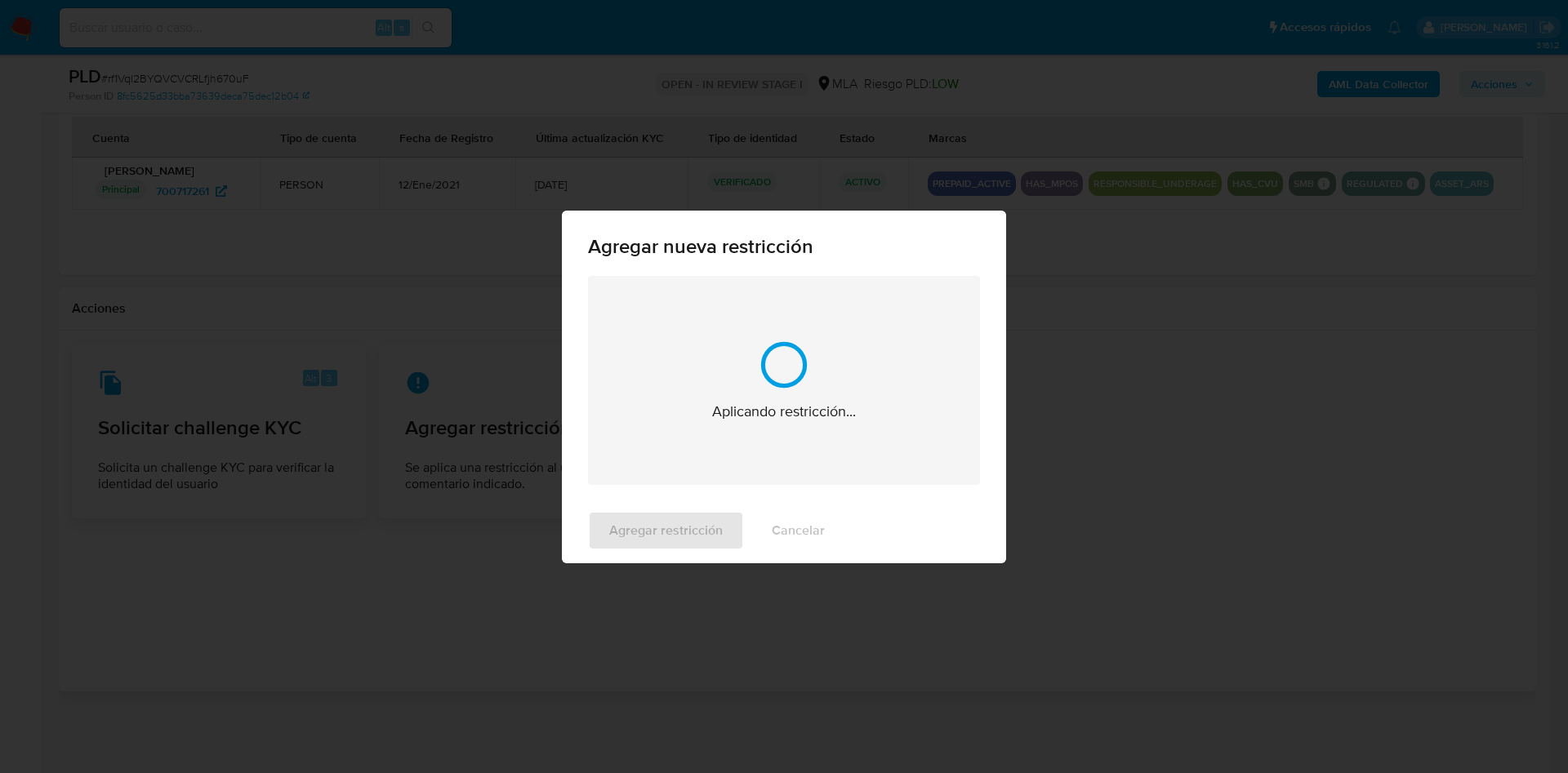
click at [629, 524] on div "Agregar restricción Cancelar" at bounding box center [784, 530] width 444 height 65
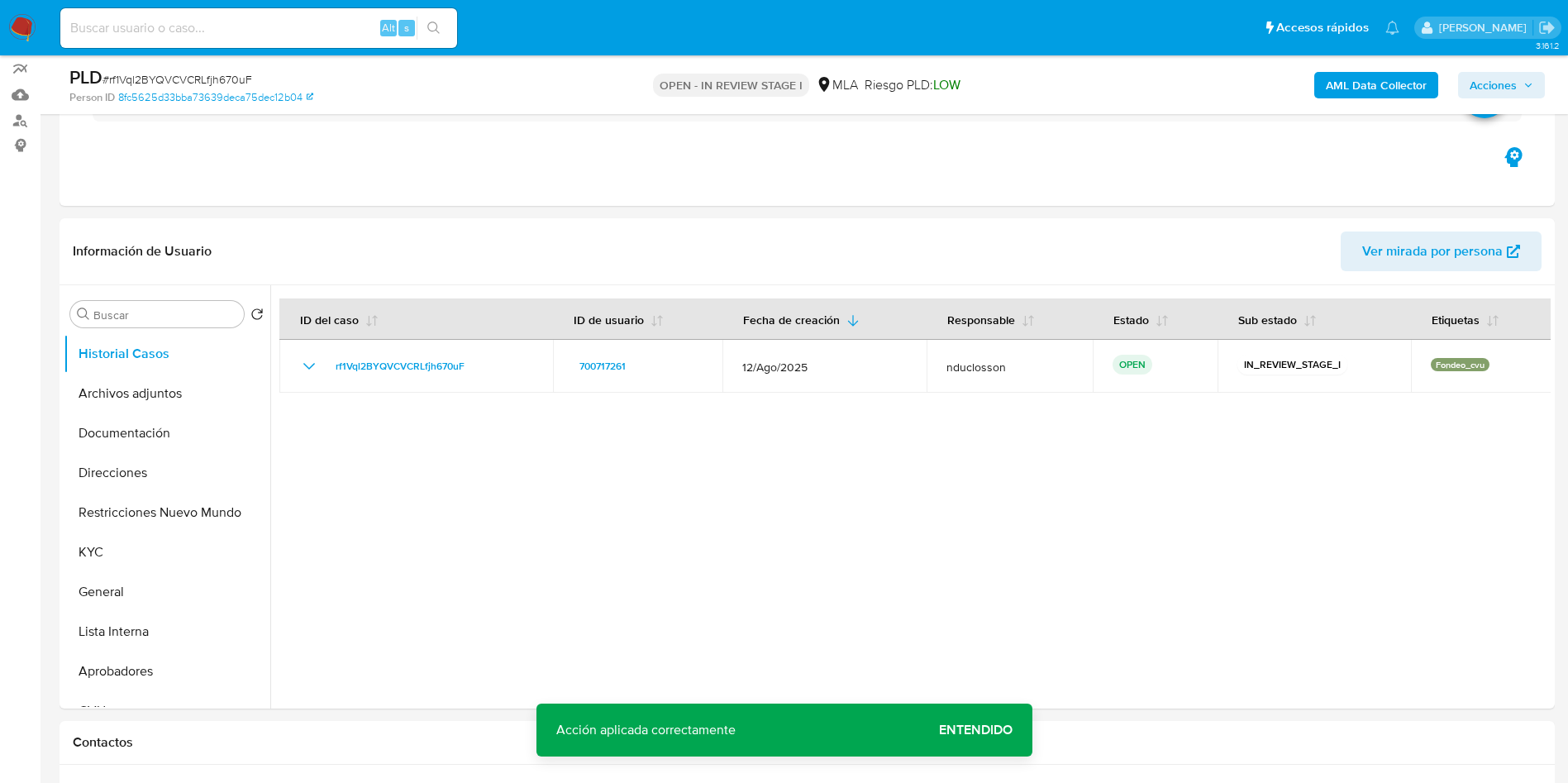
scroll to position [0, 0]
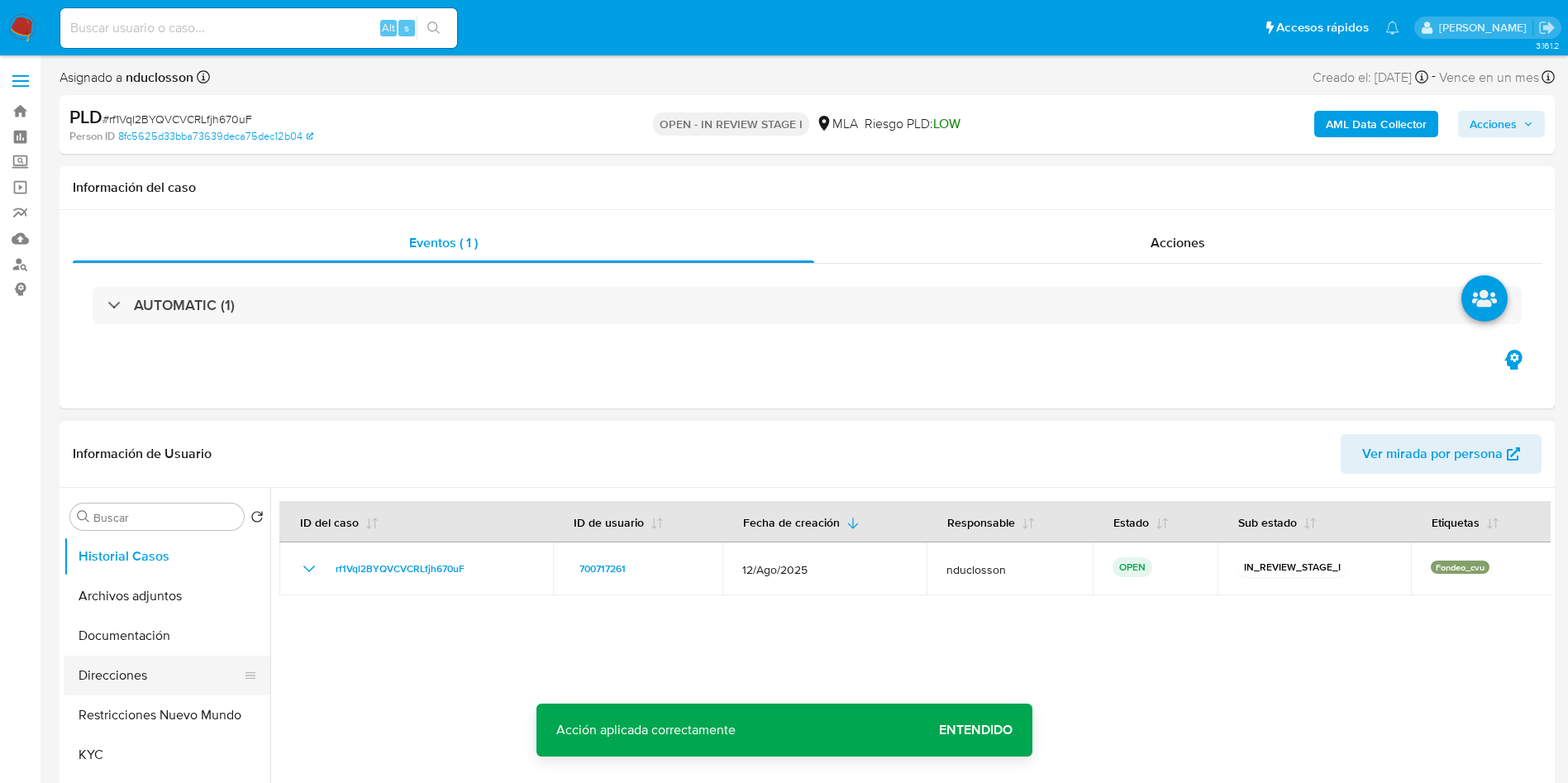
click at [130, 669] on button "Direcciones" at bounding box center [160, 675] width 193 height 40
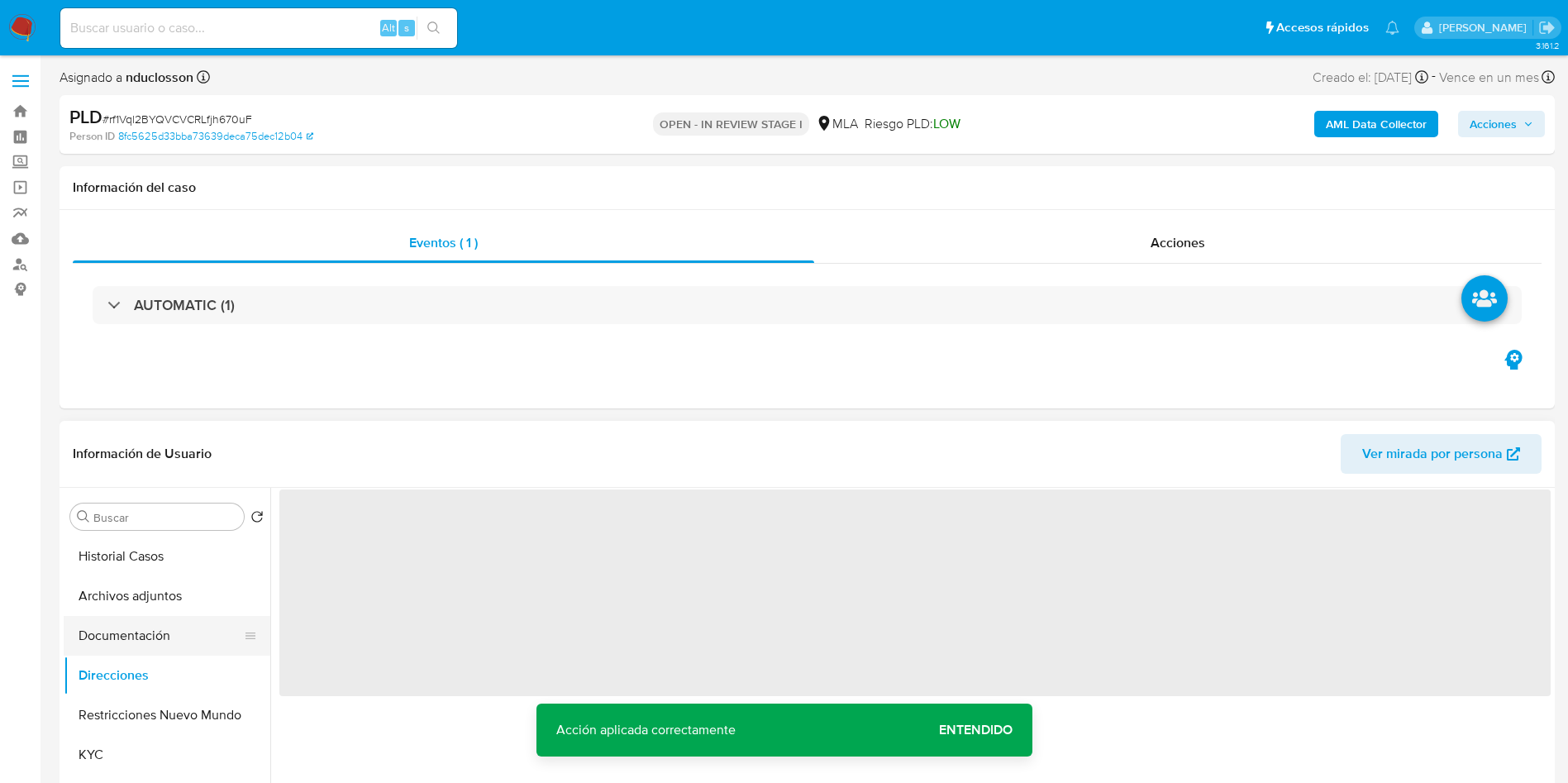
click at [136, 630] on button "Documentación" at bounding box center [160, 636] width 193 height 40
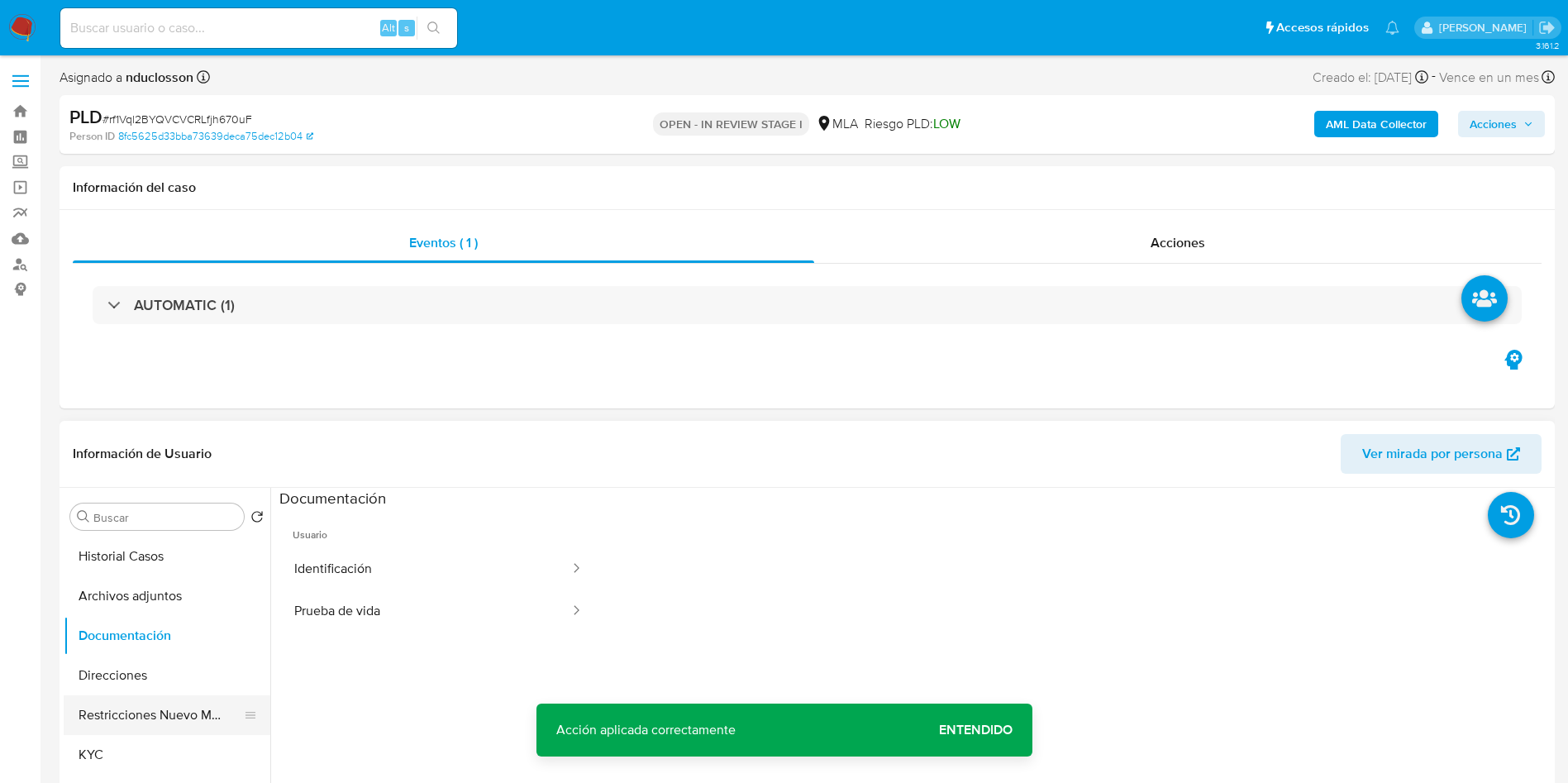
click at [179, 715] on button "Restricciones Nuevo Mundo" at bounding box center [160, 715] width 193 height 40
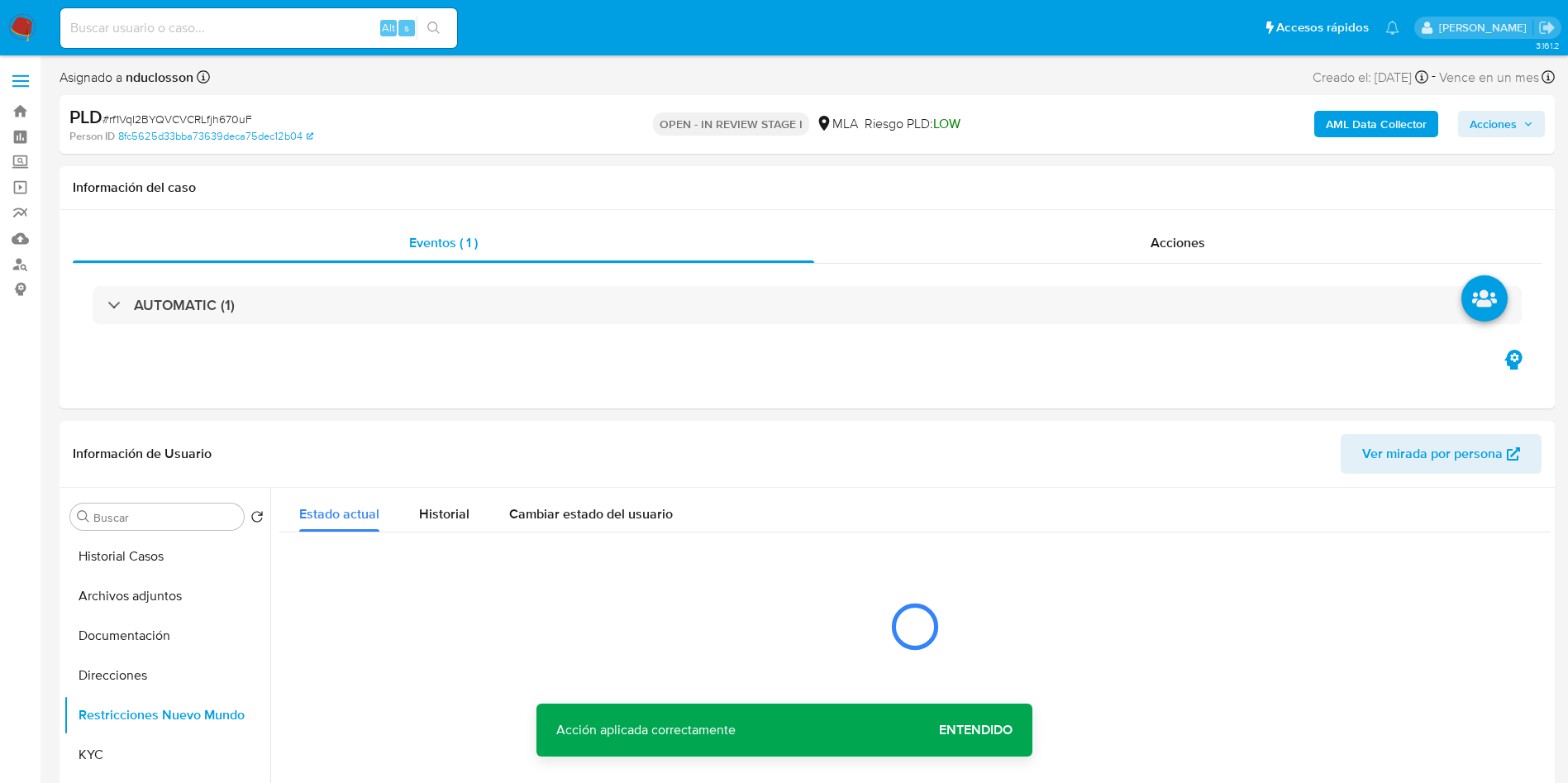
click at [993, 730] on span "Entendido" at bounding box center [976, 730] width 74 height 0
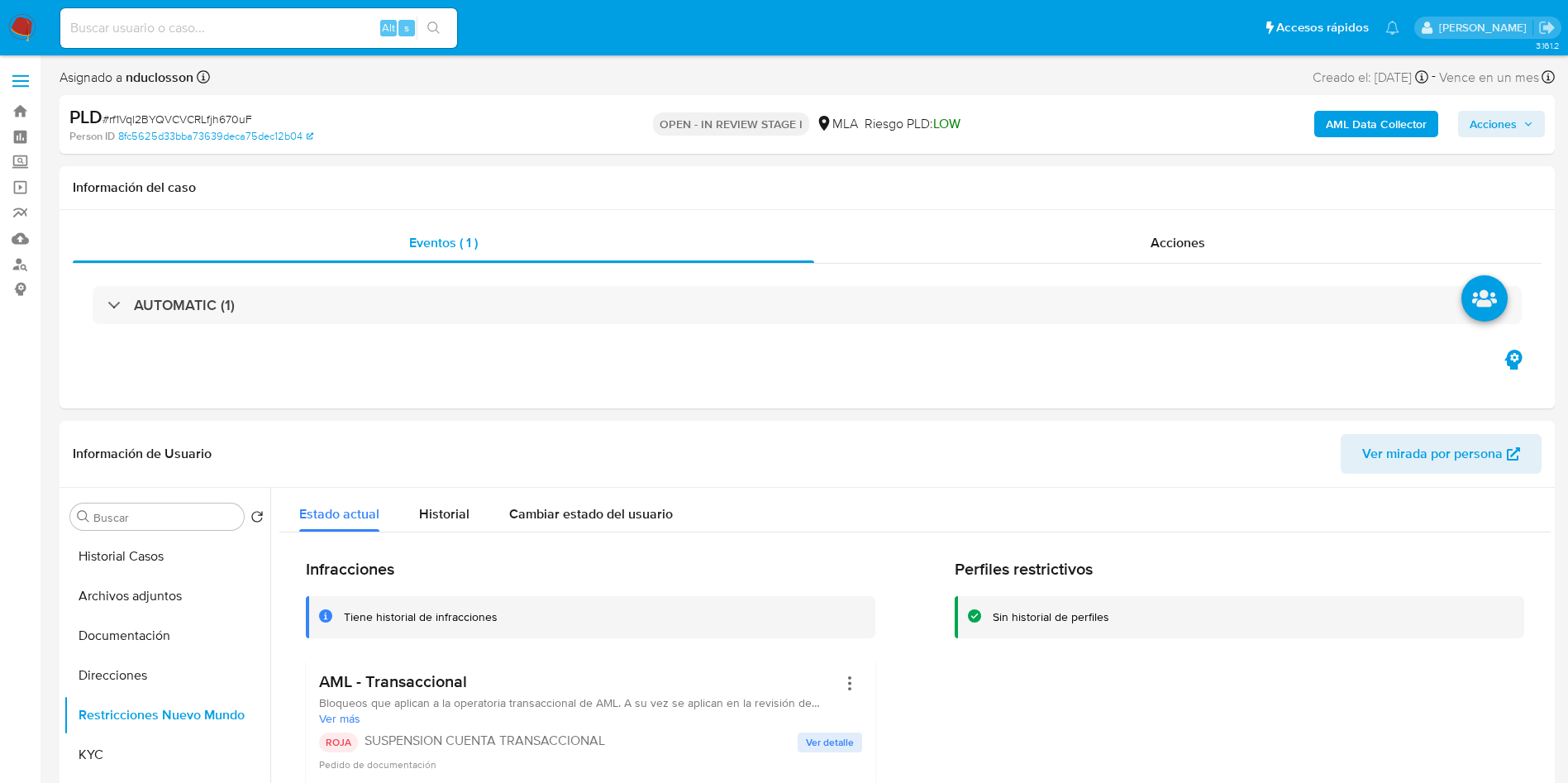
click at [1485, 129] on span "Acciones" at bounding box center [1492, 124] width 47 height 27
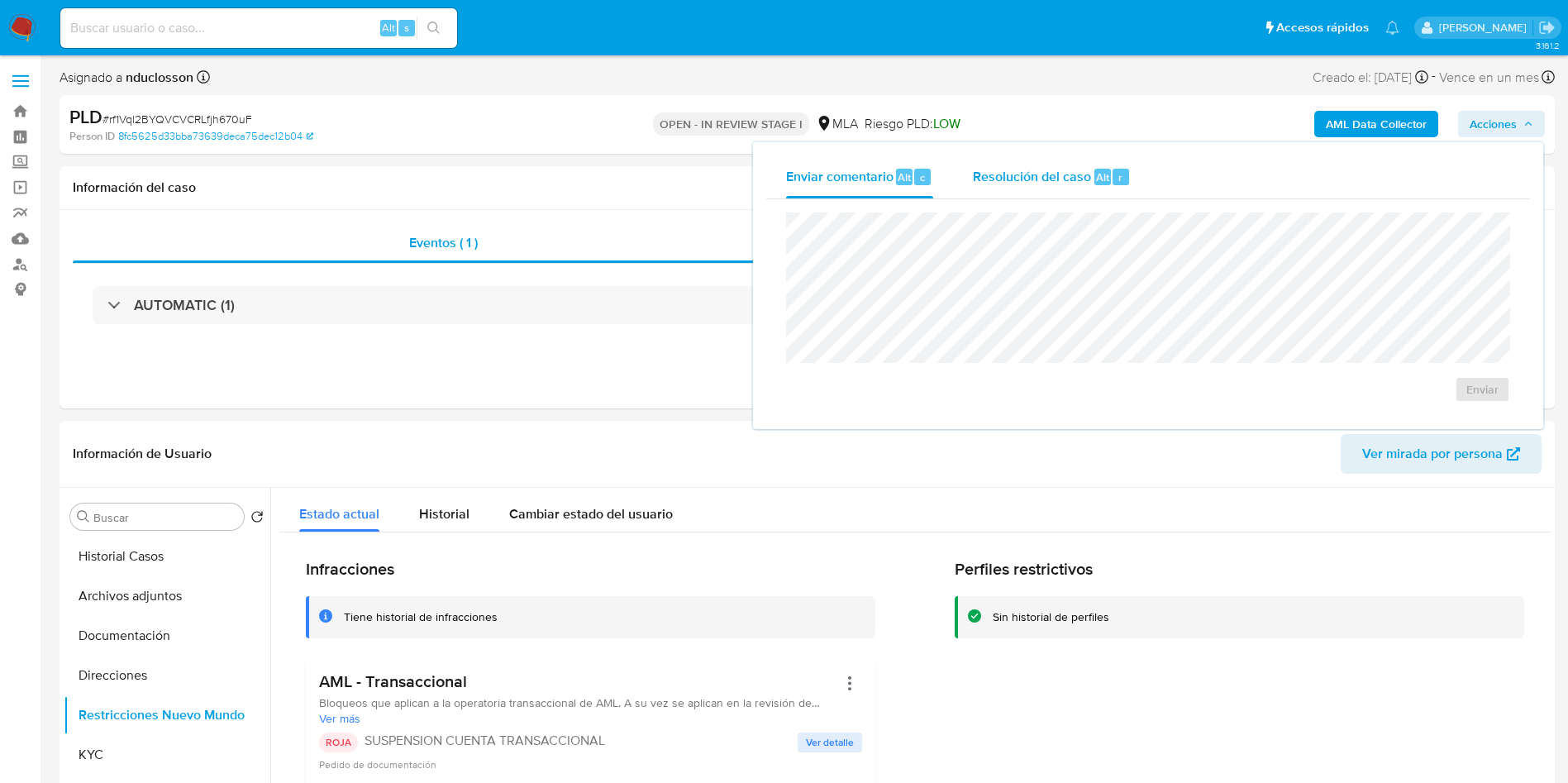
click at [1035, 192] on div "Resolución del caso Alt r" at bounding box center [1052, 177] width 158 height 43
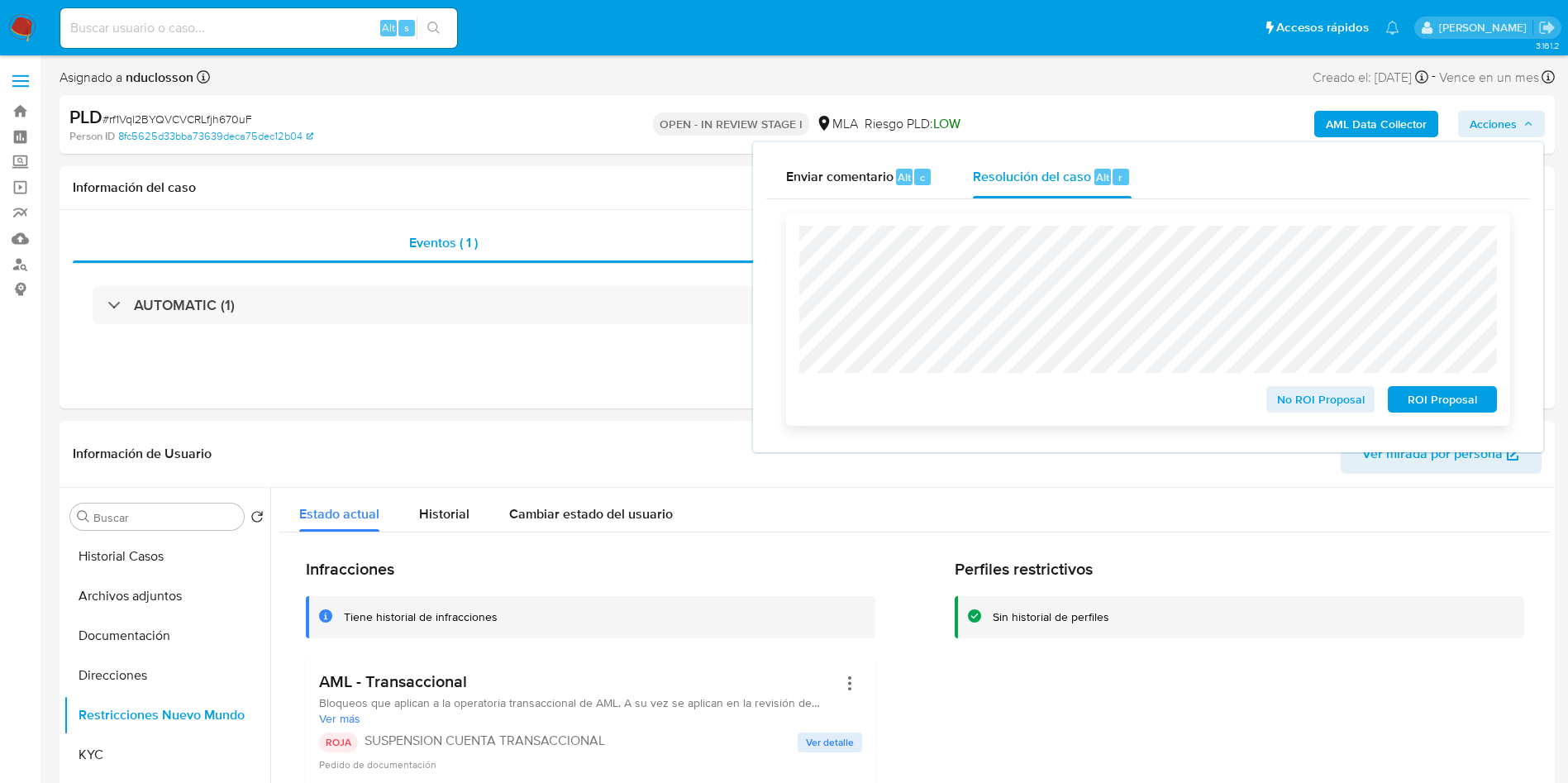
click at [1429, 403] on span "ROI Proposal" at bounding box center [1442, 399] width 86 height 23
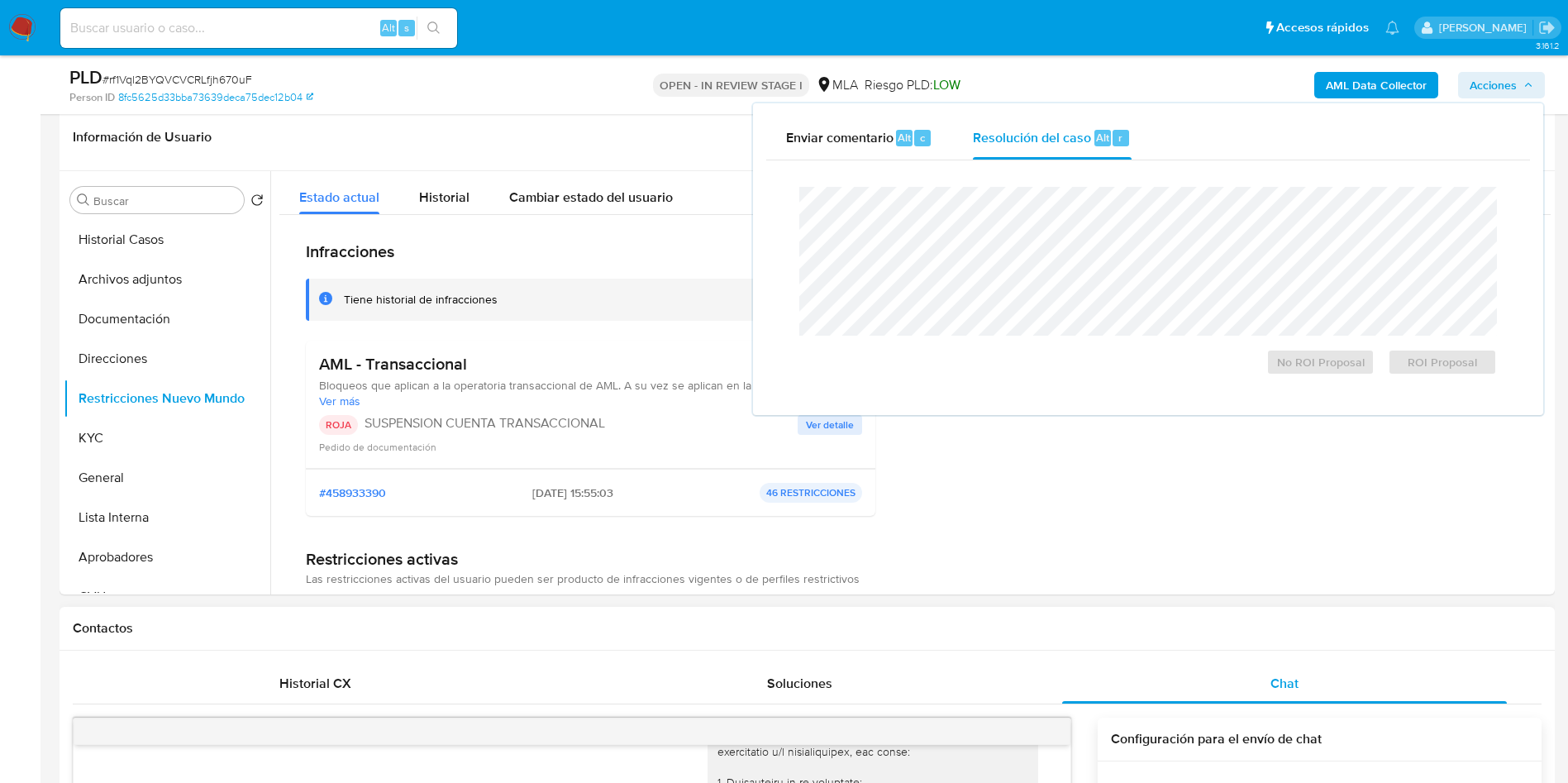
scroll to position [372, 0]
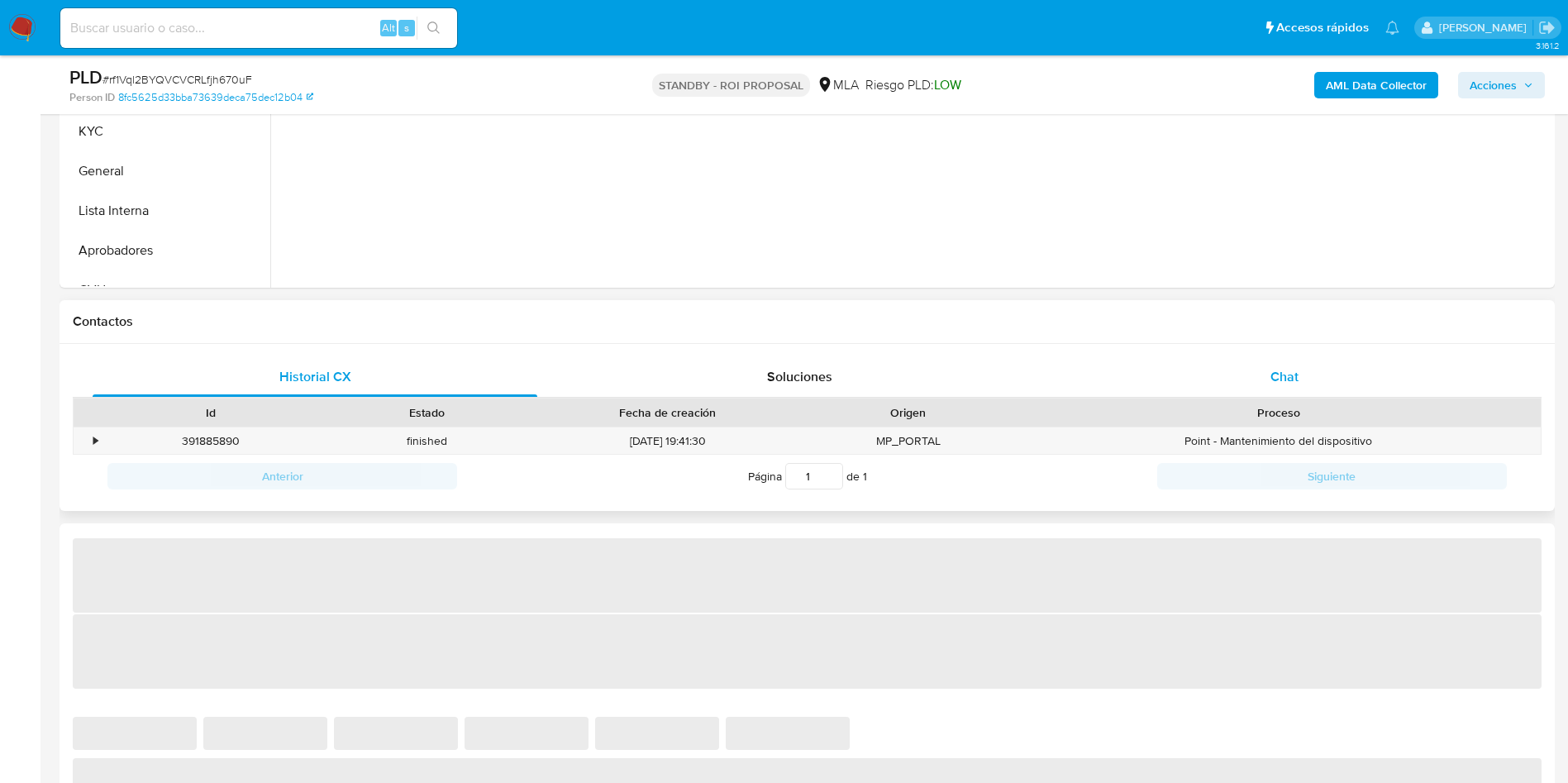
scroll to position [620, 0]
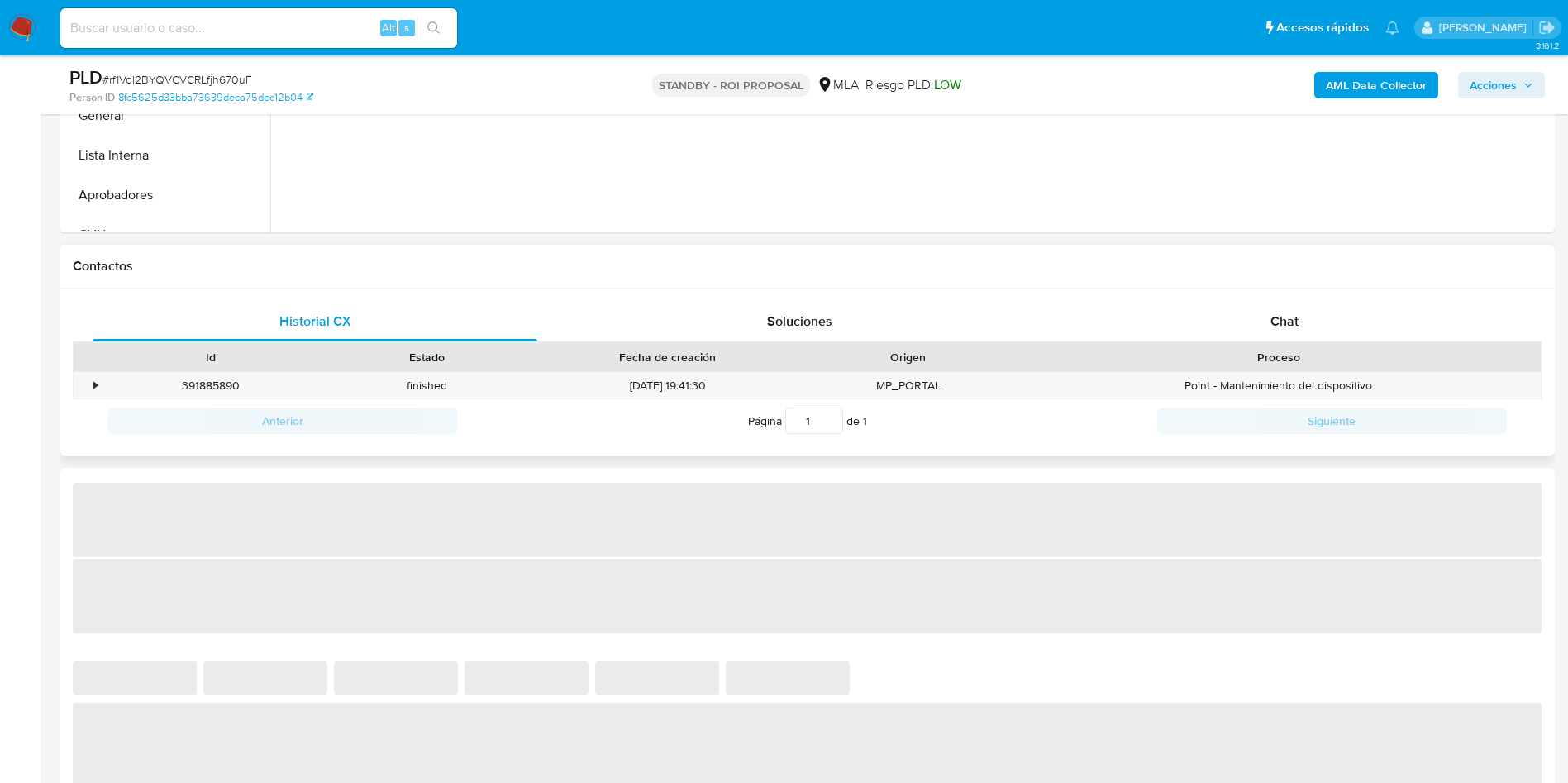
select select "10"
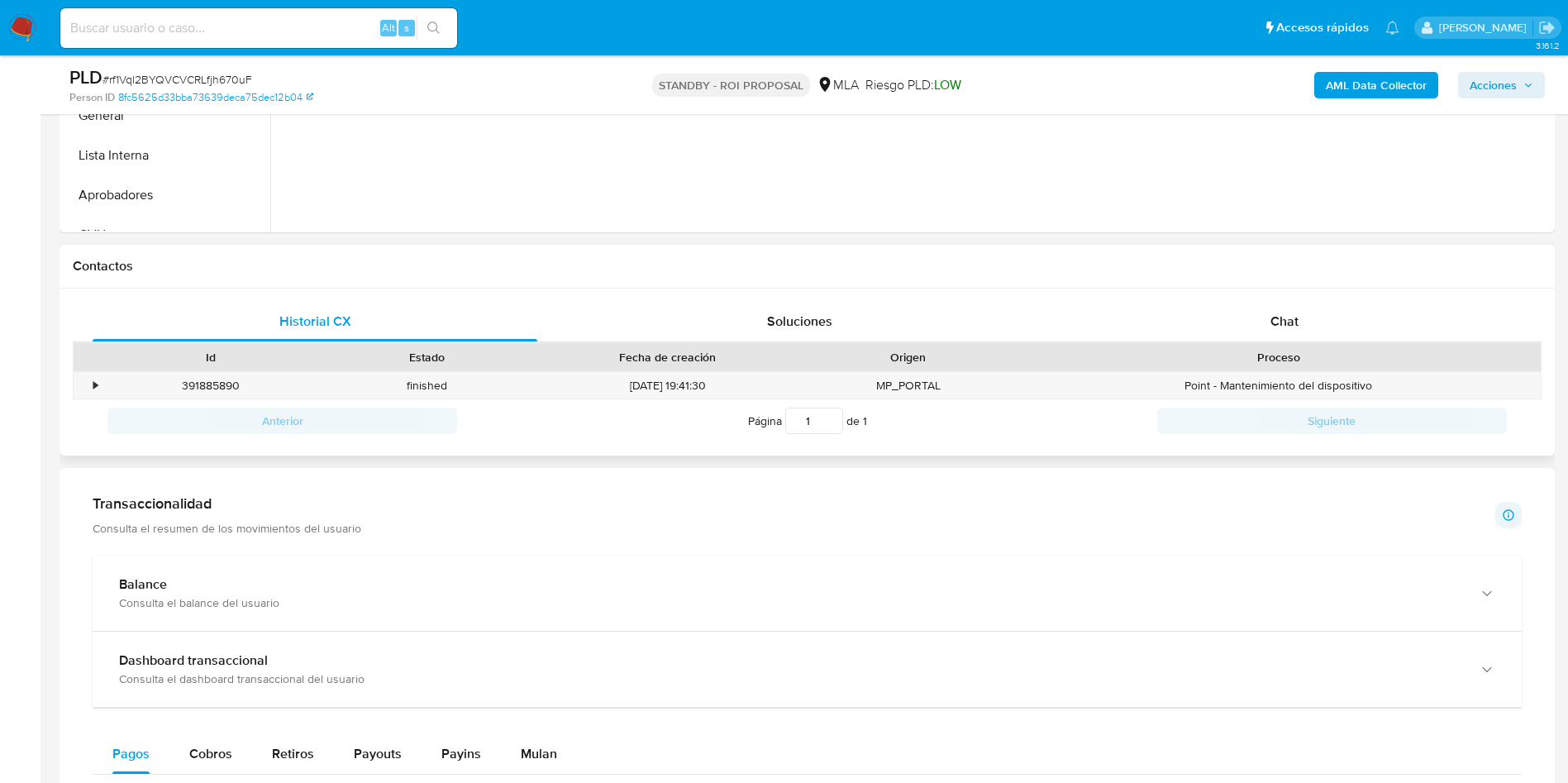
click at [1256, 298] on div "Historial CX Soluciones Chat Id Estado Fecha de creación Origen Proceso • 39188…" at bounding box center [807, 372] width 1495 height 168
click at [1243, 320] on div "Chat" at bounding box center [1284, 321] width 445 height 40
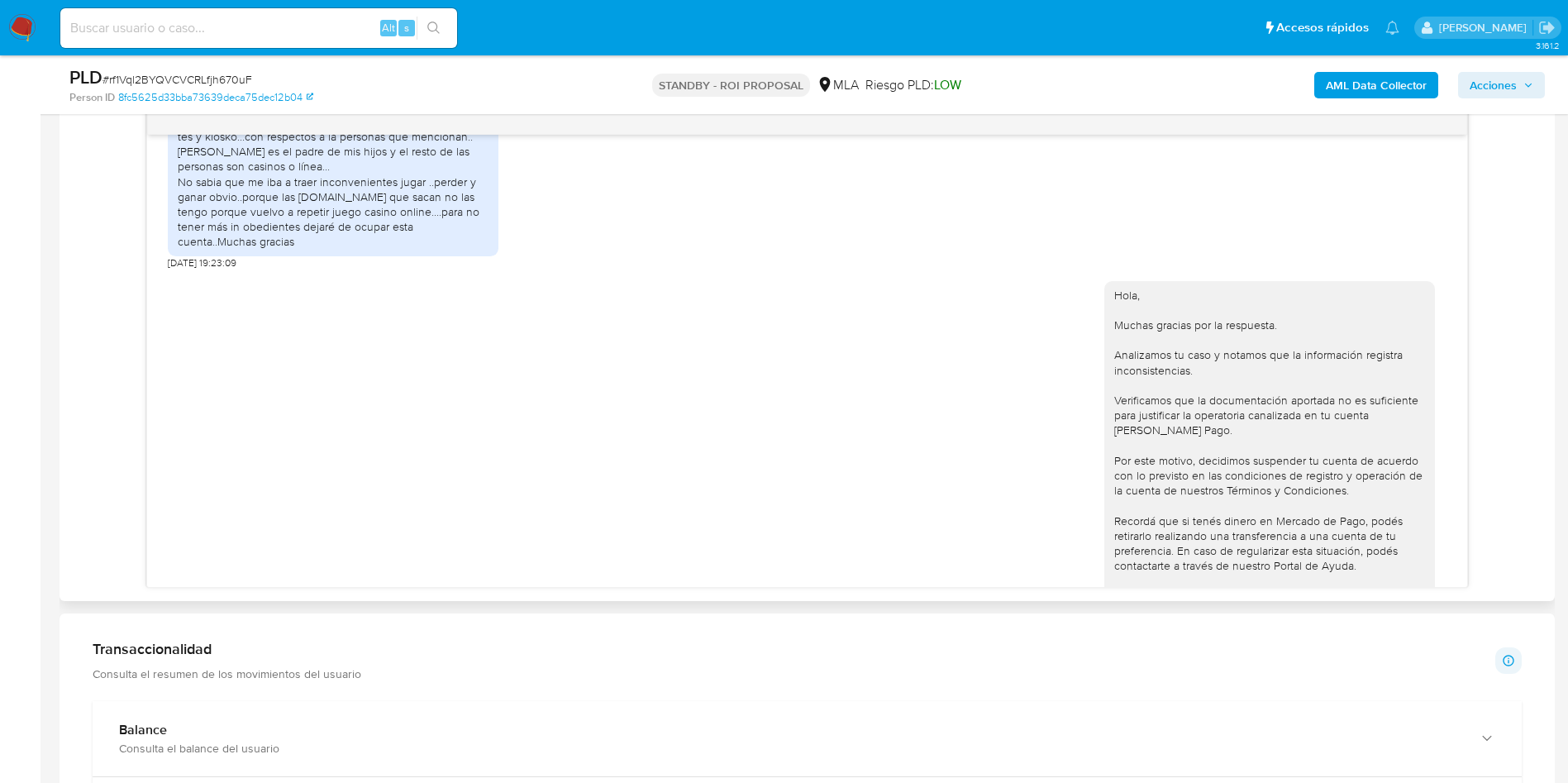
scroll to position [1956, 0]
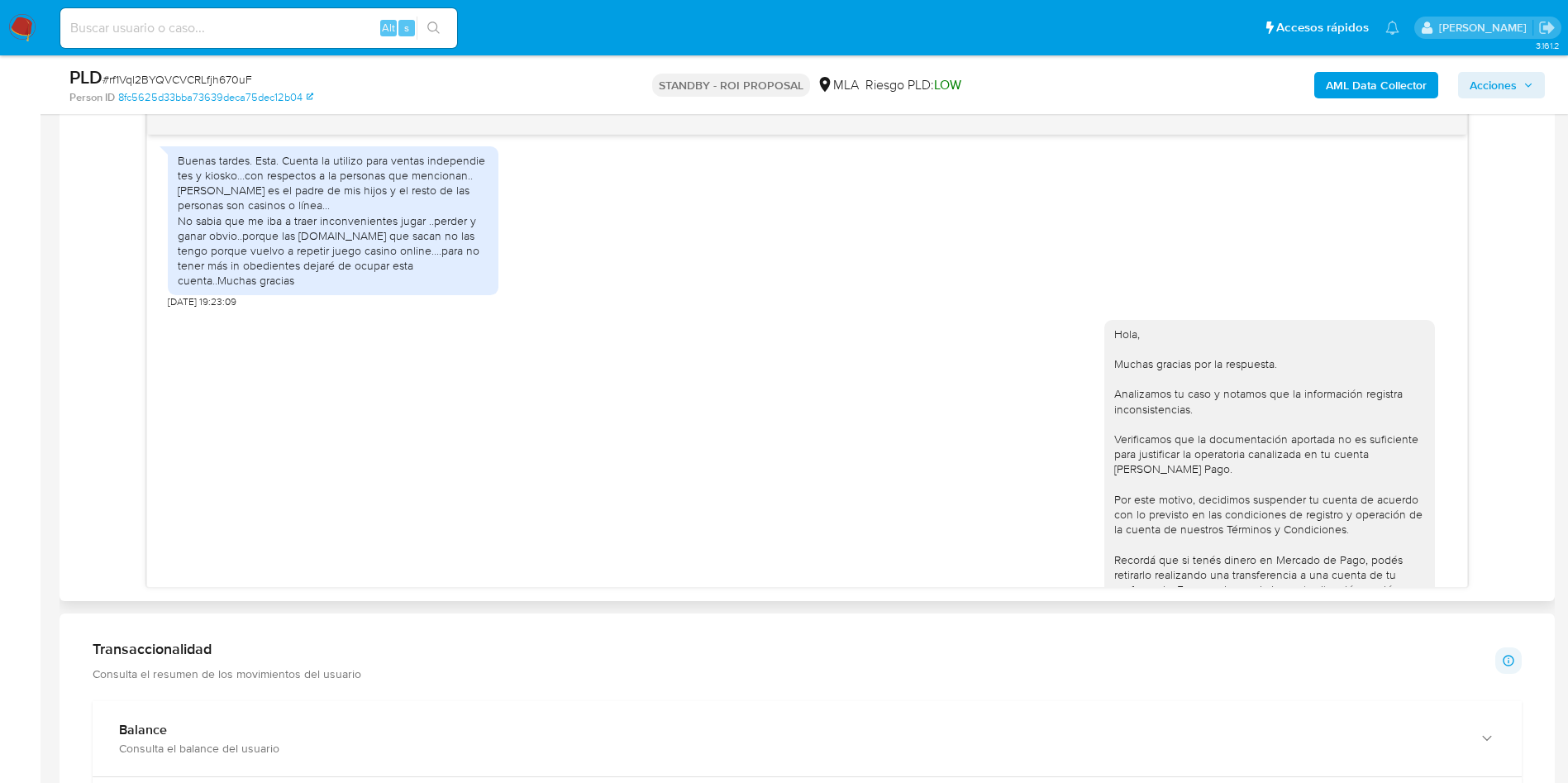
click at [1444, 121] on div at bounding box center [807, 121] width 1320 height 27
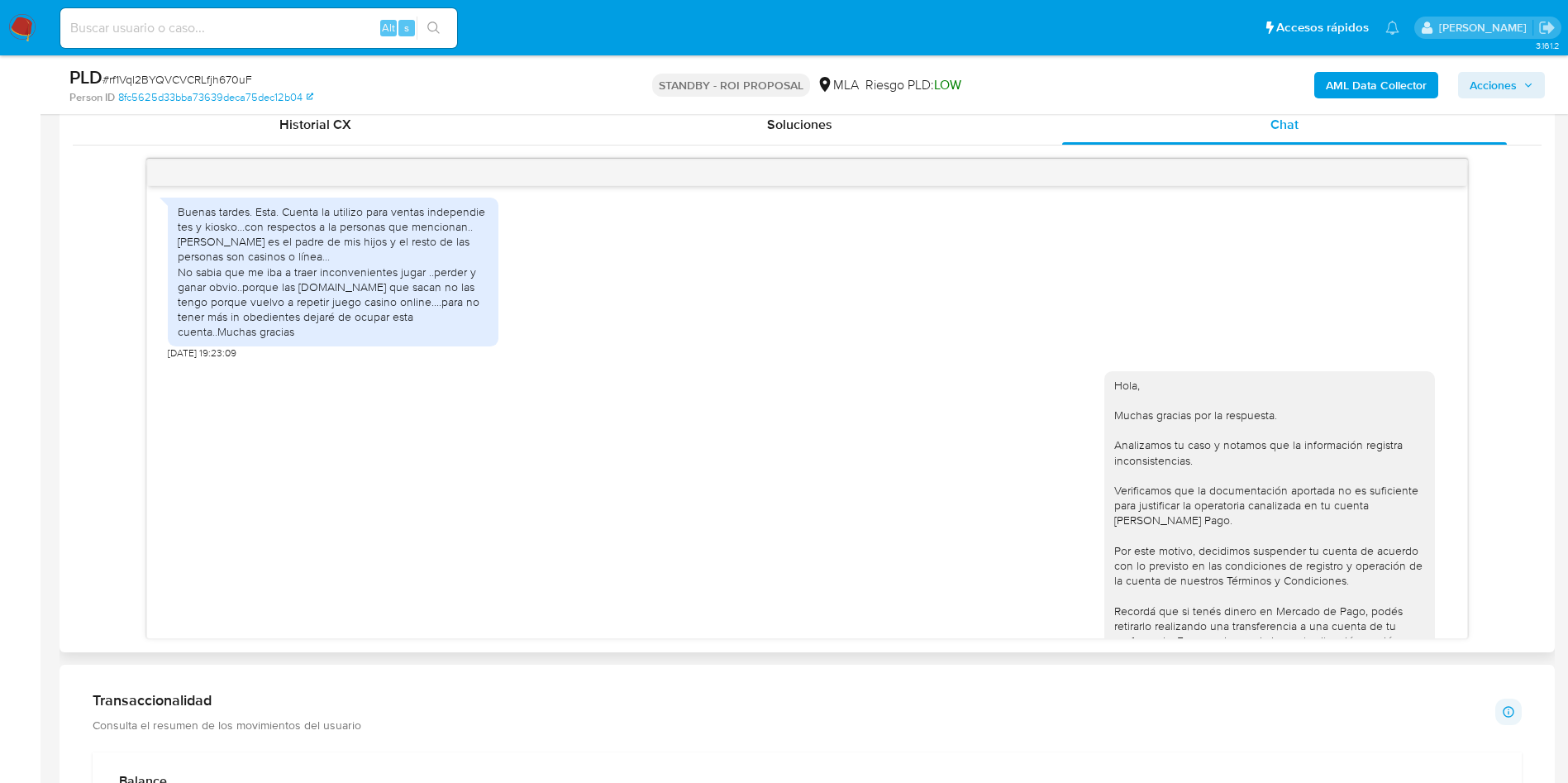
scroll to position [744, 0]
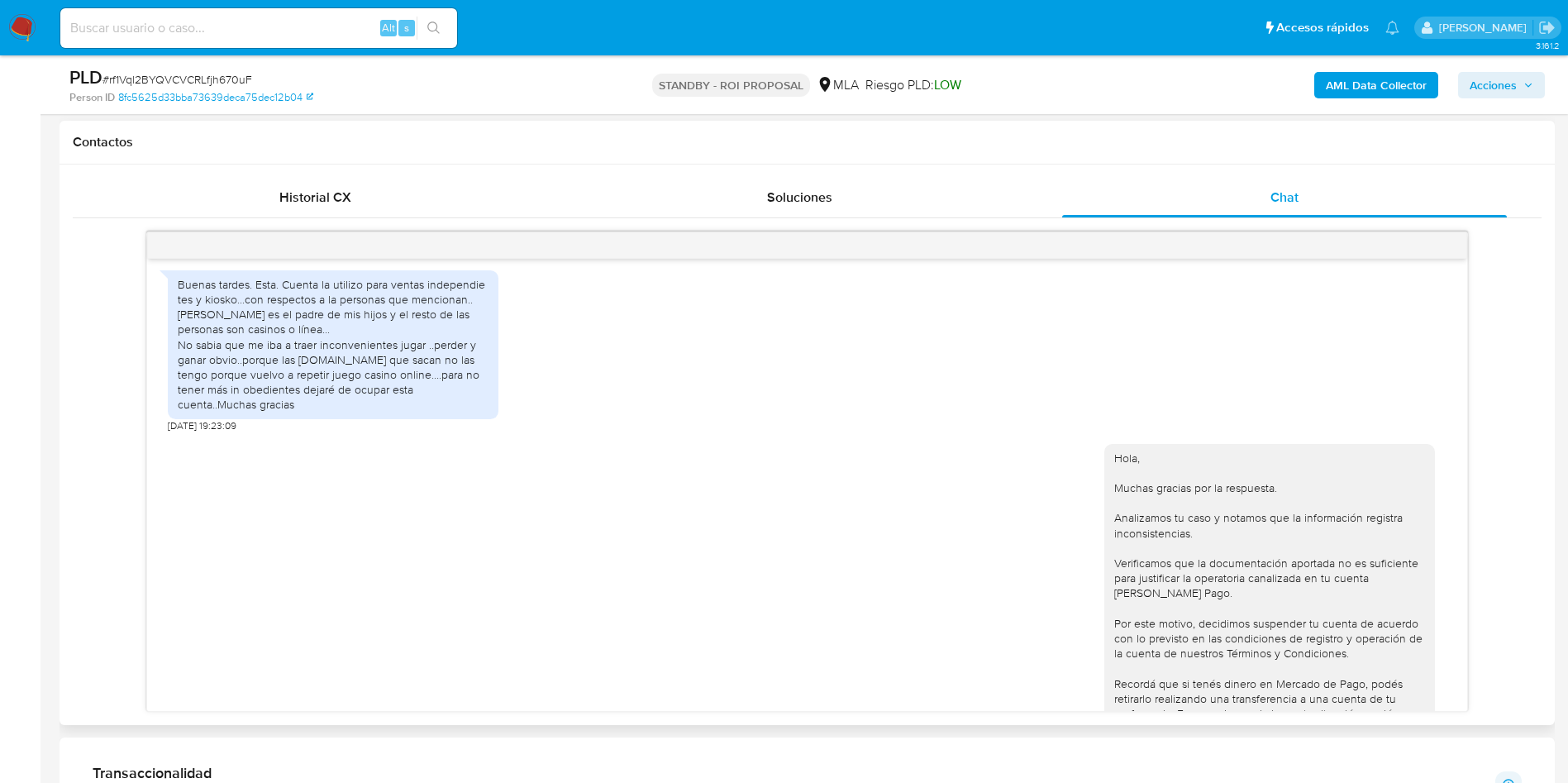
drag, startPoint x: 1446, startPoint y: 248, endPoint x: 1386, endPoint y: 337, distance: 107.3
click at [1440, 254] on div at bounding box center [807, 245] width 1320 height 27
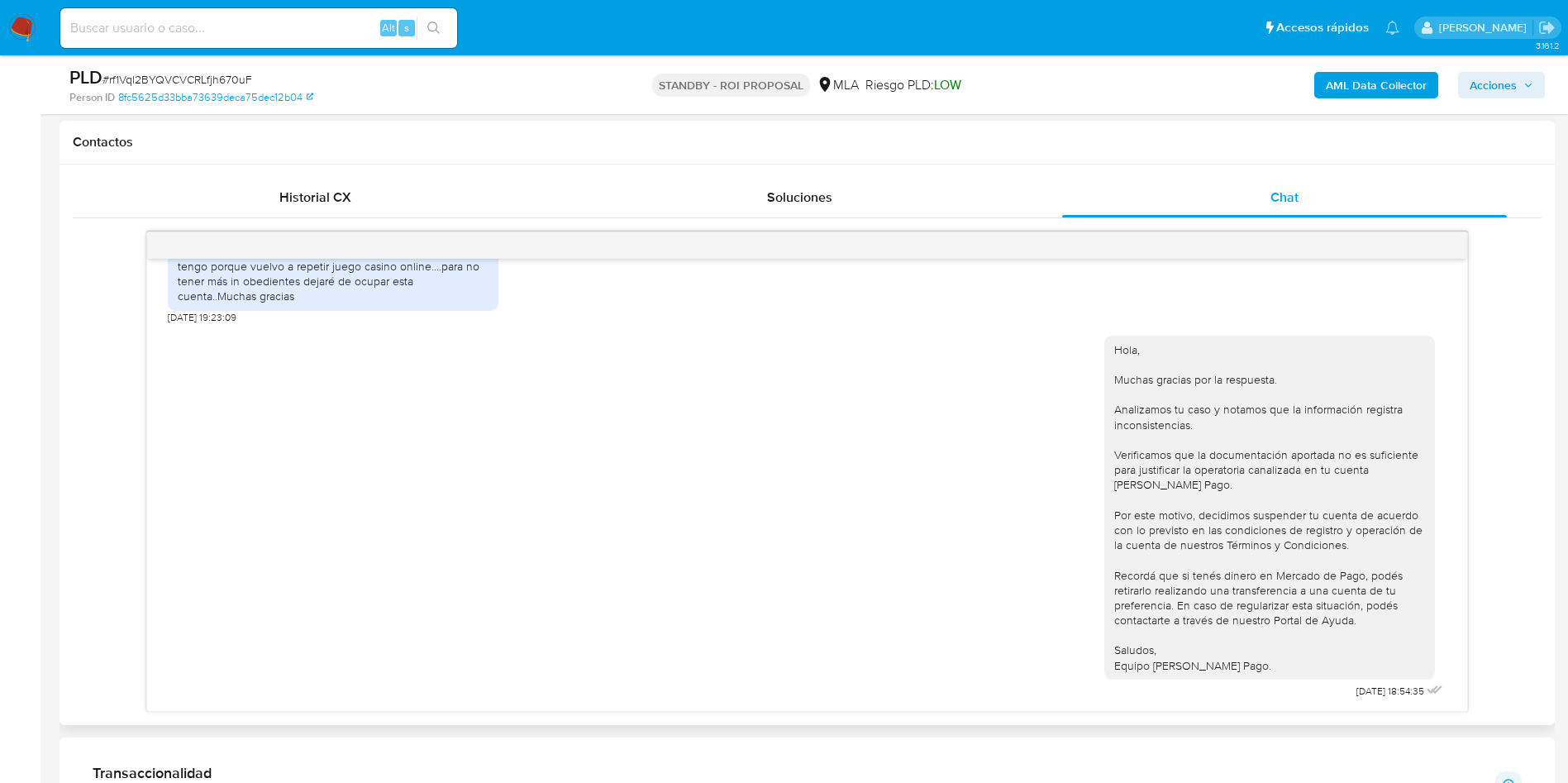
click at [1441, 235] on div at bounding box center [807, 245] width 1320 height 27
click at [1446, 236] on div at bounding box center [807, 245] width 1320 height 27
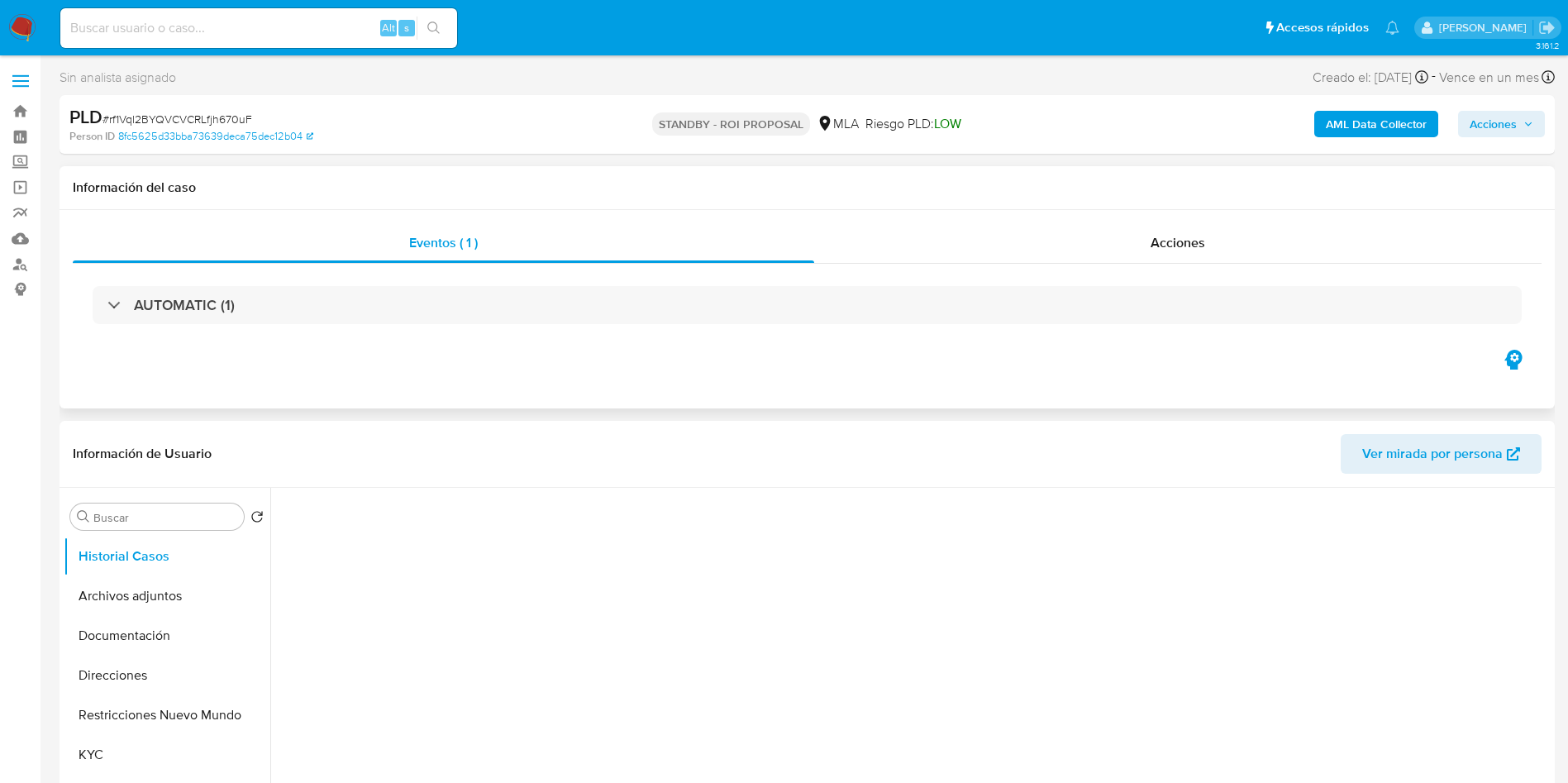
select select "10"
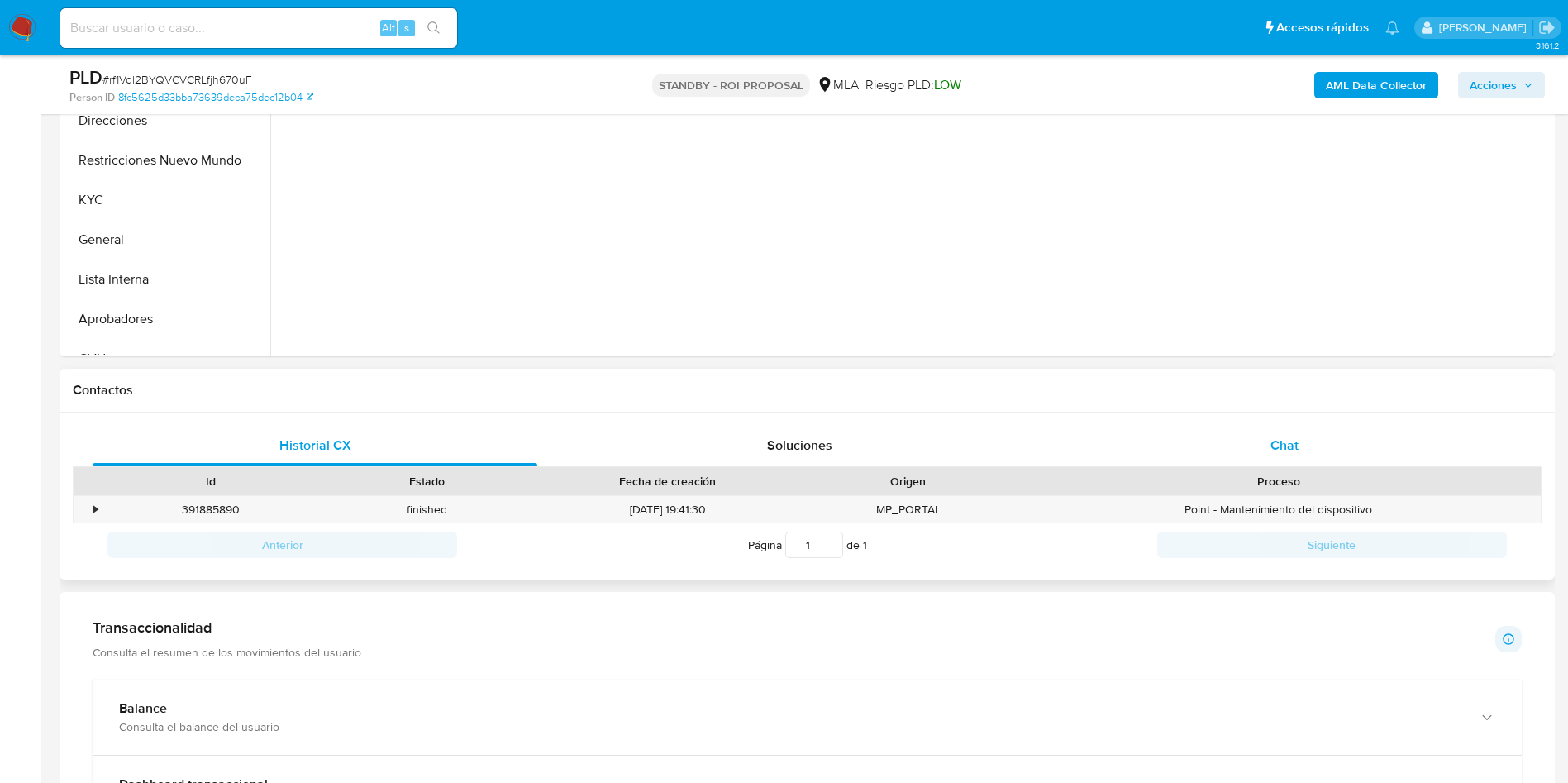
click at [1228, 434] on div "Chat" at bounding box center [1284, 445] width 445 height 40
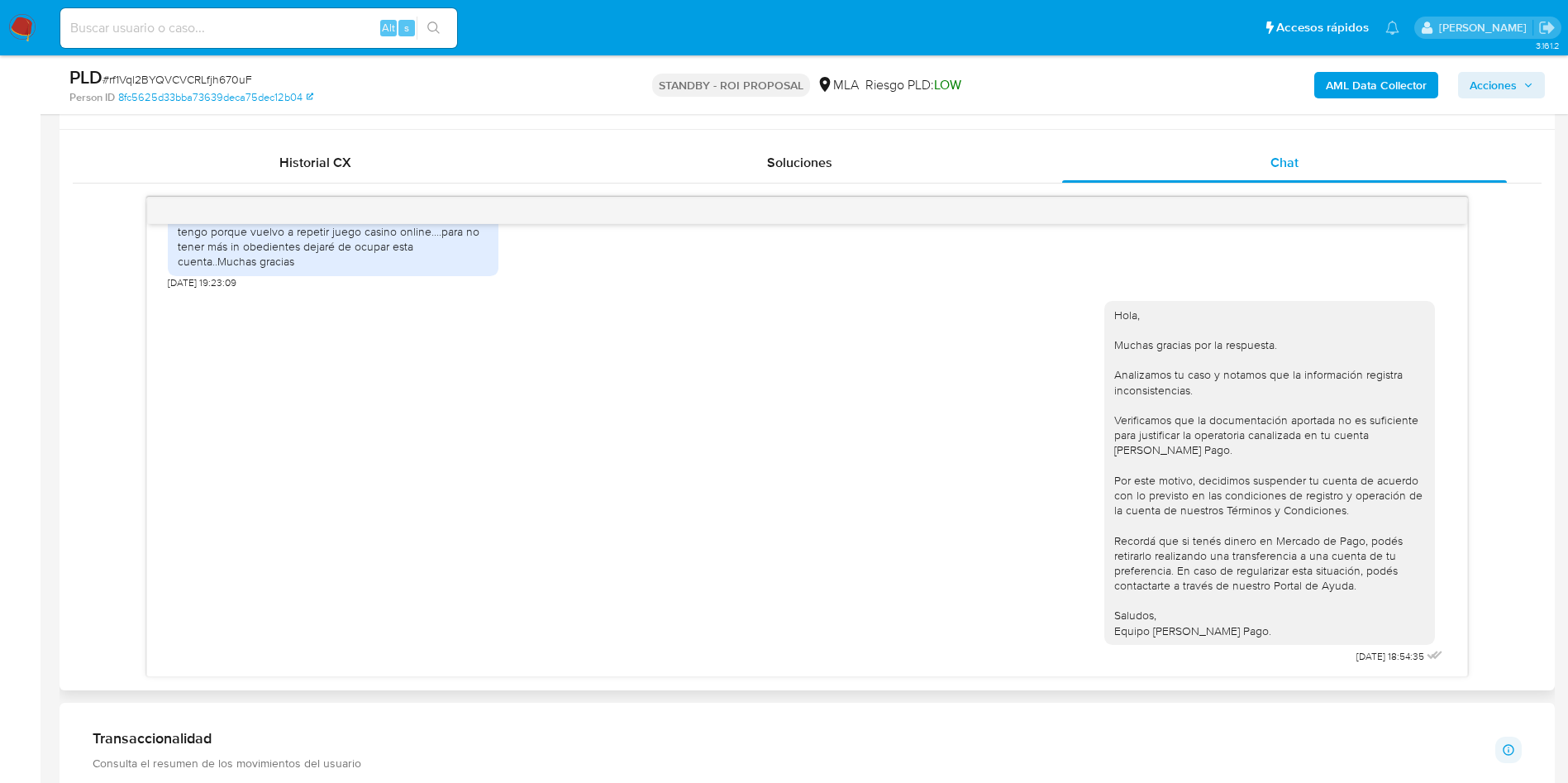
scroll to position [744, 0]
